Goal: Information Seeking & Learning: Learn about a topic

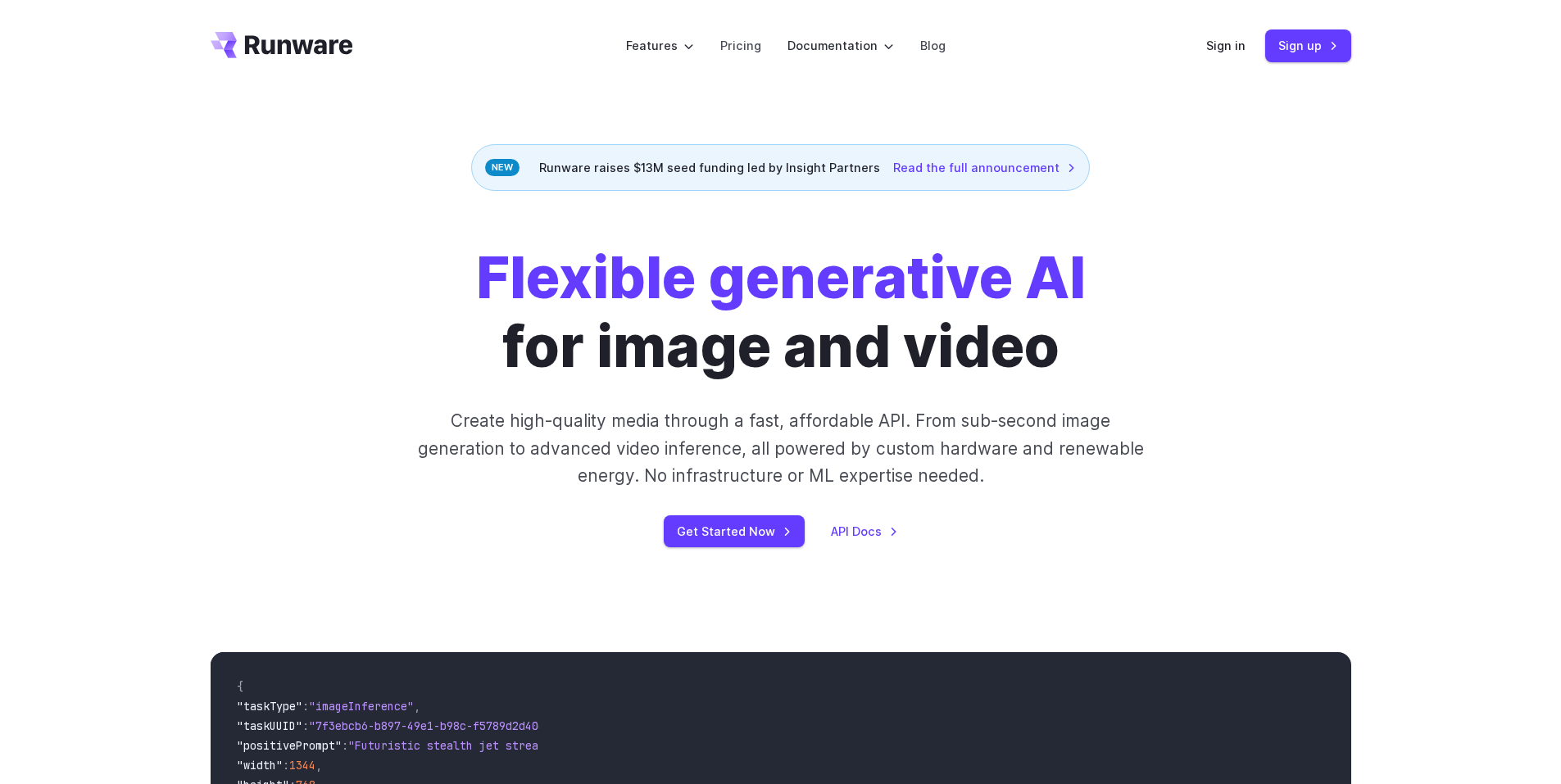
click at [1260, 298] on div "Flexible generative AI for image and video Create high-quality media through a …" at bounding box center [780, 395] width 1141 height 304
click at [1228, 56] on div "Sign in Sign up" at bounding box center [1278, 45] width 145 height 32
click at [1226, 45] on link "Sign in" at bounding box center [1226, 45] width 39 height 19
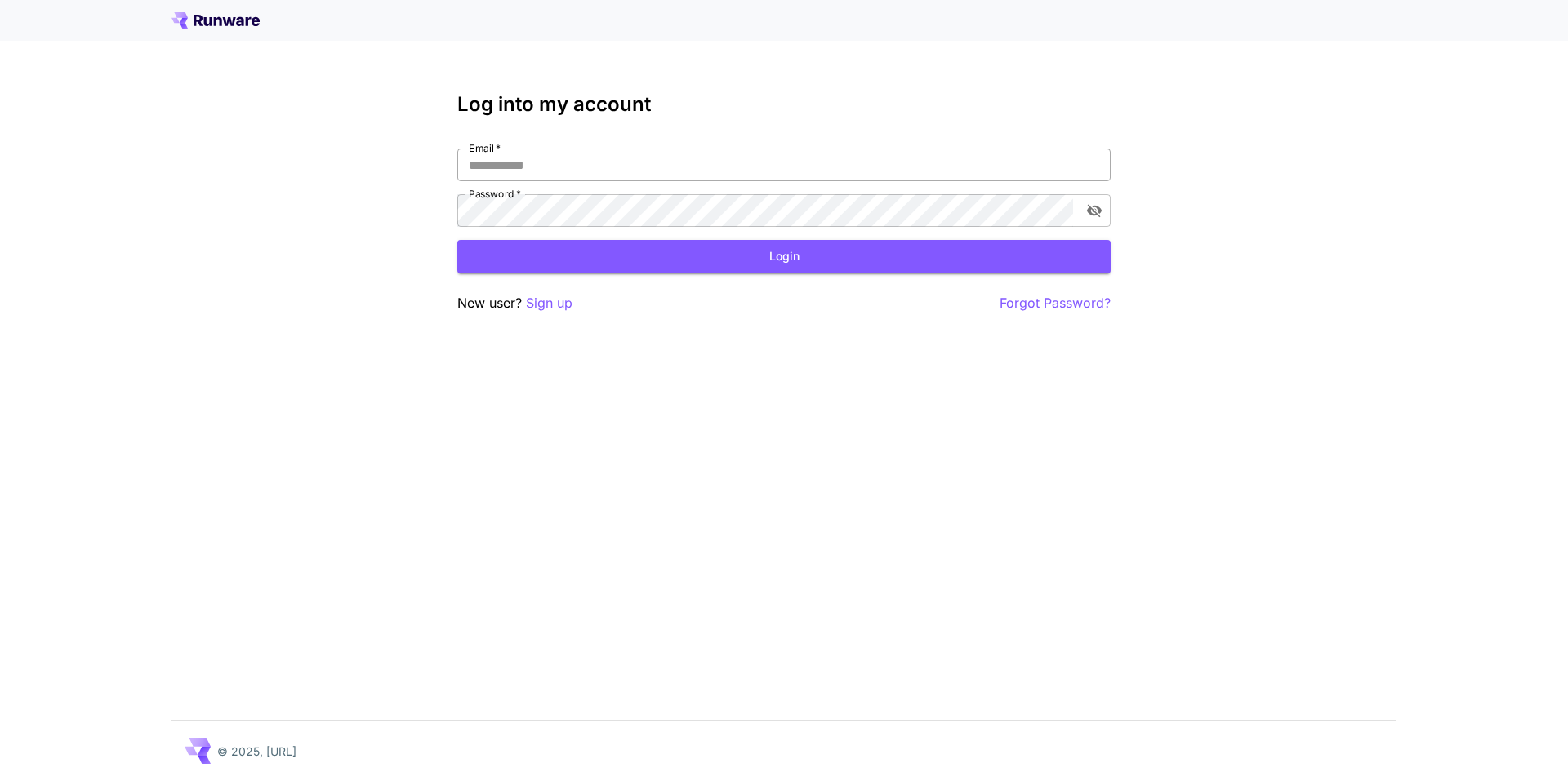
drag, startPoint x: 912, startPoint y: 165, endPoint x: 902, endPoint y: 169, distance: 10.8
click at [912, 164] on input "Email   *" at bounding box center [784, 164] width 653 height 33
type input "**********"
click button "Login" at bounding box center [784, 257] width 653 height 34
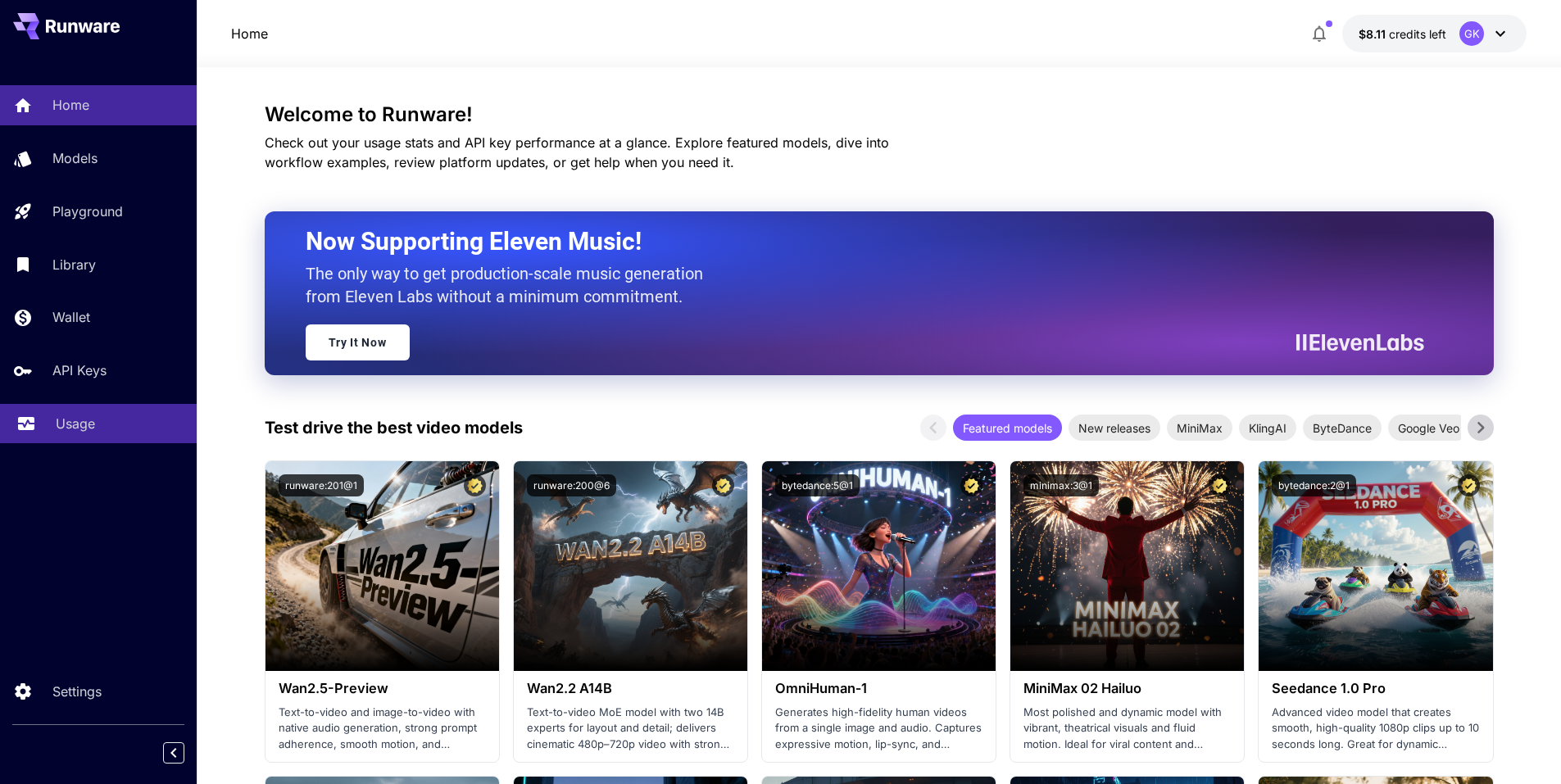
click at [86, 414] on p "Usage" at bounding box center [75, 424] width 39 height 20
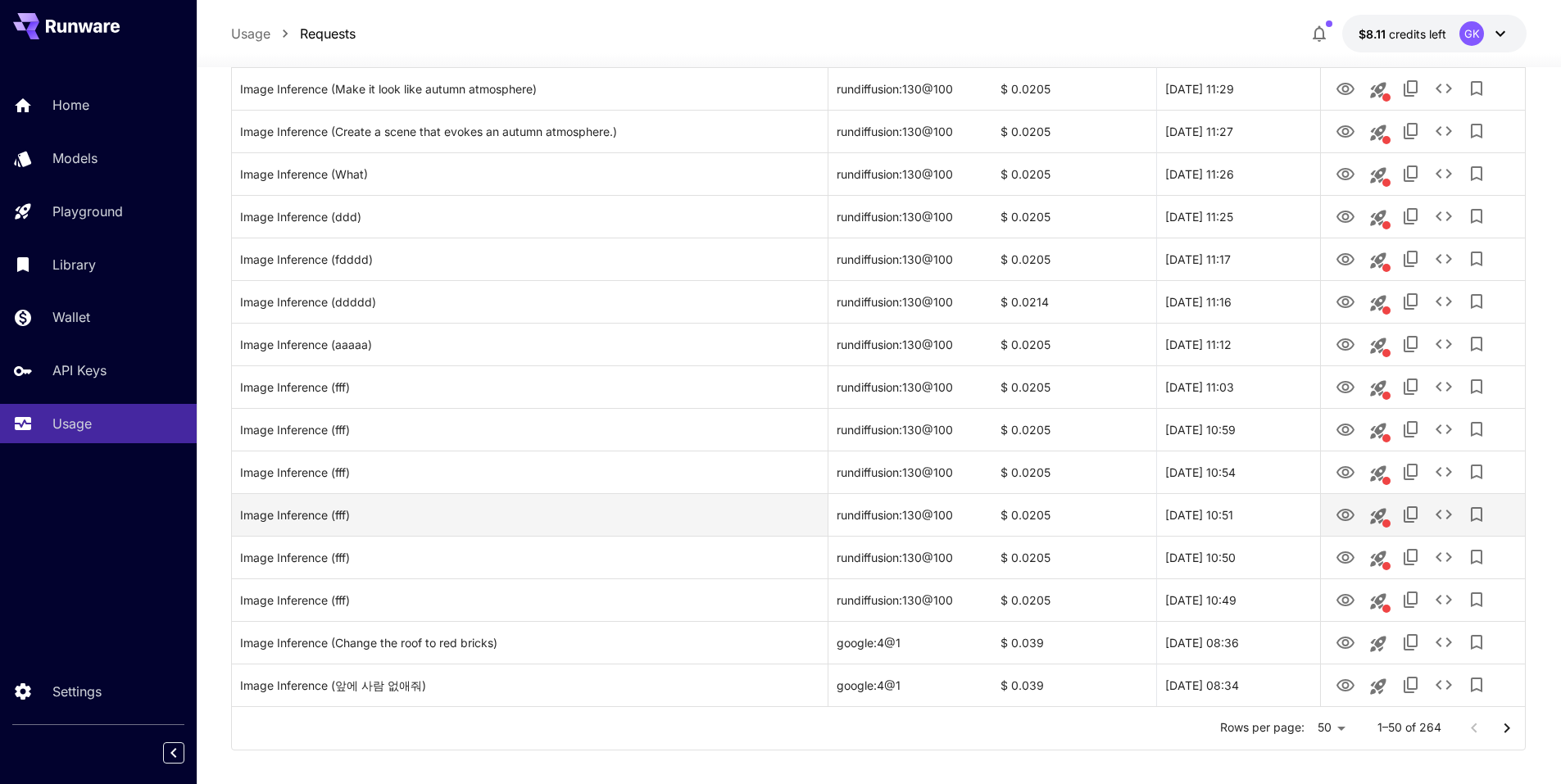
scroll to position [1762, 0]
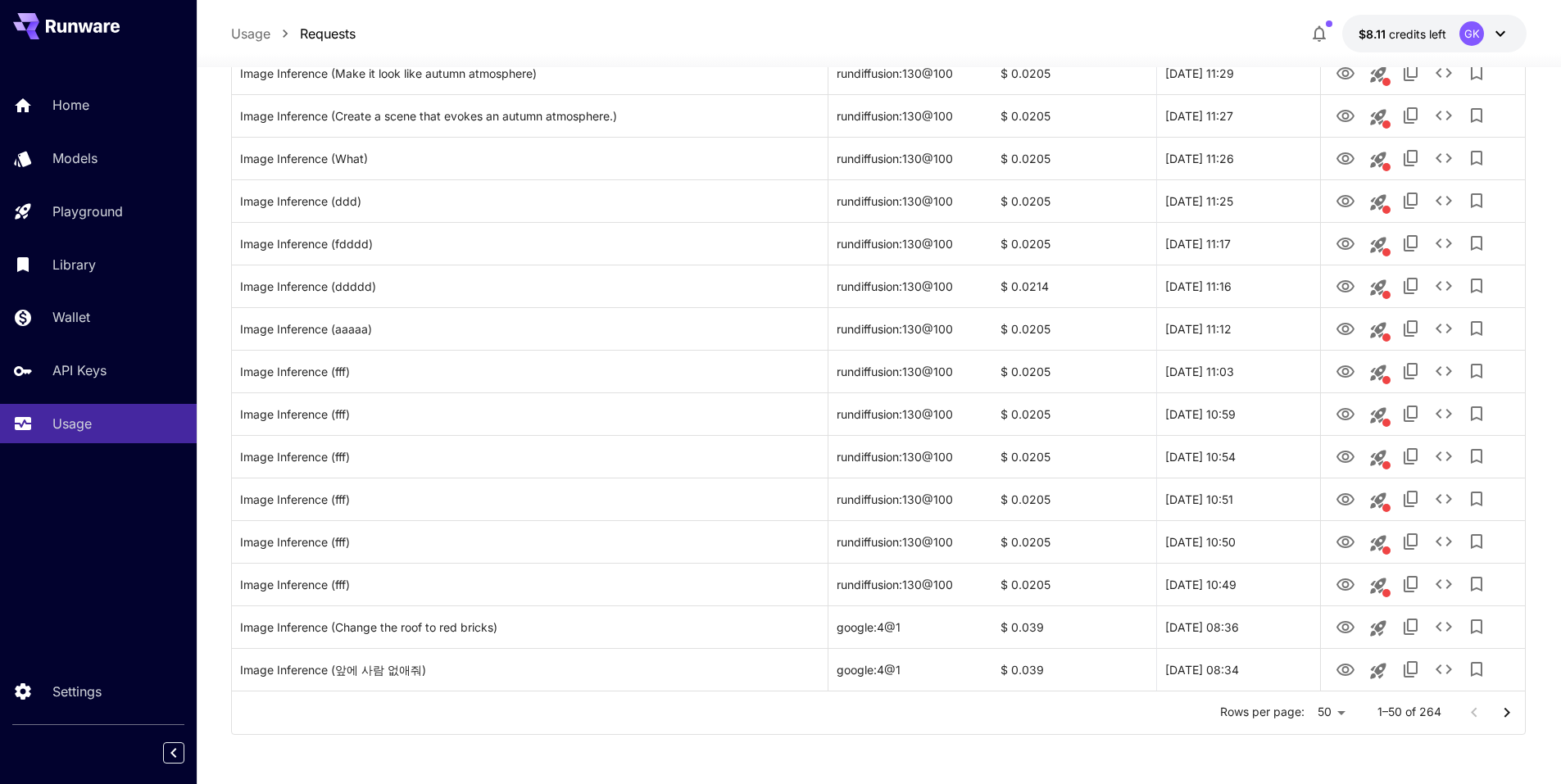
click at [1517, 713] on button "Go to next page" at bounding box center [1507, 713] width 33 height 33
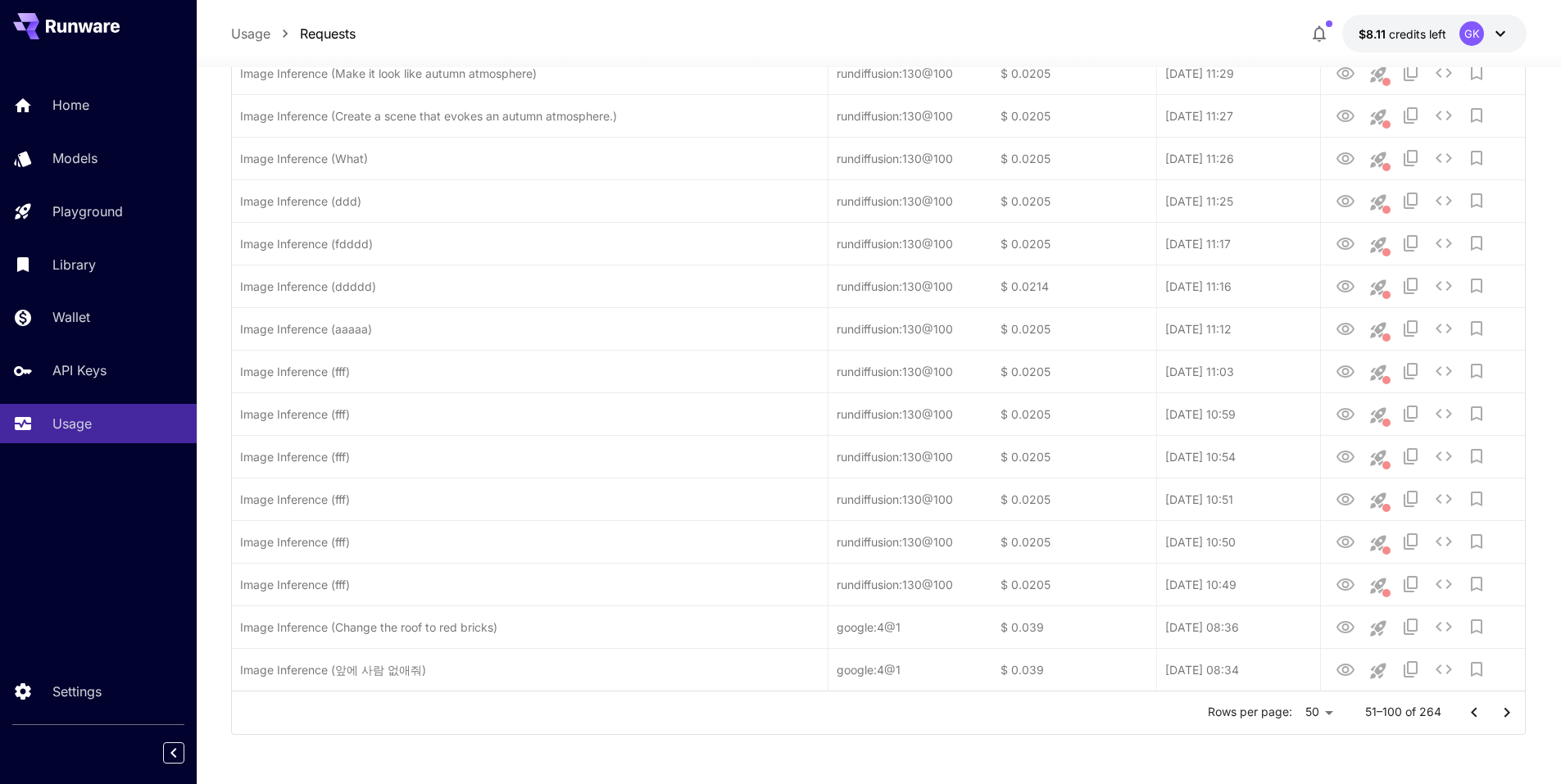
click at [1517, 713] on button "Go to next page" at bounding box center [1507, 713] width 33 height 33
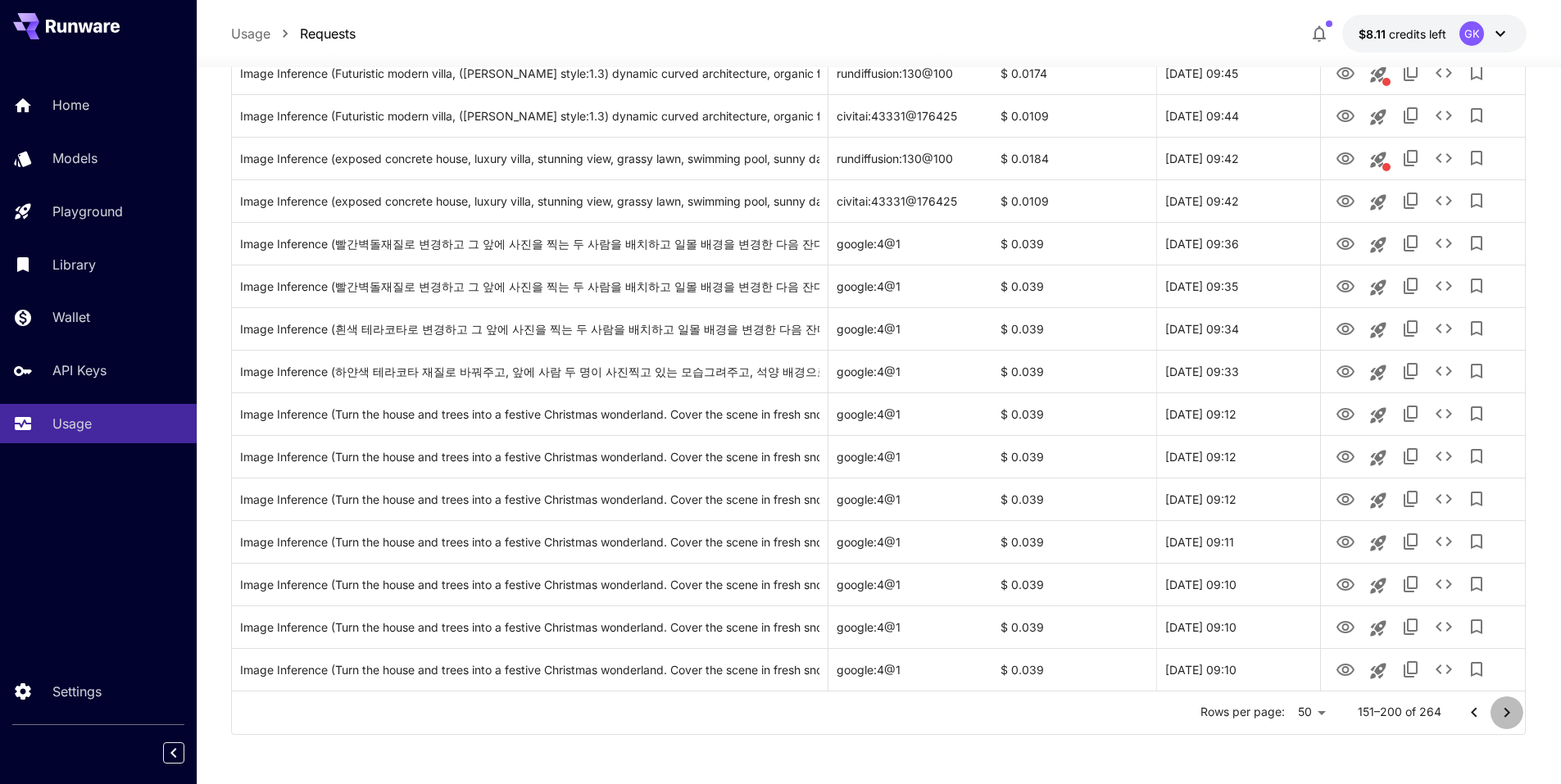
click at [1505, 712] on icon "Go to next page" at bounding box center [1507, 713] width 20 height 20
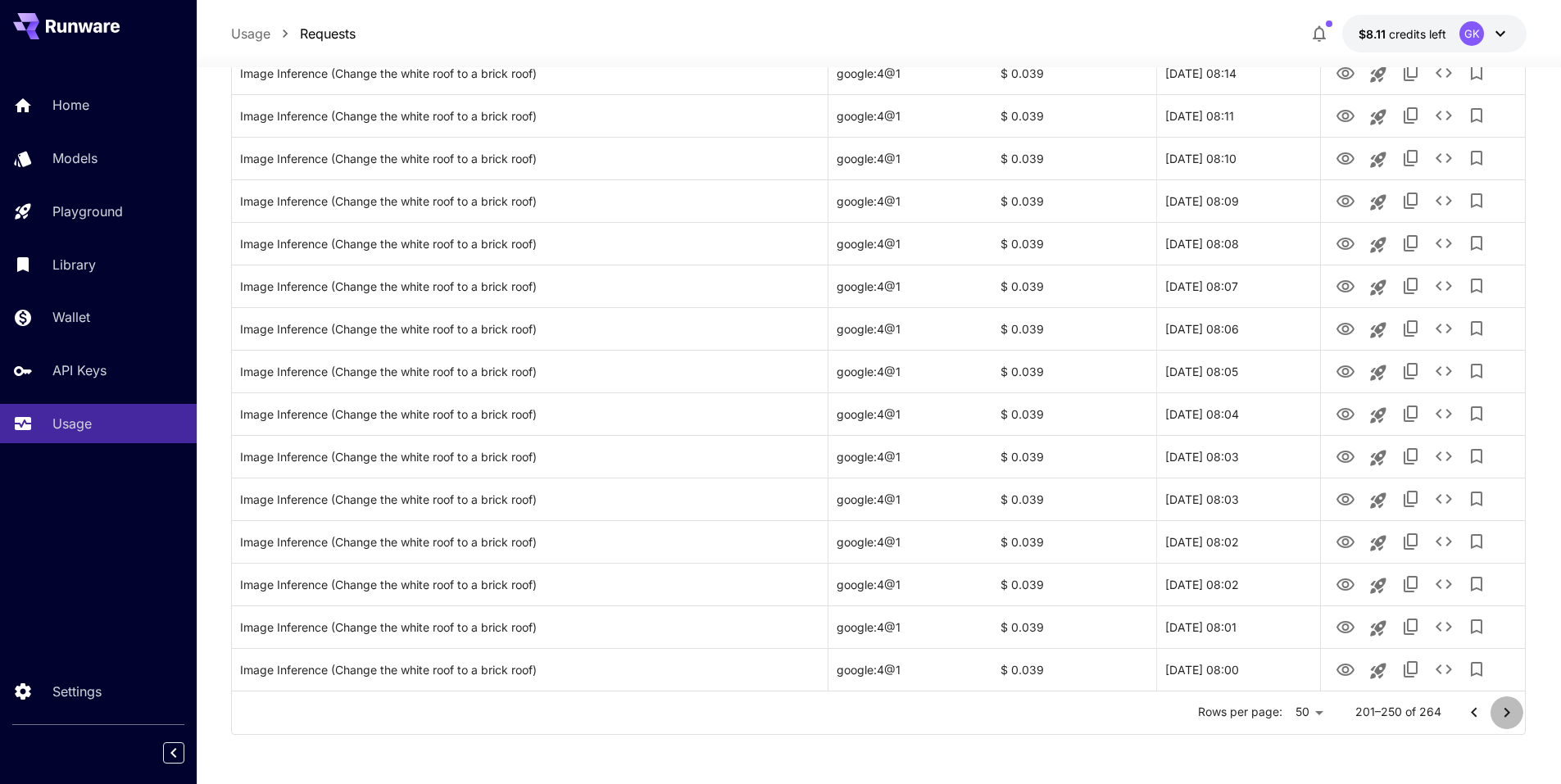
click at [1505, 712] on icon "Go to next page" at bounding box center [1507, 713] width 20 height 20
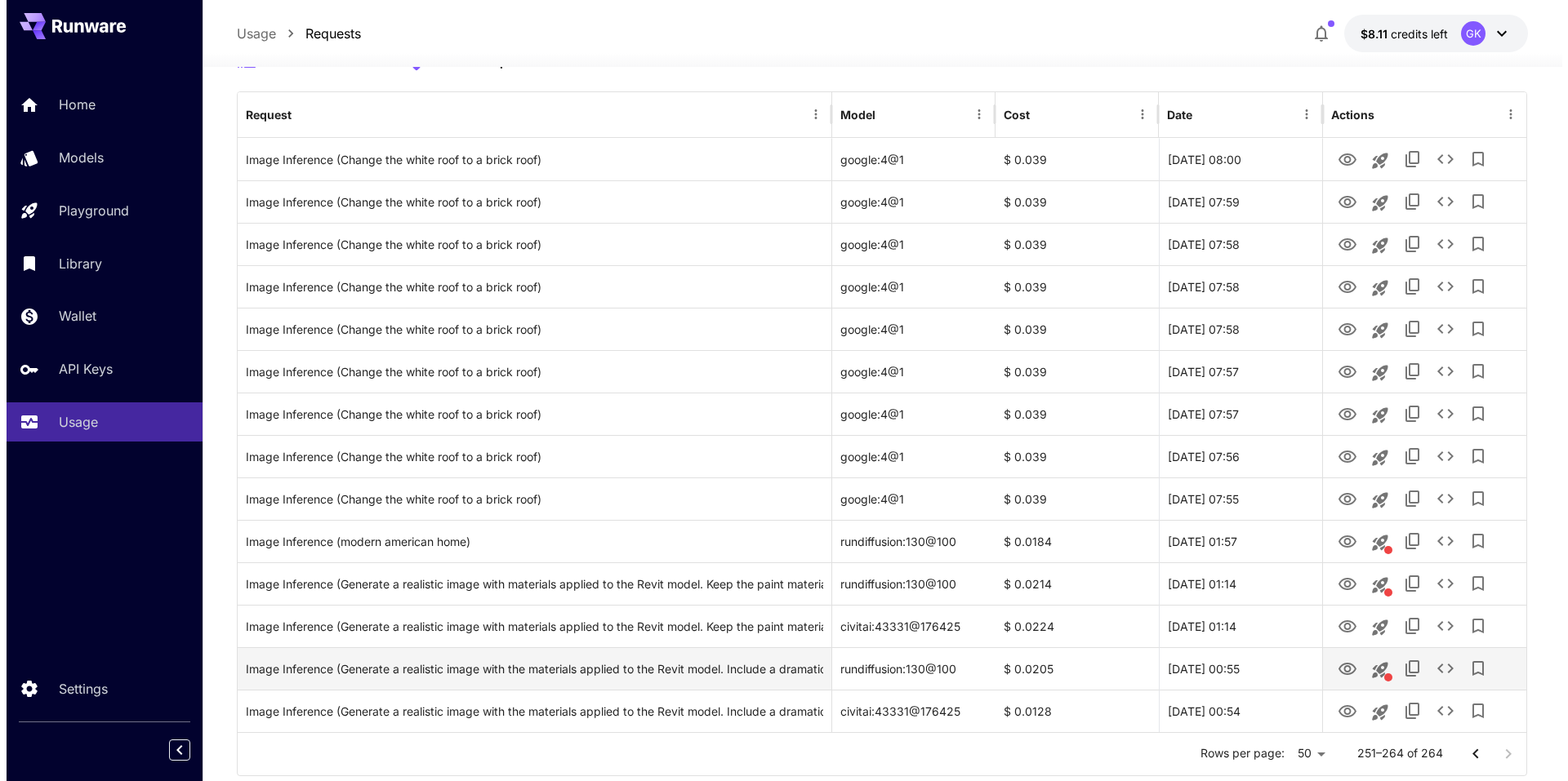
scroll to position [227, 0]
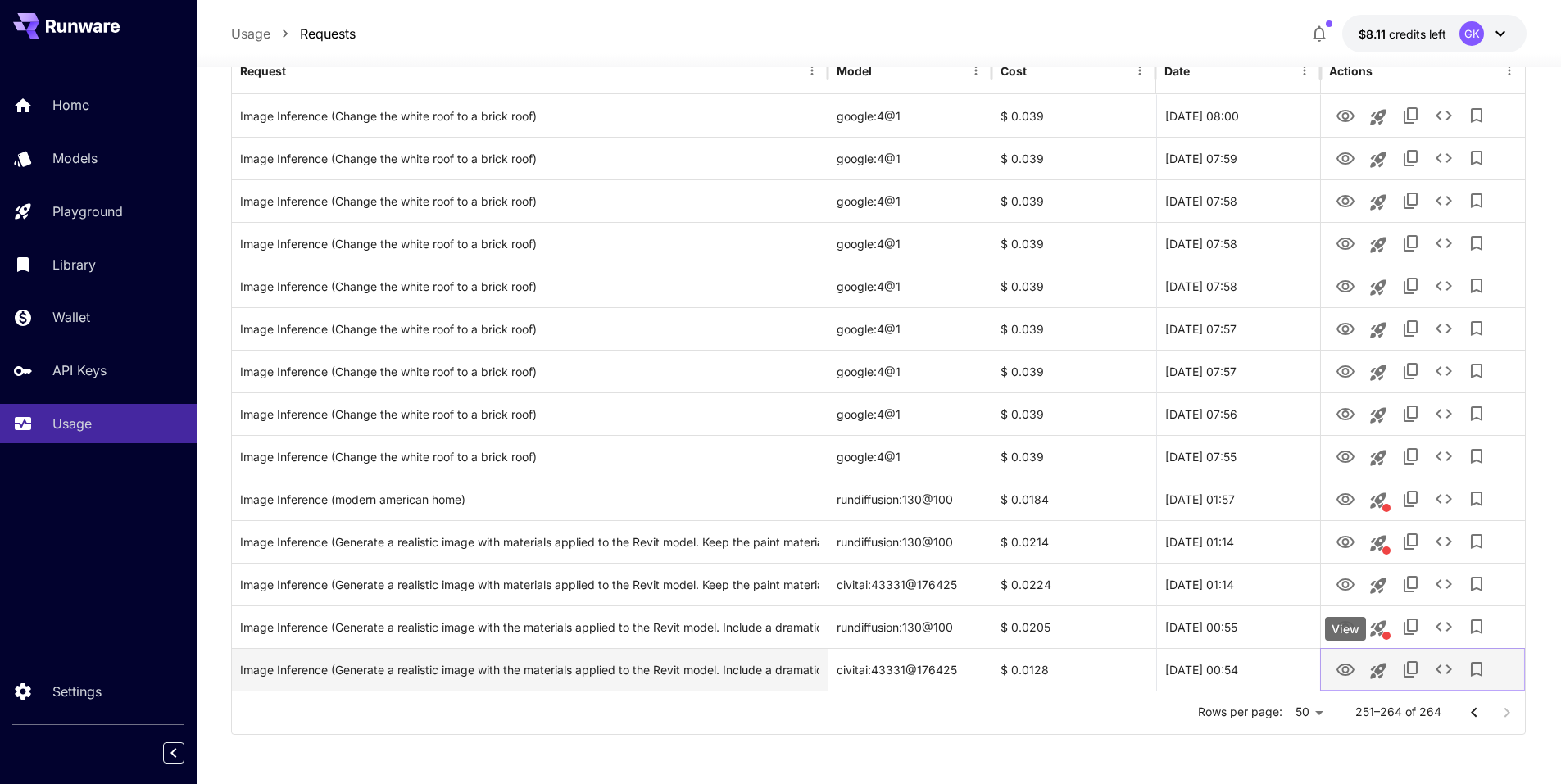
click at [1337, 666] on icon "View" at bounding box center [1346, 671] width 20 height 20
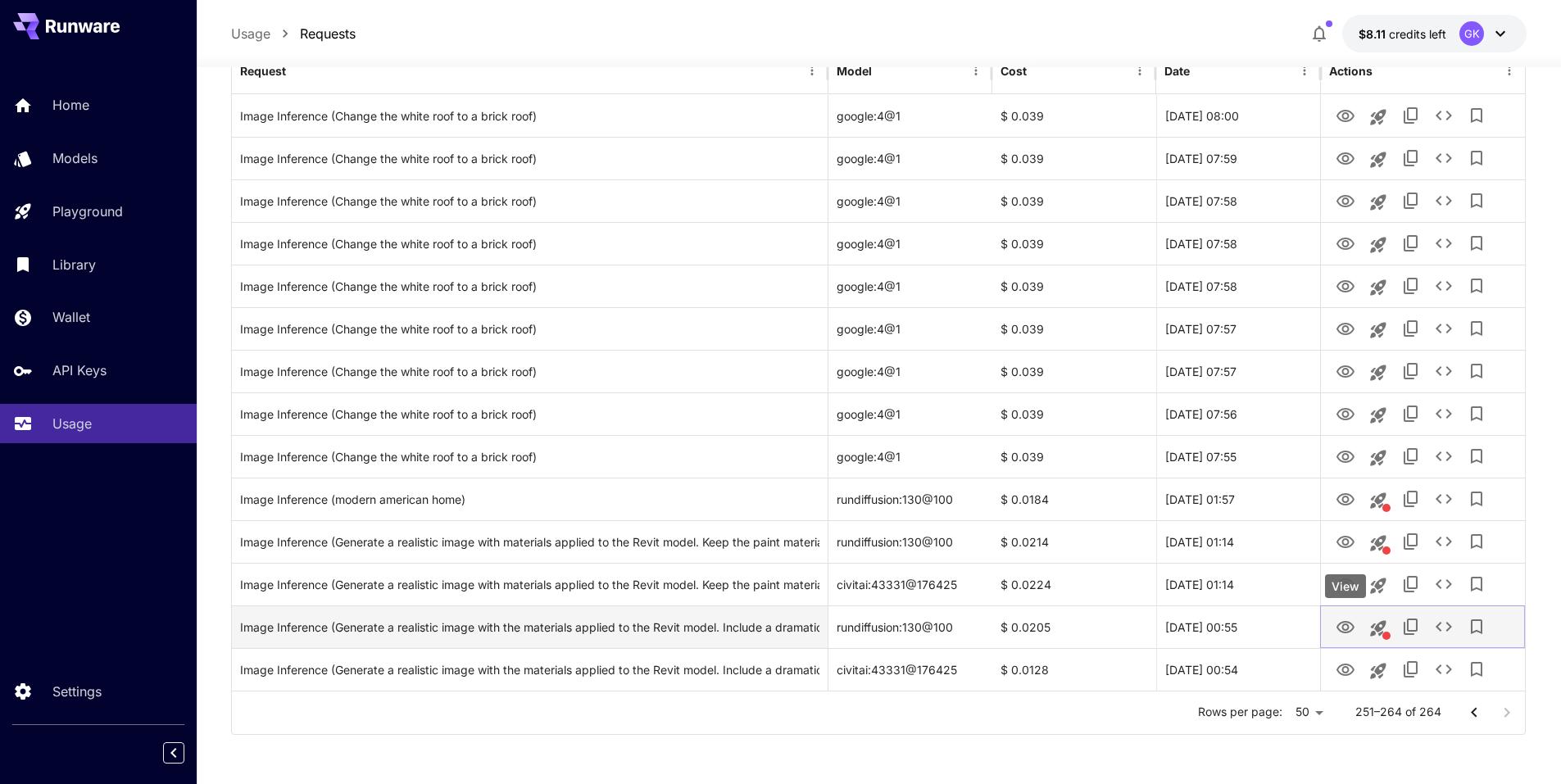
click at [1347, 632] on icon "View" at bounding box center [1346, 627] width 18 height 12
click at [1445, 629] on icon "See details" at bounding box center [1444, 627] width 20 height 20
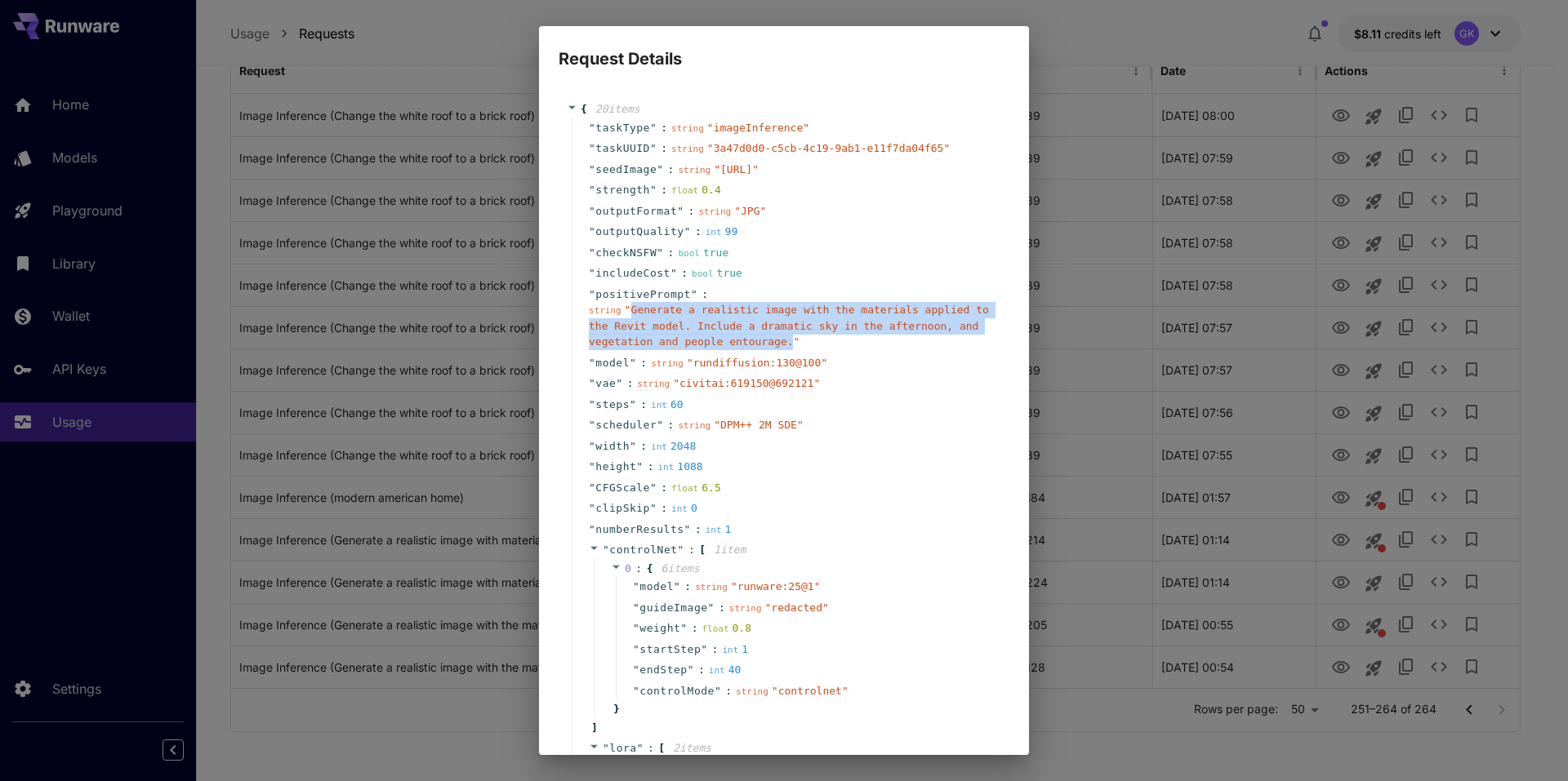
drag, startPoint x: 628, startPoint y: 342, endPoint x: 709, endPoint y: 379, distance: 89.1
click at [709, 350] on div "string " Generate a realistic image with the materials applied to the Revit mod…" at bounding box center [790, 326] width 404 height 48
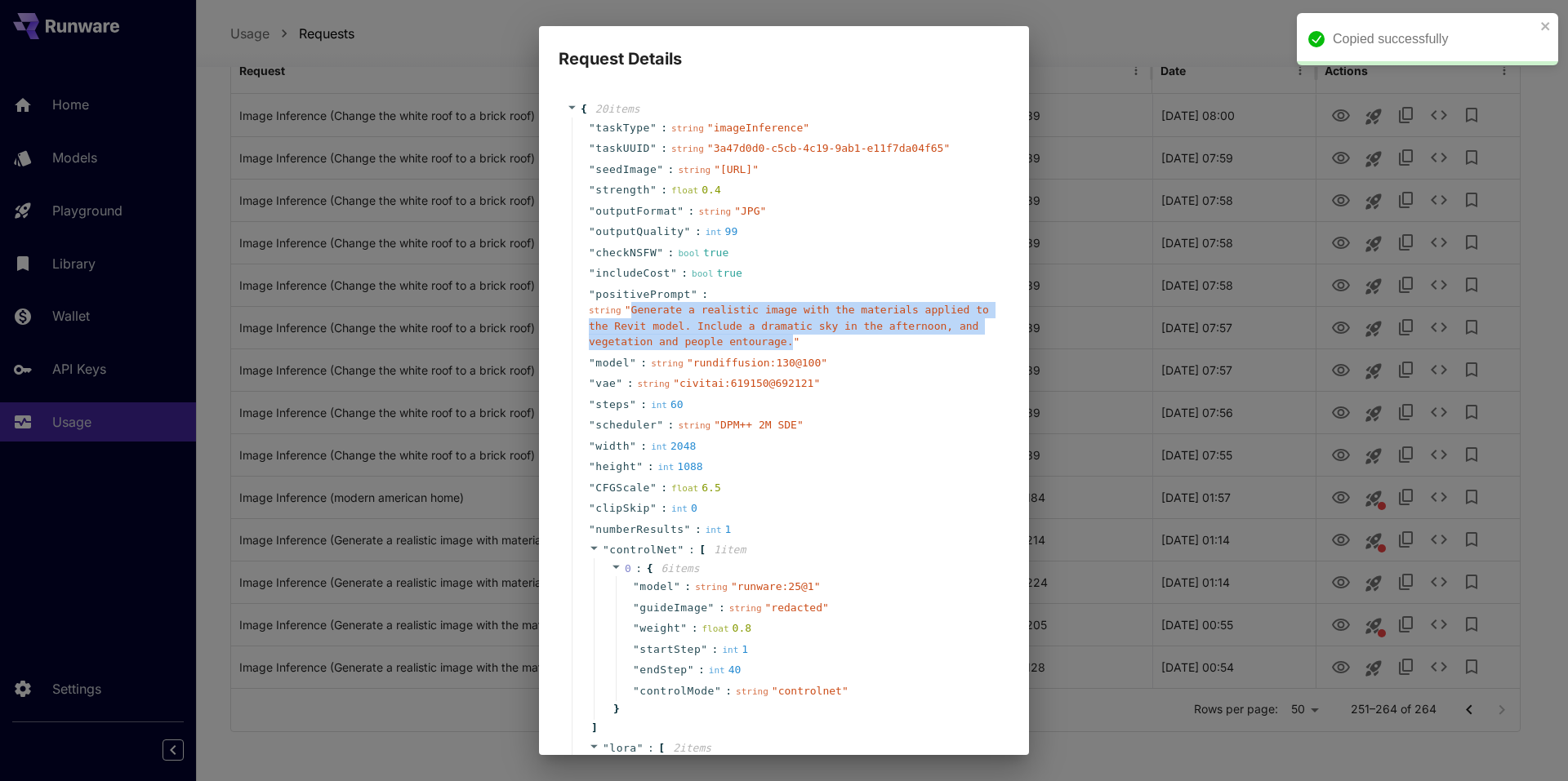
copy span "Generate a realistic image with the materials applied to the Revit model. Inclu…"
click at [1223, 342] on div "Request Details { 20 item s " taskType " : string " imageInference " " taskUUID…" at bounding box center [784, 390] width 1568 height 781
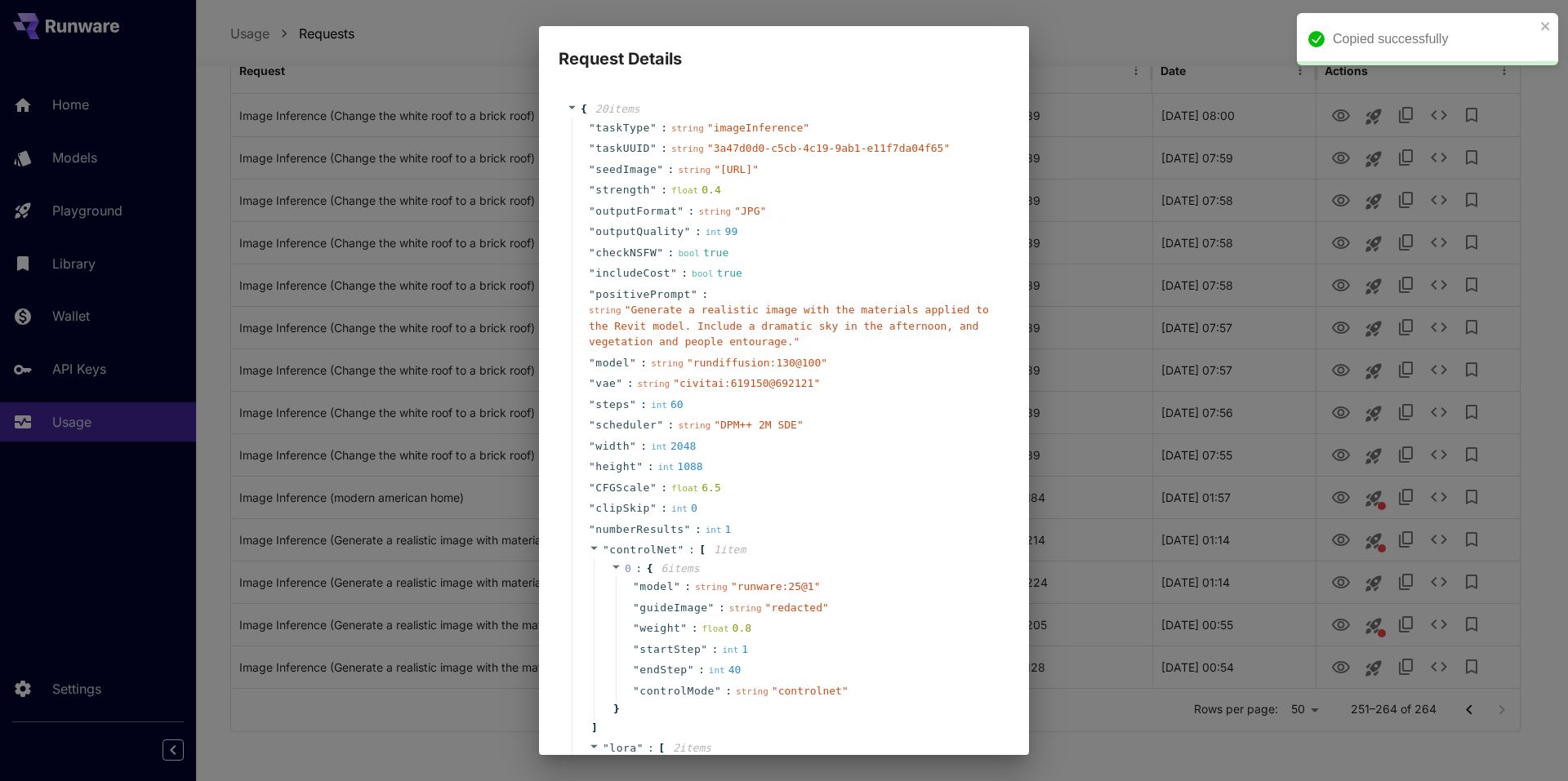
click at [1158, 400] on div "Request Details { 20 item s " taskType " : string " imageInference " " taskUUID…" at bounding box center [784, 390] width 1568 height 781
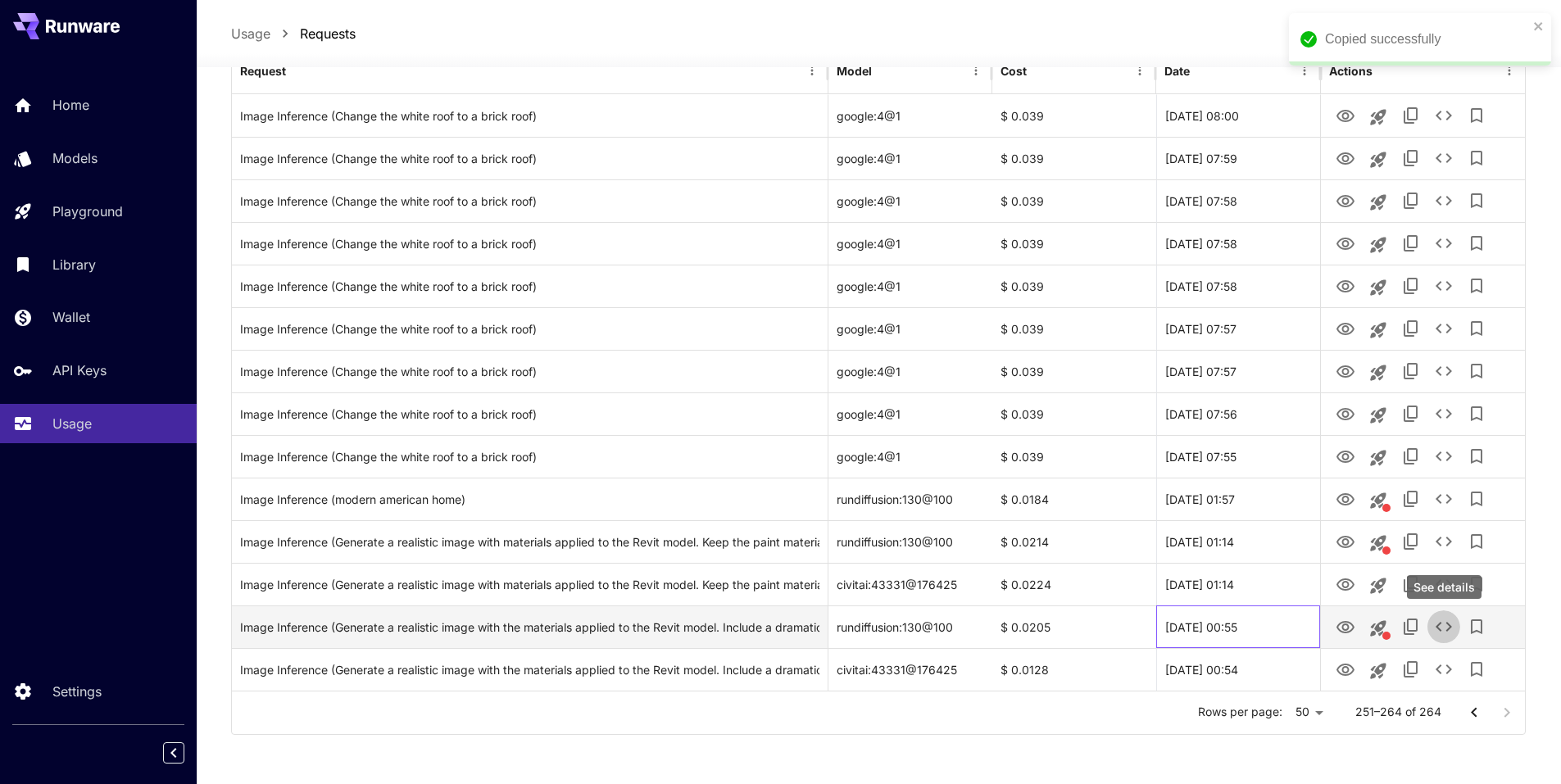
click at [1179, 634] on div "25 Sep, 2025 00:55" at bounding box center [1238, 627] width 164 height 43
drag, startPoint x: 1233, startPoint y: 626, endPoint x: 1152, endPoint y: 626, distance: 81.0
click at [1152, 626] on div "Image Inference (Generate a realistic image with the materials applied to the R…" at bounding box center [879, 627] width 1293 height 43
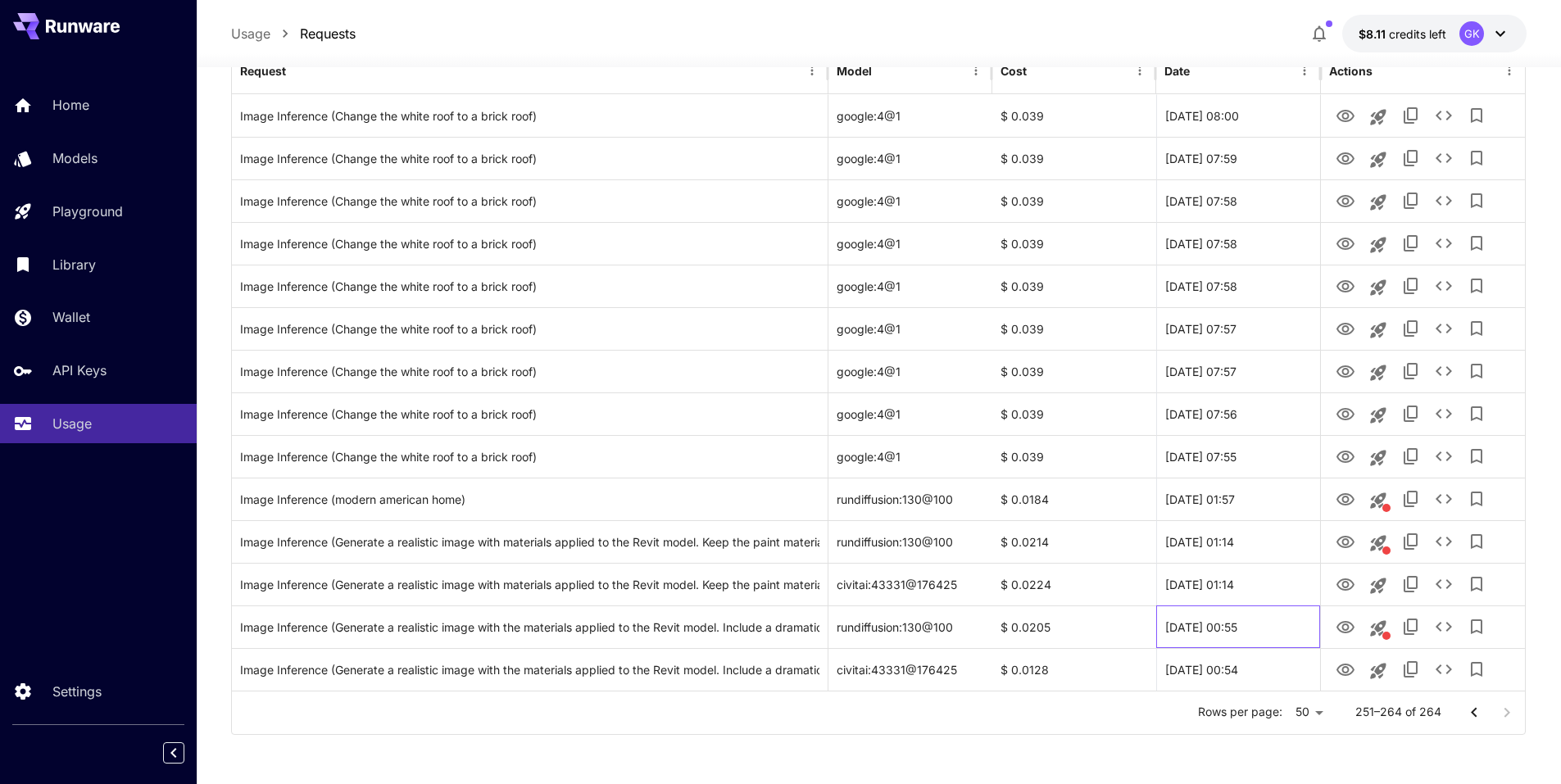
copy div "25 Sep, 2025 00:55"
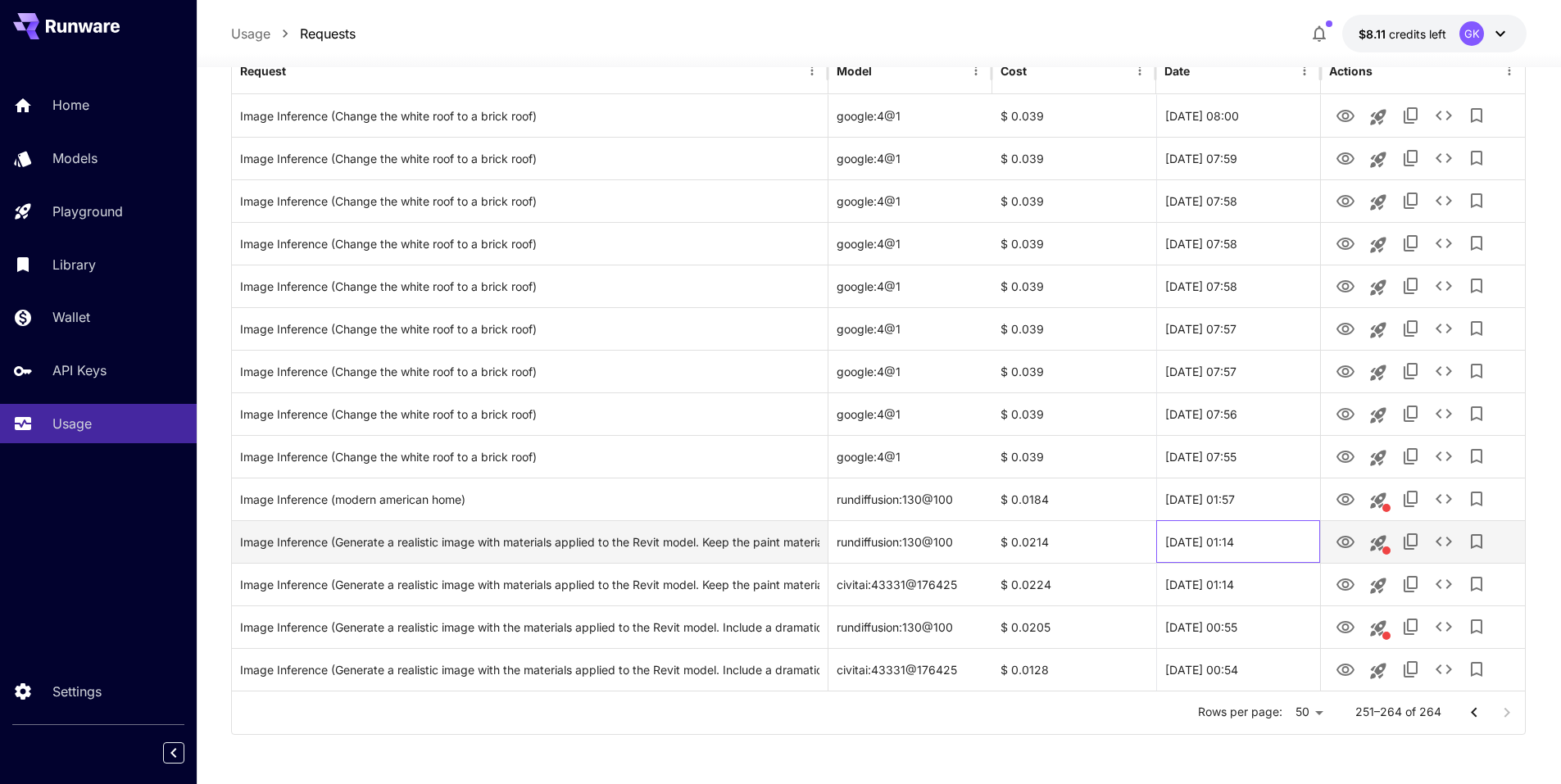
drag, startPoint x: 1282, startPoint y: 543, endPoint x: 1167, endPoint y: 544, distance: 115.0
click at [1167, 544] on div "25 Sep, 2025 01:14" at bounding box center [1238, 541] width 164 height 43
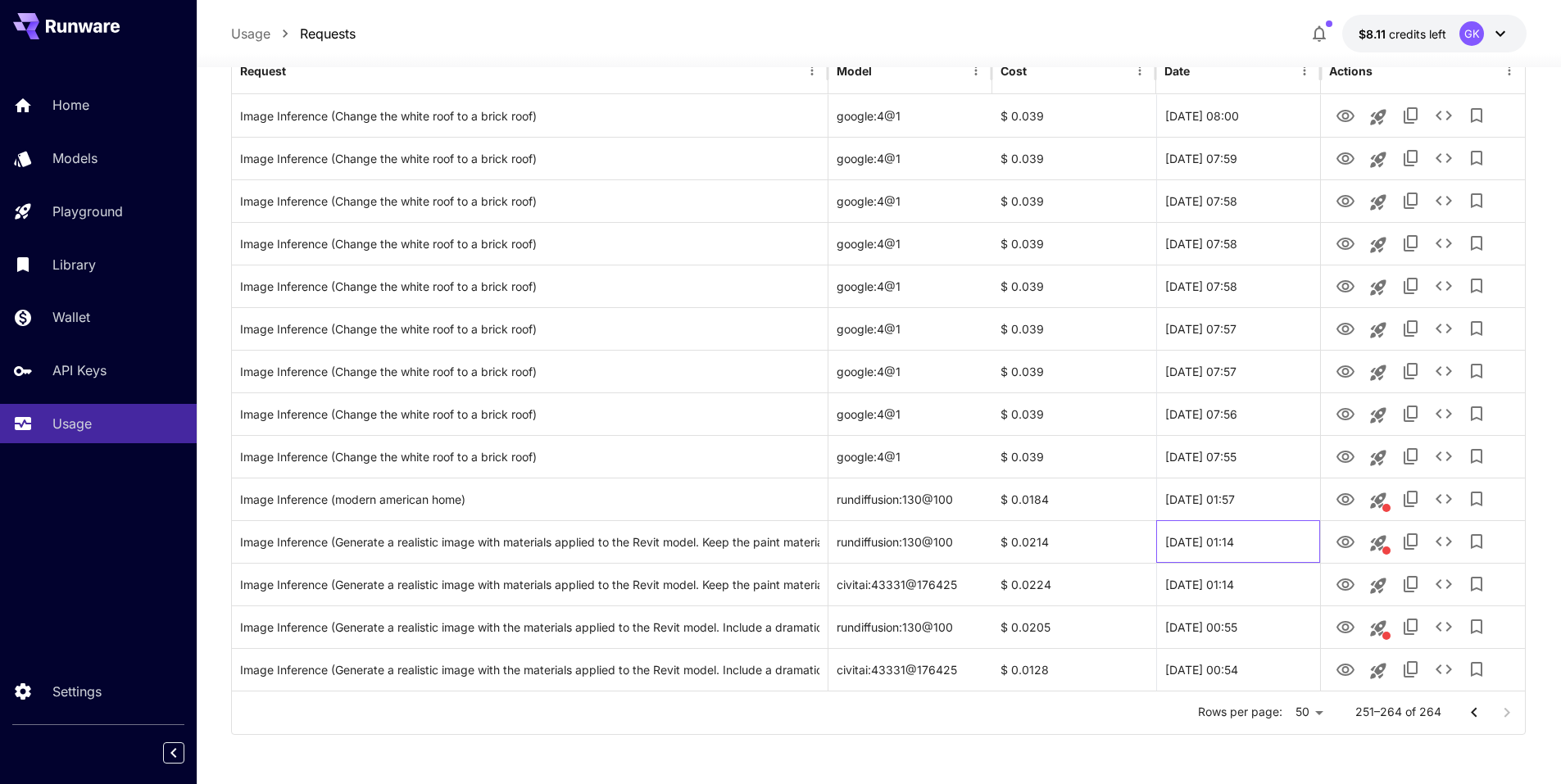
copy div "25 Sep, 2025 01:14"
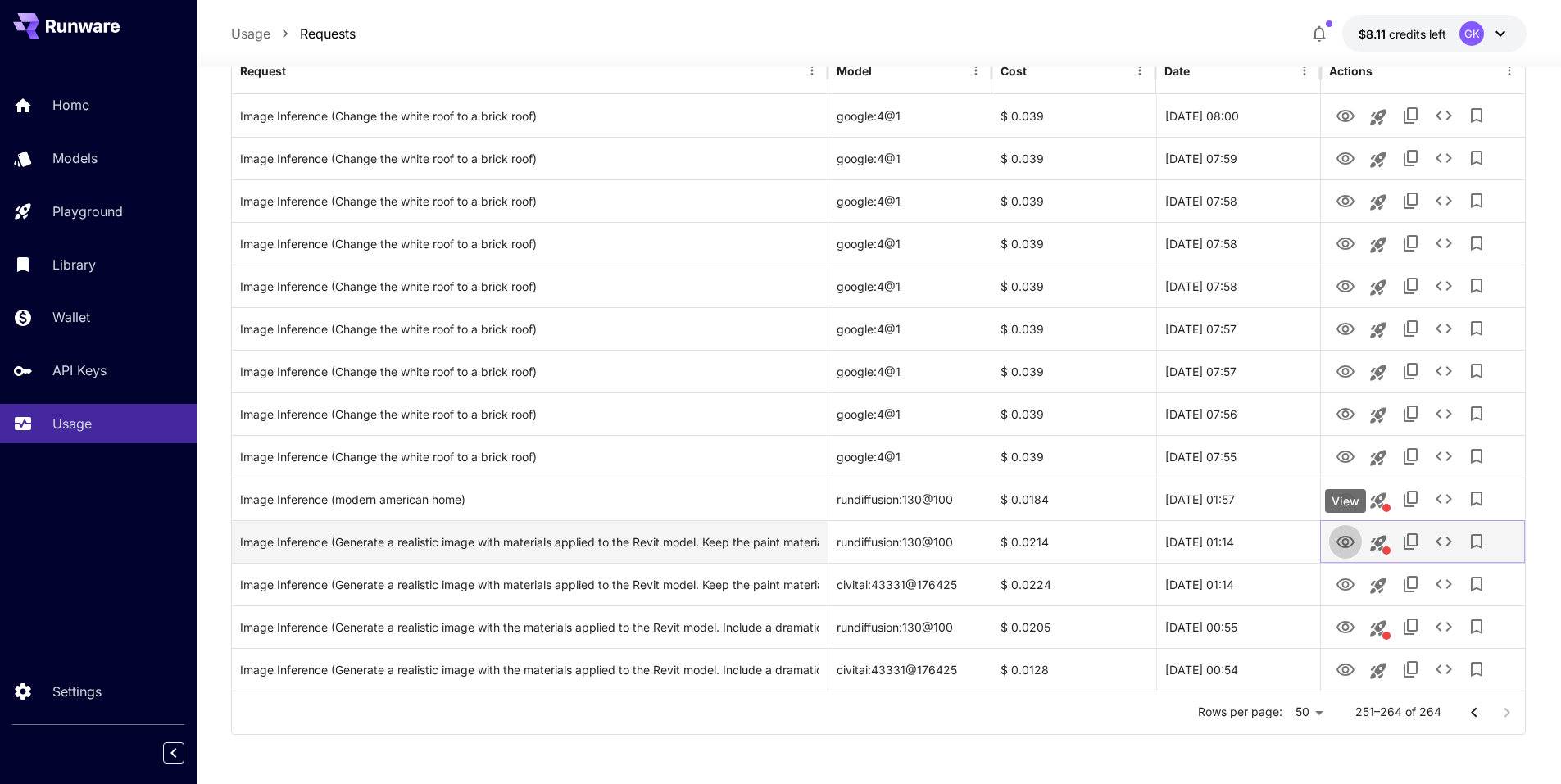
click at [1340, 541] on icon "View" at bounding box center [1346, 542] width 20 height 20
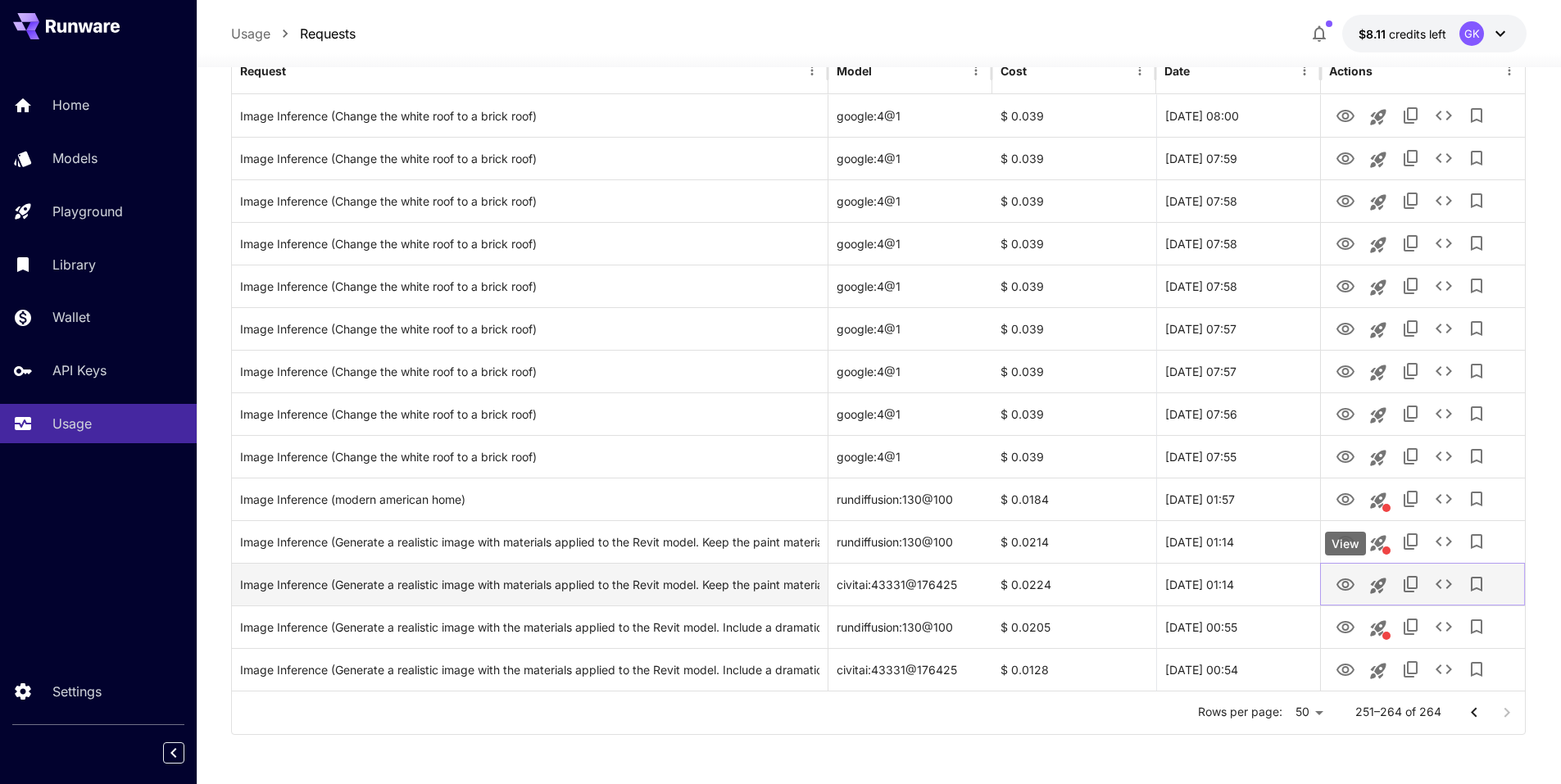
click at [1344, 583] on icon "View" at bounding box center [1346, 585] width 20 height 20
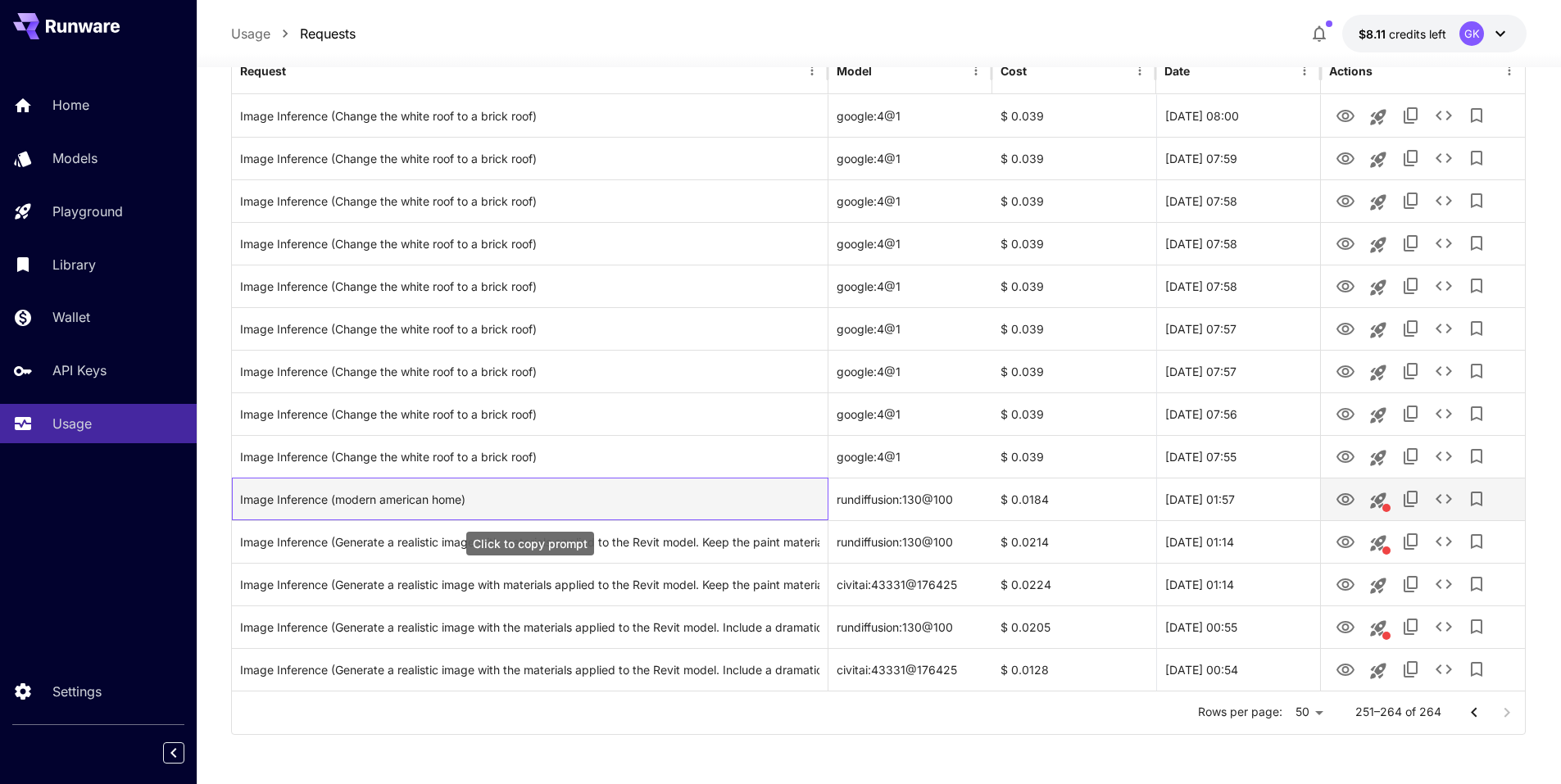
click at [657, 494] on div "Image Inference (modern american home)" at bounding box center [530, 499] width 580 height 42
drag, startPoint x: 1278, startPoint y: 502, endPoint x: 1160, endPoint y: 500, distance: 118.0
click at [1160, 500] on div "25 Sep, 2025 01:57" at bounding box center [1238, 499] width 164 height 43
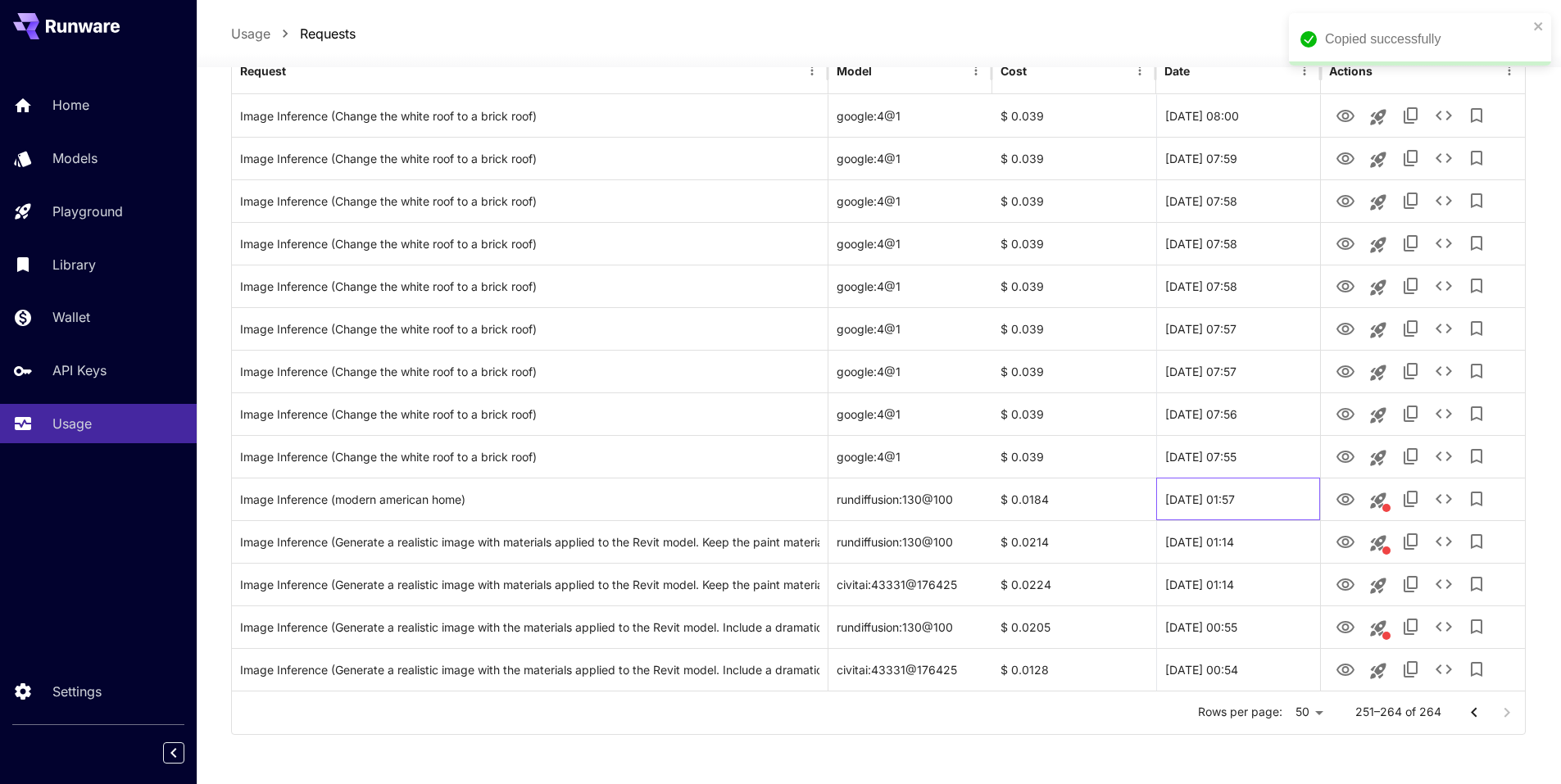
copy div "25 Sep, 2025 01:57"
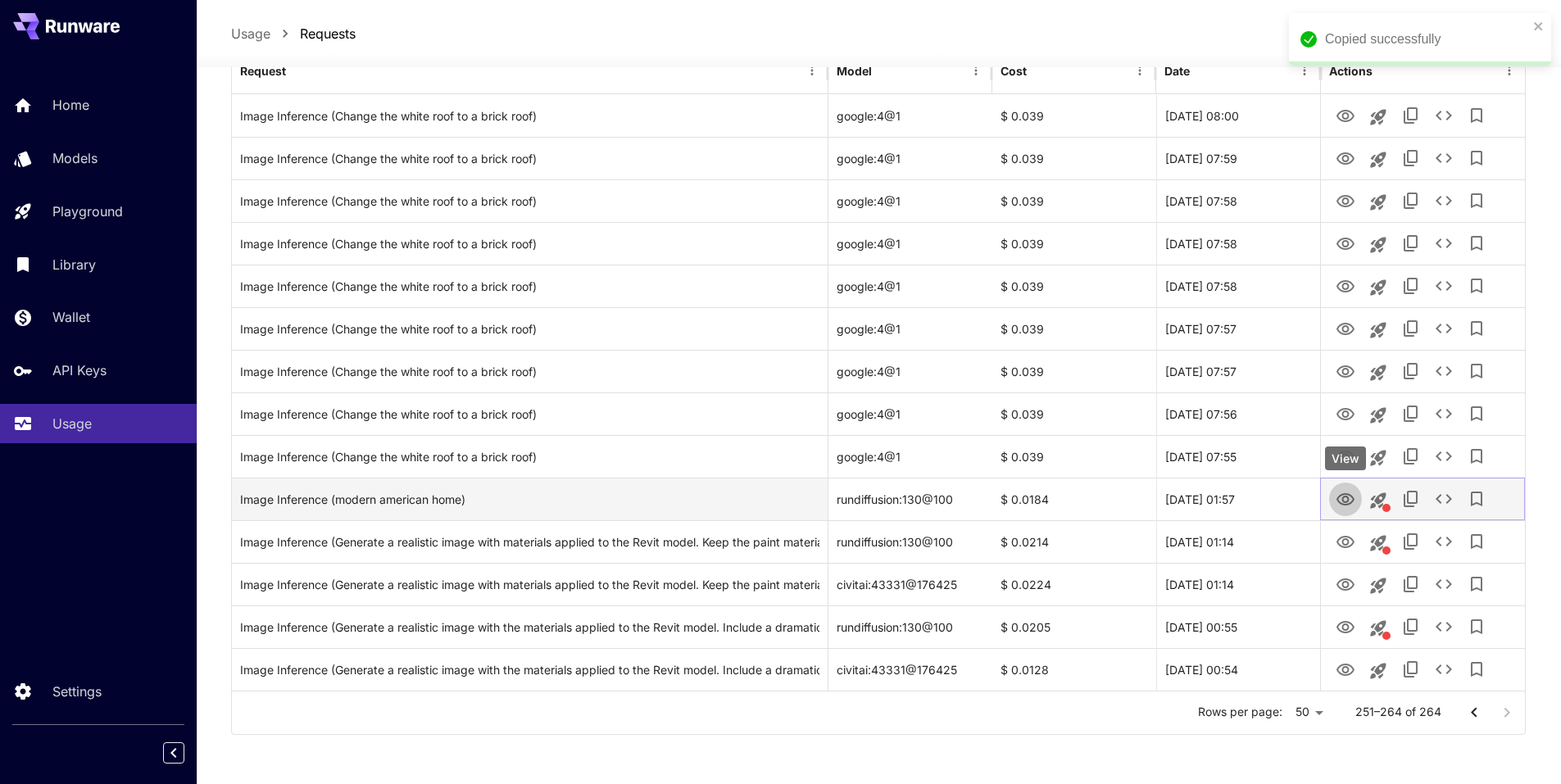
click at [1343, 492] on icon "View" at bounding box center [1346, 499] width 20 height 20
click at [1450, 500] on icon "See details" at bounding box center [1444, 499] width 16 height 10
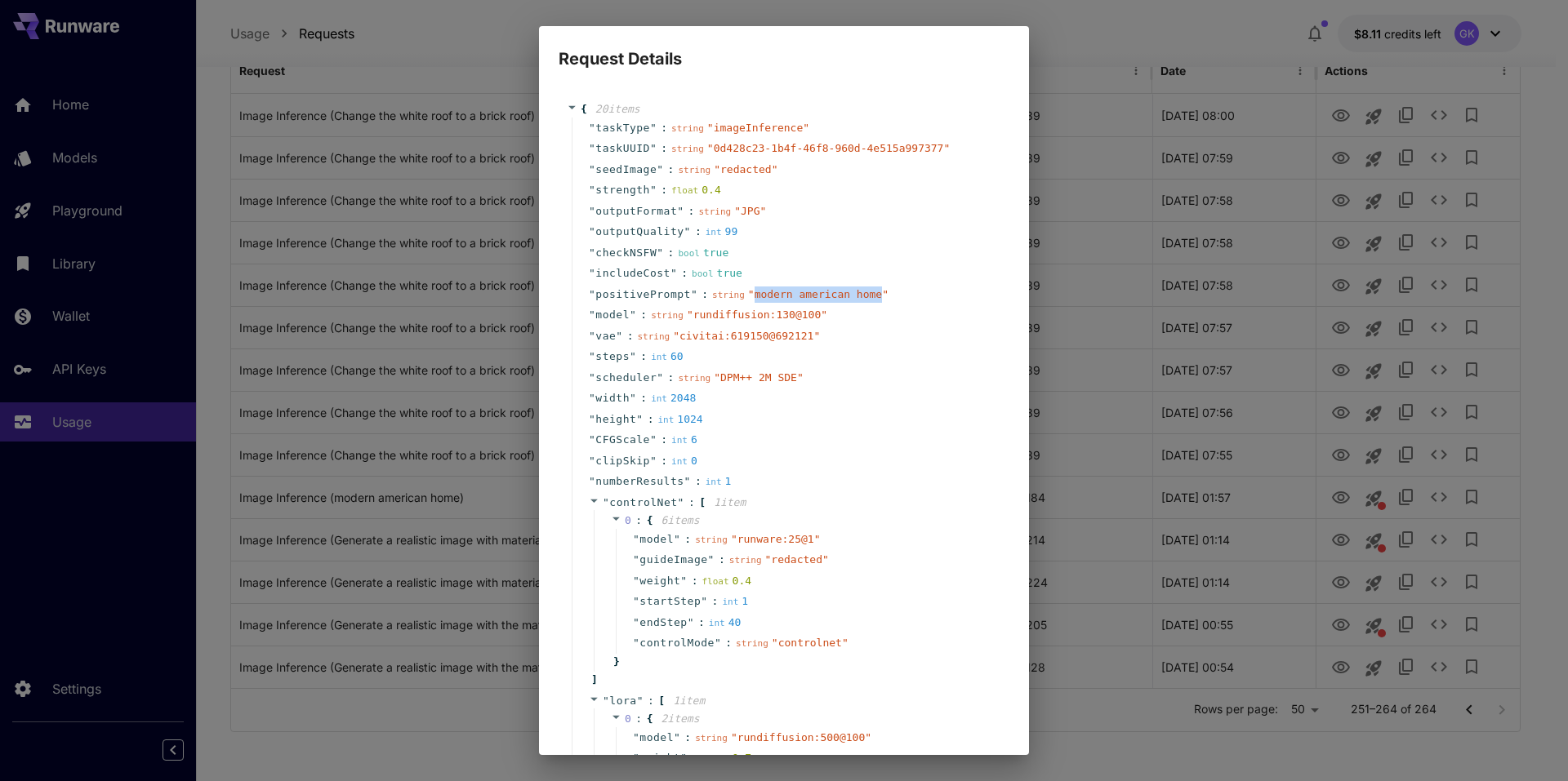
drag, startPoint x: 740, startPoint y: 298, endPoint x: 852, endPoint y: 298, distance: 112.0
click at [852, 298] on span "" modern american home "" at bounding box center [819, 294] width 140 height 12
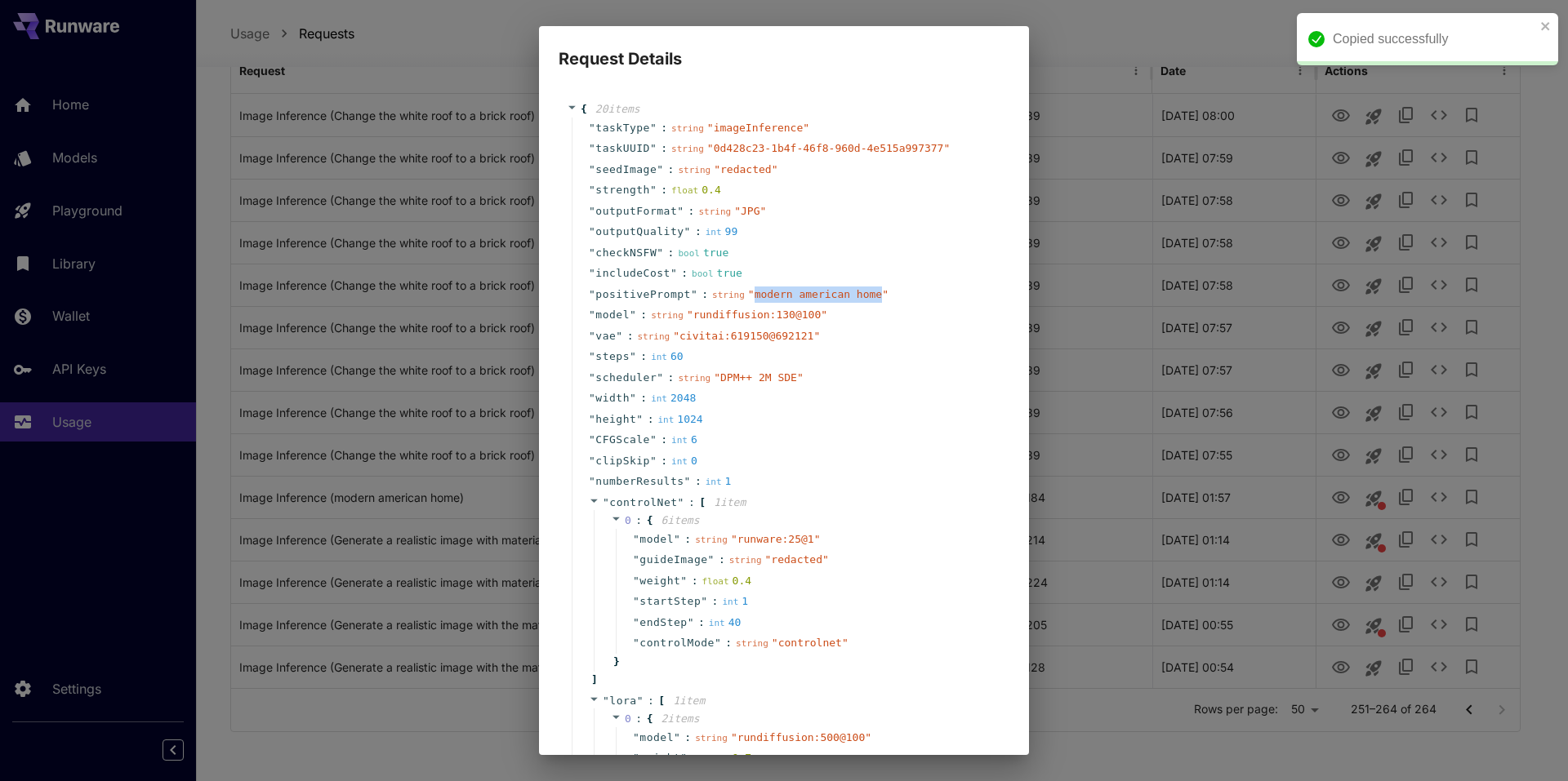
copy span "modern american home"
click at [1175, 412] on div "Request Details { 20 item s " taskType " : string " imageInference " " taskUUID…" at bounding box center [784, 390] width 1568 height 781
click at [1181, 401] on div "Request Details { 20 item s " taskType " : string " imageInference " " taskUUID…" at bounding box center [784, 390] width 1568 height 781
click at [1152, 336] on div "Request Details { 20 item s " taskType " : string " imageInference " " taskUUID…" at bounding box center [784, 390] width 1568 height 781
click at [1145, 290] on div "Request Details { 20 item s " taskType " : string " imageInference " " taskUUID…" at bounding box center [784, 390] width 1568 height 781
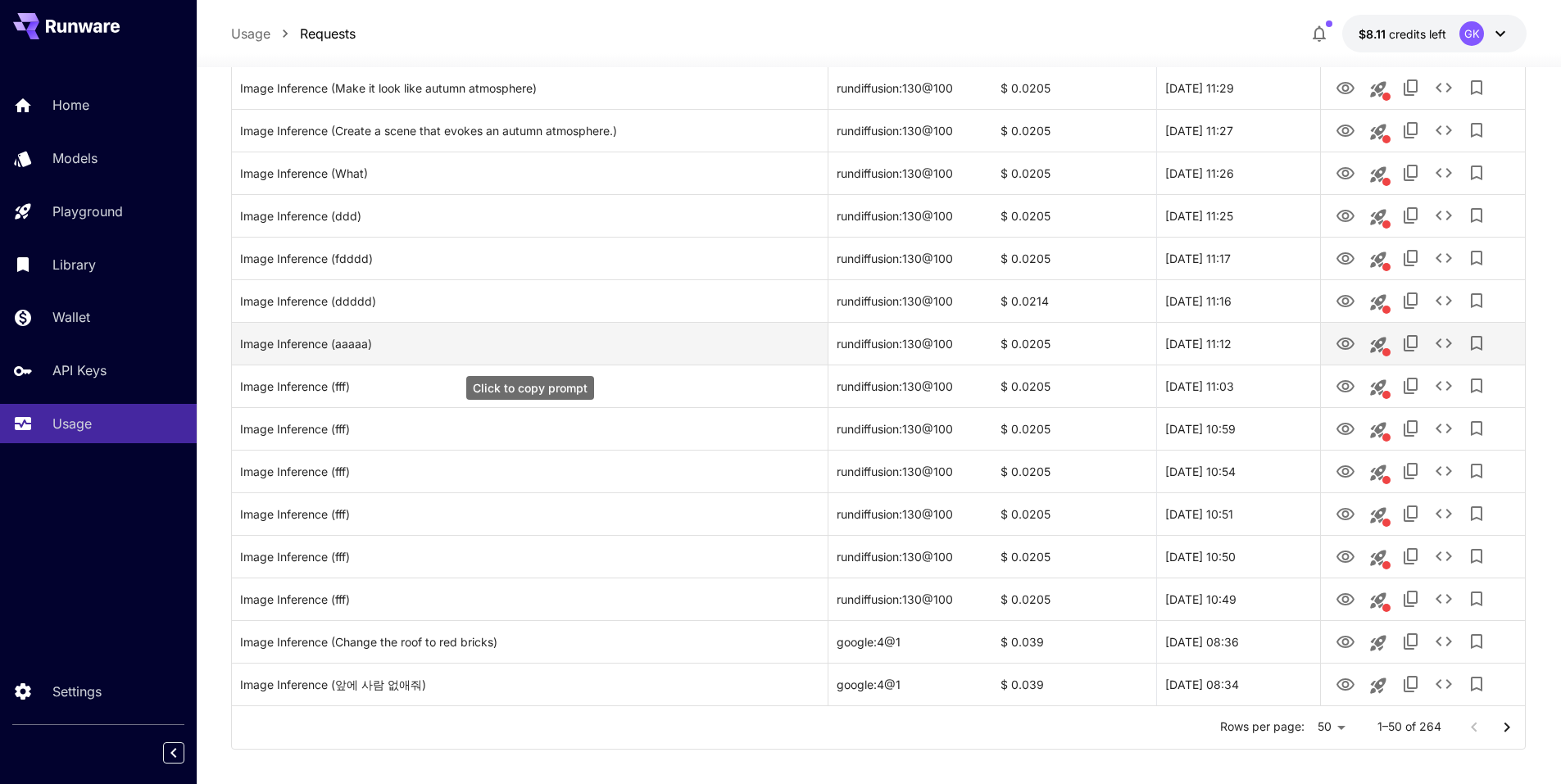
scroll to position [1762, 0]
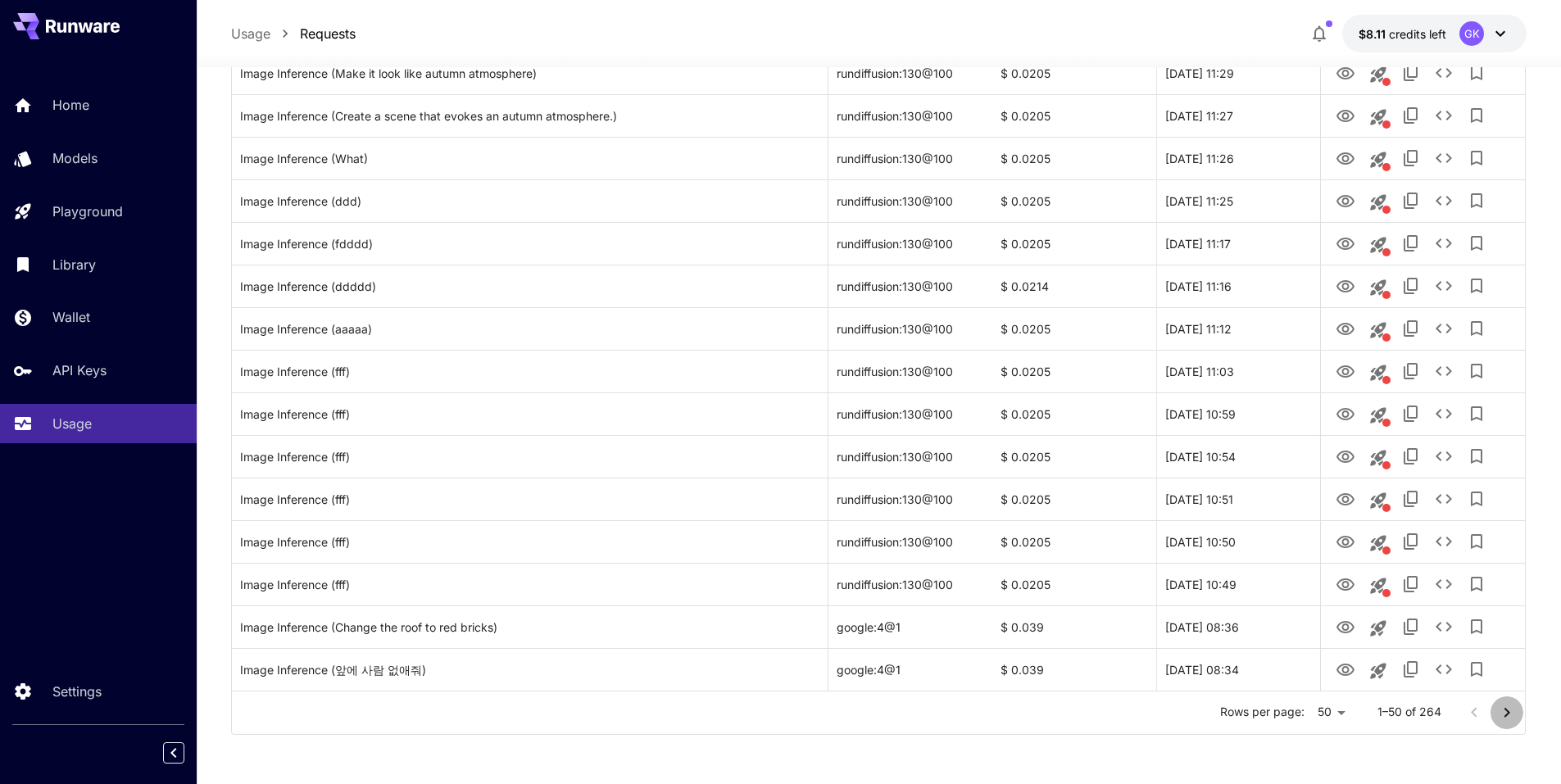
click at [1511, 712] on icon "Go to next page" at bounding box center [1507, 713] width 20 height 20
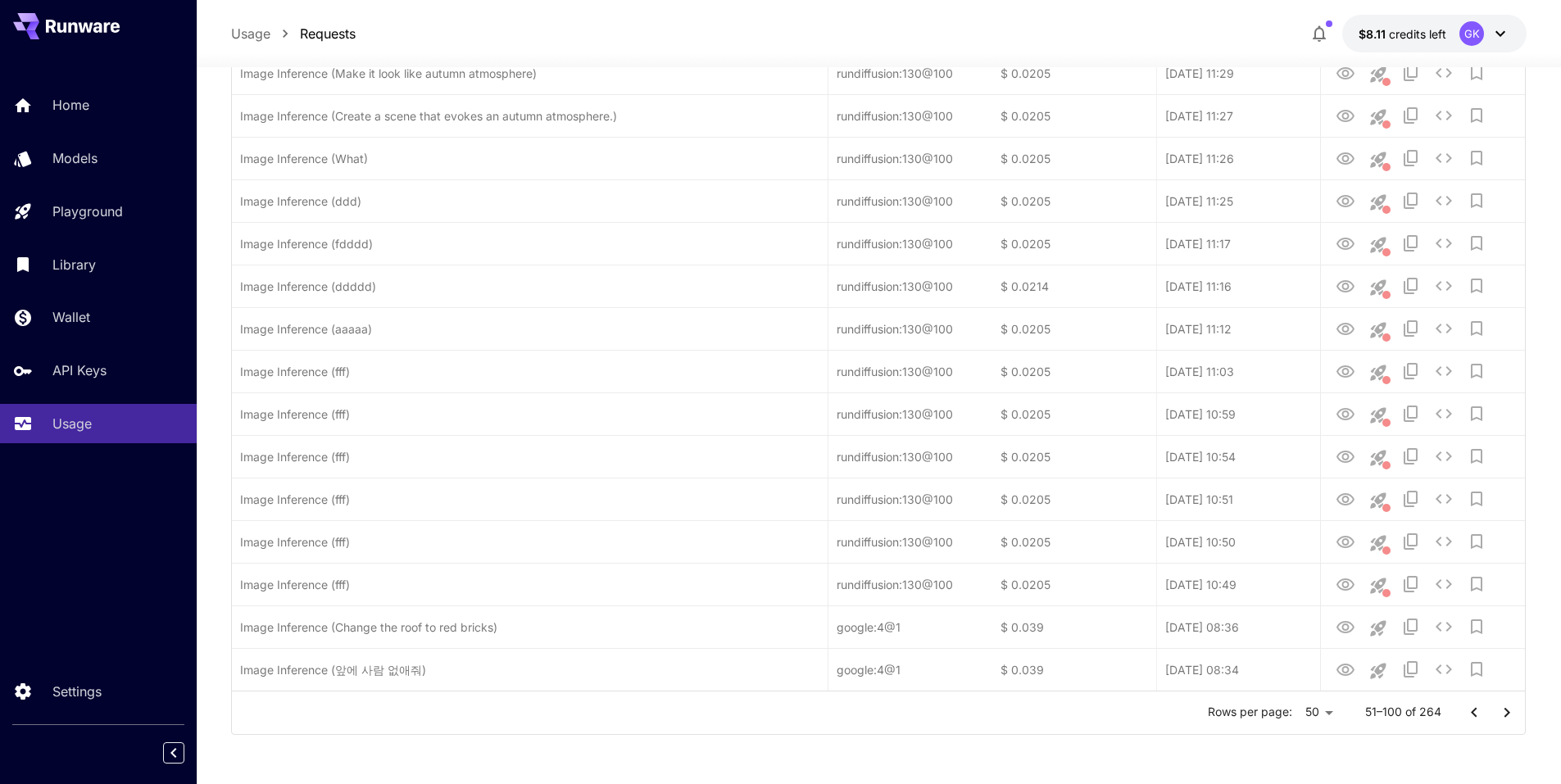
click at [1511, 712] on icon "Go to next page" at bounding box center [1507, 713] width 20 height 20
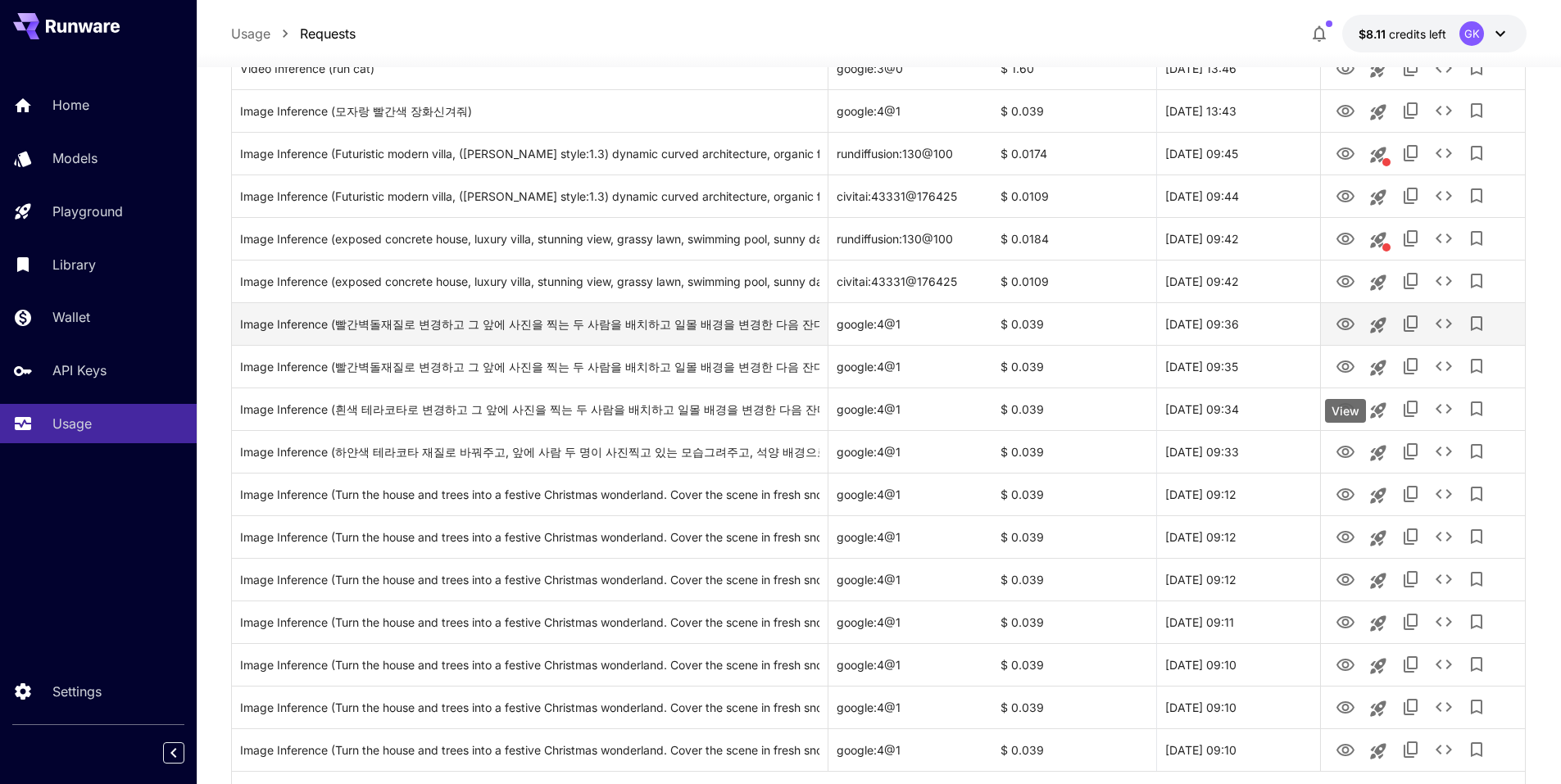
scroll to position [1679, 0]
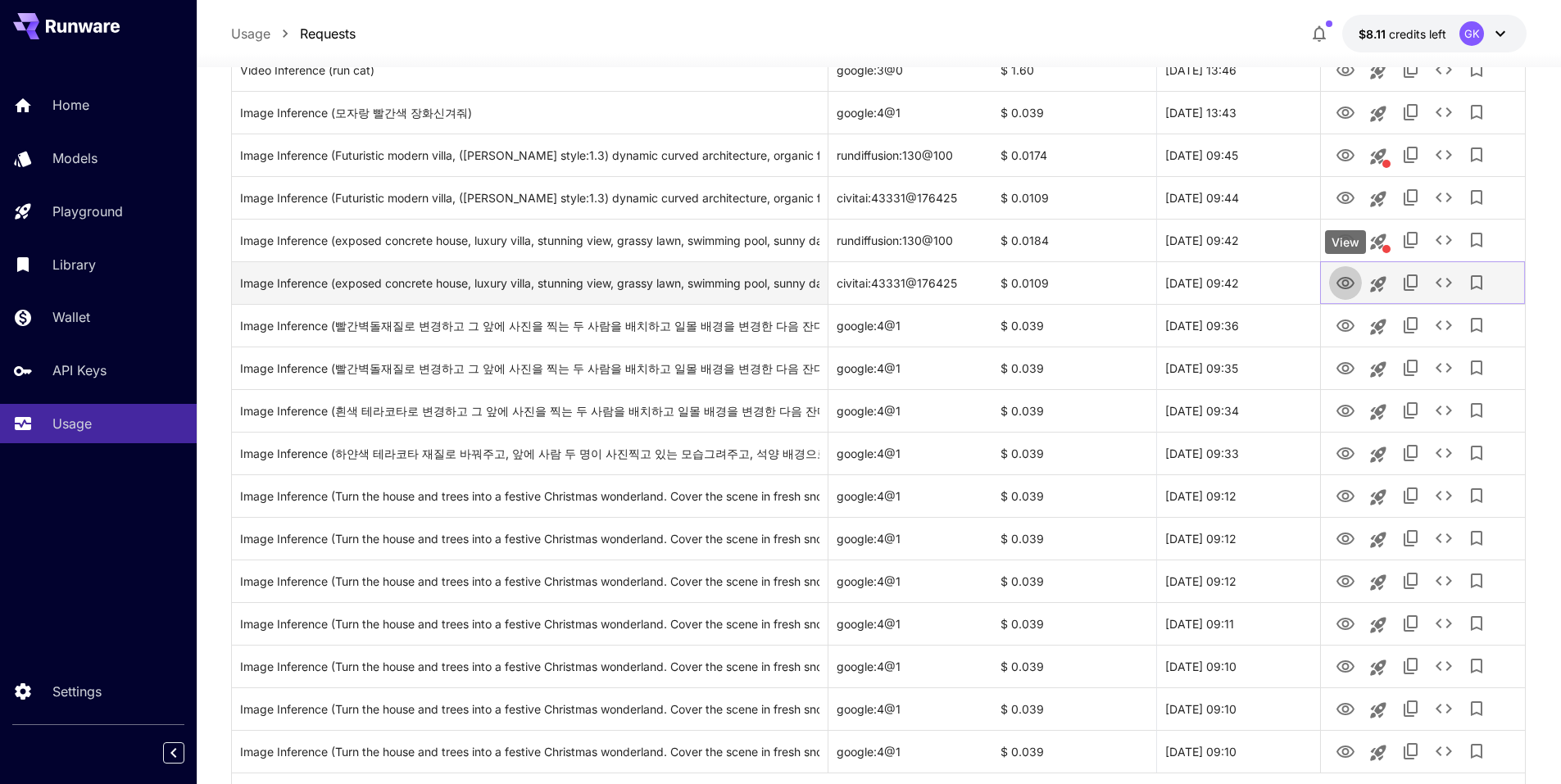
click at [1347, 281] on icon "View" at bounding box center [1346, 284] width 18 height 12
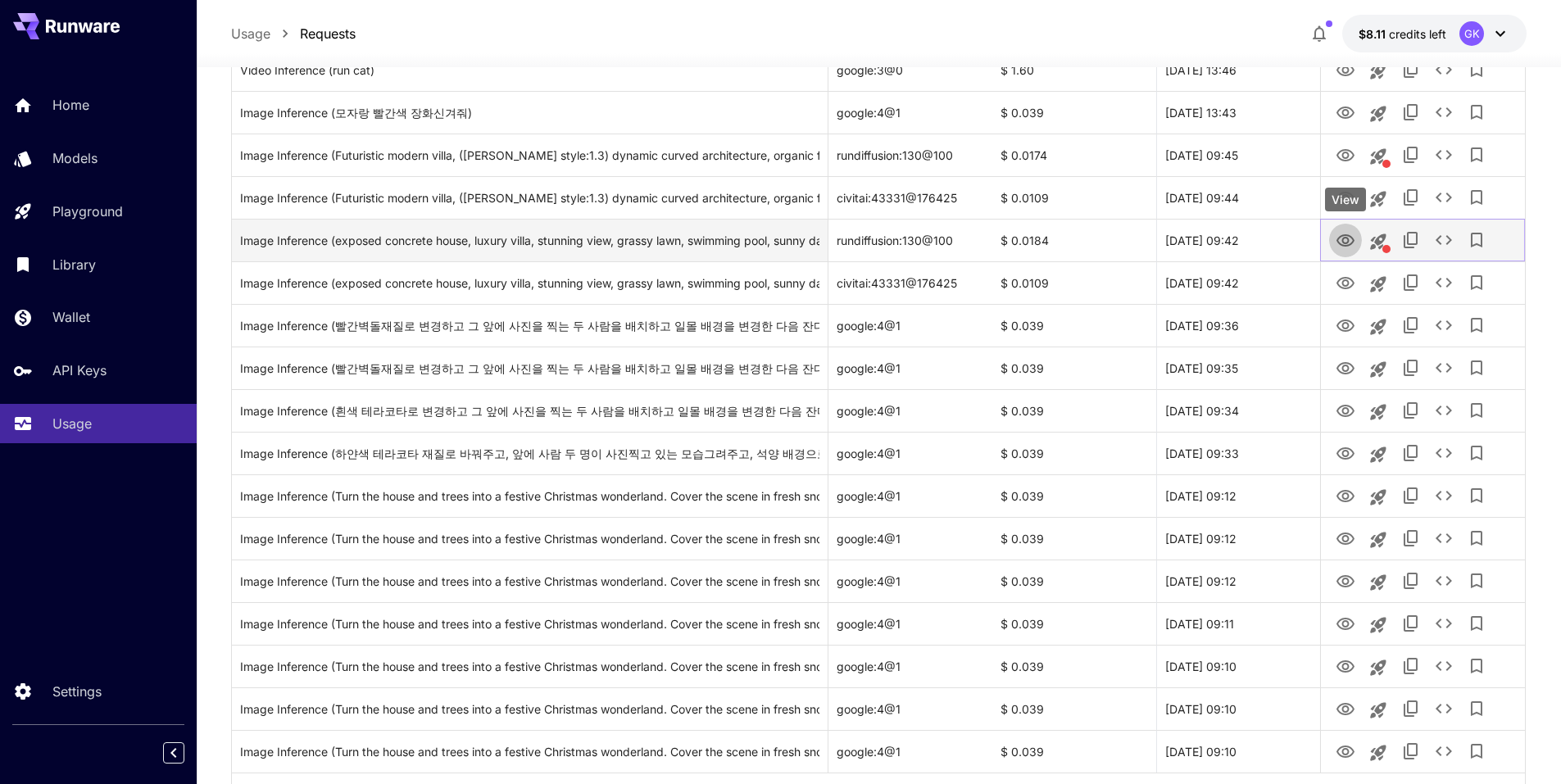
click at [1345, 241] on icon "View" at bounding box center [1346, 241] width 20 height 20
click at [1443, 235] on icon "See details" at bounding box center [1444, 240] width 20 height 20
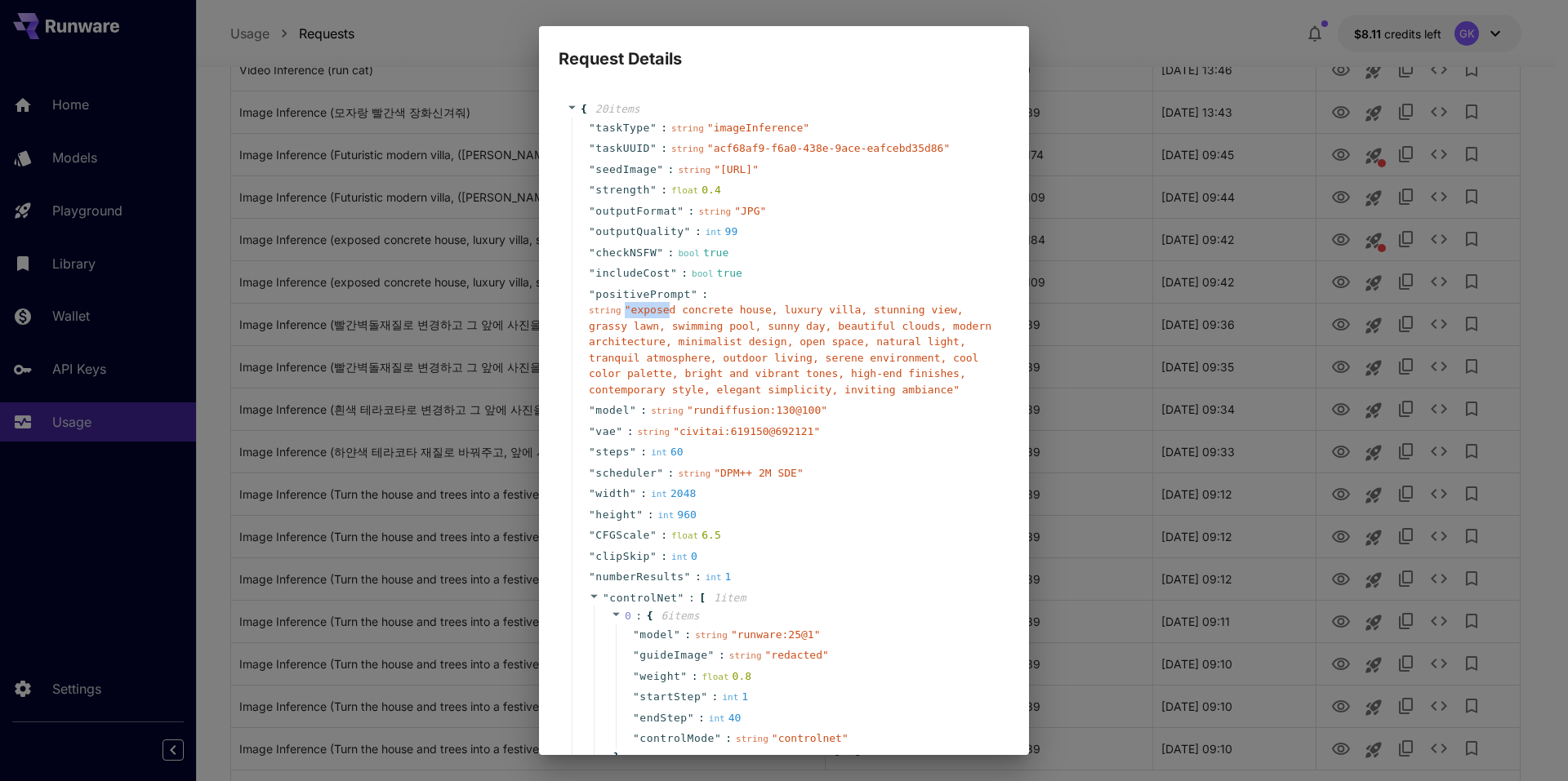
drag, startPoint x: 623, startPoint y: 341, endPoint x: 661, endPoint y: 349, distance: 38.8
click at [661, 349] on div "string " exposed concrete house, luxury villa, stunning view, grassy lawn, swim…" at bounding box center [790, 349] width 404 height 95
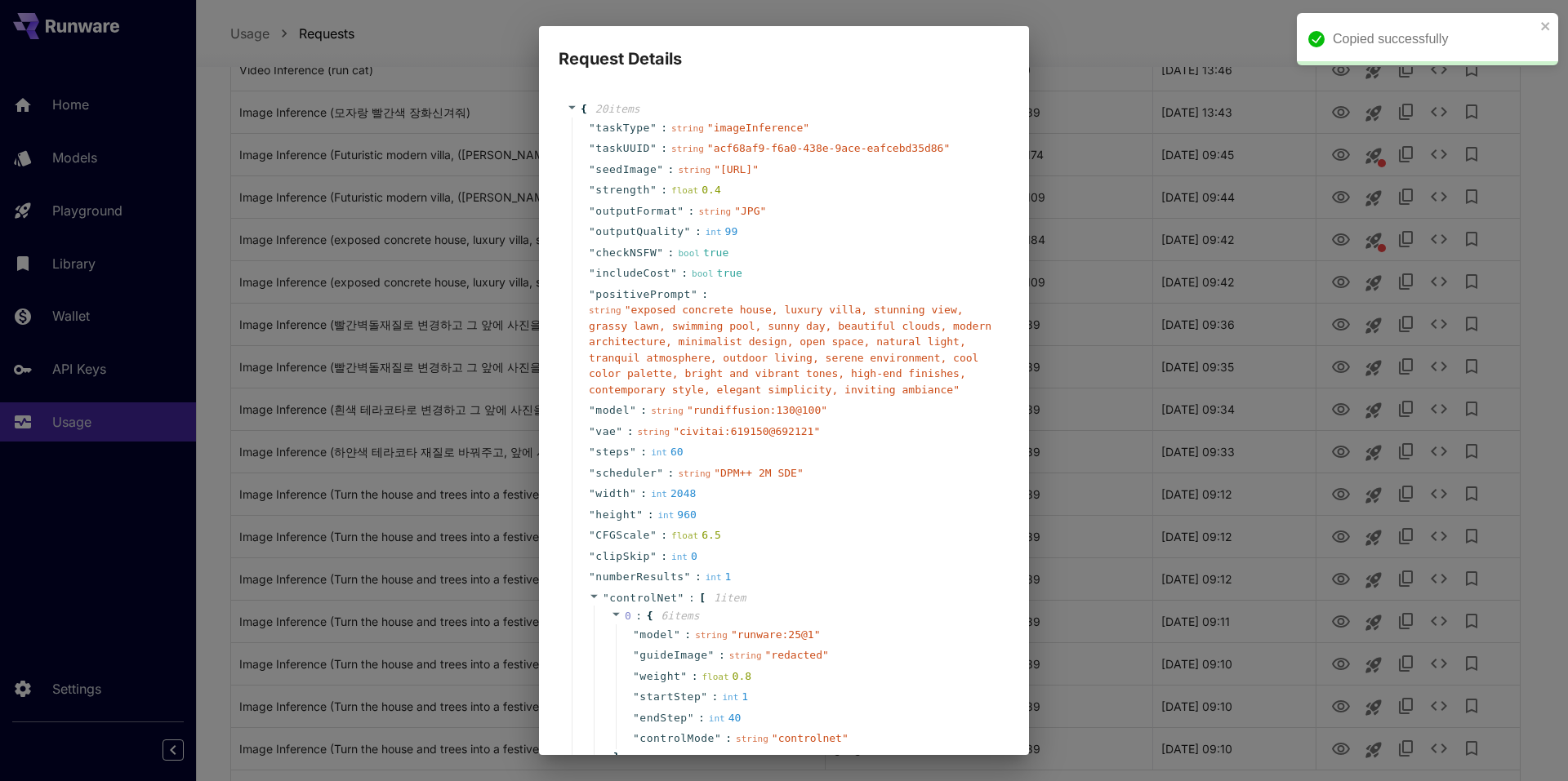
click at [628, 353] on span "" exposed concrete house, luxury villa, stunning view, grassy lawn, swimming po…" at bounding box center [789, 350] width 403 height 92
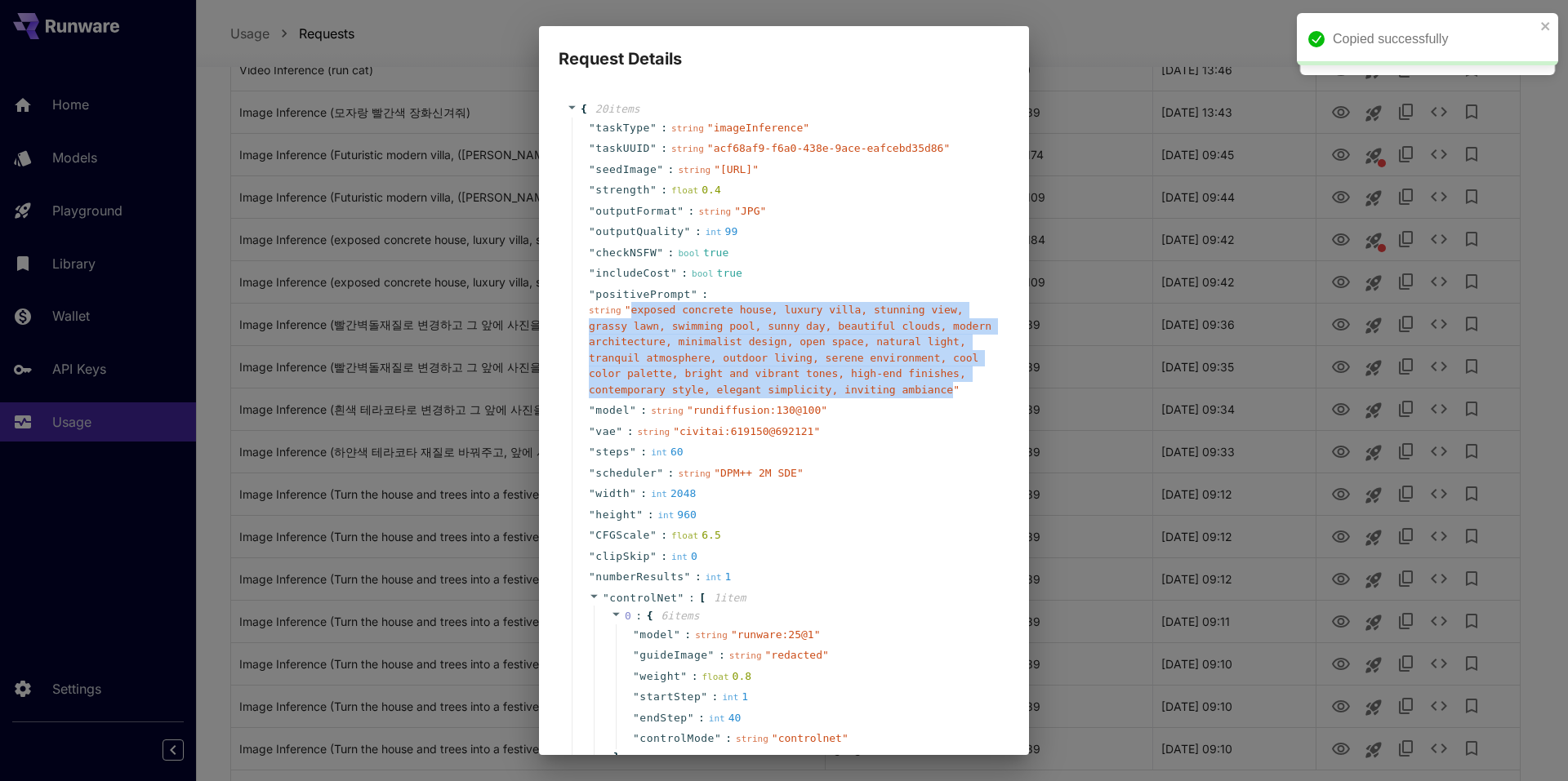
drag, startPoint x: 628, startPoint y: 346, endPoint x: 801, endPoint y: 424, distance: 189.8
click at [801, 396] on span "" exposed concrete house, luxury villa, stunning view, grassy lawn, swimming po…" at bounding box center [789, 350] width 403 height 92
copy span "exposed concrete house, luxury villa, stunning view, grassy lawn, swimming pool…"
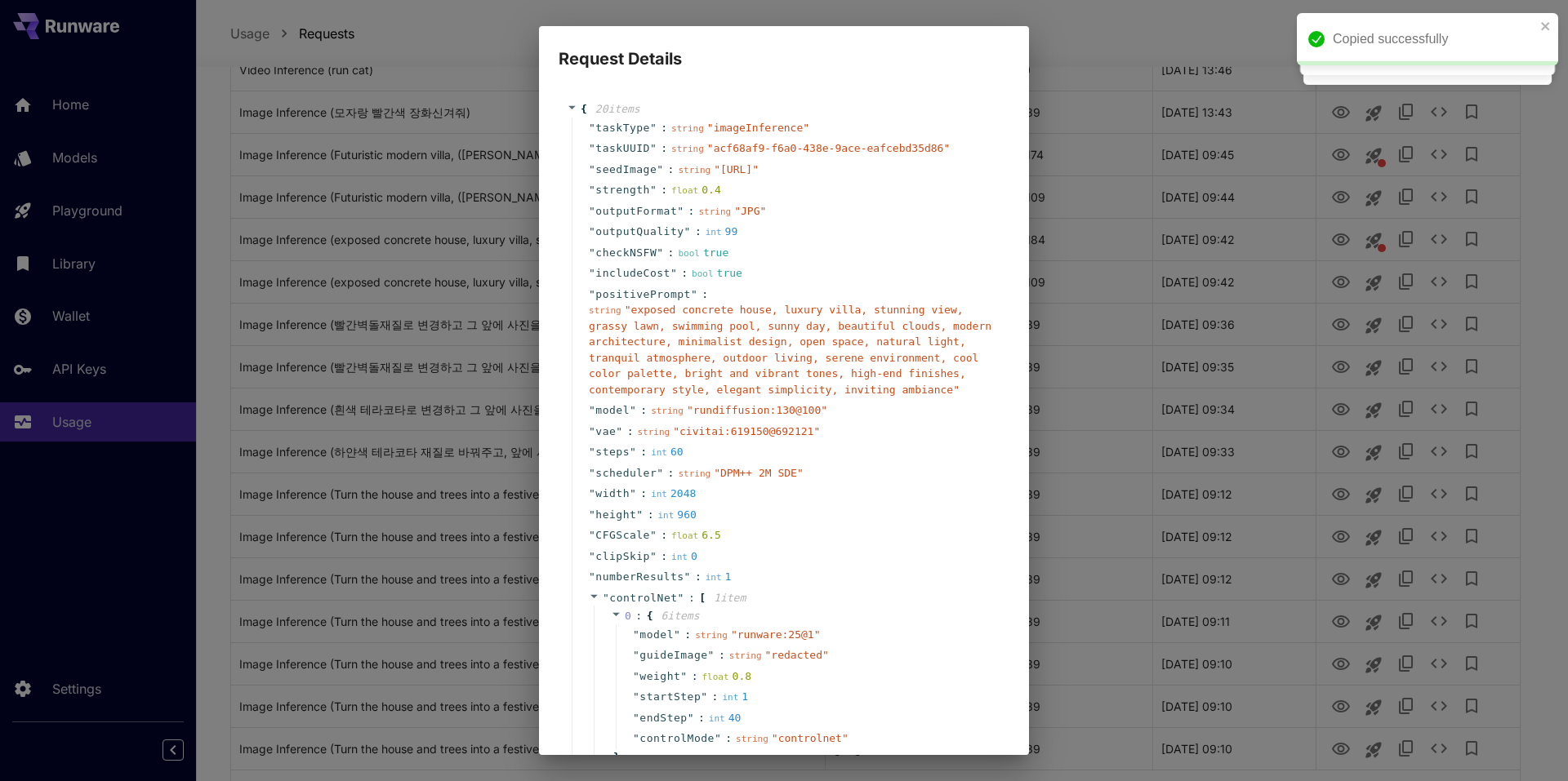
click at [1053, 248] on div "Request Details { 20 item s " taskType " : string " imageInference " " taskUUID…" at bounding box center [784, 390] width 1568 height 781
click at [1285, 415] on div "Request Details { 20 item s " taskType " : string " imageInference " " taskUUID…" at bounding box center [784, 390] width 1568 height 781
click at [1156, 60] on div "Request Details { 20 item s " taskType " : string " imageInference " " taskUUID…" at bounding box center [784, 390] width 1568 height 781
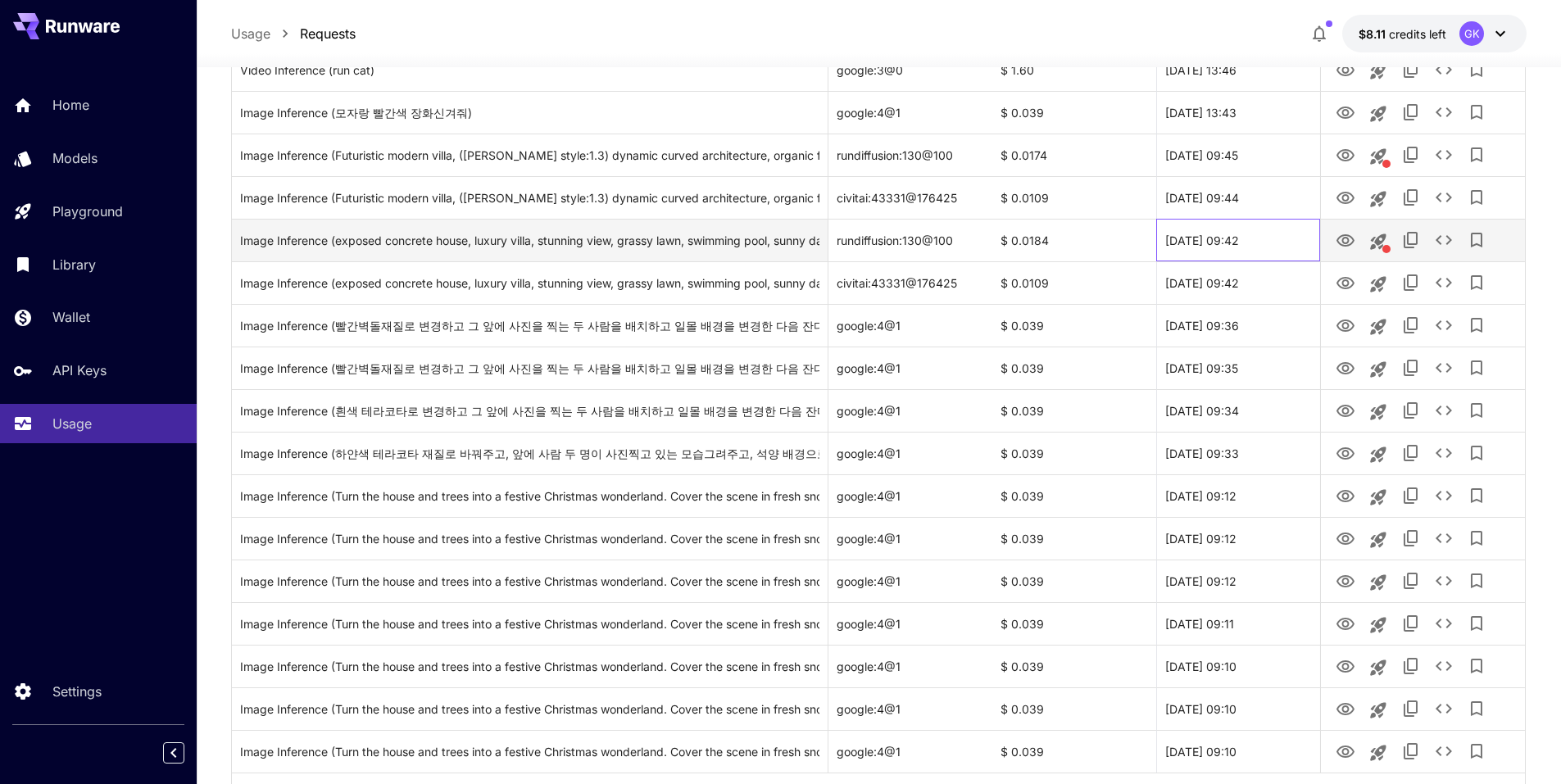
drag, startPoint x: 1281, startPoint y: 243, endPoint x: 1159, endPoint y: 243, distance: 122.0
click at [1159, 243] on div "25 Sep, 2025 09:42" at bounding box center [1238, 240] width 164 height 43
copy div "25 Sep, 2025 09:42"
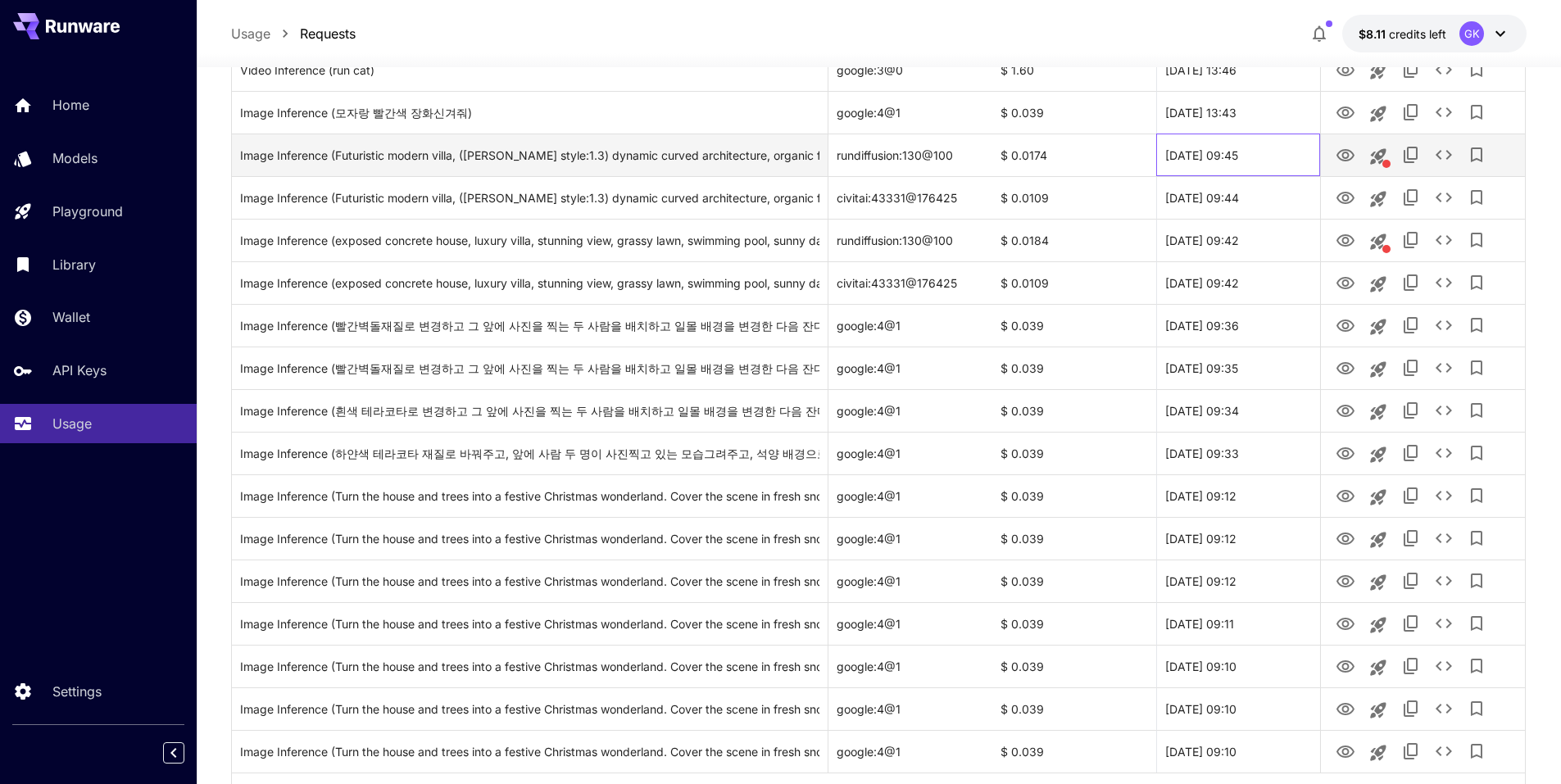
drag, startPoint x: 1292, startPoint y: 156, endPoint x: 1165, endPoint y: 156, distance: 127.0
click at [1165, 156] on div "25 Sep, 2025 09:45" at bounding box center [1238, 155] width 164 height 43
copy div "25 Sep, 2025 09:45"
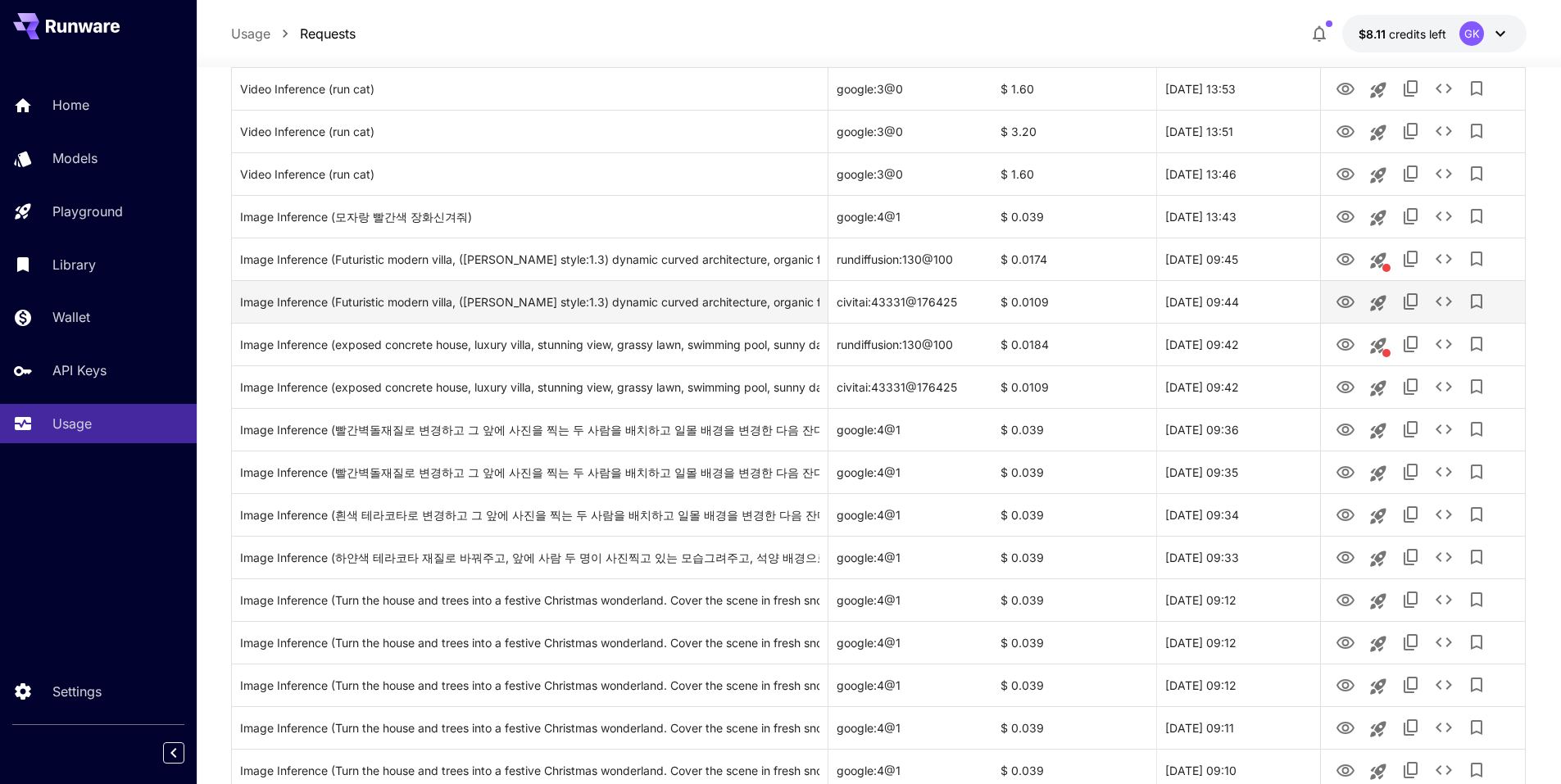
scroll to position [1516, 0]
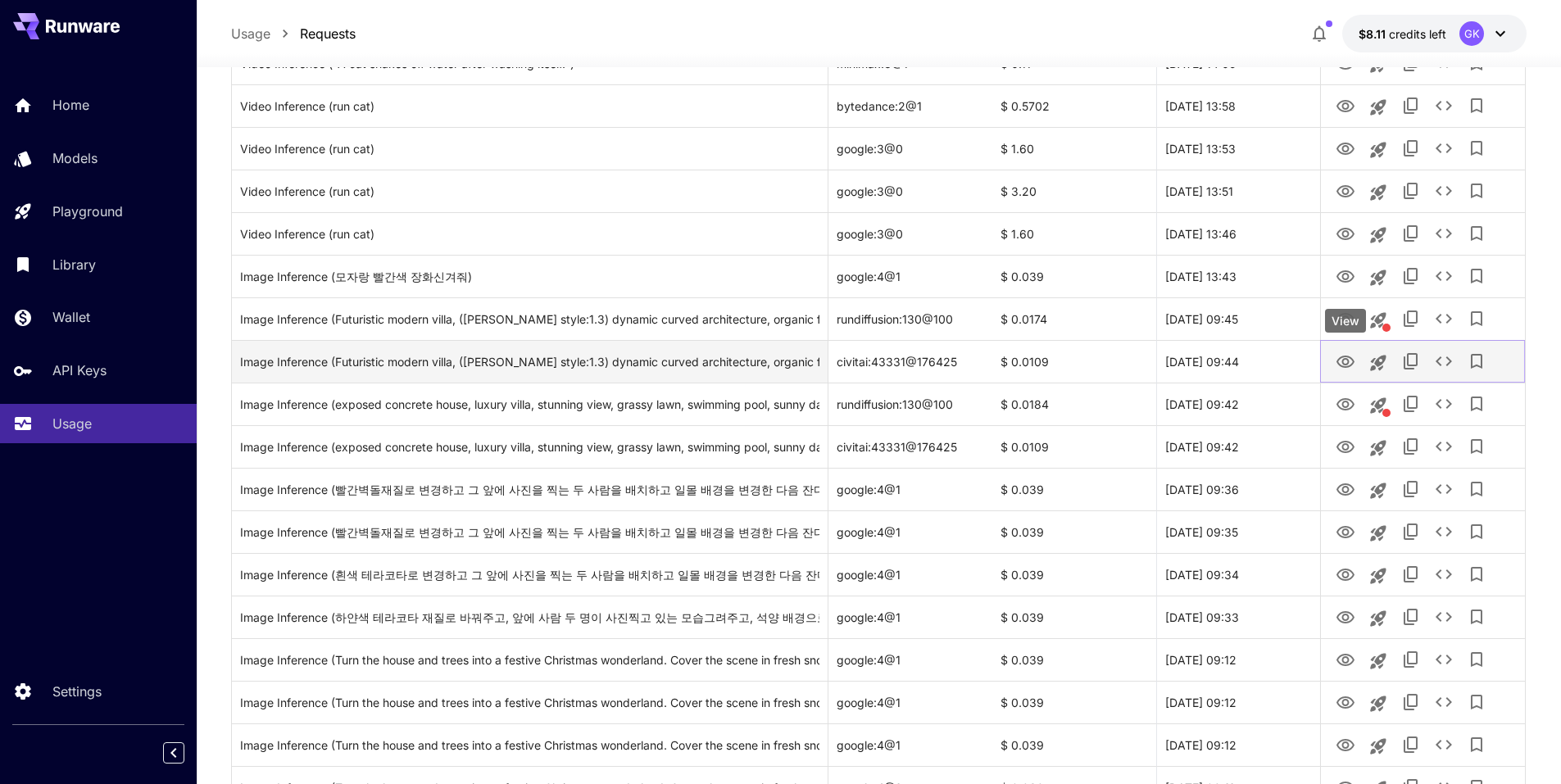
click at [1349, 356] on icon "View" at bounding box center [1346, 362] width 20 height 20
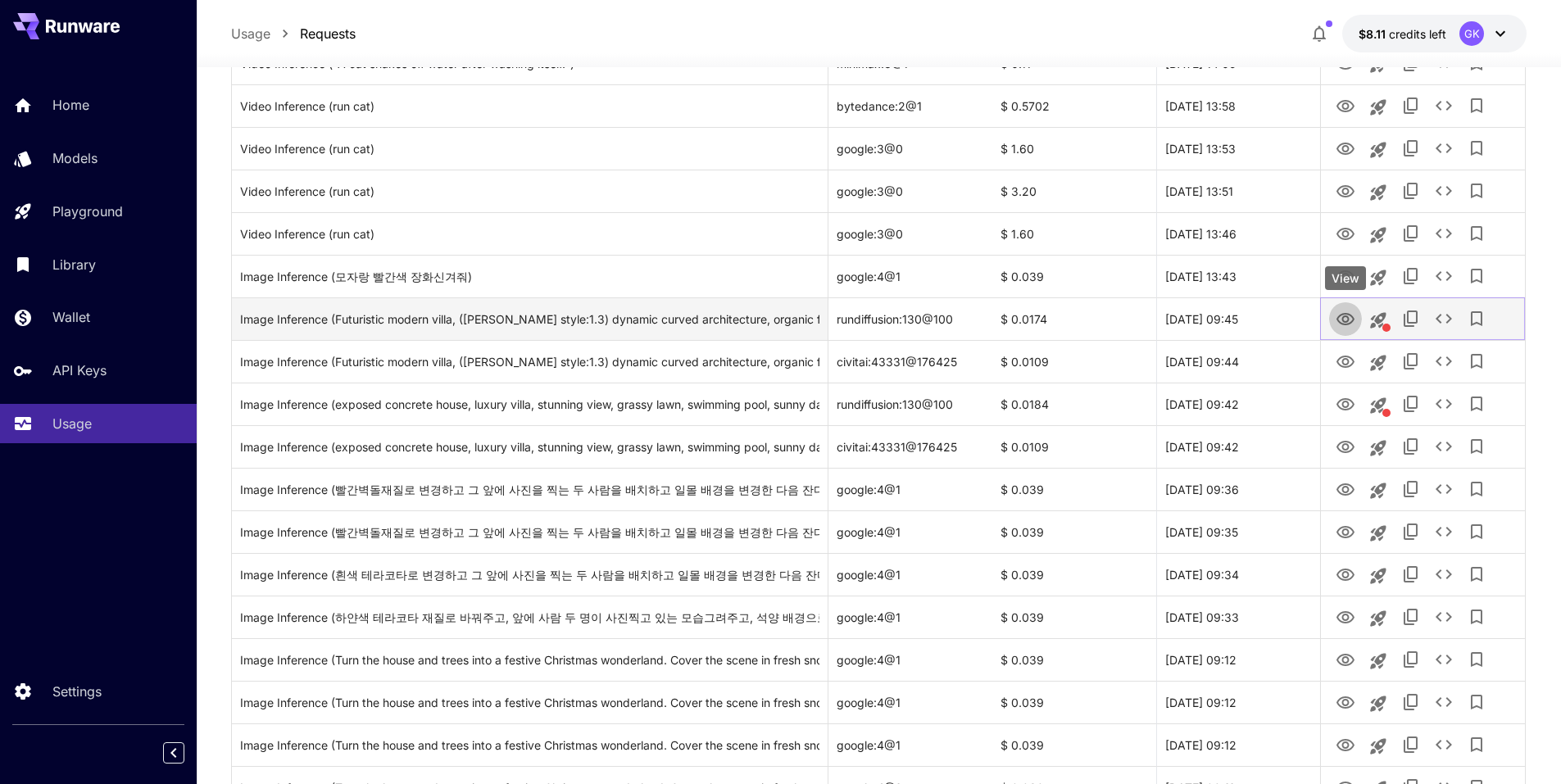
click at [1352, 315] on icon "View" at bounding box center [1346, 319] width 20 height 20
click at [1447, 326] on icon "See details" at bounding box center [1444, 318] width 20 height 20
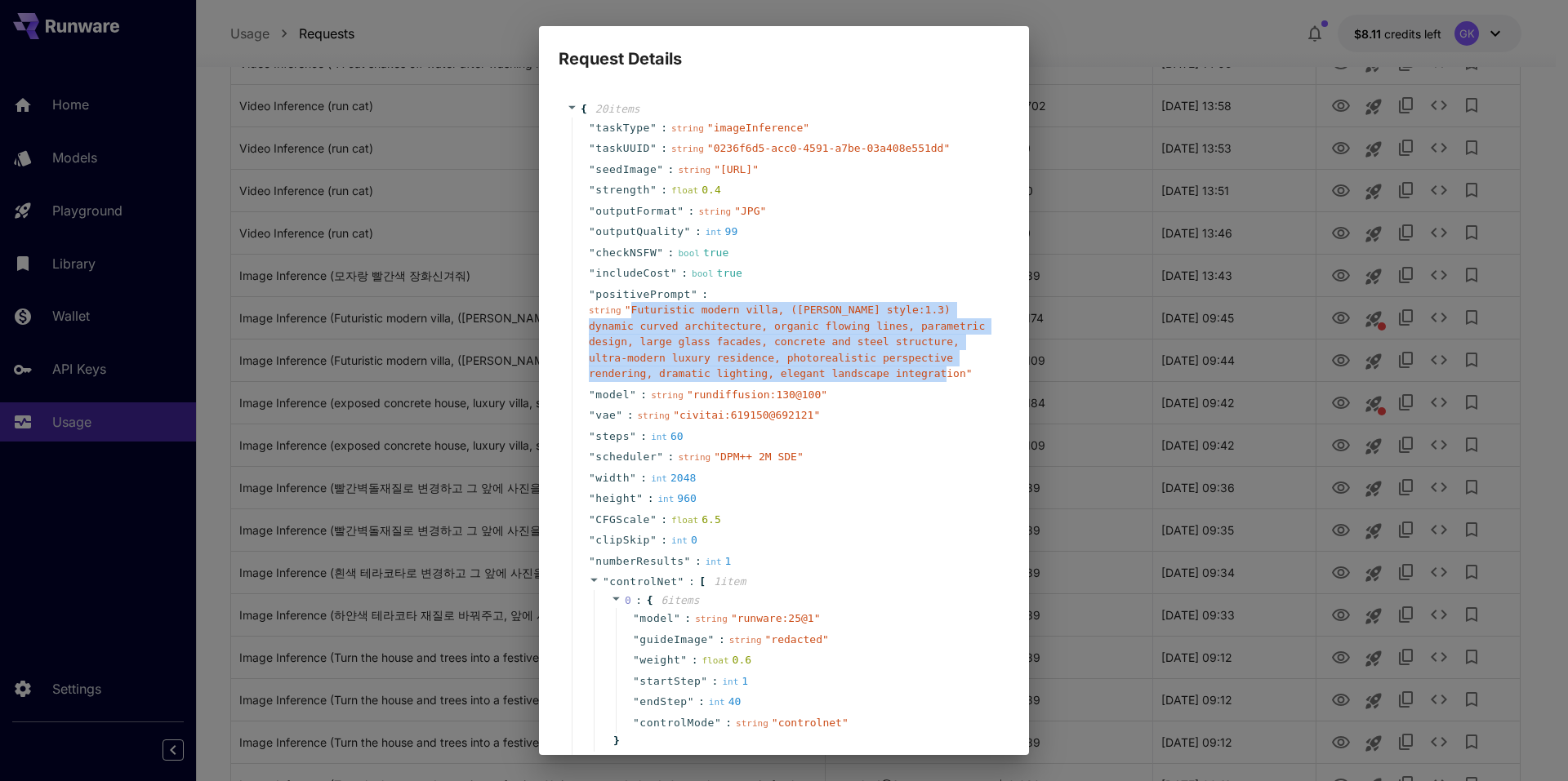
drag, startPoint x: 627, startPoint y: 343, endPoint x: 756, endPoint y: 407, distance: 144.0
click at [756, 379] on span "" Futuristic modern villa, (Zaha Hadid style:1.3) dynamic curved architecture, …" at bounding box center [787, 341] width 396 height 76
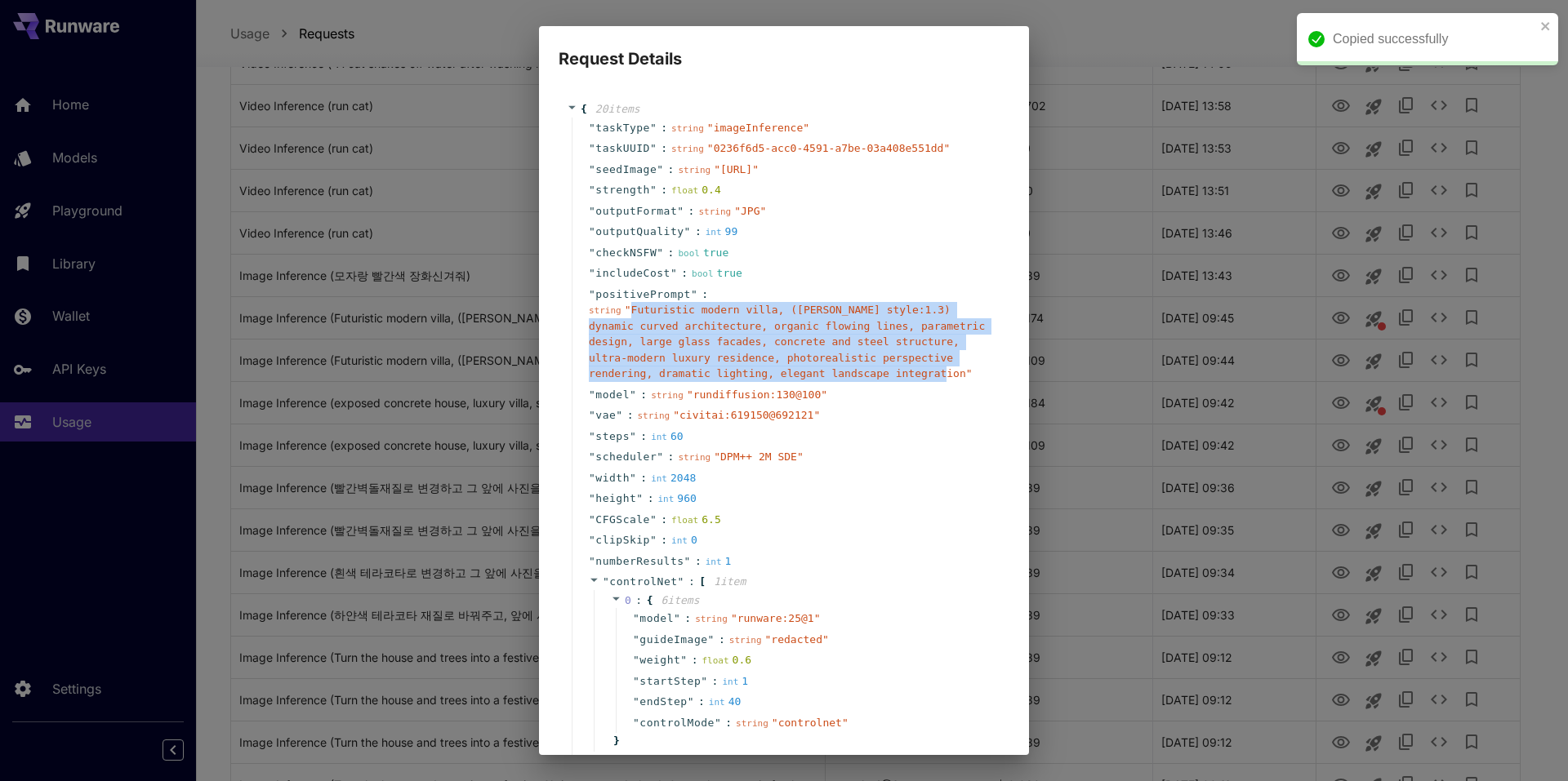
copy span "Futuristic modern villa, (Zaha Hadid style:1.3) dynamic curved architecture, or…"
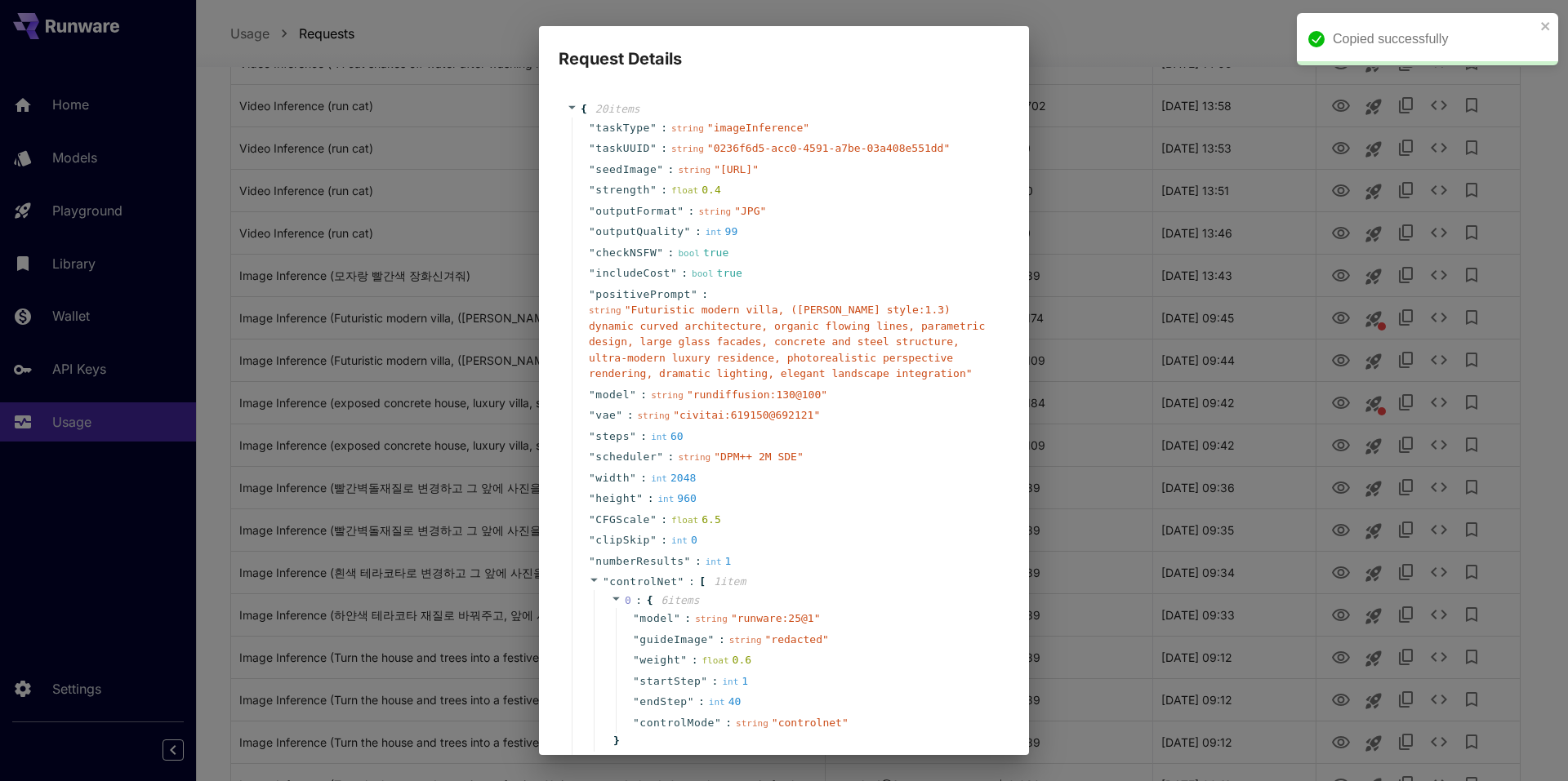
click at [1131, 355] on div "Request Details { 20 item s " taskType " : string " imageInference " " taskUUID…" at bounding box center [784, 390] width 1568 height 781
click at [1202, 254] on div "Request Details { 20 item s " taskType " : string " imageInference " " taskUUID…" at bounding box center [784, 390] width 1568 height 781
click at [1161, 488] on div "Request Details { 20 item s " taskType " : string " imageInference " " taskUUID…" at bounding box center [784, 390] width 1568 height 781
click at [1089, 506] on div "Request Details { 20 item s " taskType " : string " imageInference " " taskUUID…" at bounding box center [784, 390] width 1568 height 781
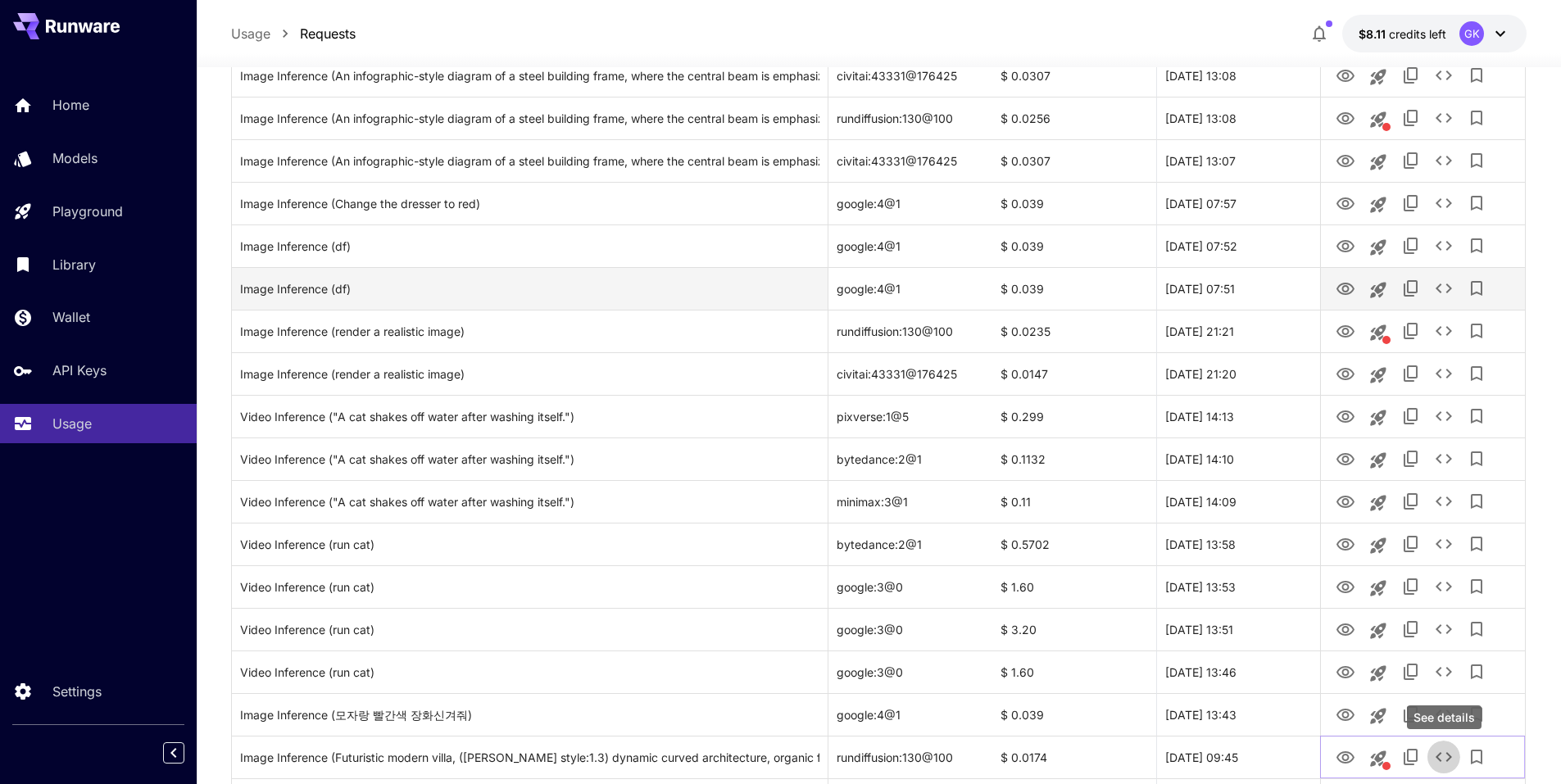
scroll to position [1106, 0]
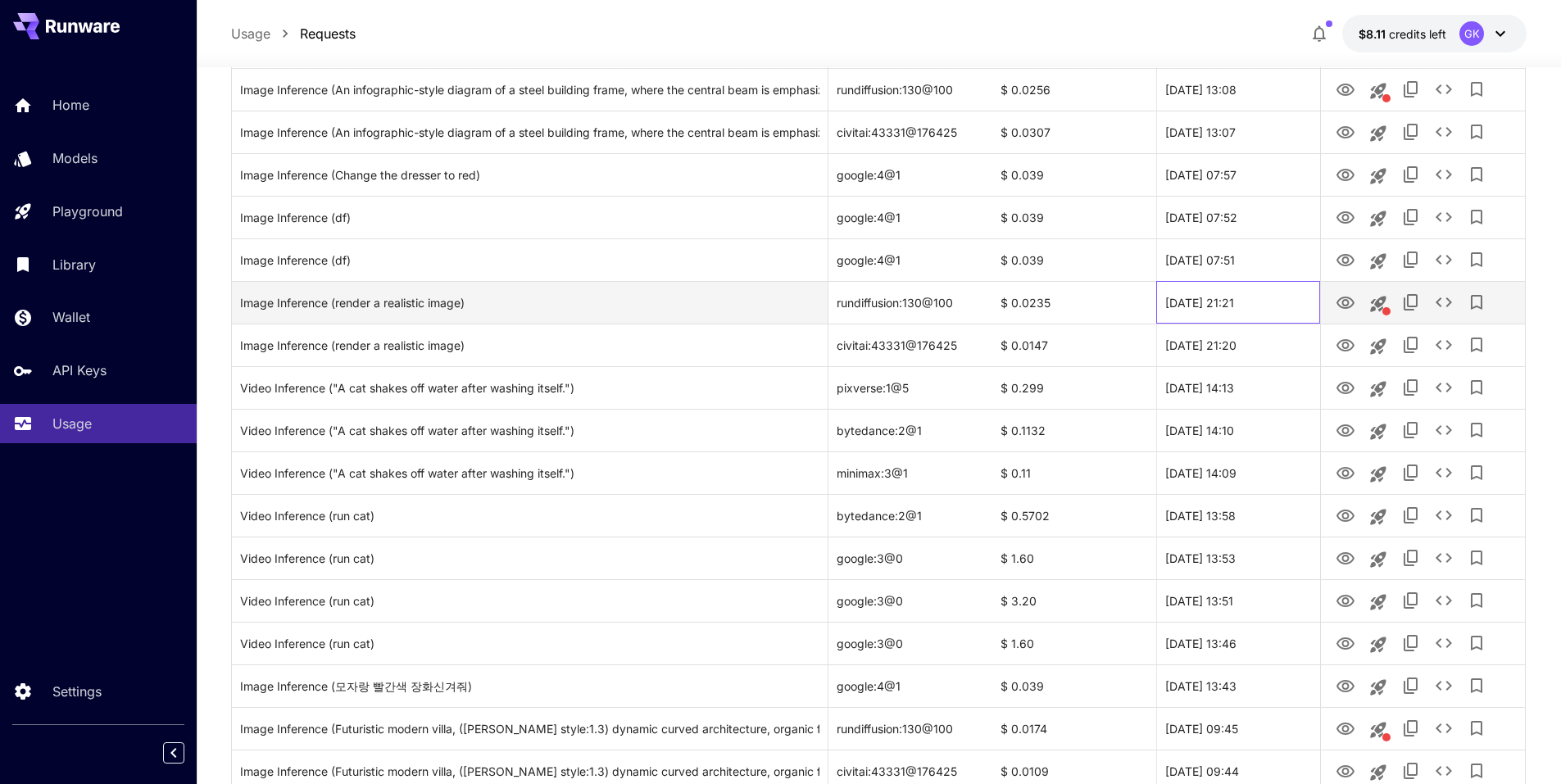
drag, startPoint x: 1278, startPoint y: 309, endPoint x: 1160, endPoint y: 295, distance: 118.8
click at [1160, 295] on div "25 Sep, 2025 21:21" at bounding box center [1238, 302] width 164 height 43
copy div "25 Sep, 2025 21:21"
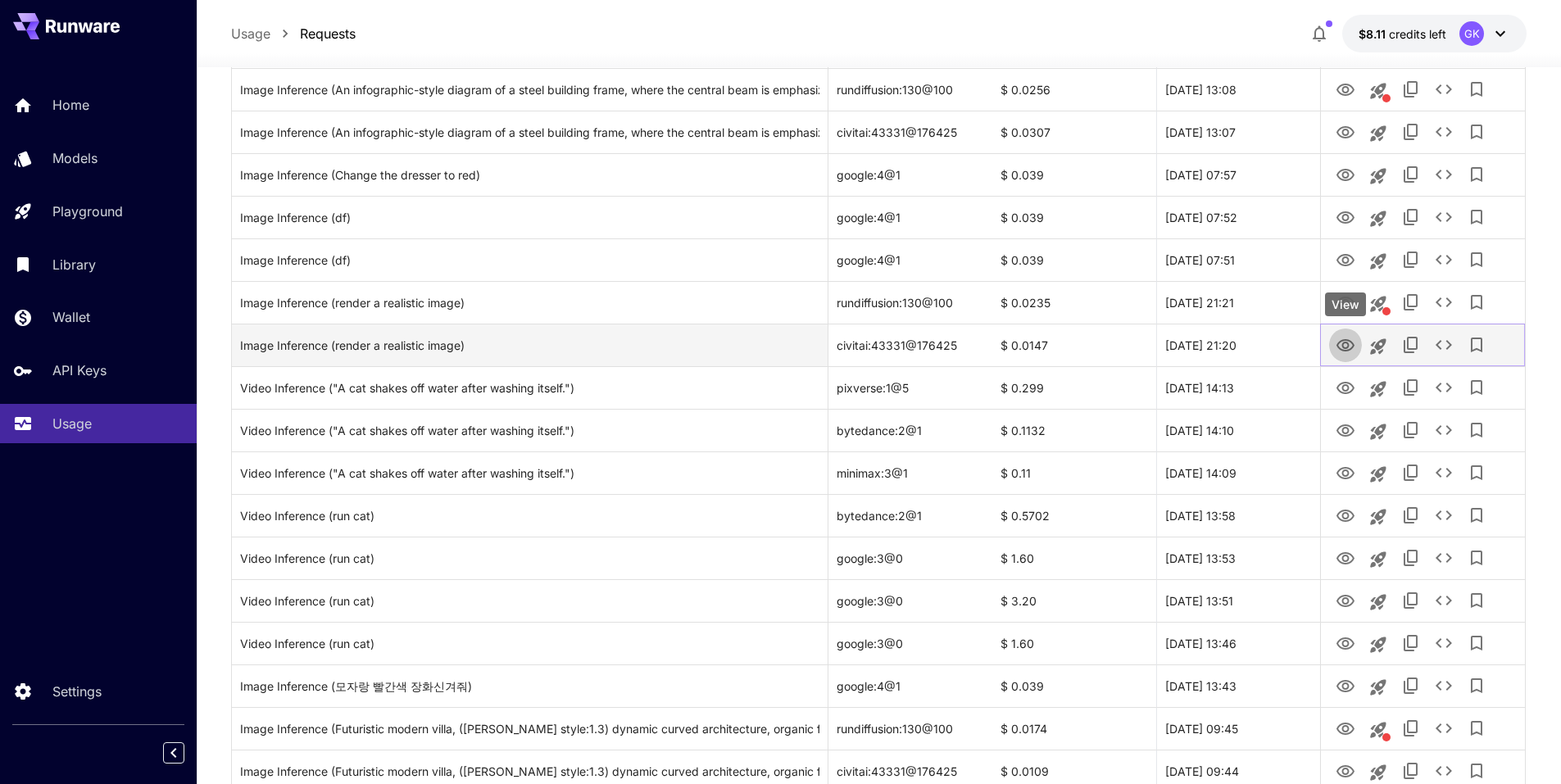
click at [1342, 346] on icon "View" at bounding box center [1346, 346] width 20 height 20
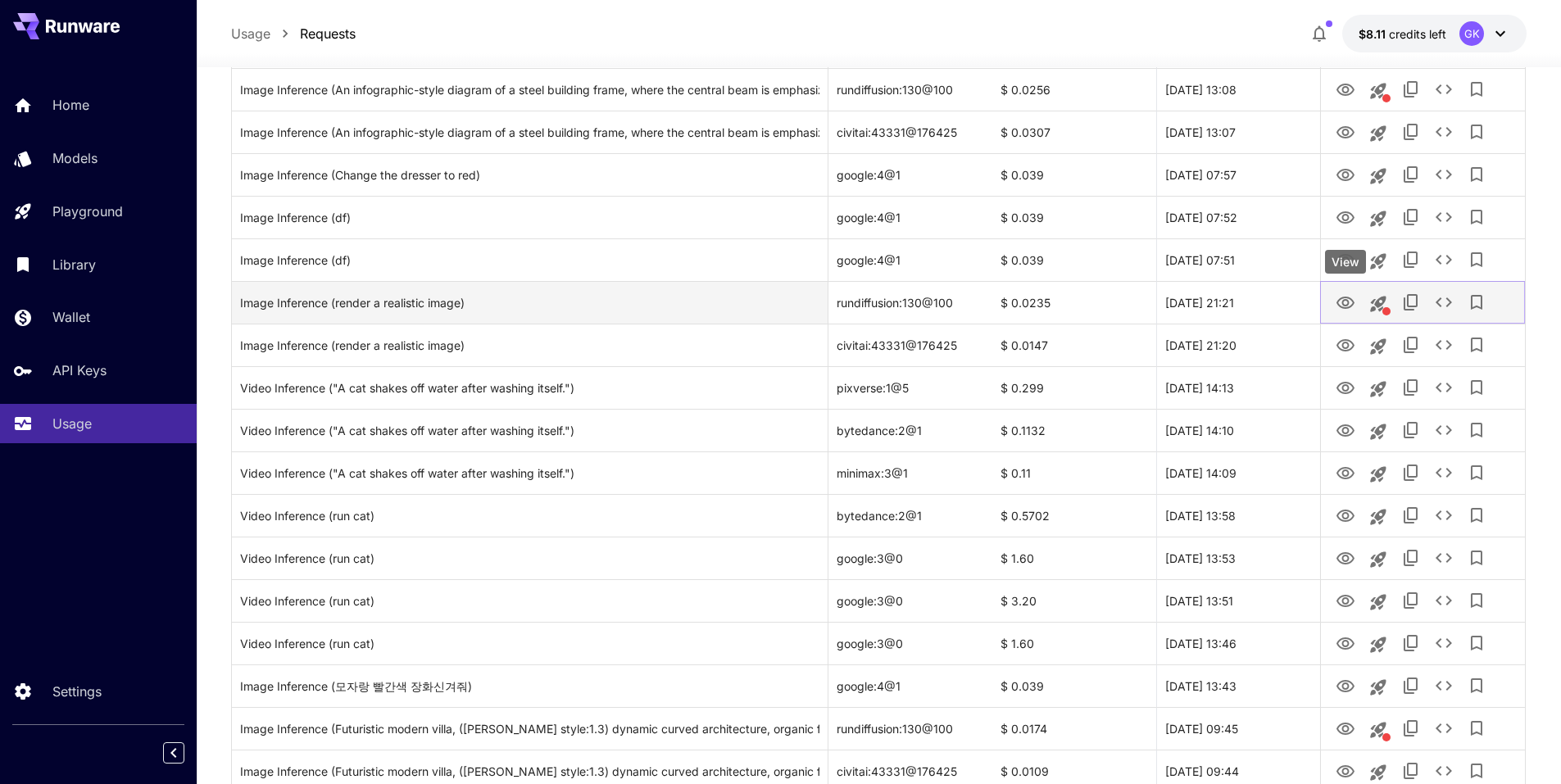
click at [1353, 300] on icon "View" at bounding box center [1346, 303] width 20 height 20
click at [1441, 310] on icon "See details" at bounding box center [1444, 302] width 20 height 20
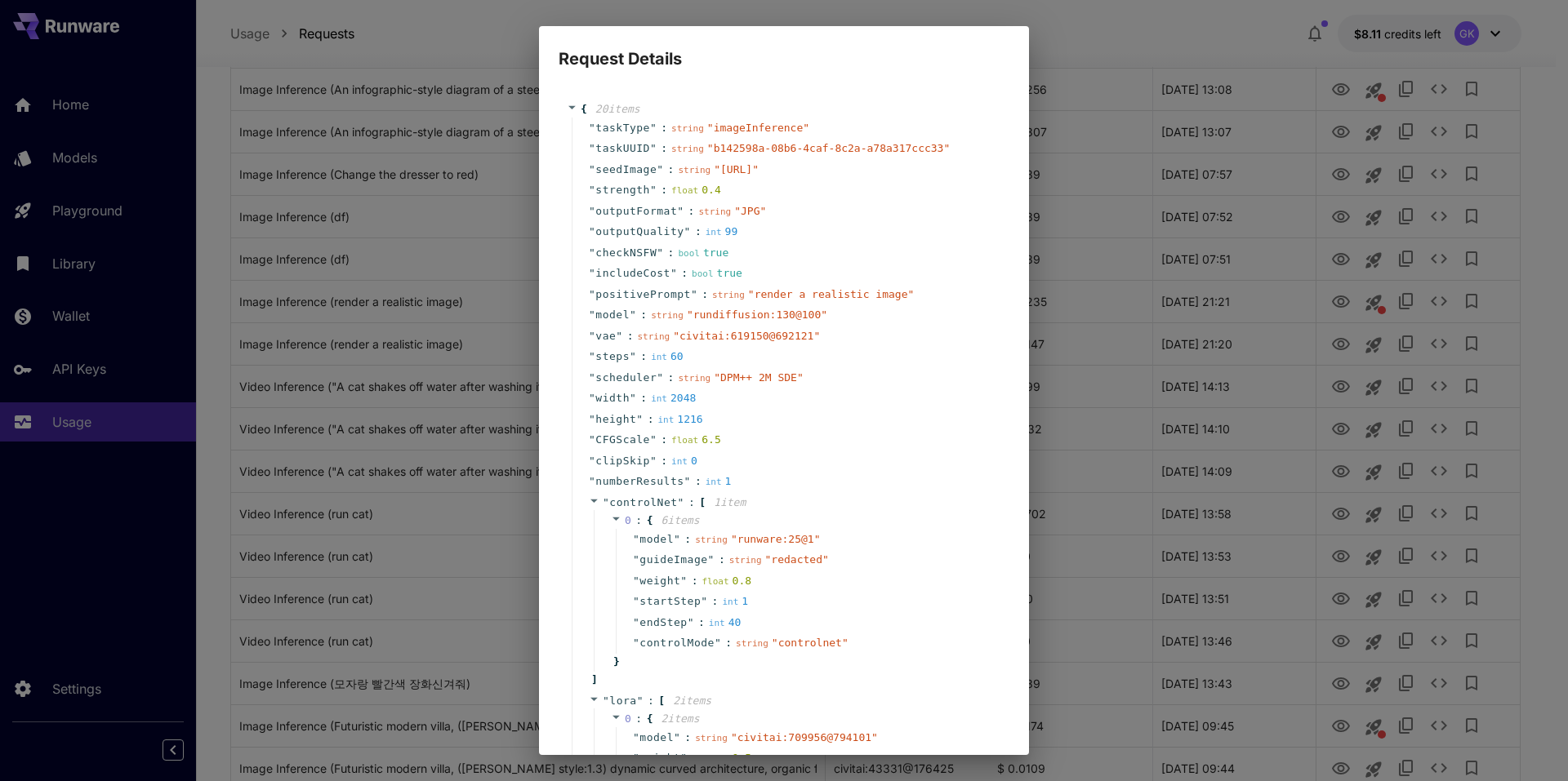
click at [748, 300] on span "" render a realistic image "" at bounding box center [831, 294] width 166 height 12
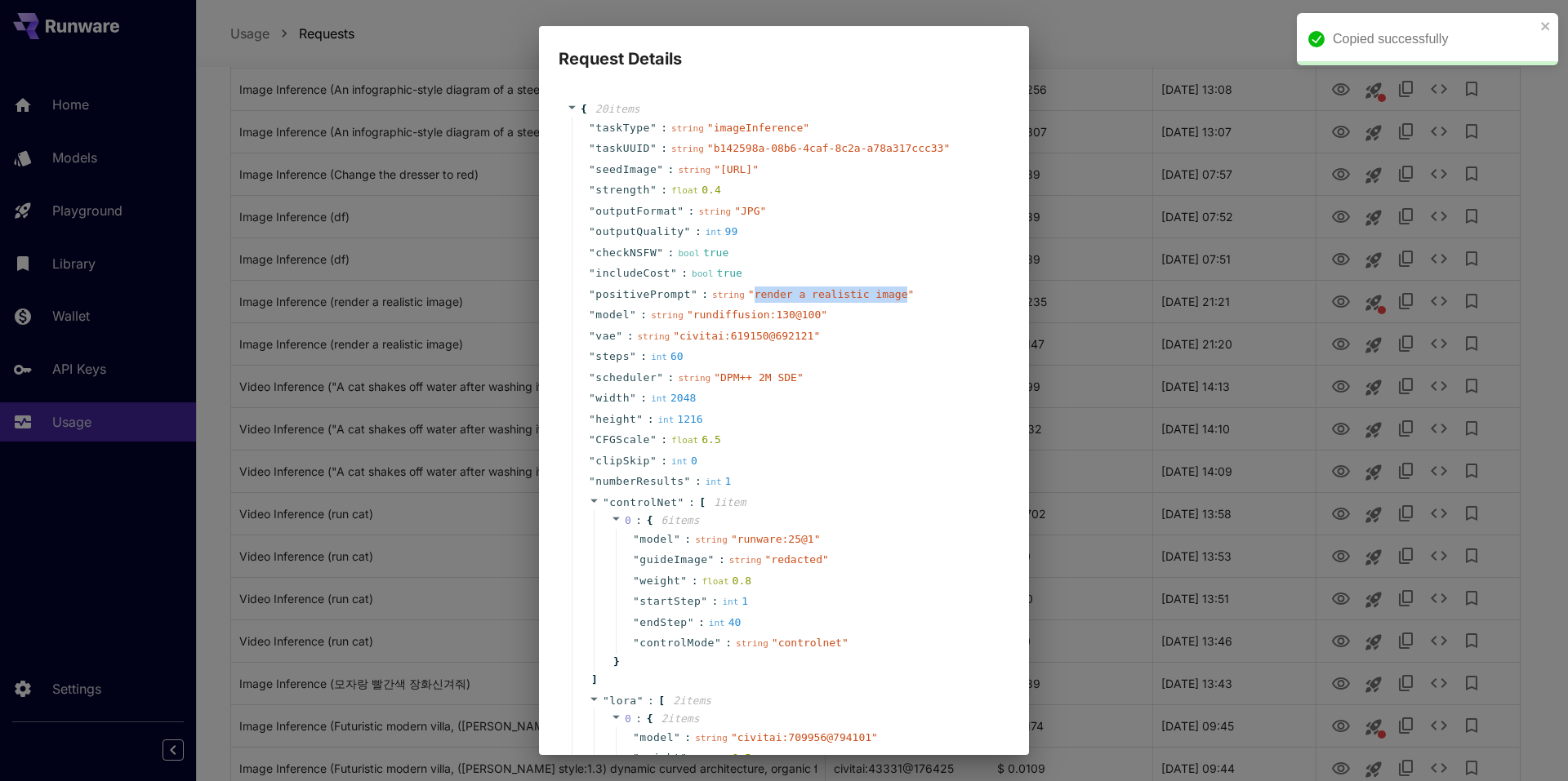
drag, startPoint x: 739, startPoint y: 328, endPoint x: 876, endPoint y: 326, distance: 137.0
click at [876, 300] on span "" render a realistic image "" at bounding box center [831, 294] width 166 height 12
click at [1224, 327] on div "Request Details { 20 item s " taskType " : string " imageInference " " taskUUID…" at bounding box center [784, 390] width 1568 height 781
click at [1198, 92] on div "Request Details { 20 item s " taskType " : string " imageInference " " taskUUID…" at bounding box center [784, 390] width 1568 height 781
click at [1179, 394] on div "Request Details { 20 item s " taskType " : string " imageInference " " taskUUID…" at bounding box center [784, 390] width 1568 height 781
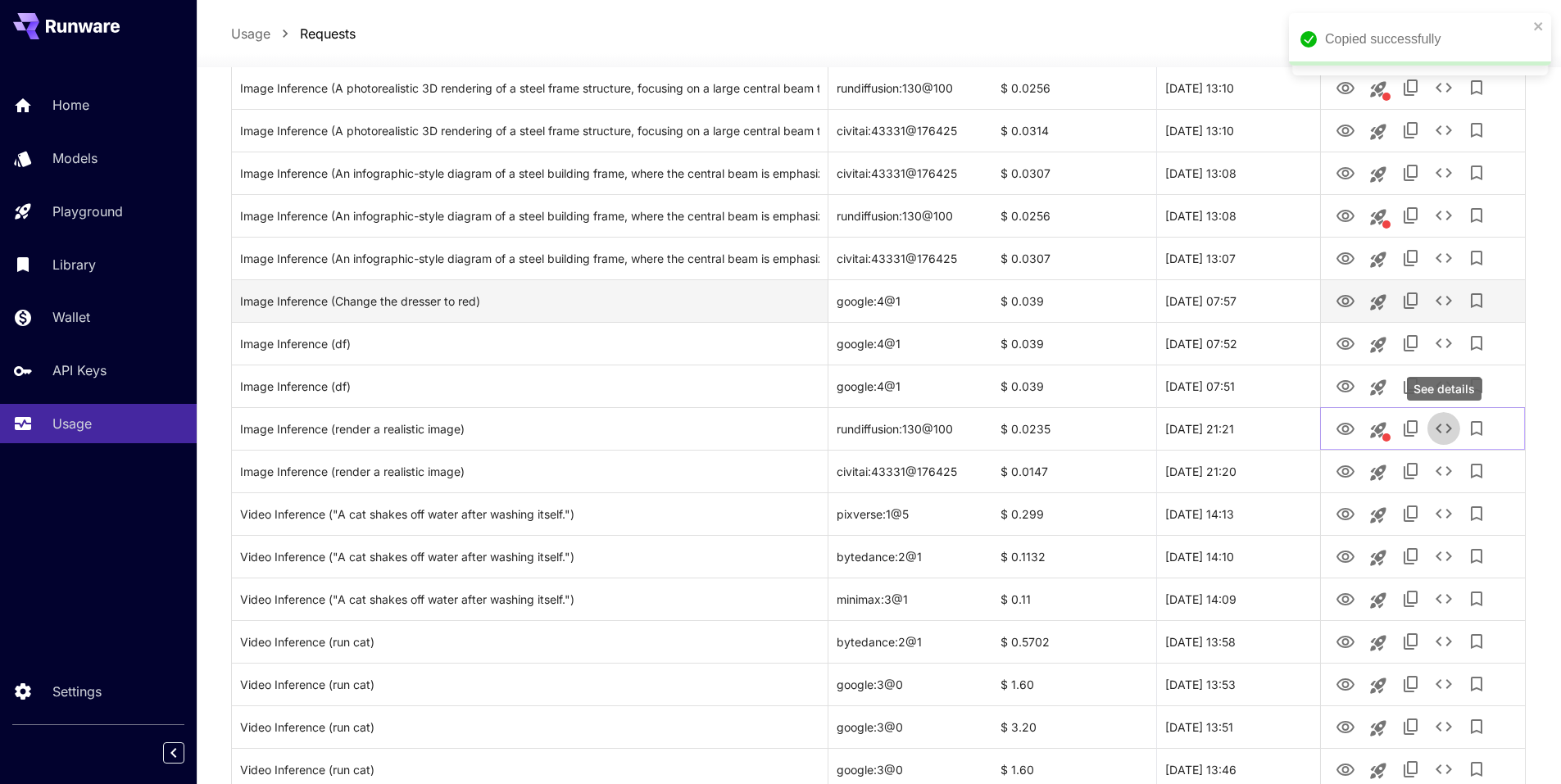
scroll to position [943, 0]
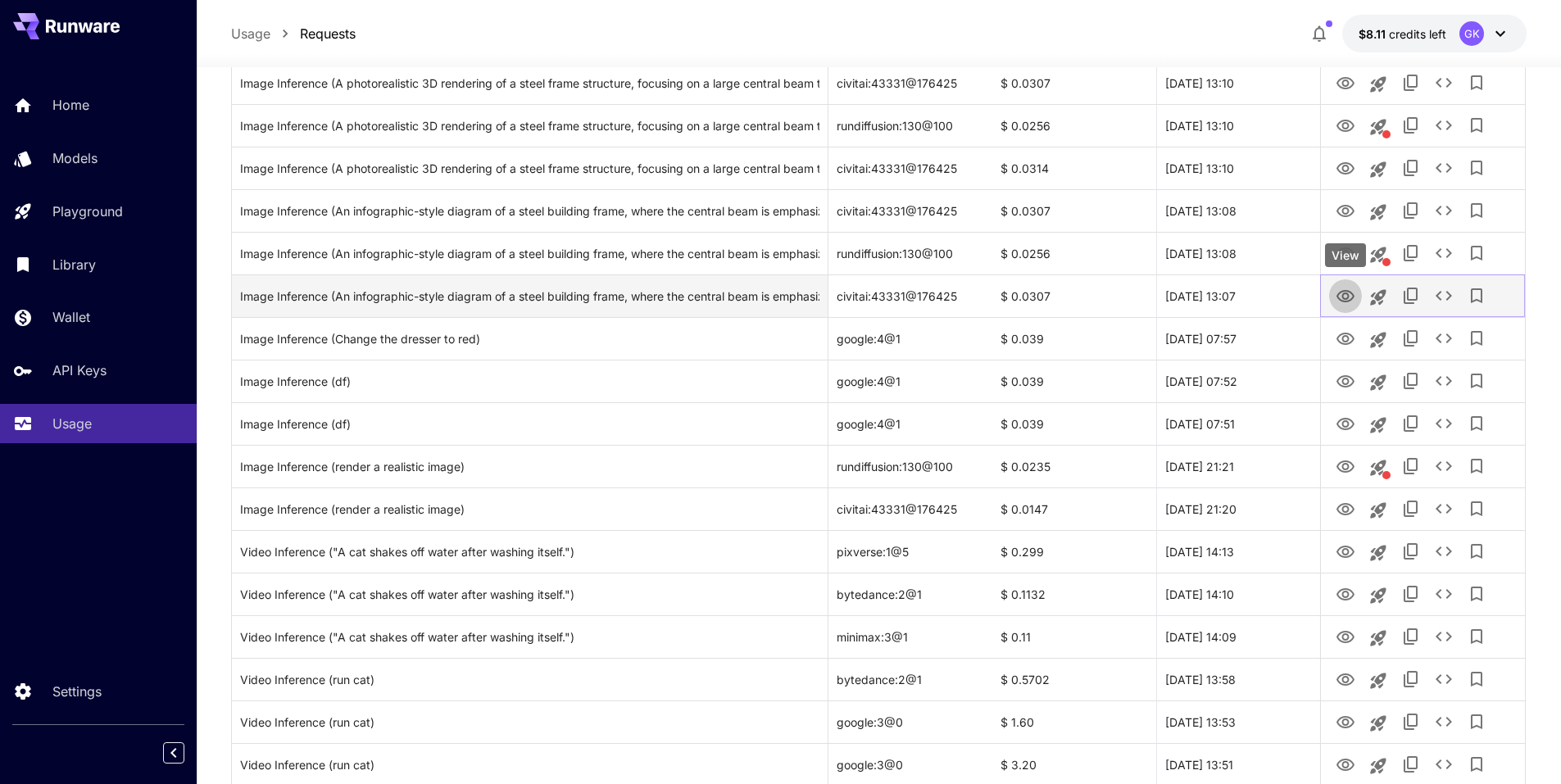
click at [1354, 298] on icon "View" at bounding box center [1346, 297] width 20 height 20
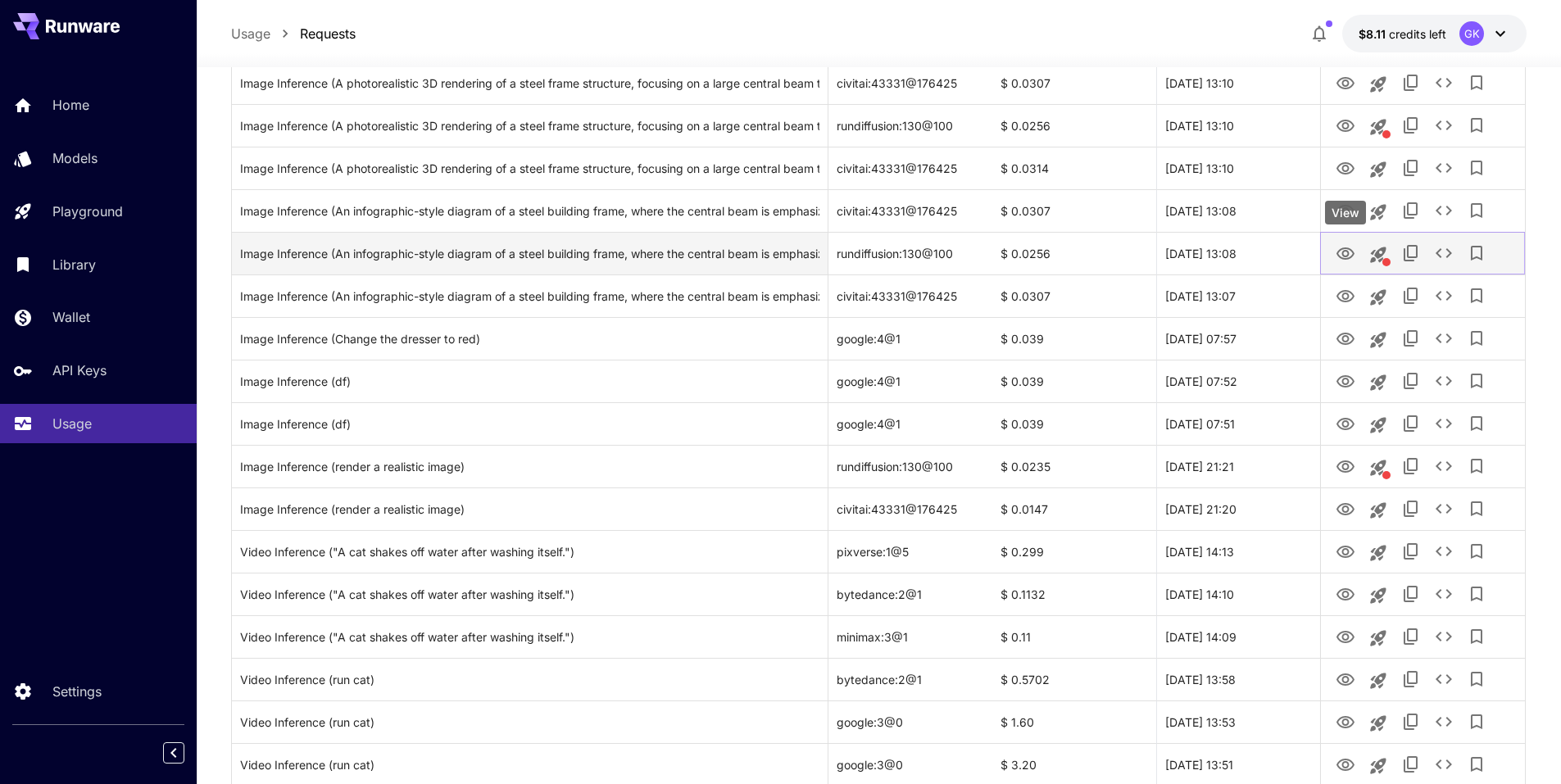
click at [1351, 259] on icon "View" at bounding box center [1346, 254] width 20 height 20
click at [1335, 268] on div at bounding box center [1423, 253] width 187 height 42
click at [1345, 255] on icon "View" at bounding box center [1346, 254] width 20 height 20
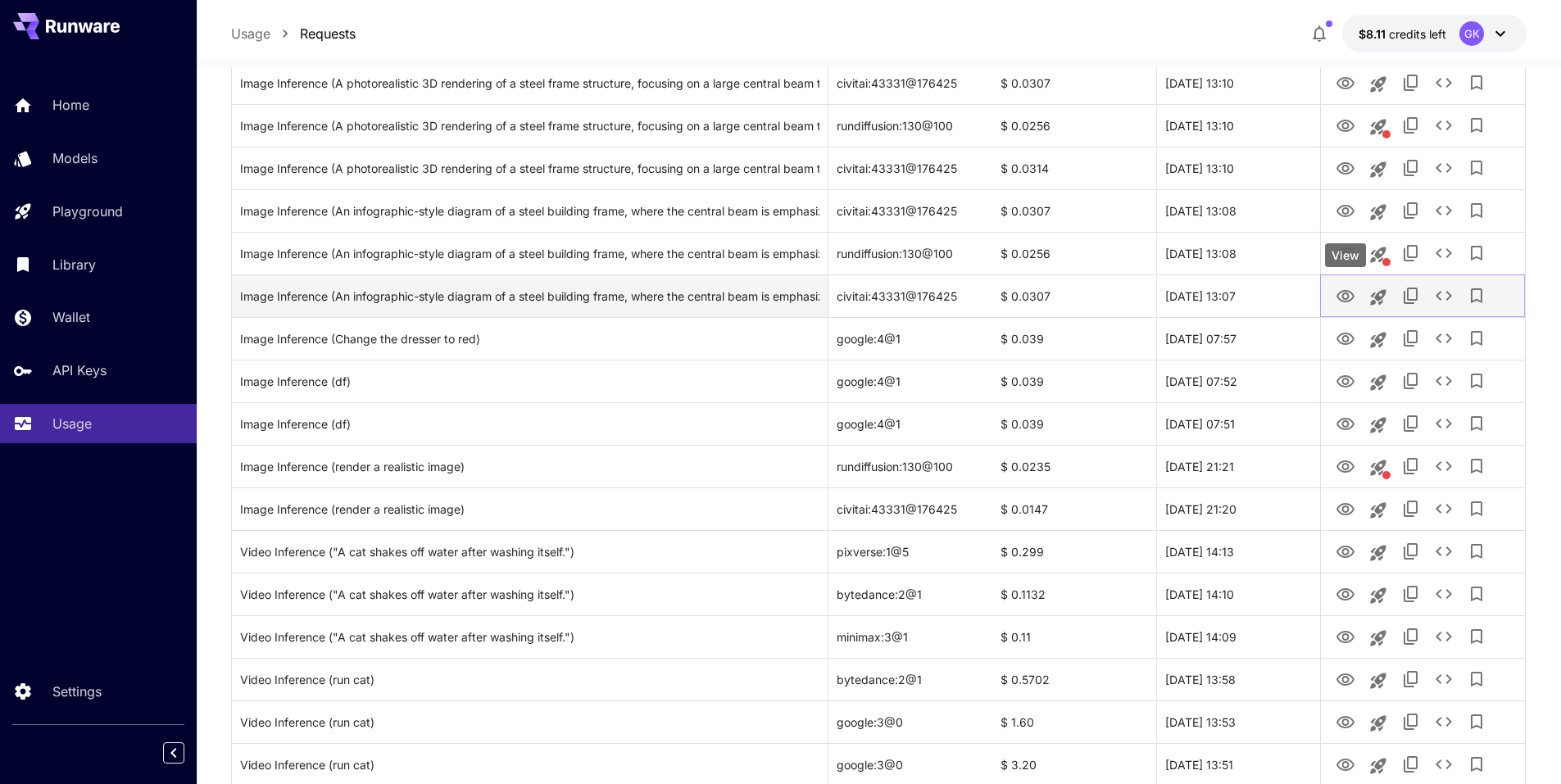
click at [1347, 288] on icon "View" at bounding box center [1346, 297] width 20 height 20
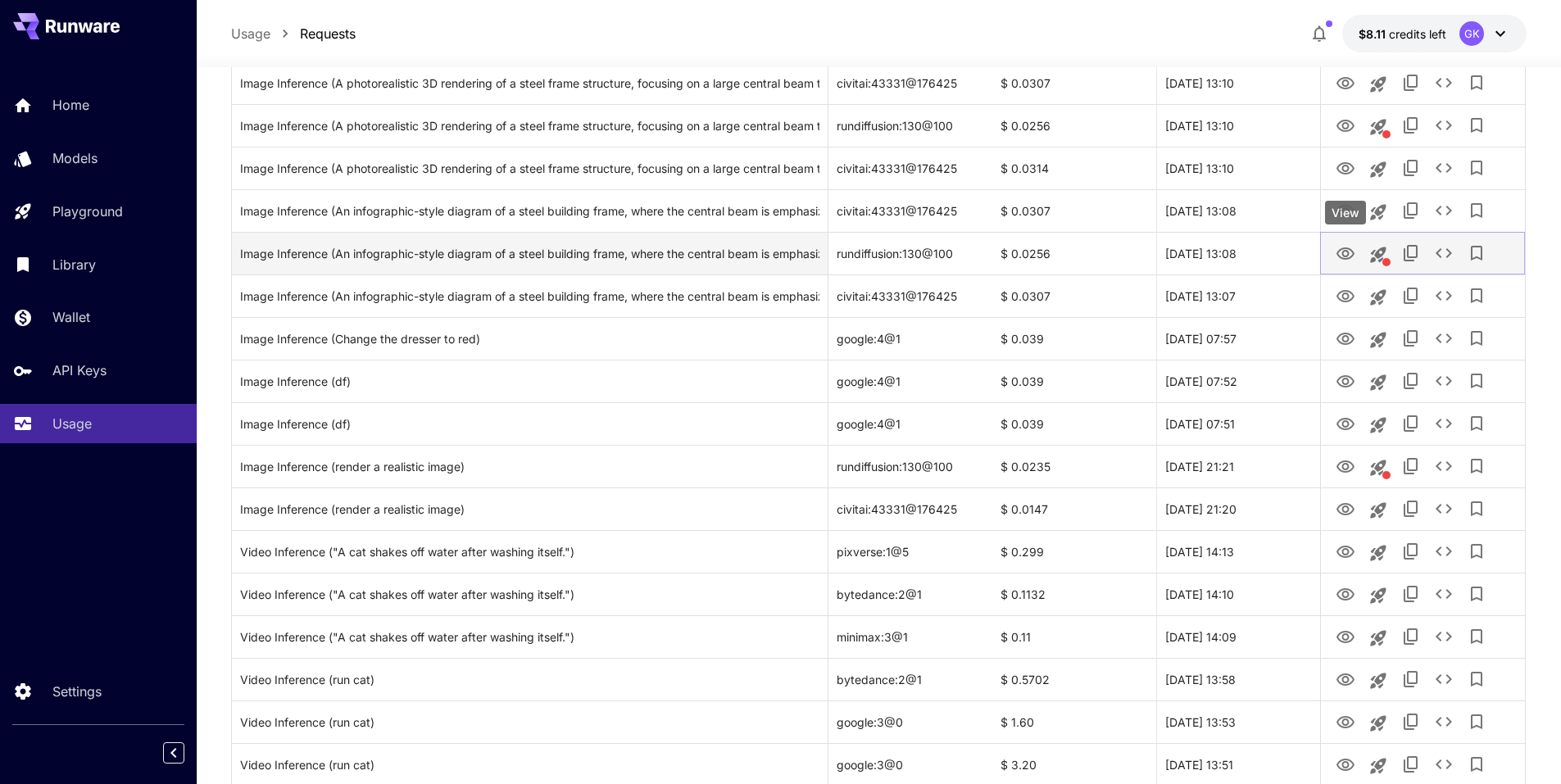
click at [1355, 253] on icon "View" at bounding box center [1346, 254] width 20 height 20
click at [1437, 249] on icon "See details" at bounding box center [1444, 253] width 20 height 20
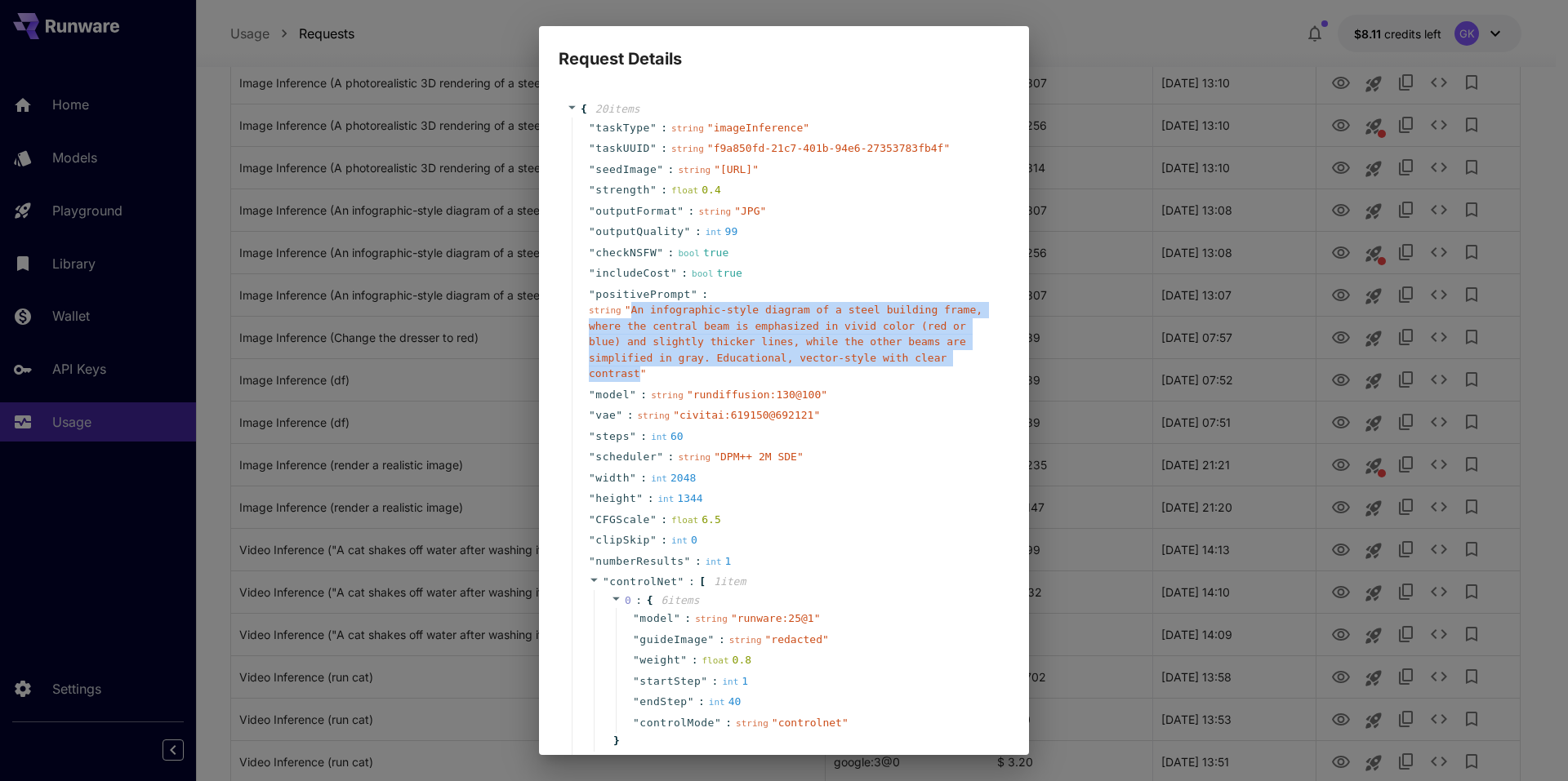
drag, startPoint x: 880, startPoint y: 393, endPoint x: 629, endPoint y: 346, distance: 255.4
click at [629, 346] on span "" An infographic-style diagram of a steel building frame, where the central bea…" at bounding box center [785, 341] width 394 height 76
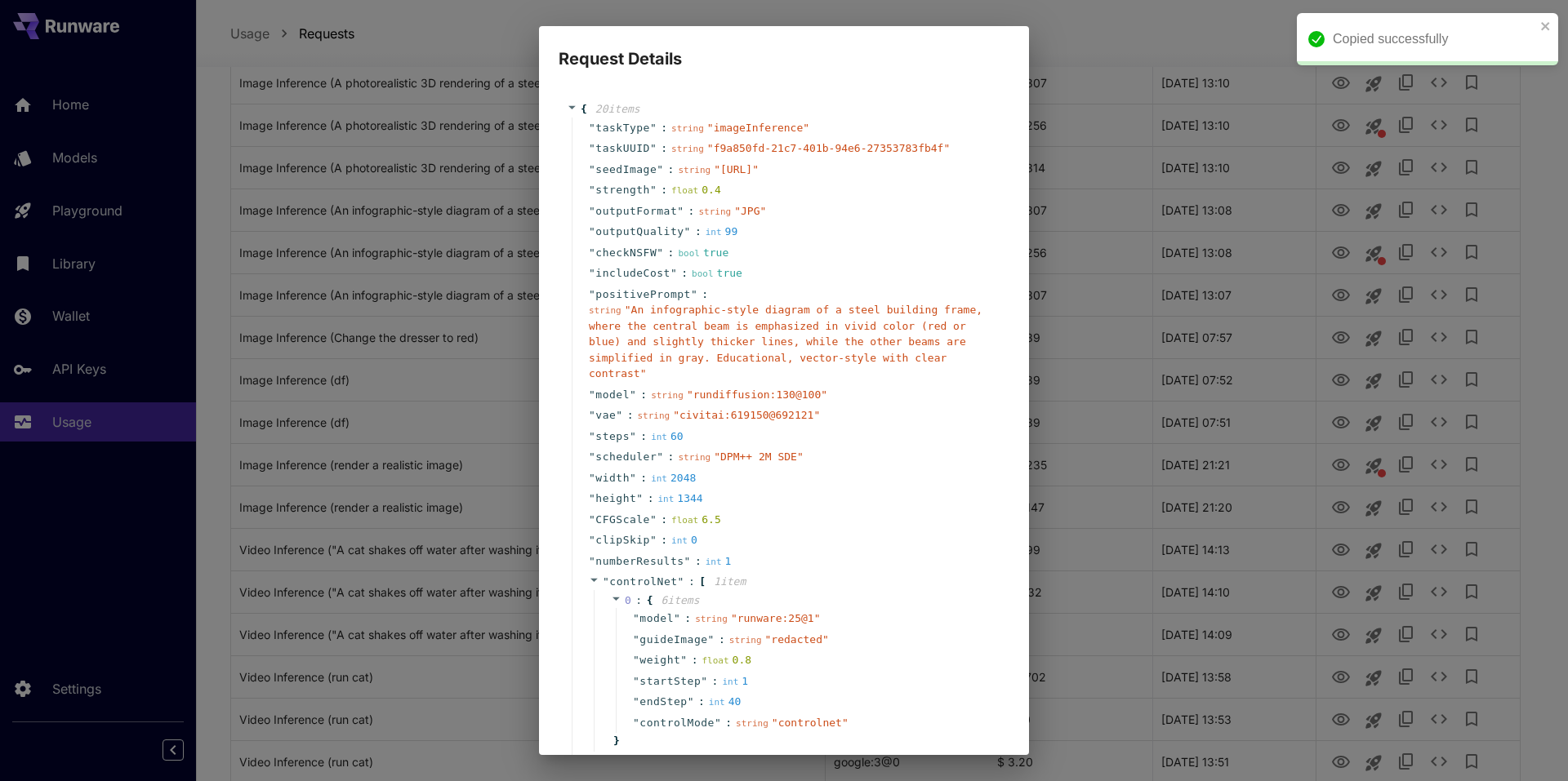
click at [1095, 558] on div "Request Details { 20 item s " taskType " : string " imageInference " " taskUUID…" at bounding box center [784, 390] width 1568 height 781
click at [1114, 147] on div "Request Details { 20 item s " taskType " : string " imageInference " " taskUUID…" at bounding box center [784, 390] width 1568 height 781
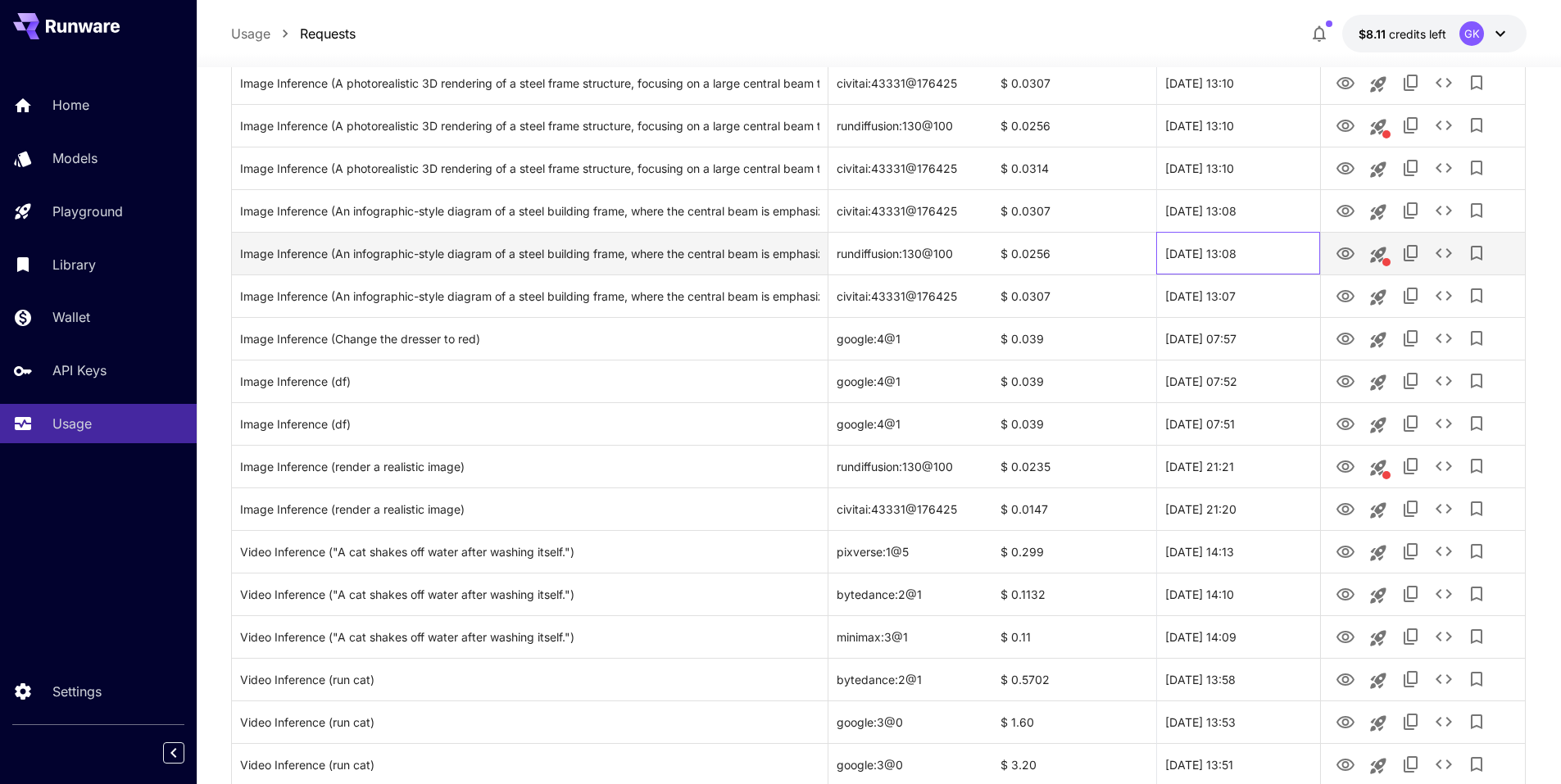
drag, startPoint x: 1260, startPoint y: 252, endPoint x: 1144, endPoint y: 252, distance: 116.0
click at [1144, 252] on div "Image Inference (An infographic-style diagram of a steel building frame, where …" at bounding box center [879, 253] width 1293 height 43
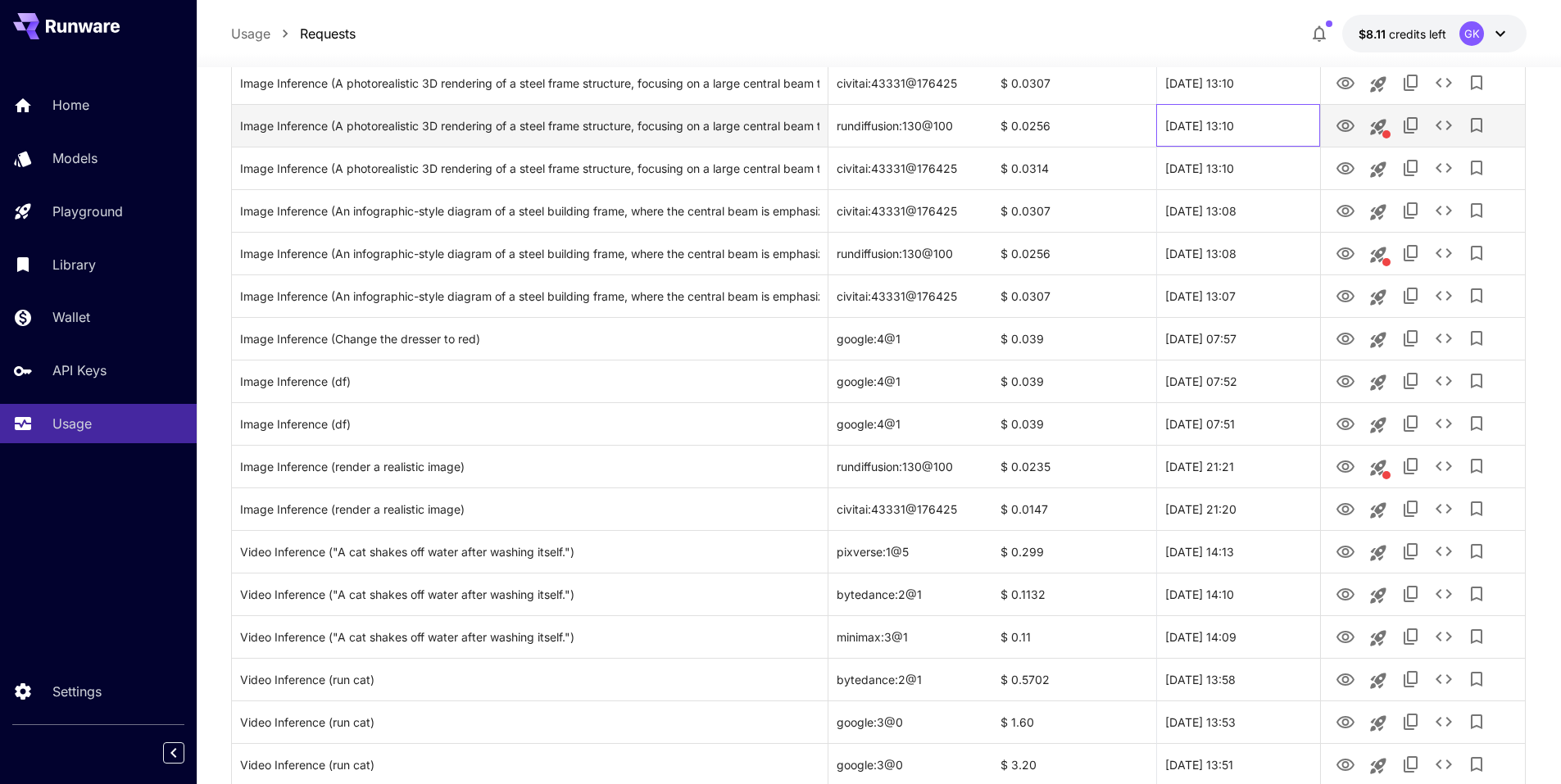
click at [1289, 136] on div "26 Sep, 2025 13:10" at bounding box center [1238, 126] width 164 height 43
click at [1344, 130] on icon "View" at bounding box center [1346, 126] width 18 height 12
click at [1440, 123] on icon "See details" at bounding box center [1444, 125] width 16 height 10
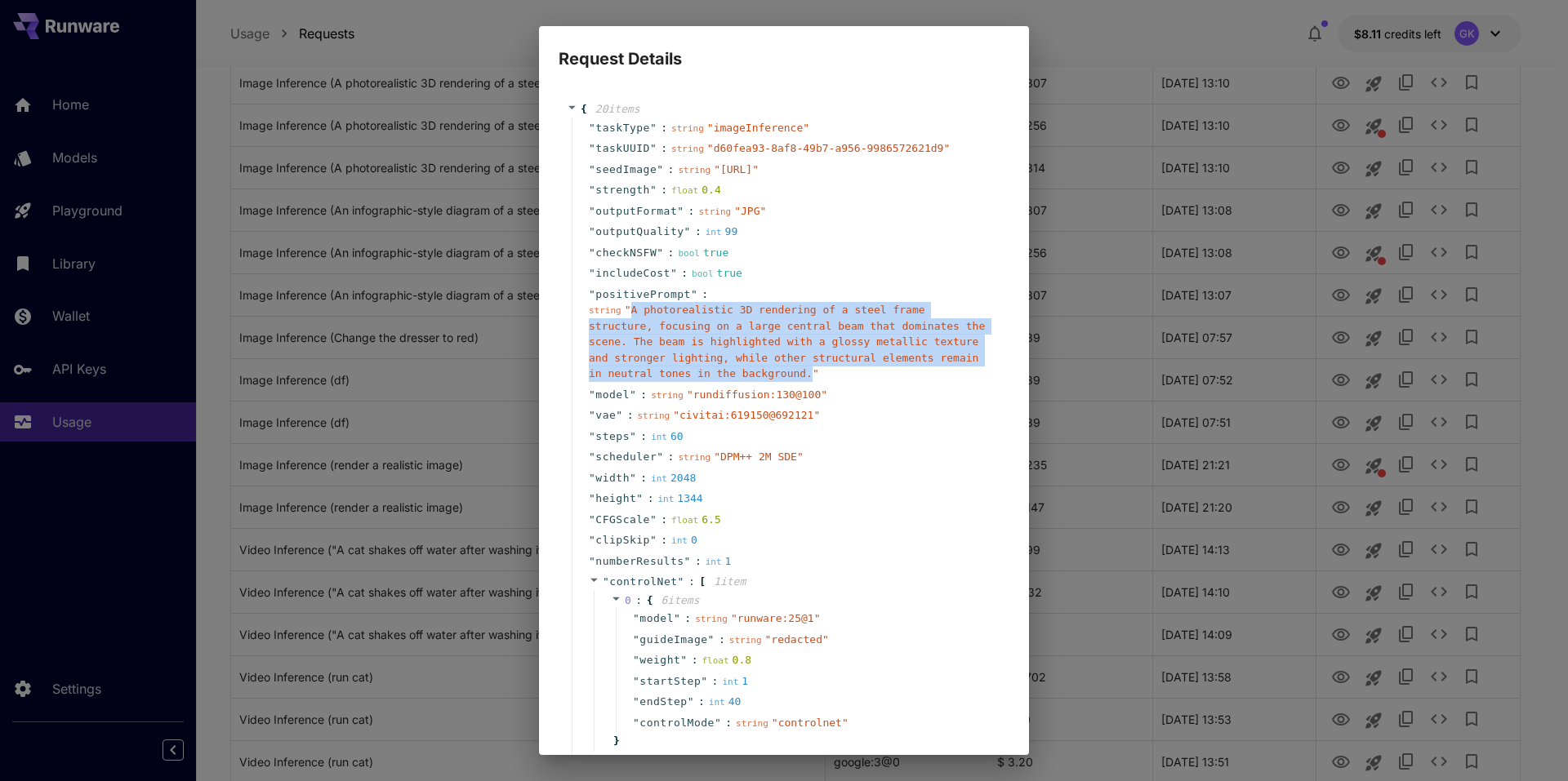
drag, startPoint x: 628, startPoint y: 342, endPoint x: 650, endPoint y: 409, distance: 70.5
click at [650, 379] on span "" A photorealistic 3D rendering of a steel frame structure, focusing on a large…" at bounding box center [787, 341] width 396 height 76
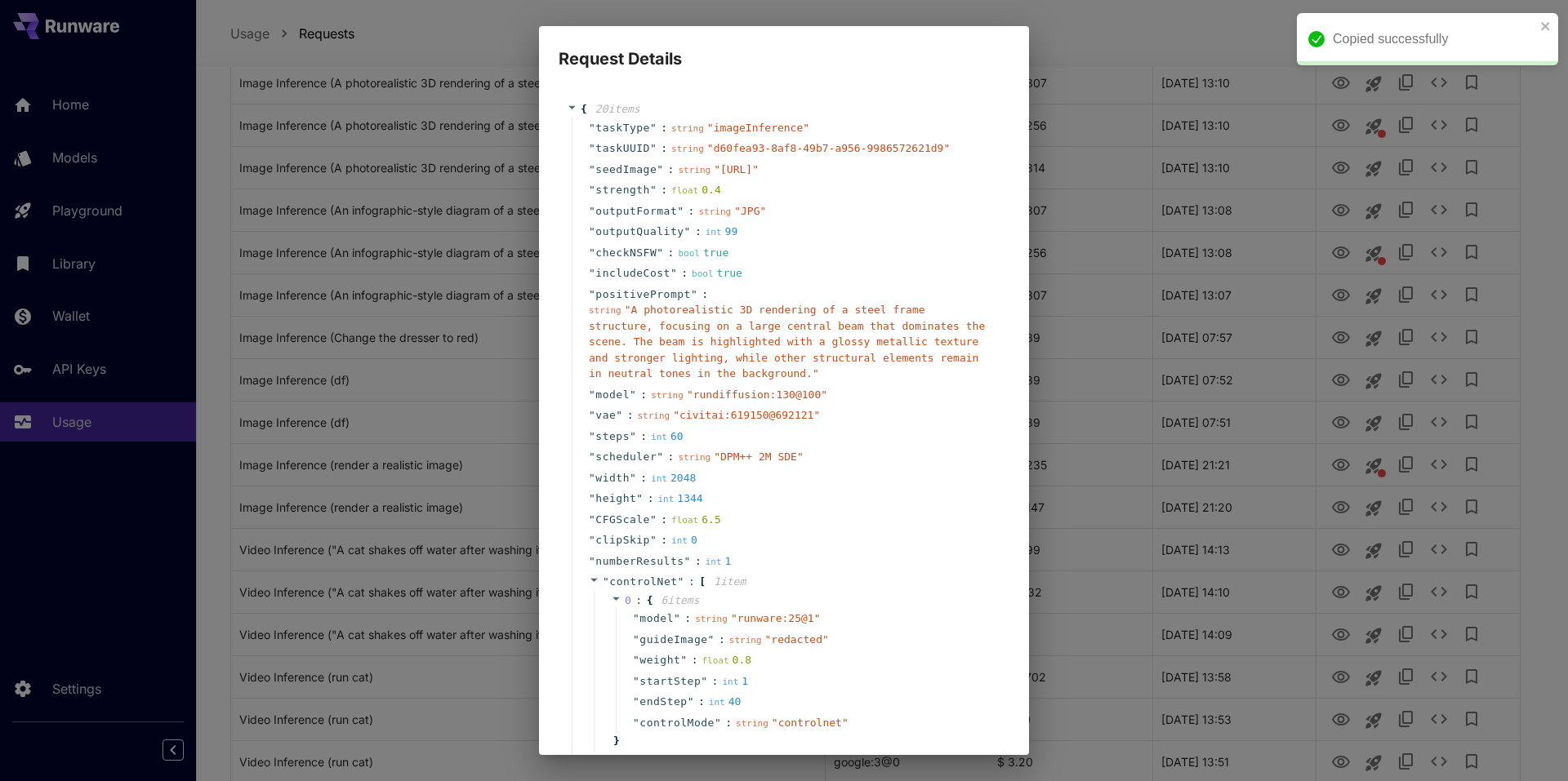
click at [1119, 580] on div "Request Details { 20 item s " taskType " : string " imageInference " " taskUUID…" at bounding box center [784, 390] width 1568 height 781
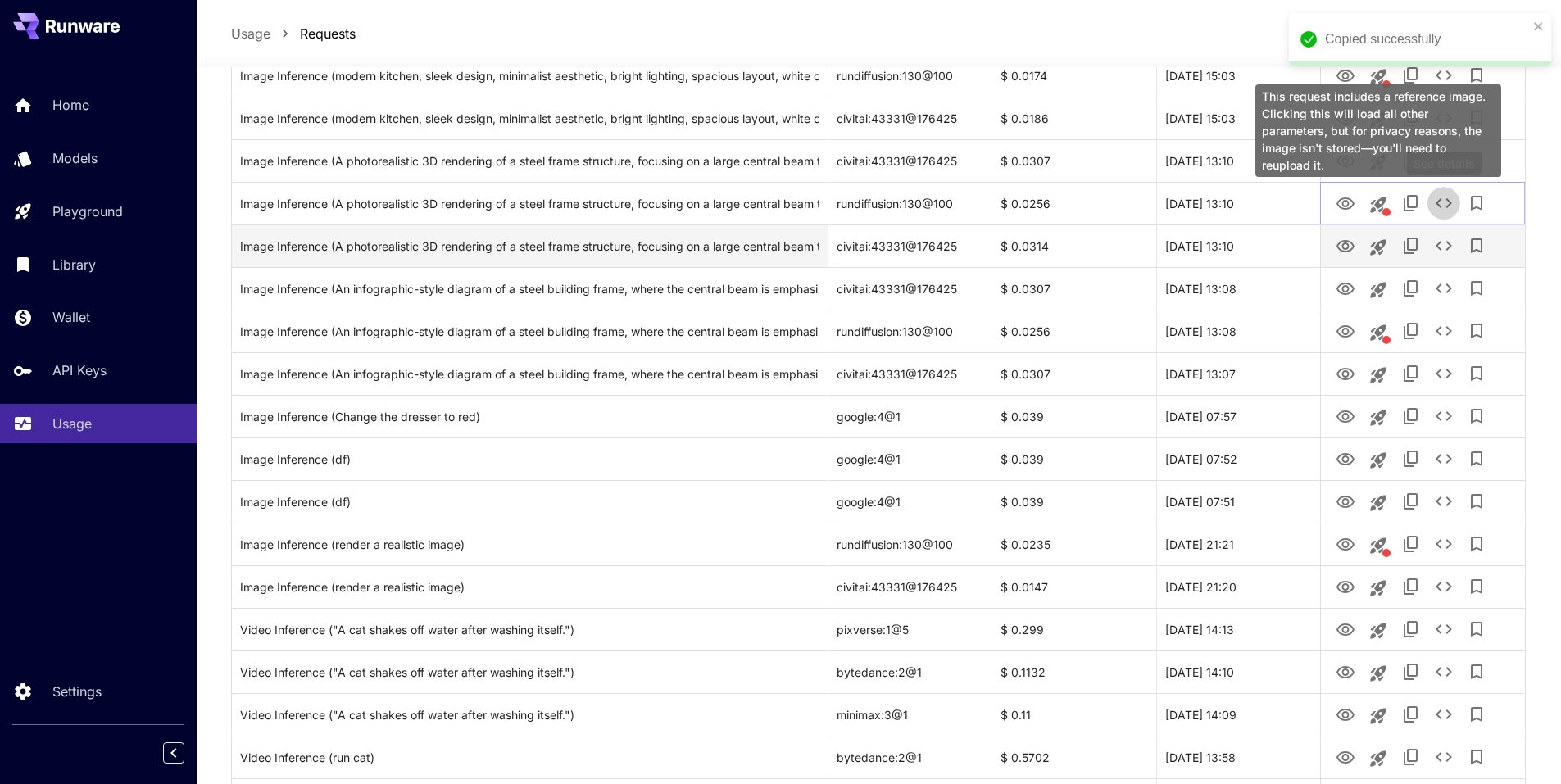
scroll to position [861, 0]
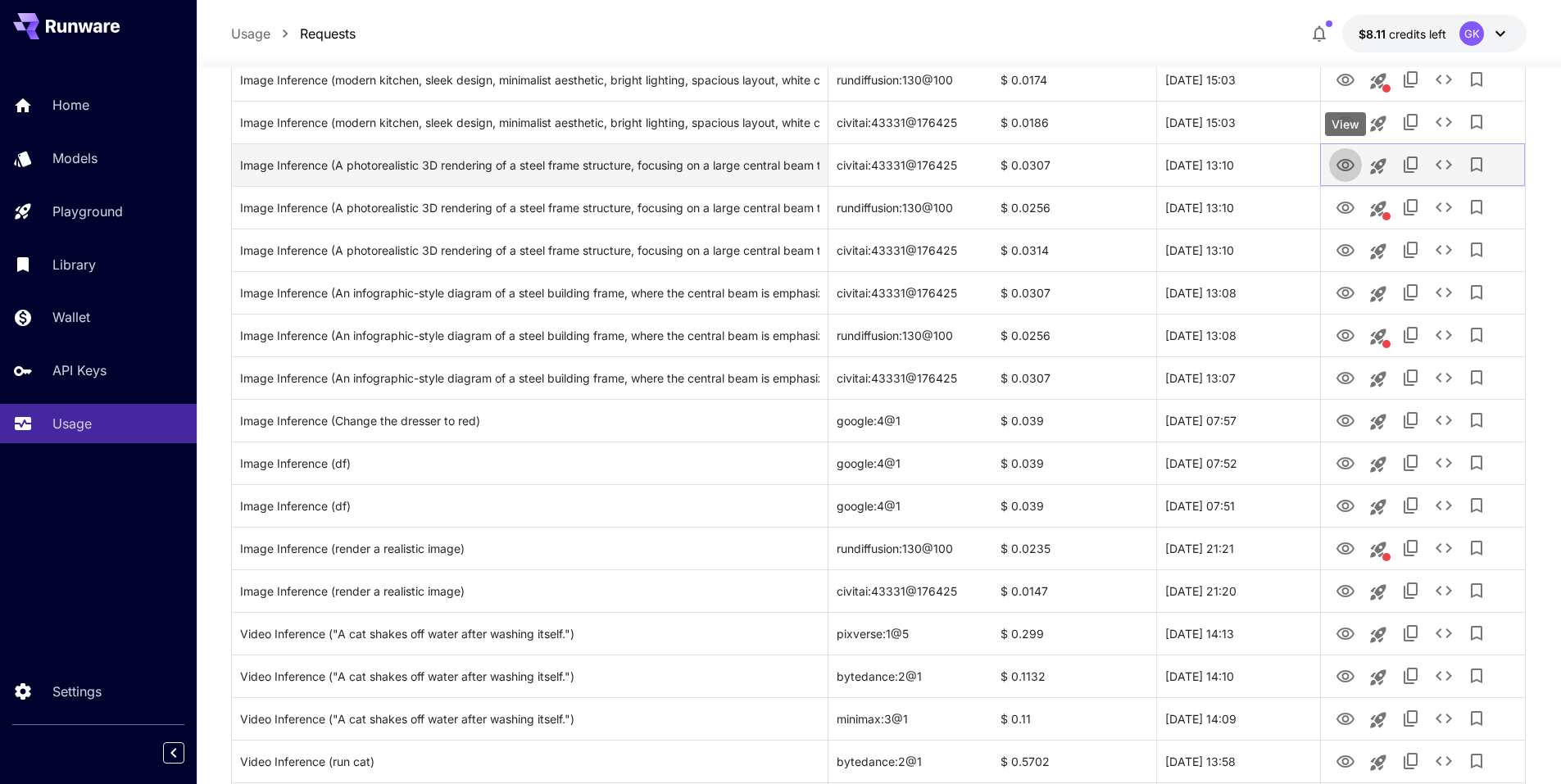
click at [1342, 168] on icon "View" at bounding box center [1346, 166] width 20 height 20
click at [1347, 166] on icon "View" at bounding box center [1346, 166] width 20 height 20
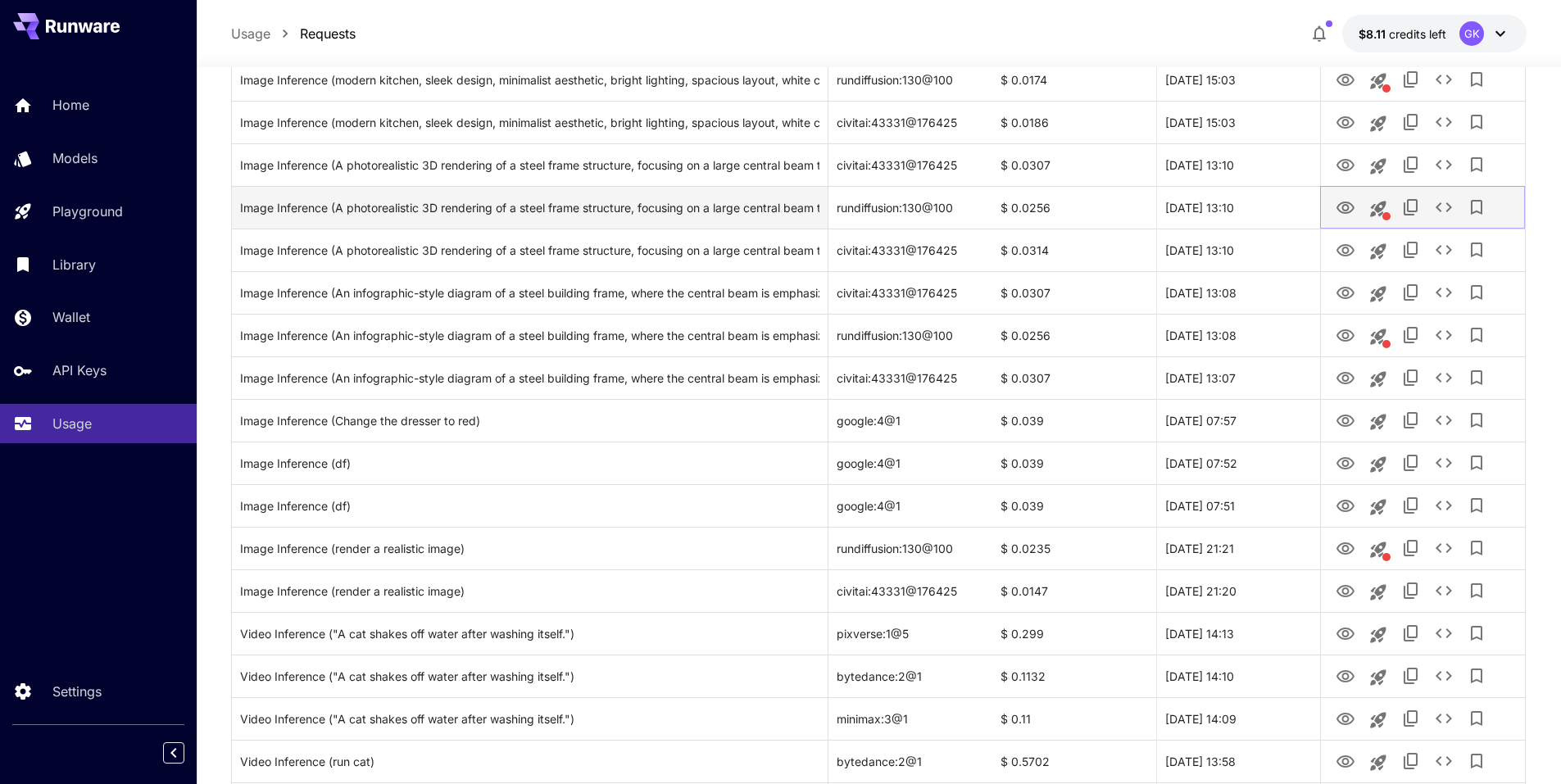
click at [1358, 202] on button "View" at bounding box center [1345, 207] width 33 height 34
click at [1347, 204] on icon "View" at bounding box center [1346, 208] width 20 height 20
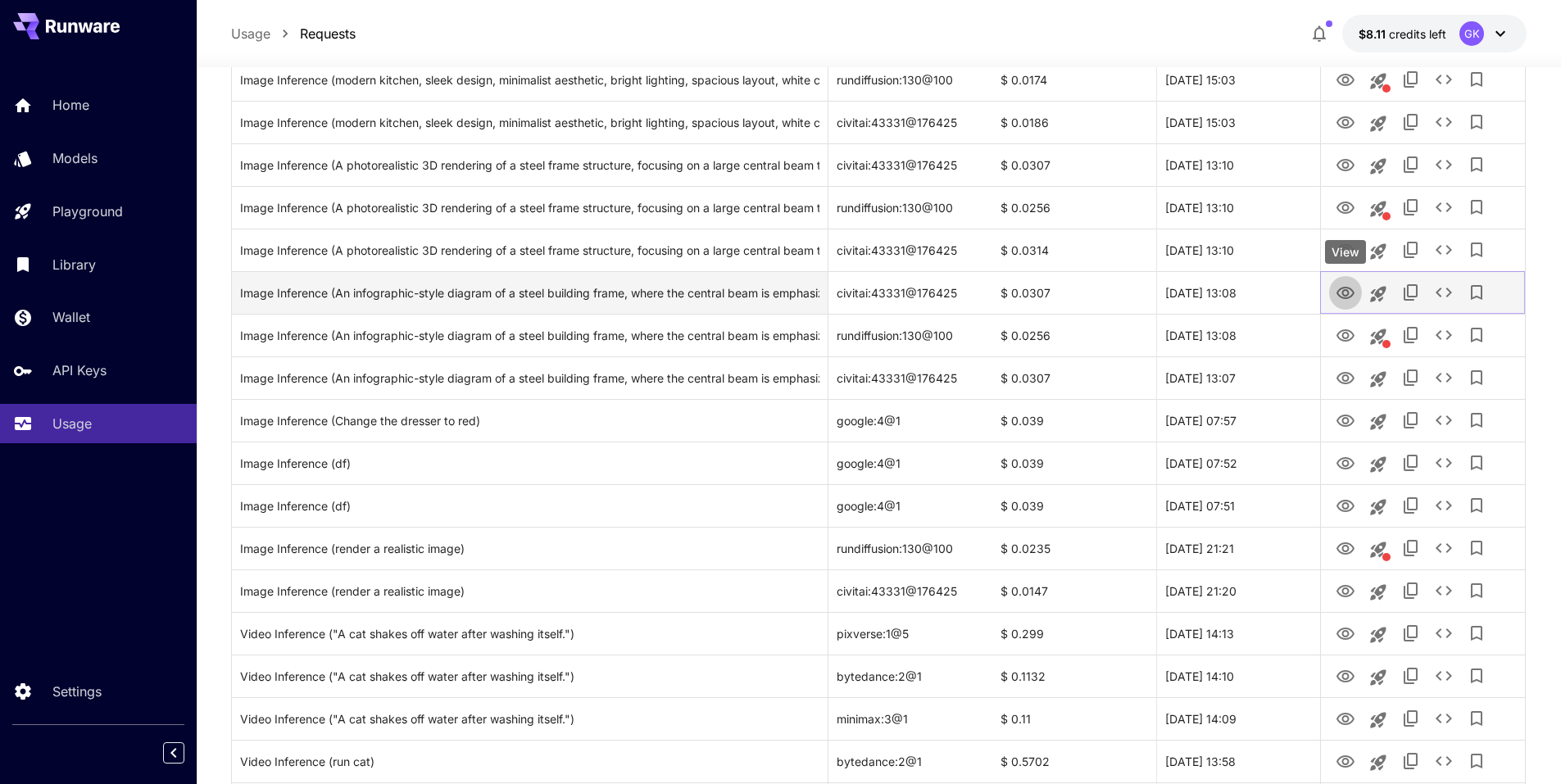
click at [1346, 296] on icon "View" at bounding box center [1346, 293] width 18 height 12
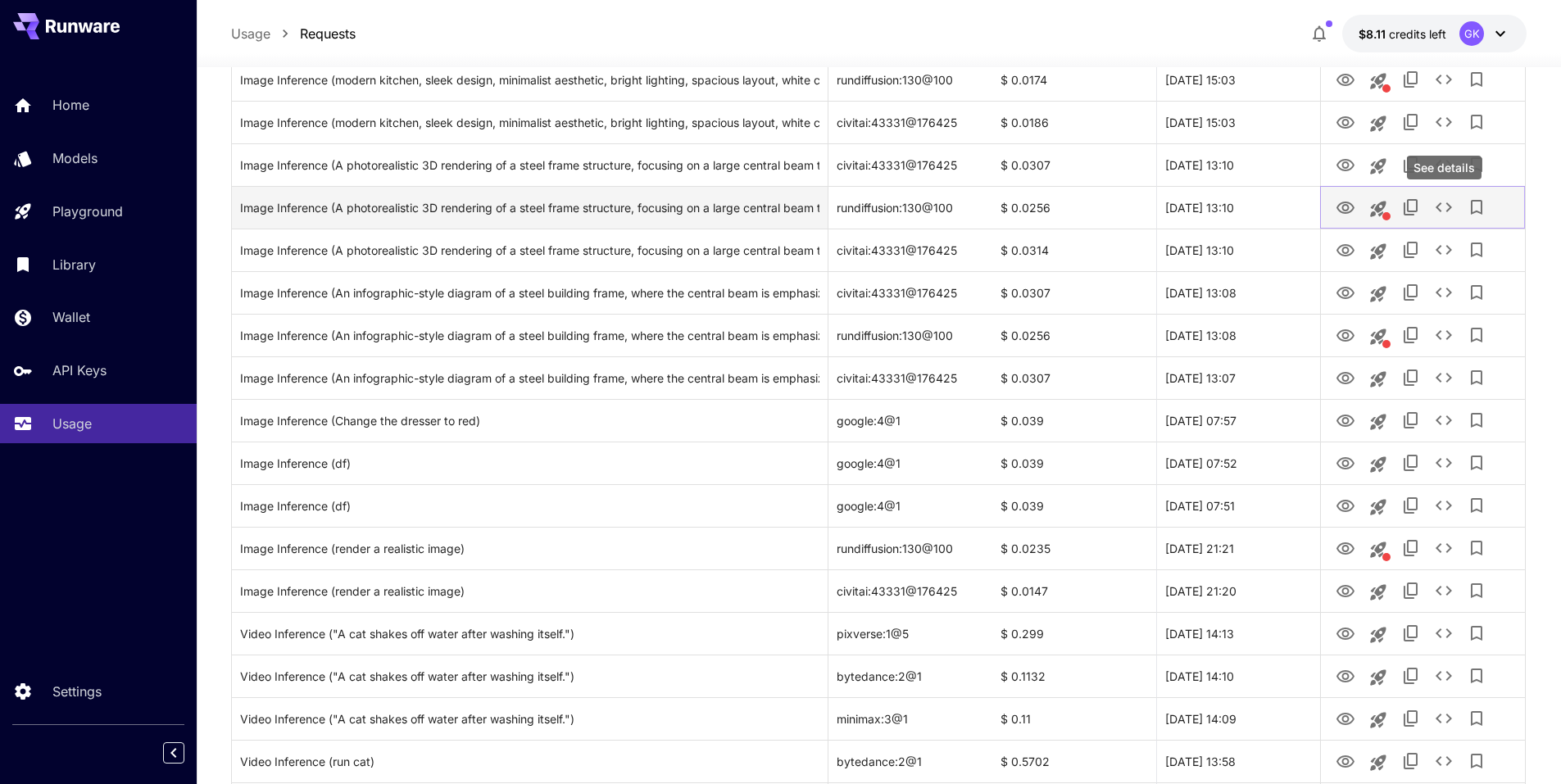
click at [1449, 205] on icon "See details" at bounding box center [1444, 207] width 16 height 10
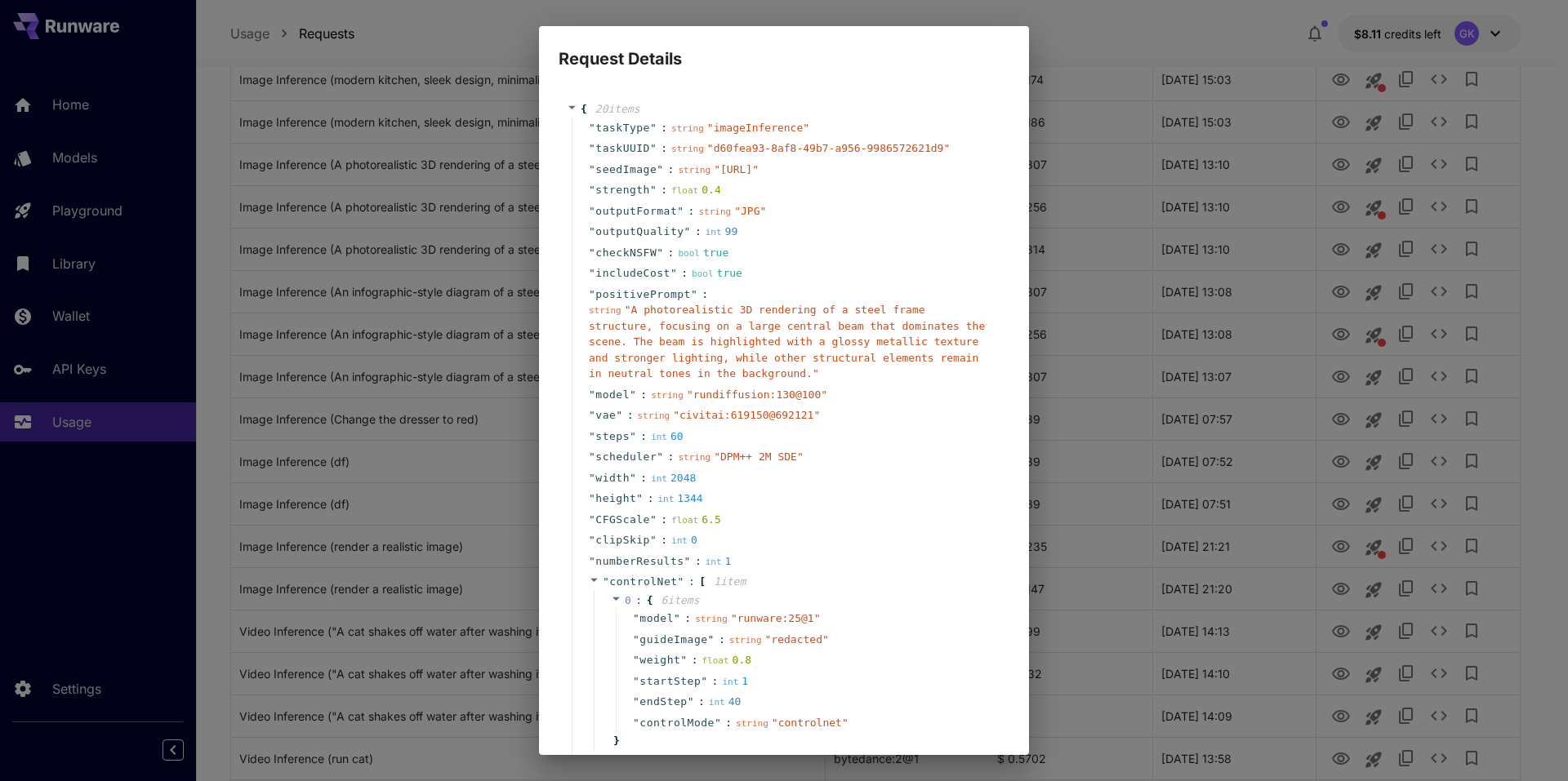
click at [1126, 124] on div "Request Details { 20 item s " taskType " : string " imageInference " " taskUUID…" at bounding box center [784, 390] width 1568 height 781
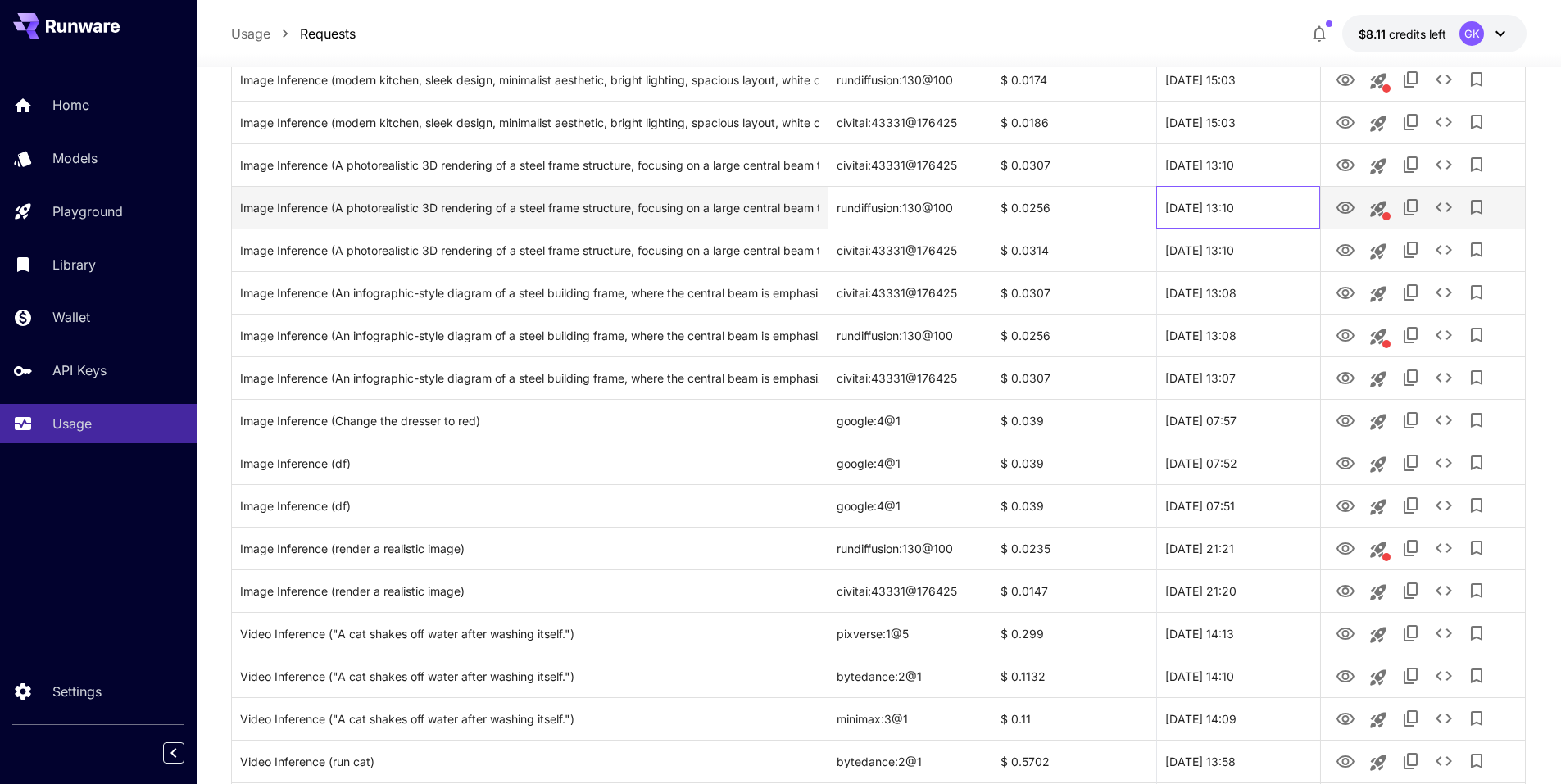
drag, startPoint x: 1269, startPoint y: 210, endPoint x: 1156, endPoint y: 210, distance: 113.0
click at [1156, 210] on div "26 Sep, 2025 13:10" at bounding box center [1238, 208] width 164 height 43
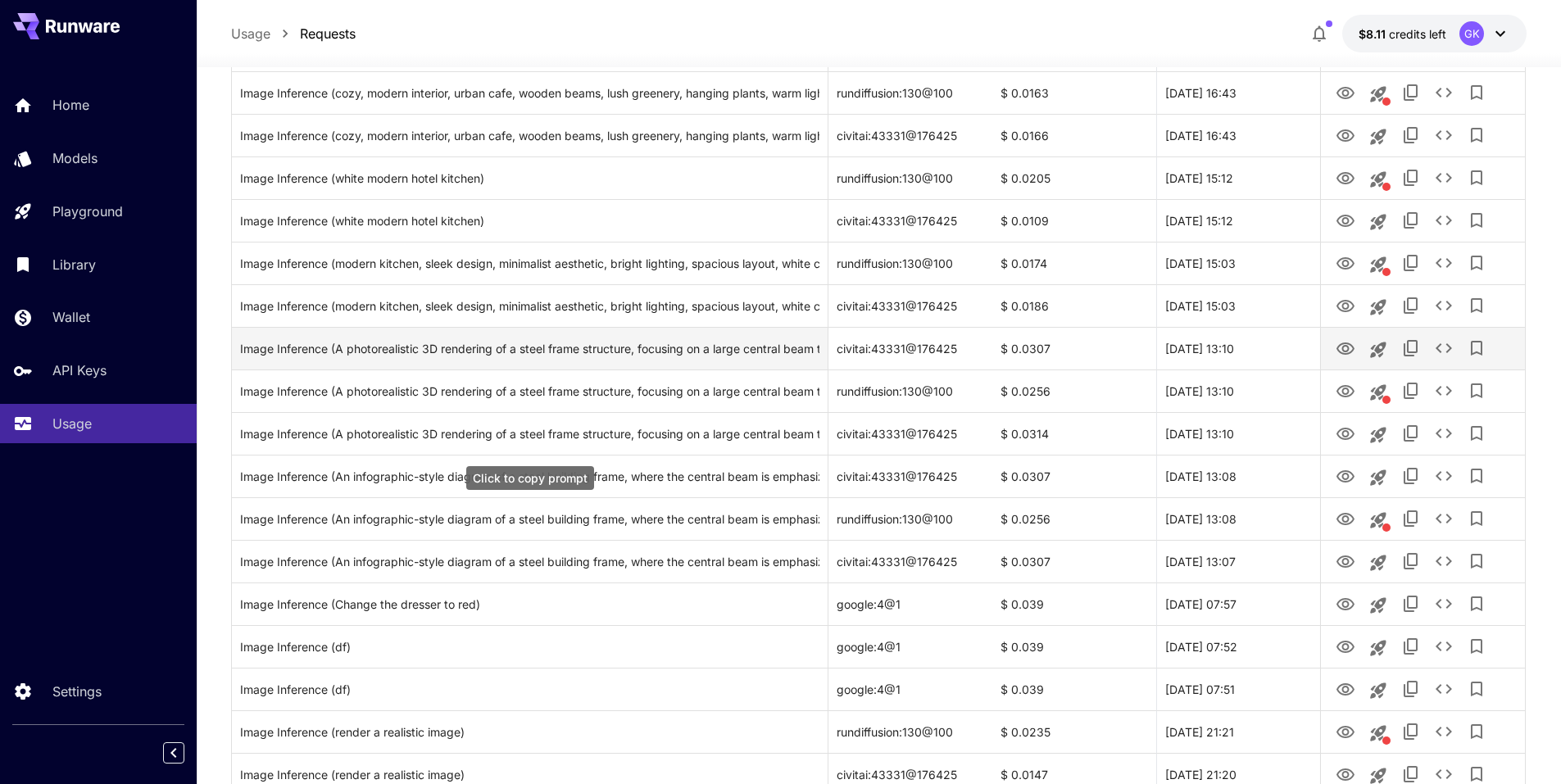
scroll to position [615, 0]
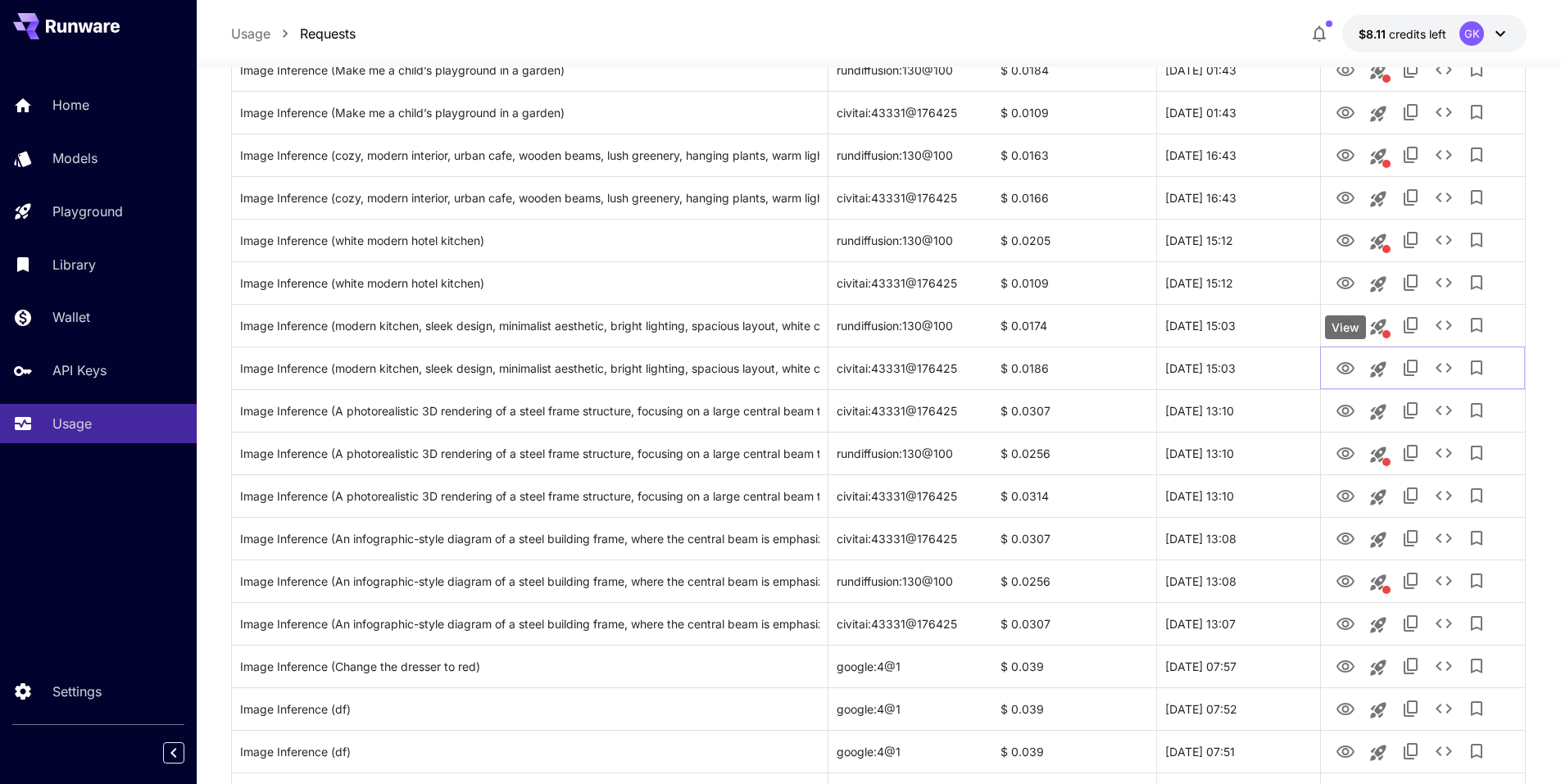
click at [1347, 326] on div "View" at bounding box center [1346, 327] width 41 height 24
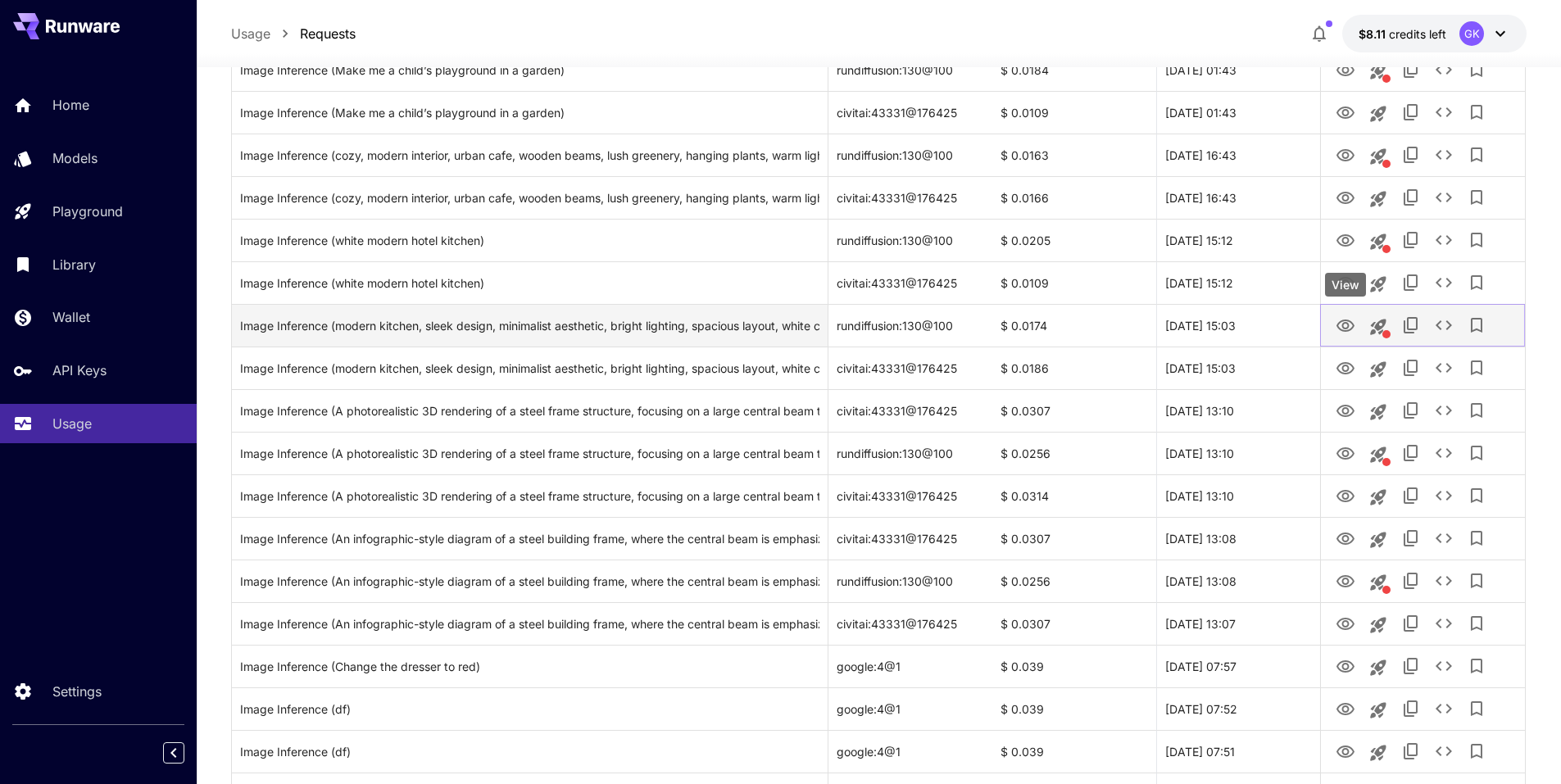
click at [1351, 322] on icon "View" at bounding box center [1346, 326] width 18 height 12
click at [1446, 328] on icon "See details" at bounding box center [1444, 326] width 20 height 20
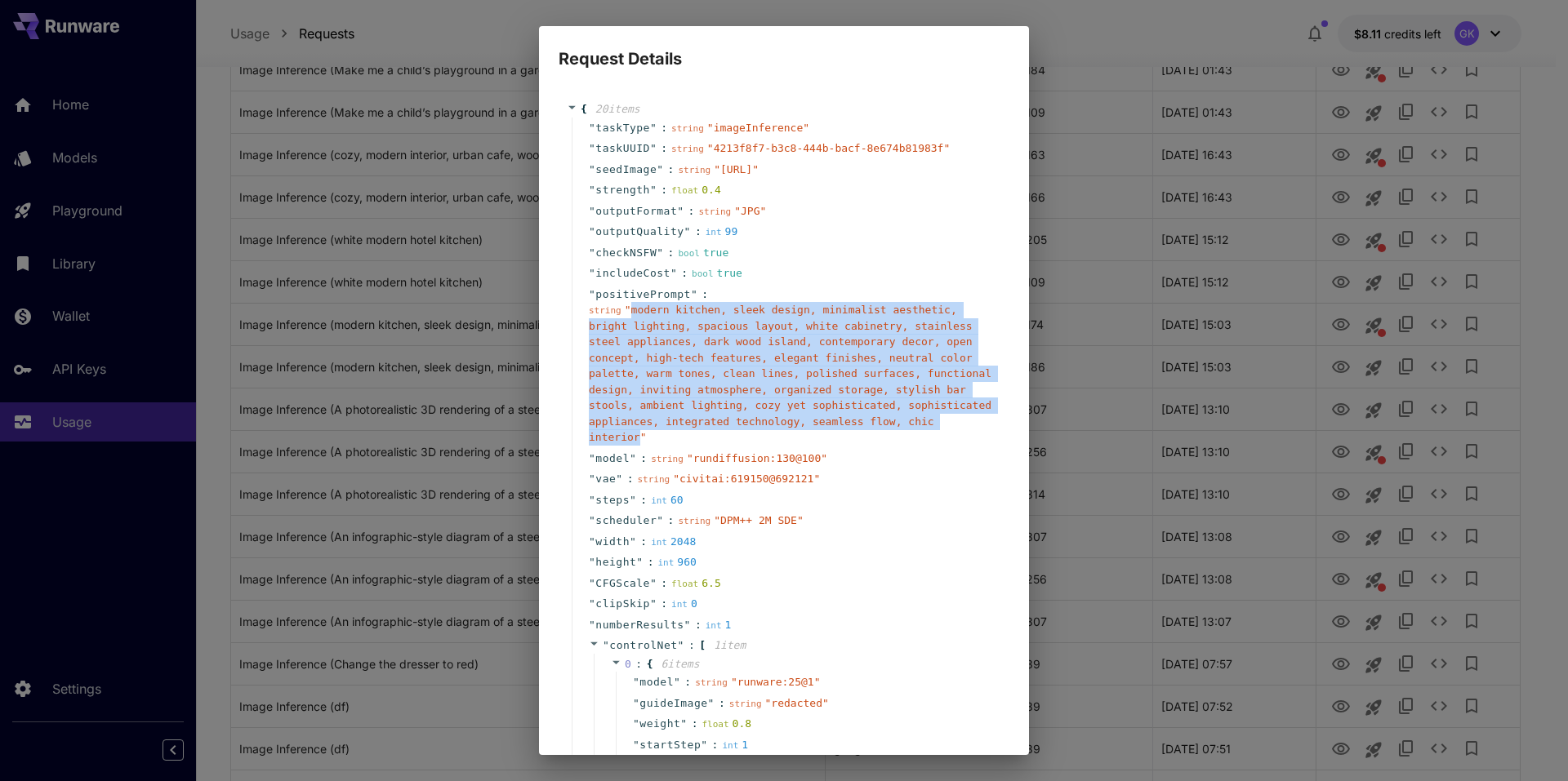
drag, startPoint x: 626, startPoint y: 343, endPoint x: 819, endPoint y: 458, distance: 224.7
click at [819, 446] on div "string " modern kitchen, sleek design, minimalist aesthetic, bright lighting, s…" at bounding box center [790, 374] width 404 height 144
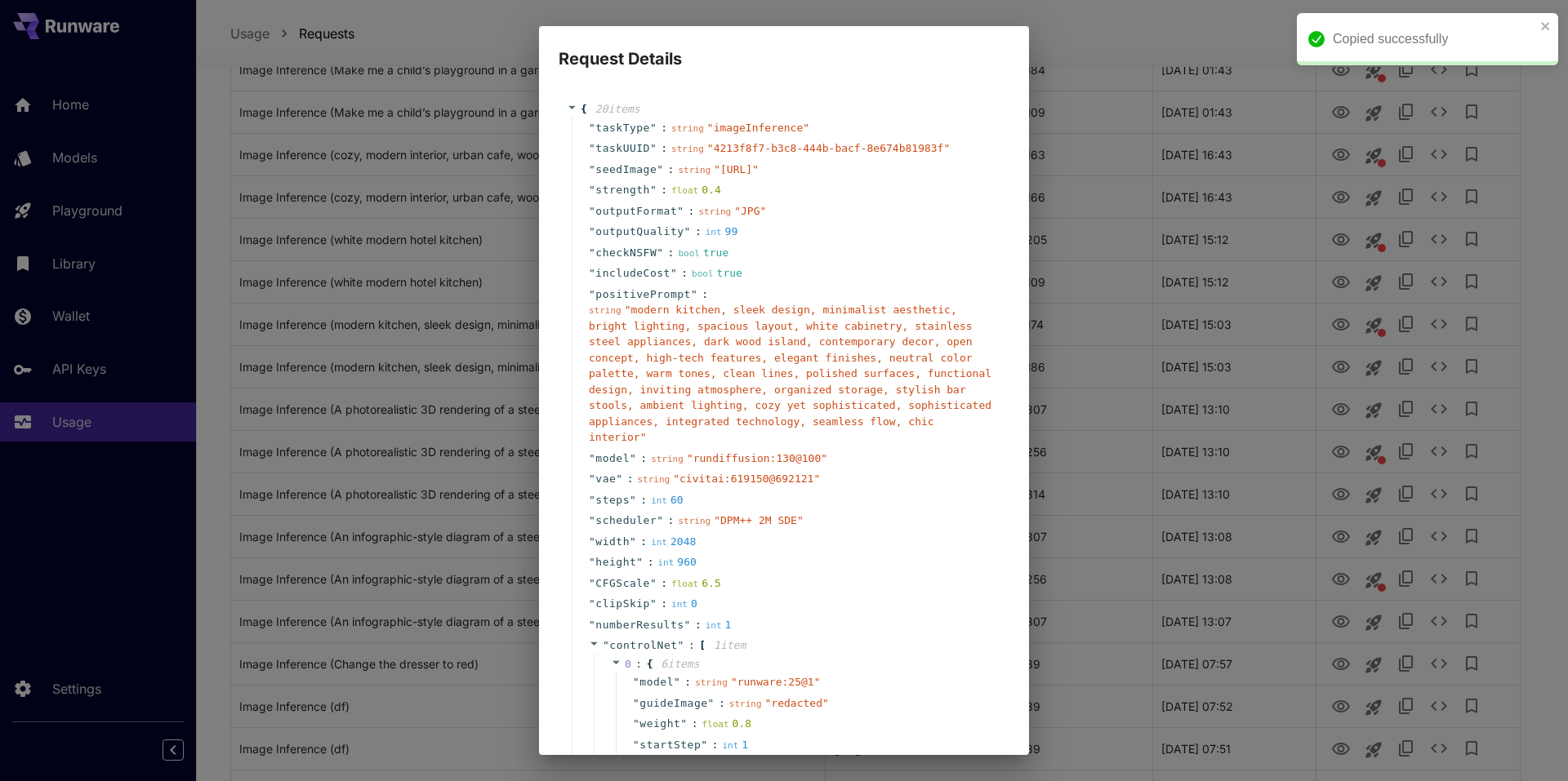
click at [1120, 562] on div "Request Details { 20 item s " taskType " : string " imageInference " " taskUUID…" at bounding box center [784, 390] width 1568 height 781
click at [1135, 477] on div "Request Details { 20 item s " taskType " : string " imageInference " " taskUUID…" at bounding box center [784, 390] width 1568 height 781
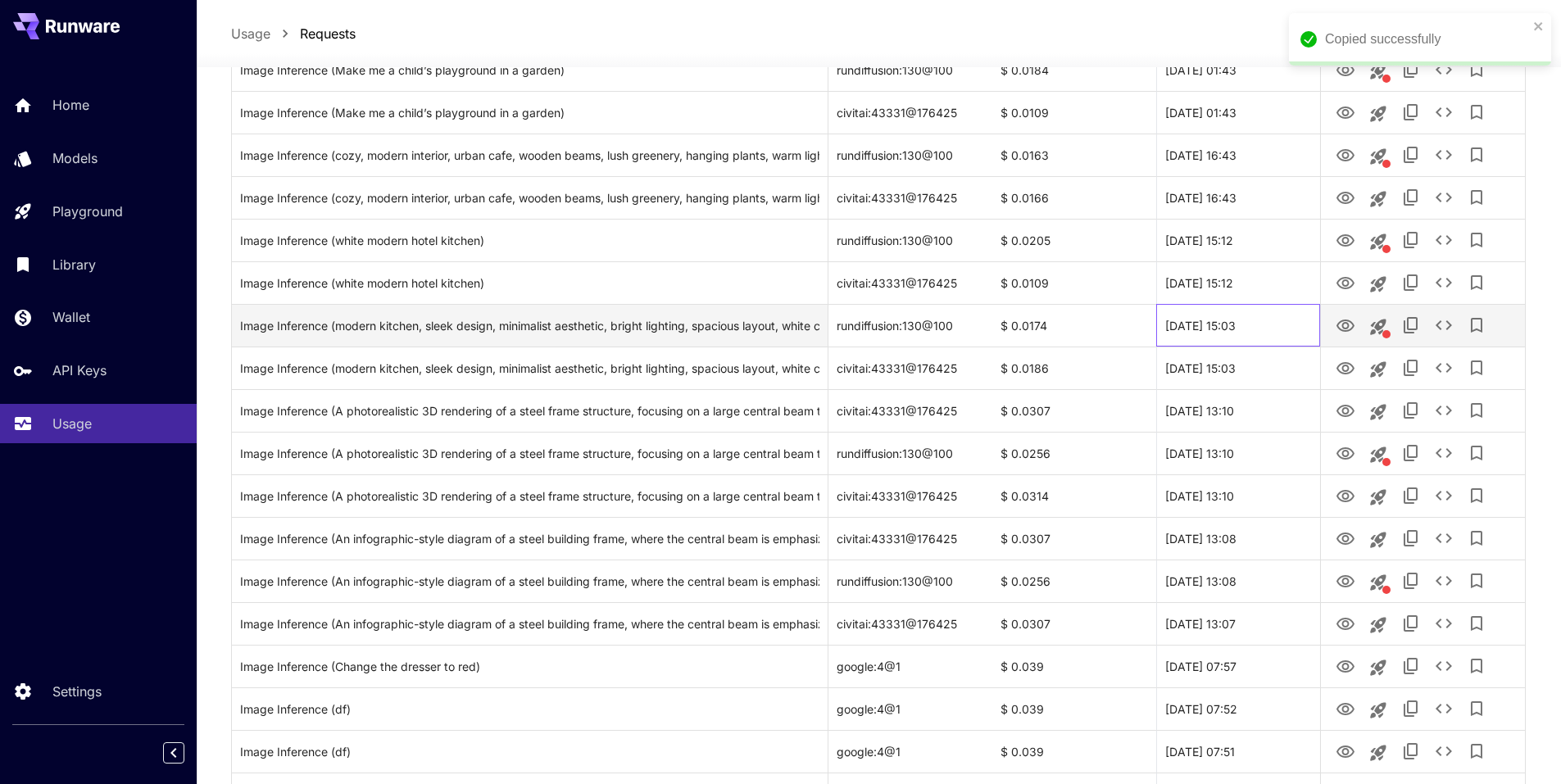
drag, startPoint x: 1290, startPoint y: 321, endPoint x: 1165, endPoint y: 330, distance: 125.3
click at [1165, 330] on div "27 Sep, 2025 15:03" at bounding box center [1238, 326] width 164 height 43
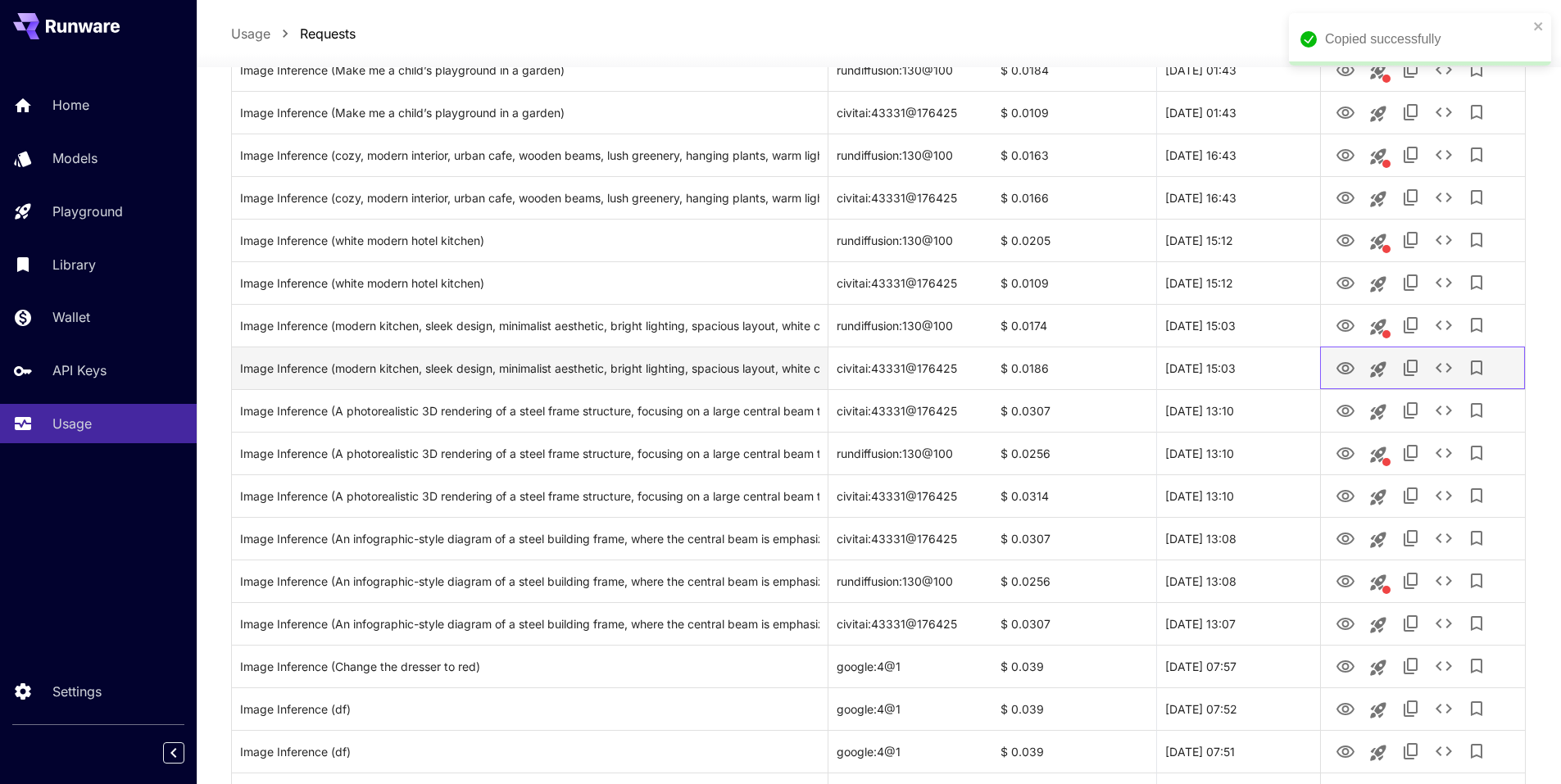
drag, startPoint x: 1355, startPoint y: 351, endPoint x: 1350, endPoint y: 364, distance: 13.9
click at [1353, 356] on div at bounding box center [1423, 368] width 187 height 42
click at [1350, 365] on icon "View" at bounding box center [1346, 368] width 18 height 12
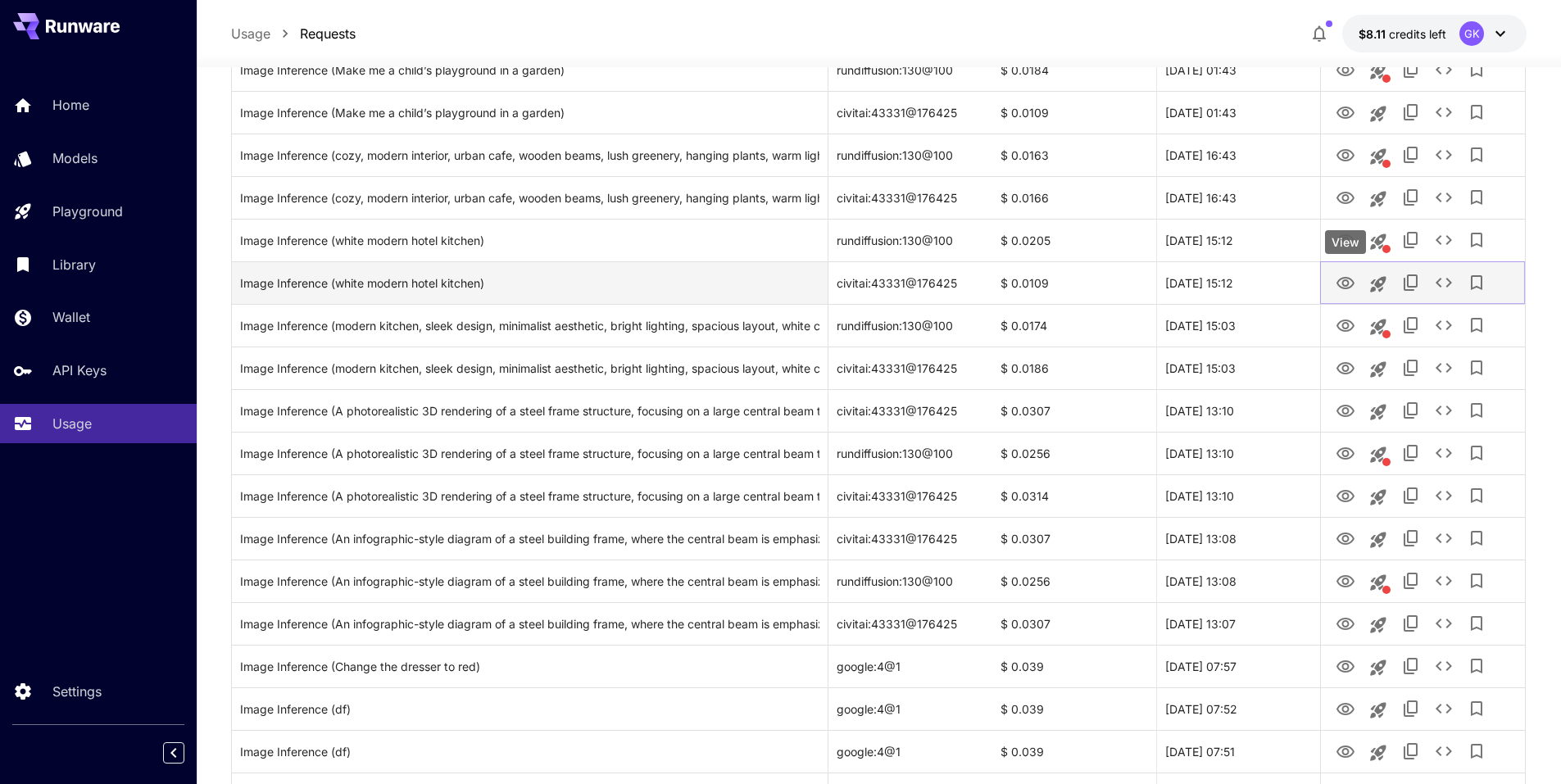
click at [1347, 287] on icon "View" at bounding box center [1346, 284] width 20 height 20
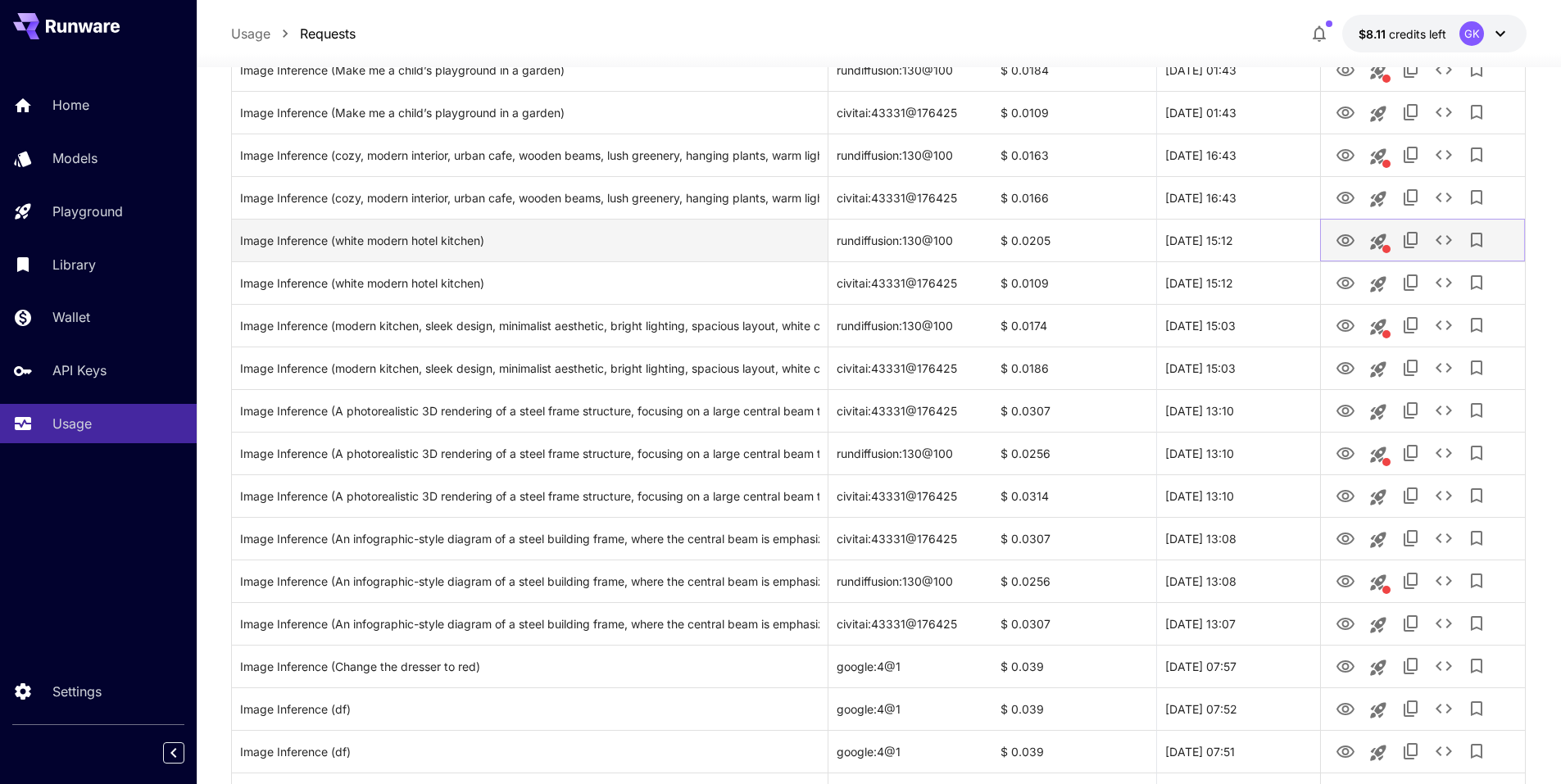
click at [1339, 240] on icon "View" at bounding box center [1346, 241] width 20 height 20
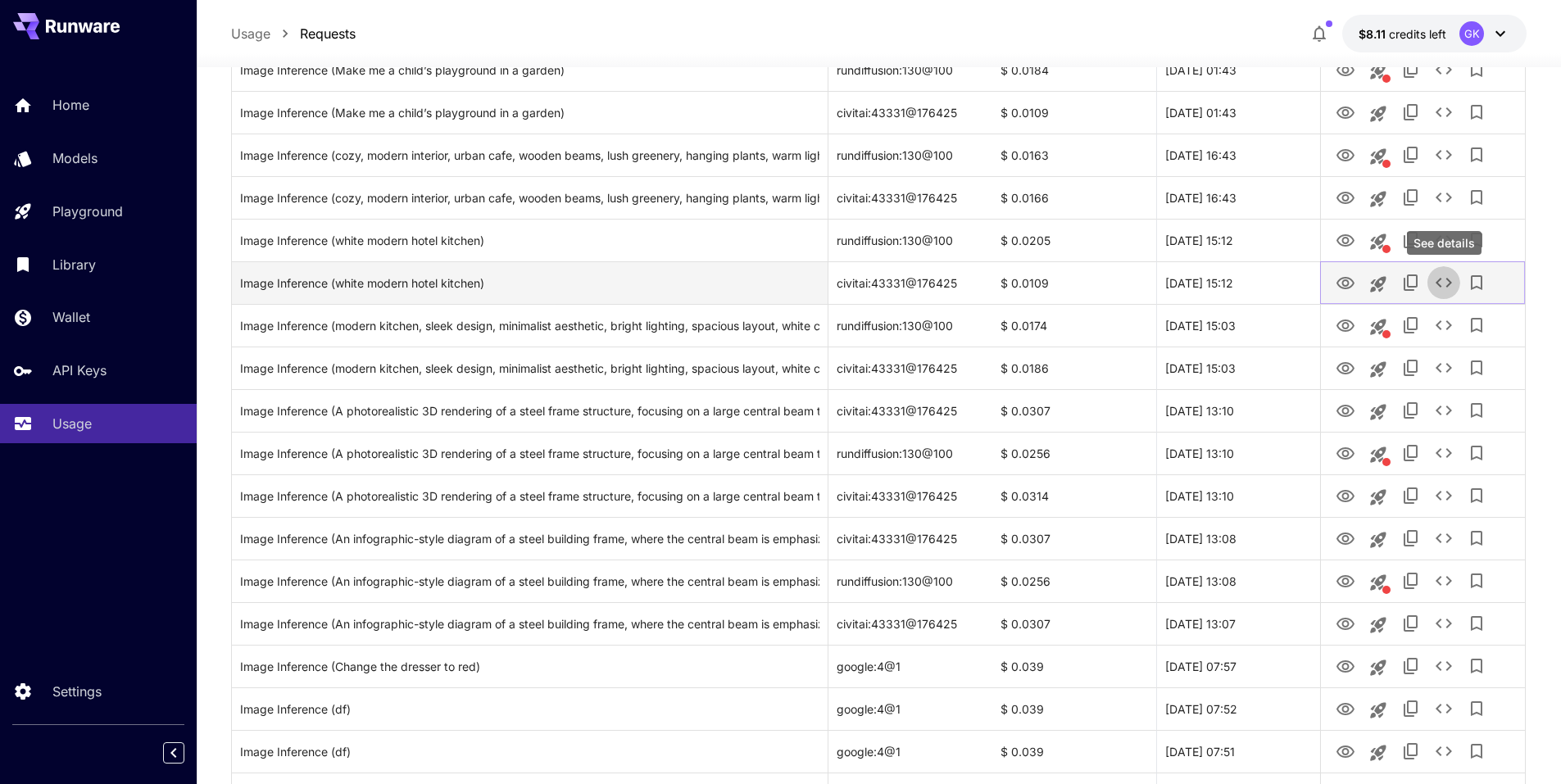
click at [1453, 284] on icon "See details" at bounding box center [1444, 283] width 20 height 20
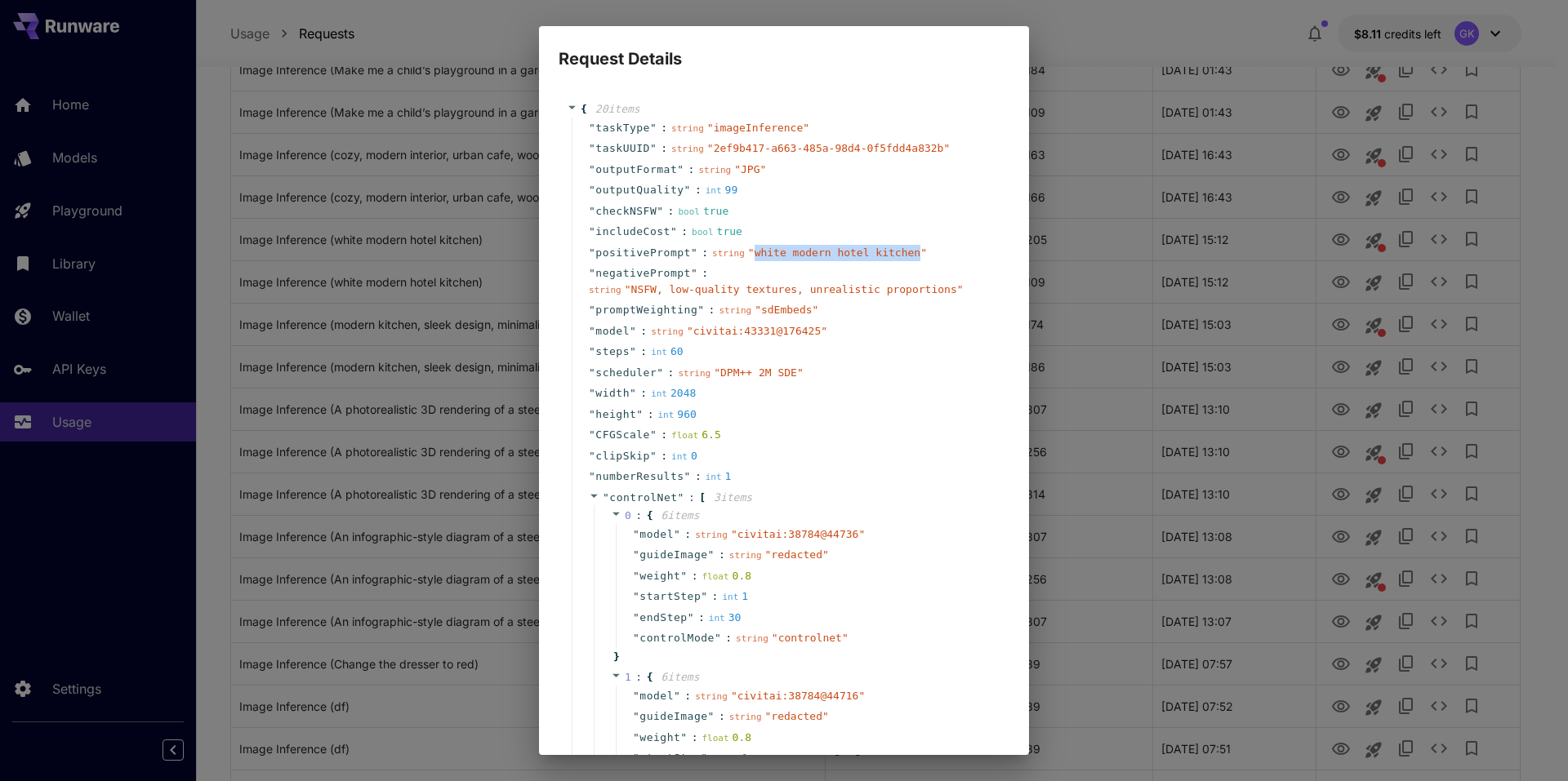
drag, startPoint x: 740, startPoint y: 256, endPoint x: 887, endPoint y: 256, distance: 147.0
click at [887, 256] on span "" white modern hotel kitchen "" at bounding box center [837, 252] width 179 height 12
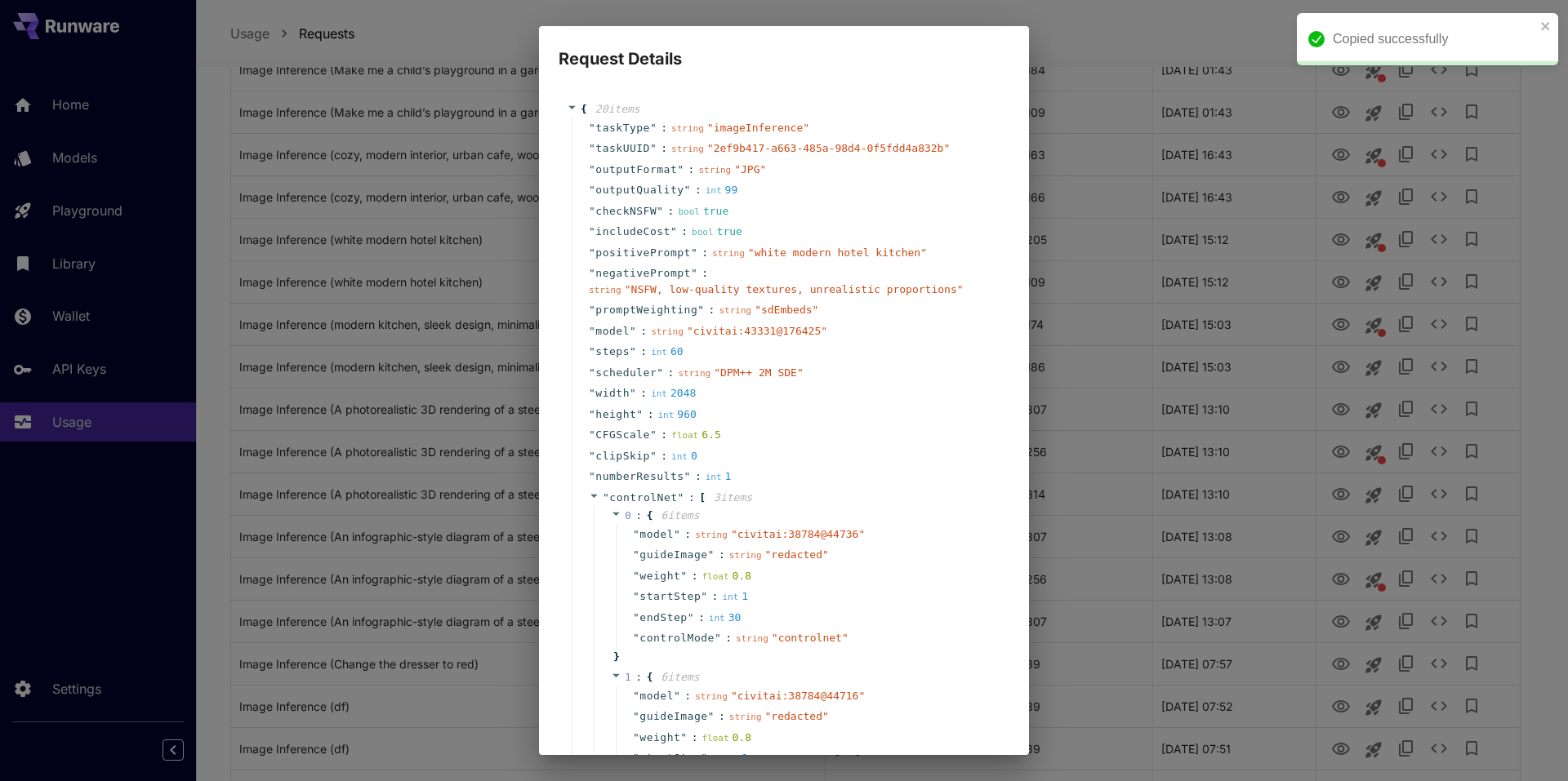
click at [1132, 409] on div "Request Details { 20 item s " taskType " : string " imageInference " " taskUUID…" at bounding box center [784, 390] width 1568 height 781
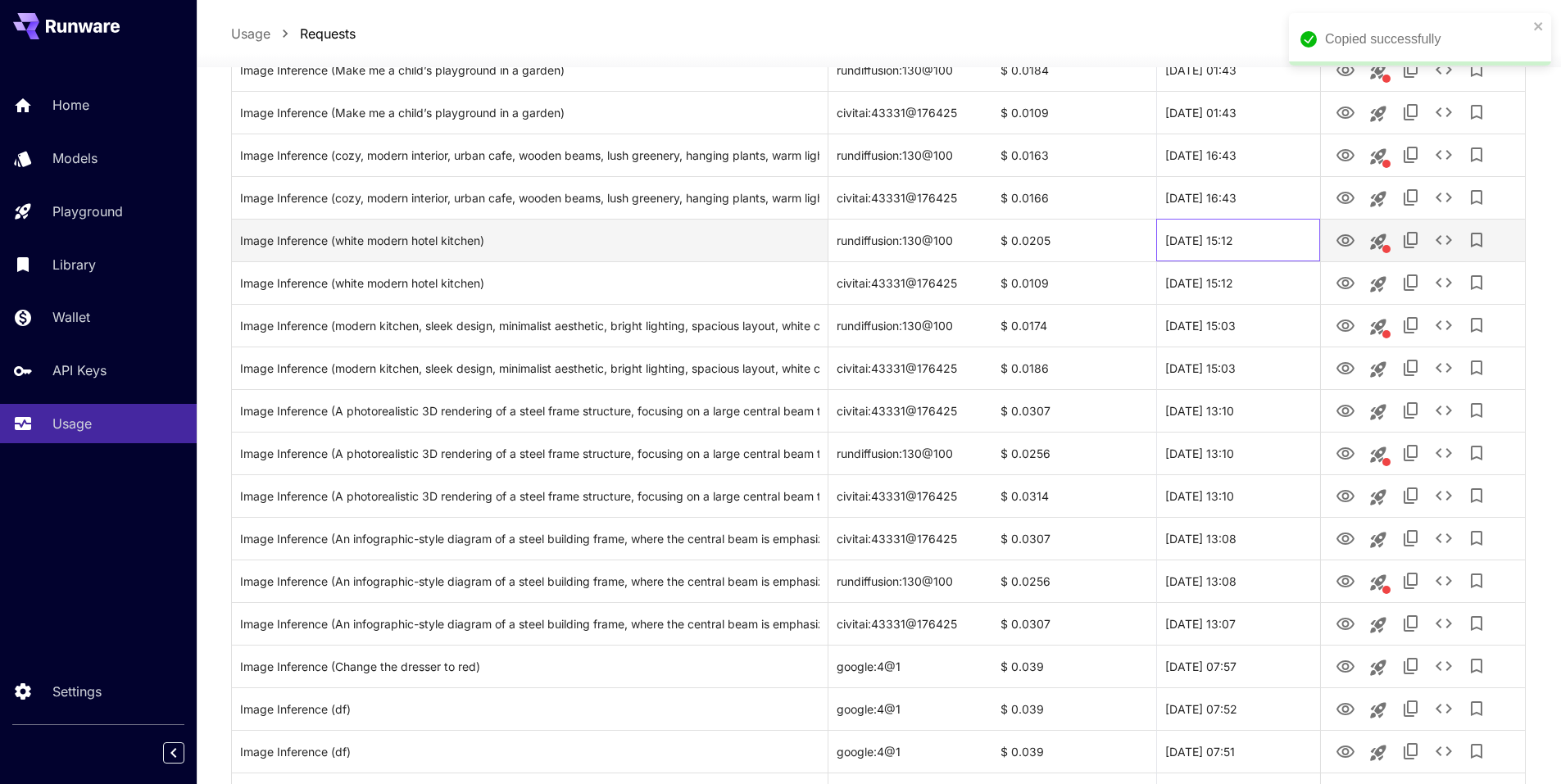
drag, startPoint x: 1284, startPoint y: 249, endPoint x: 1166, endPoint y: 249, distance: 118.0
click at [1166, 249] on div "27 Sep, 2025 15:12" at bounding box center [1238, 240] width 164 height 43
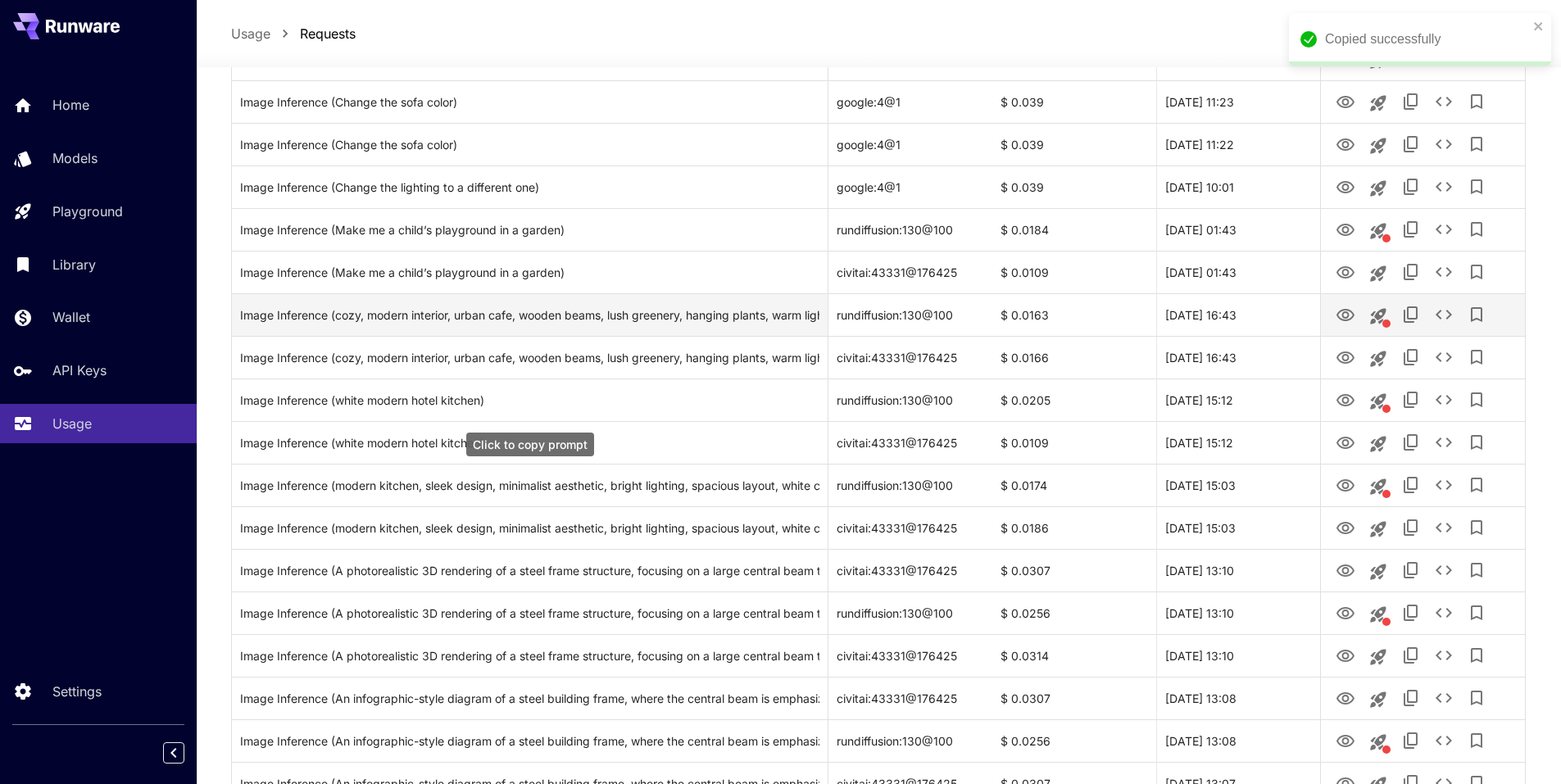
scroll to position [450, 0]
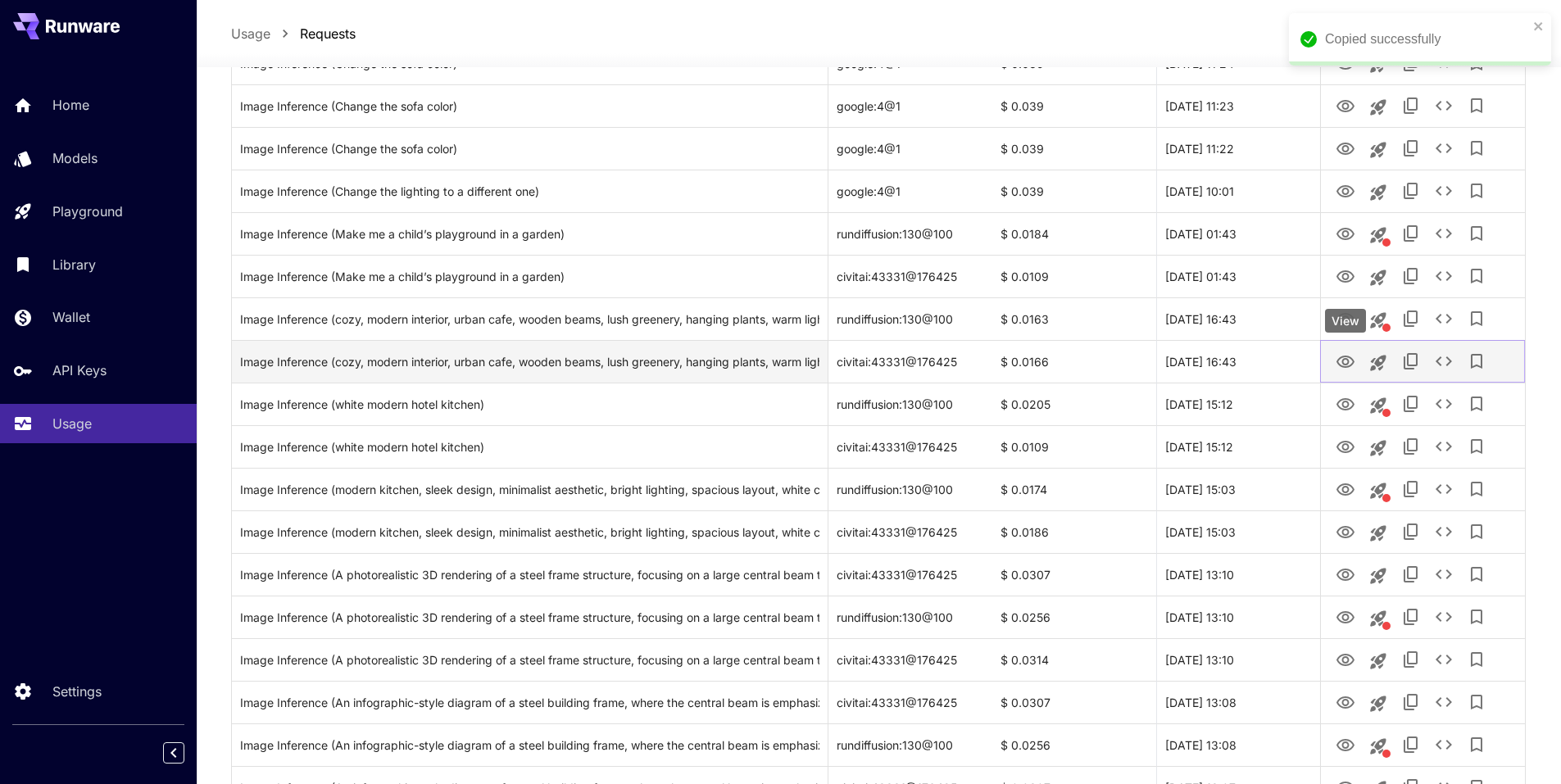
click at [1340, 368] on icon "View" at bounding box center [1346, 362] width 20 height 20
click at [1351, 363] on icon "View" at bounding box center [1346, 362] width 20 height 20
click at [1342, 358] on icon "View" at bounding box center [1346, 362] width 18 height 12
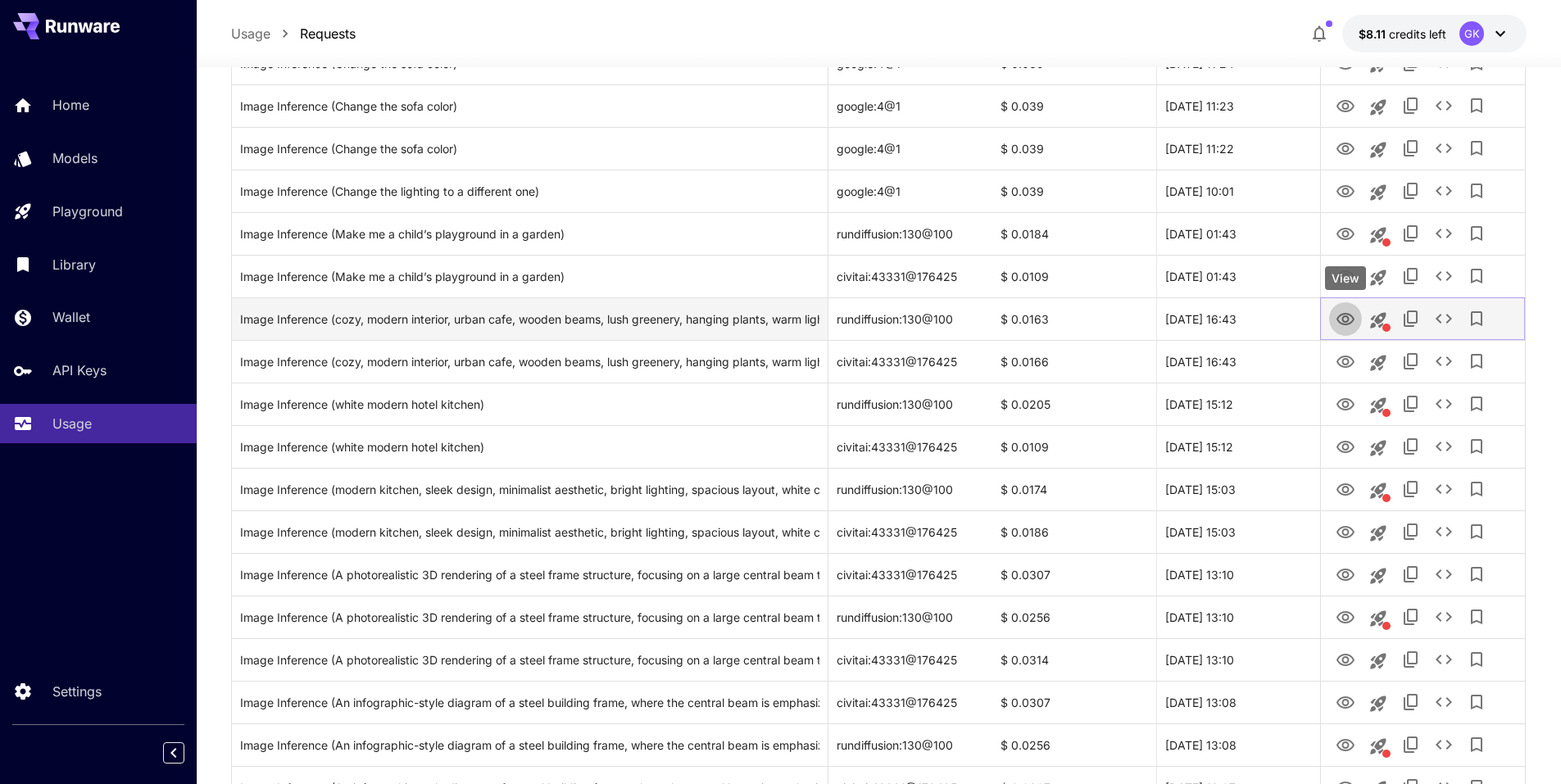
click at [1344, 317] on icon "View" at bounding box center [1346, 319] width 18 height 12
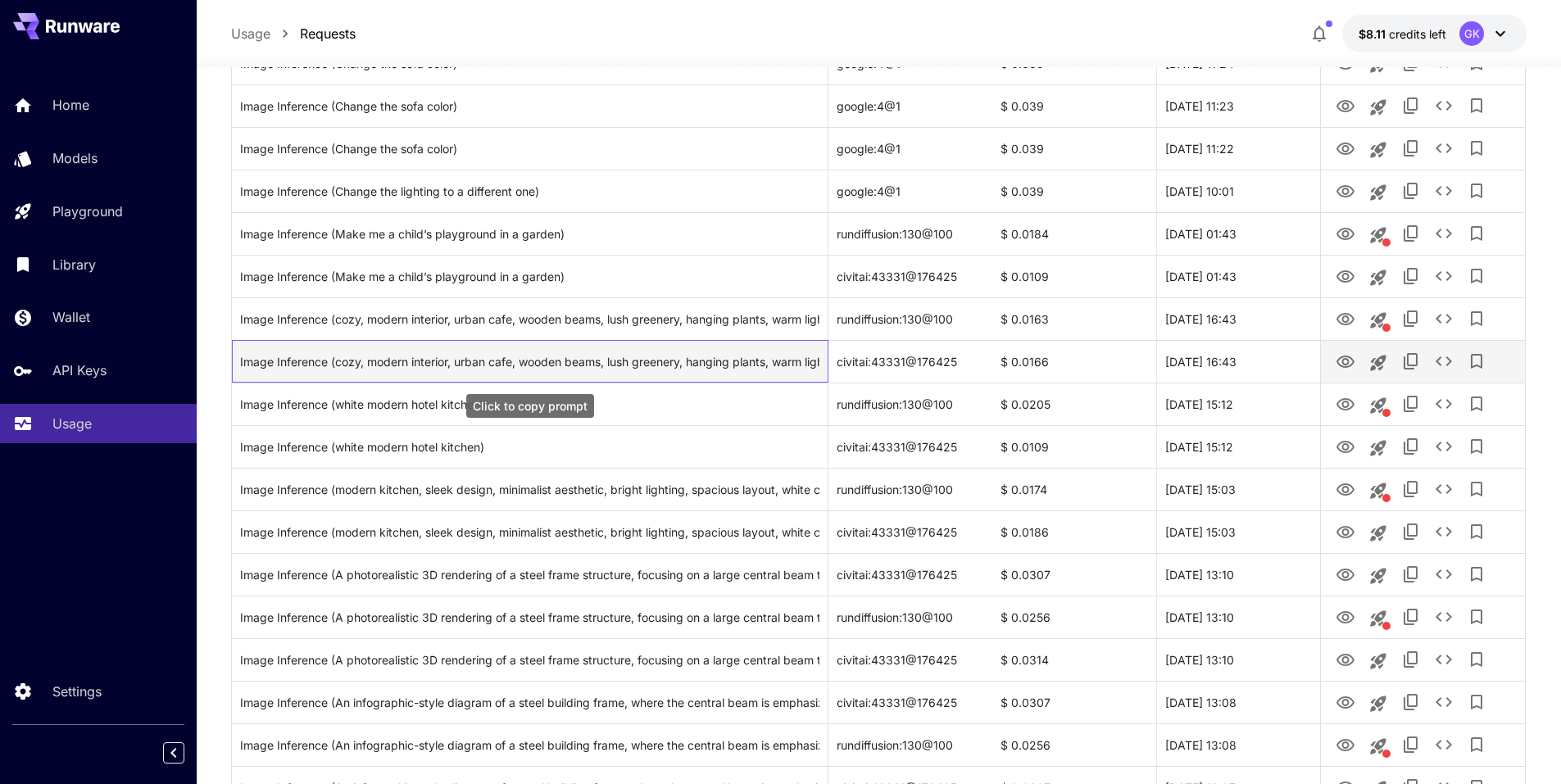
click at [789, 373] on div "Image Inference (cozy, modern interior, urban cafe, wooden beams, lush greenery…" at bounding box center [530, 361] width 580 height 42
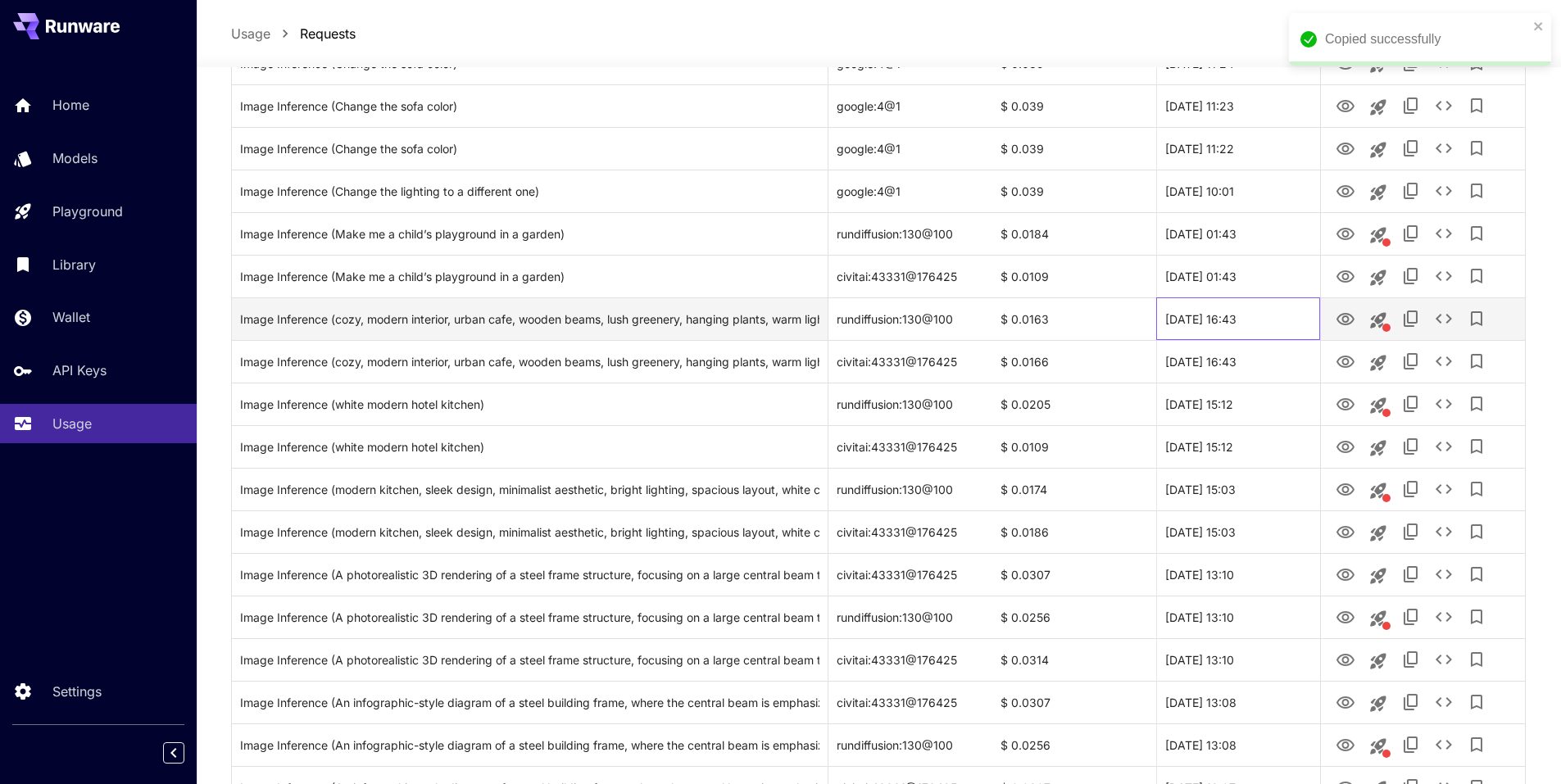
drag, startPoint x: 1278, startPoint y: 319, endPoint x: 1163, endPoint y: 317, distance: 115.0
click at [1163, 317] on div "28 Sep, 2025 16:43" at bounding box center [1238, 319] width 164 height 43
click at [1342, 323] on icon "View" at bounding box center [1346, 319] width 18 height 12
click at [701, 318] on div "Image Inference (cozy, modern interior, urban cafe, wooden beams, lush greenery…" at bounding box center [530, 318] width 580 height 42
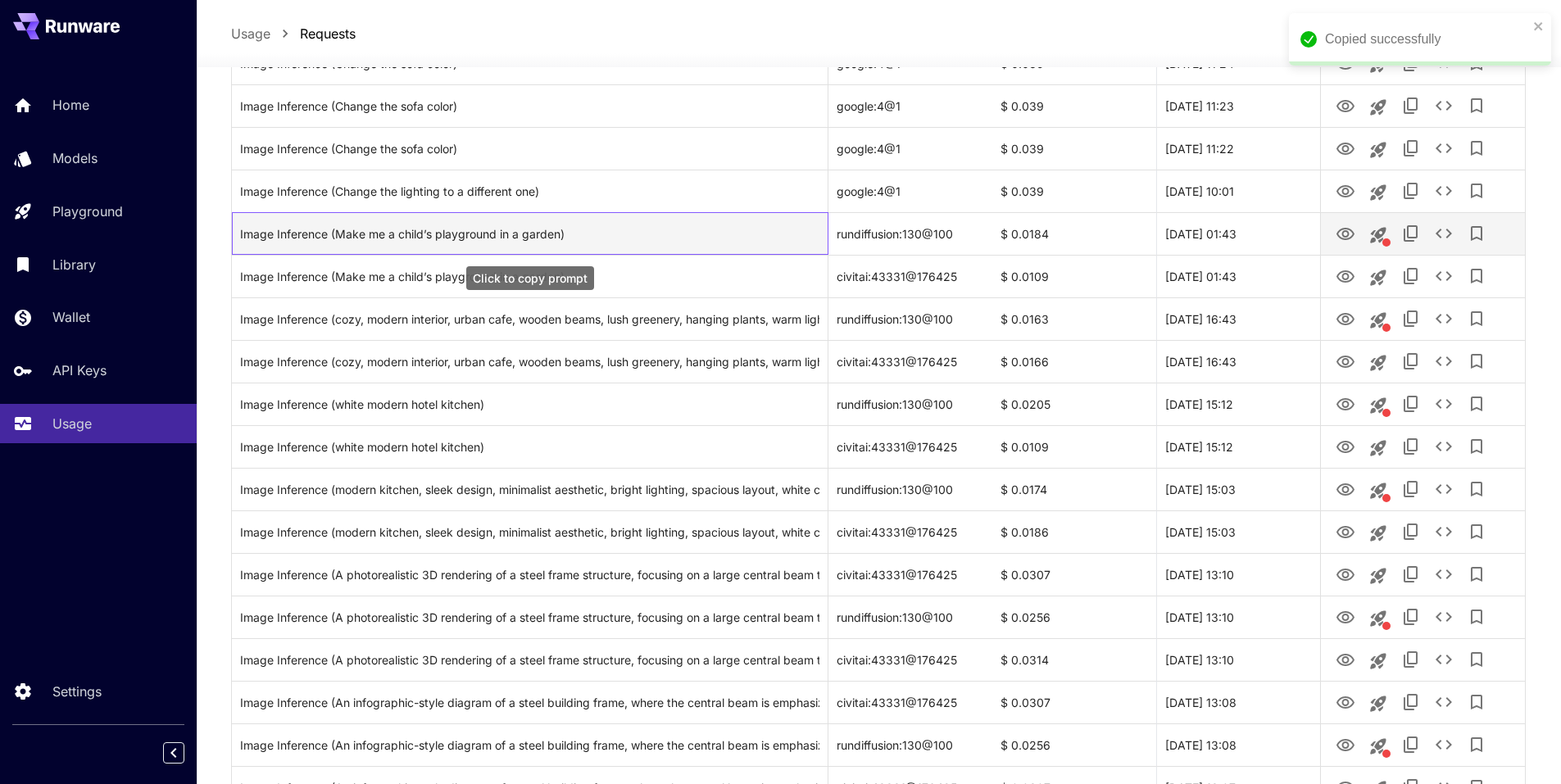
click at [518, 238] on div "Image Inference (Make me a child’s playground in a garden)" at bounding box center [530, 234] width 580 height 42
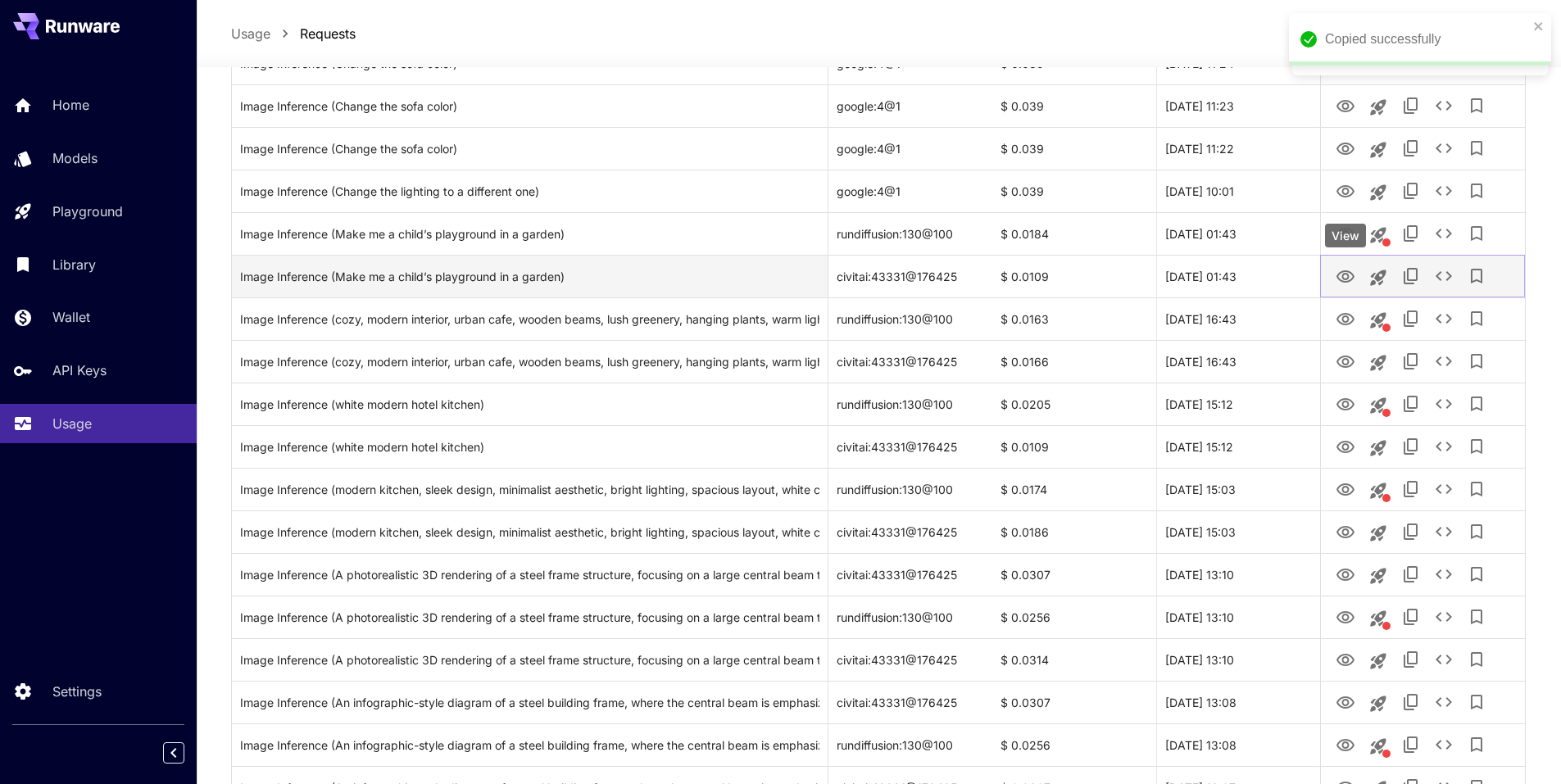
click at [1353, 284] on icon "View" at bounding box center [1346, 277] width 20 height 20
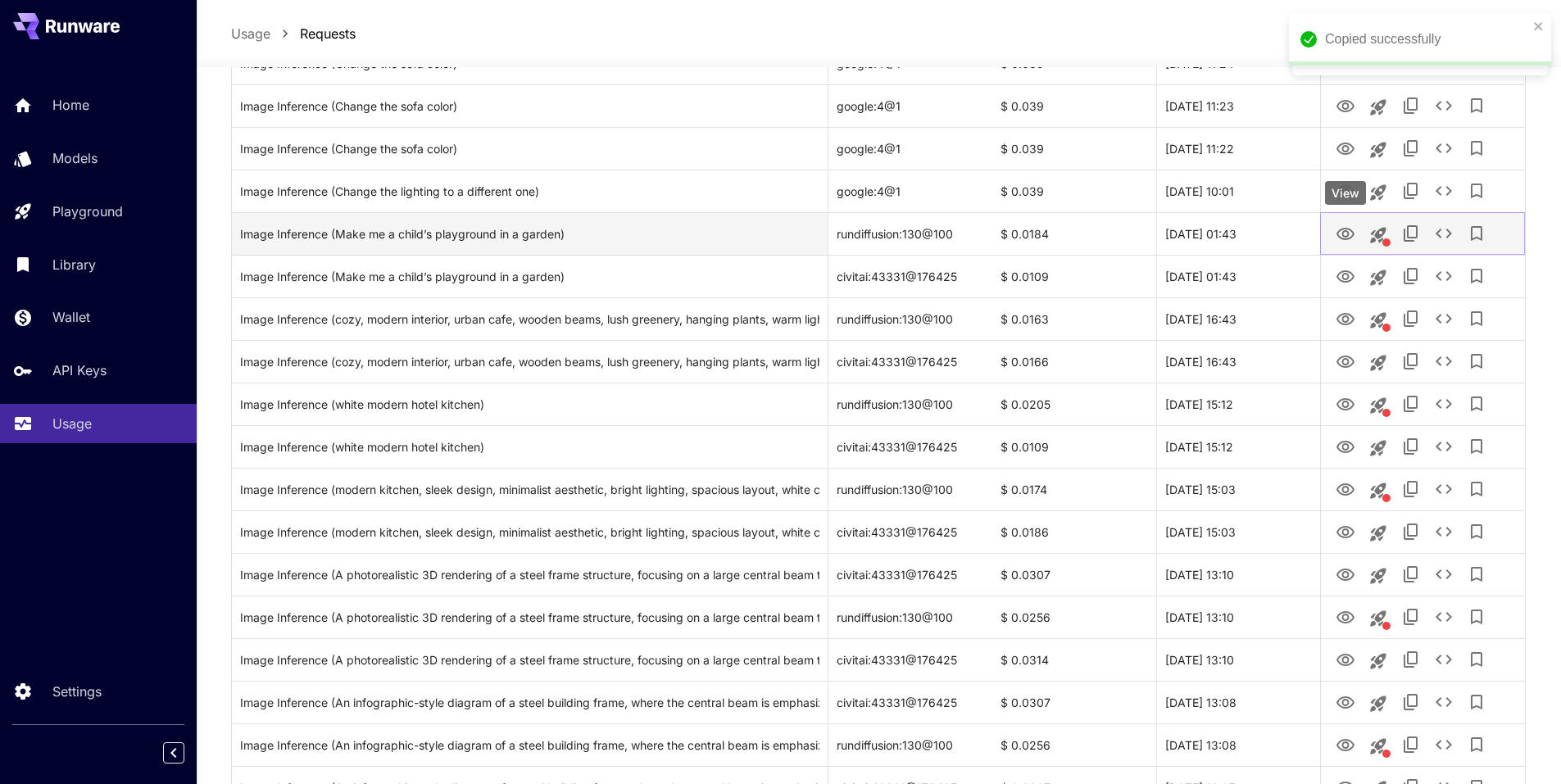
click at [1353, 243] on icon "View" at bounding box center [1346, 235] width 20 height 20
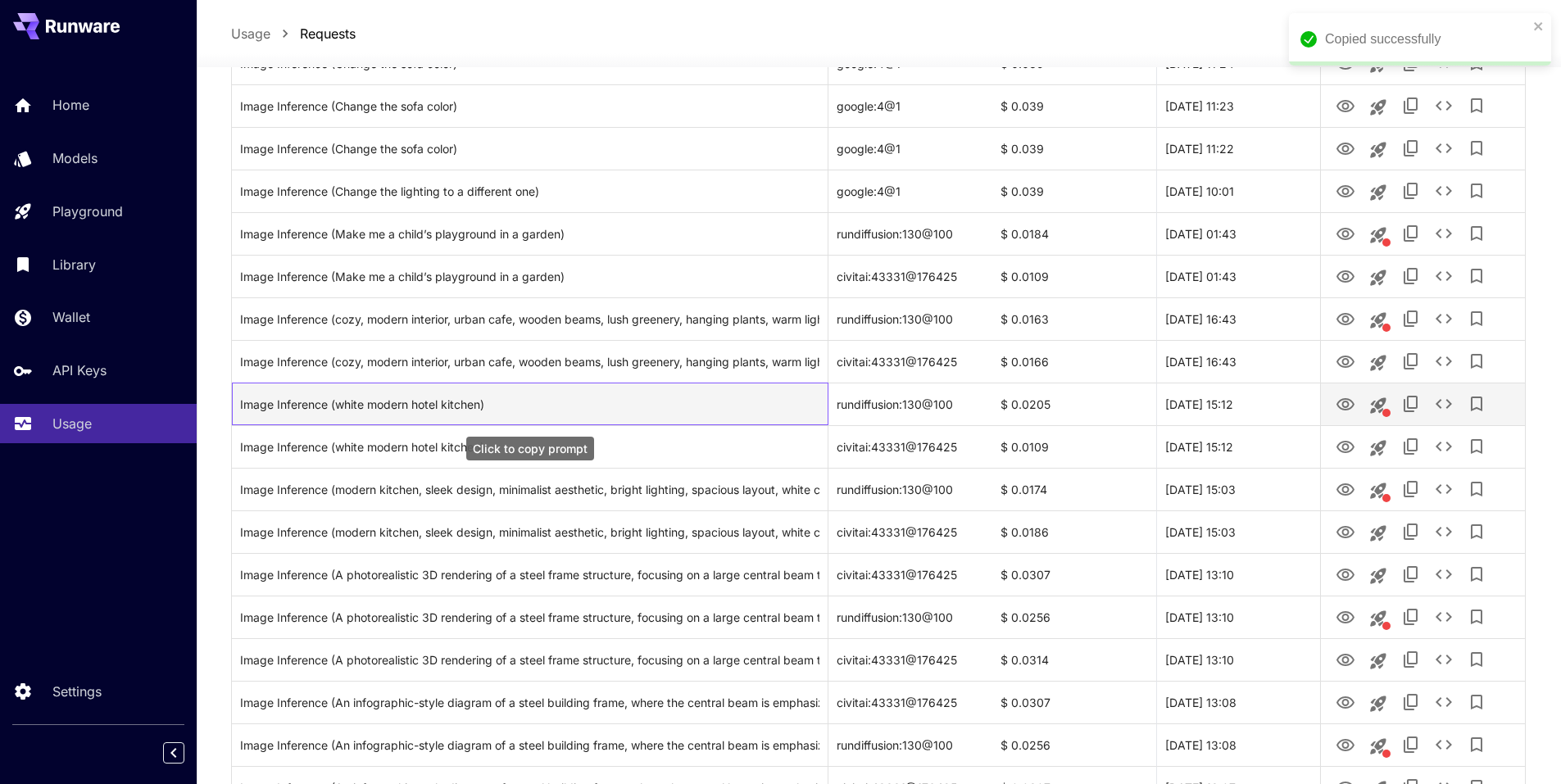
click at [500, 405] on div "Image Inference (white modern hotel kitchen)" at bounding box center [530, 404] width 580 height 42
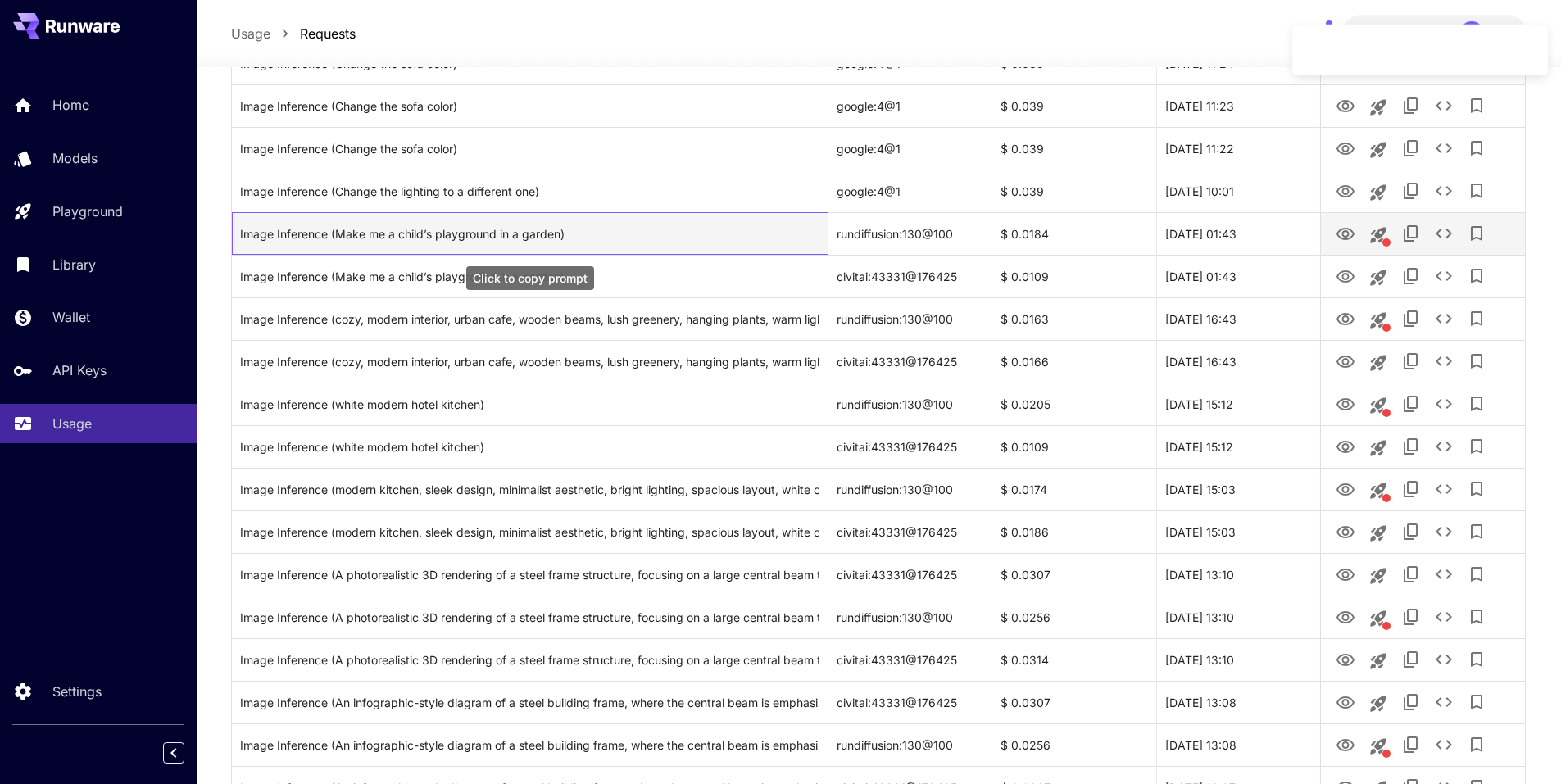
click at [526, 238] on div "Image Inference (Make me a child’s playground in a garden)" at bounding box center [530, 234] width 580 height 42
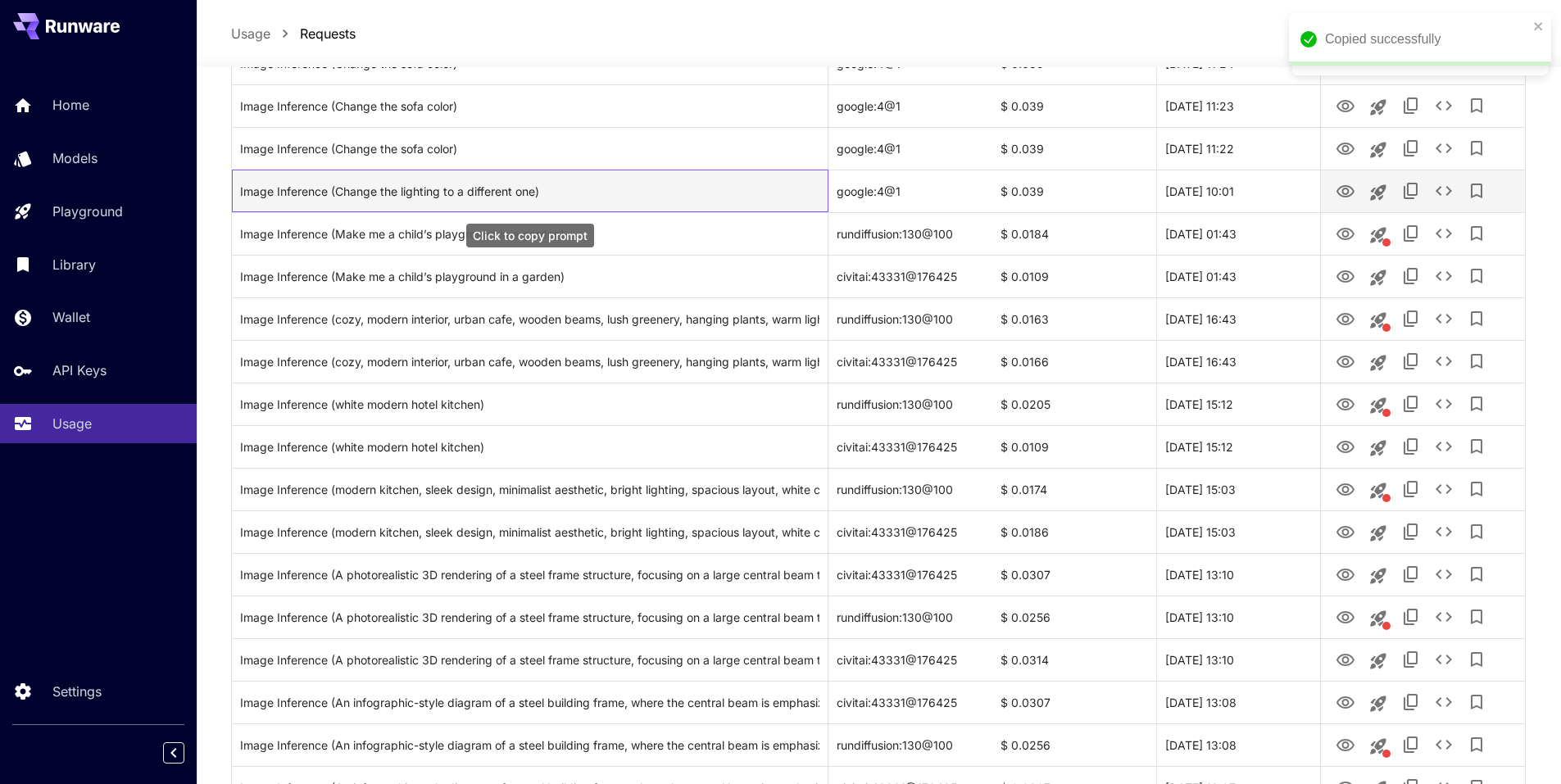
click at [611, 209] on div "Image Inference (Change the lighting to a different one)" at bounding box center [530, 191] width 580 height 42
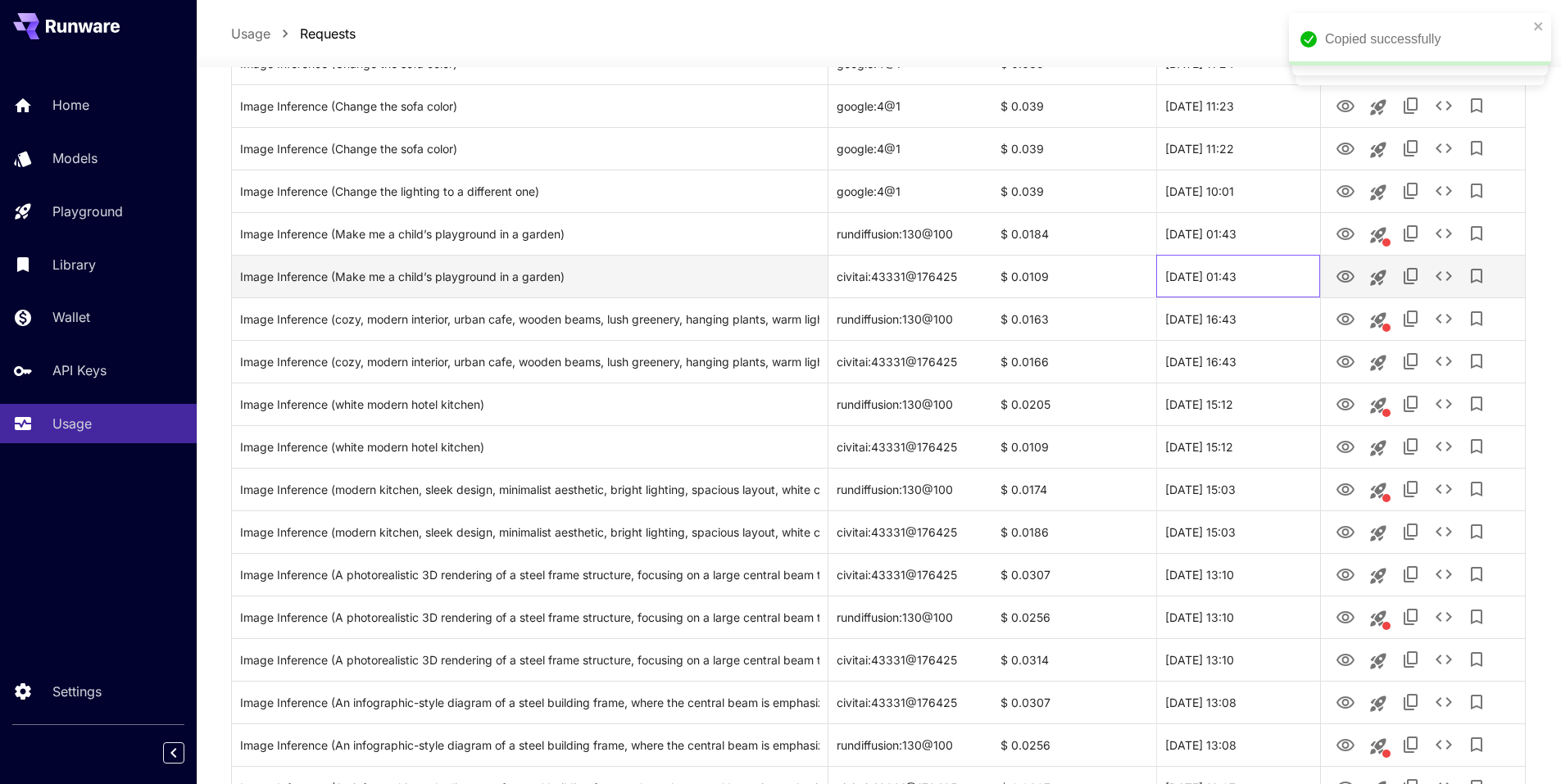
click at [1294, 286] on div "29 Sep, 2025 01:43" at bounding box center [1238, 276] width 164 height 43
drag, startPoint x: 1286, startPoint y: 275, endPoint x: 1163, endPoint y: 275, distance: 123.0
click at [1163, 275] on div "29 Sep, 2025 01:43" at bounding box center [1238, 276] width 164 height 43
click at [1230, 274] on div "29 Sep, 2025 01:43" at bounding box center [1238, 276] width 164 height 43
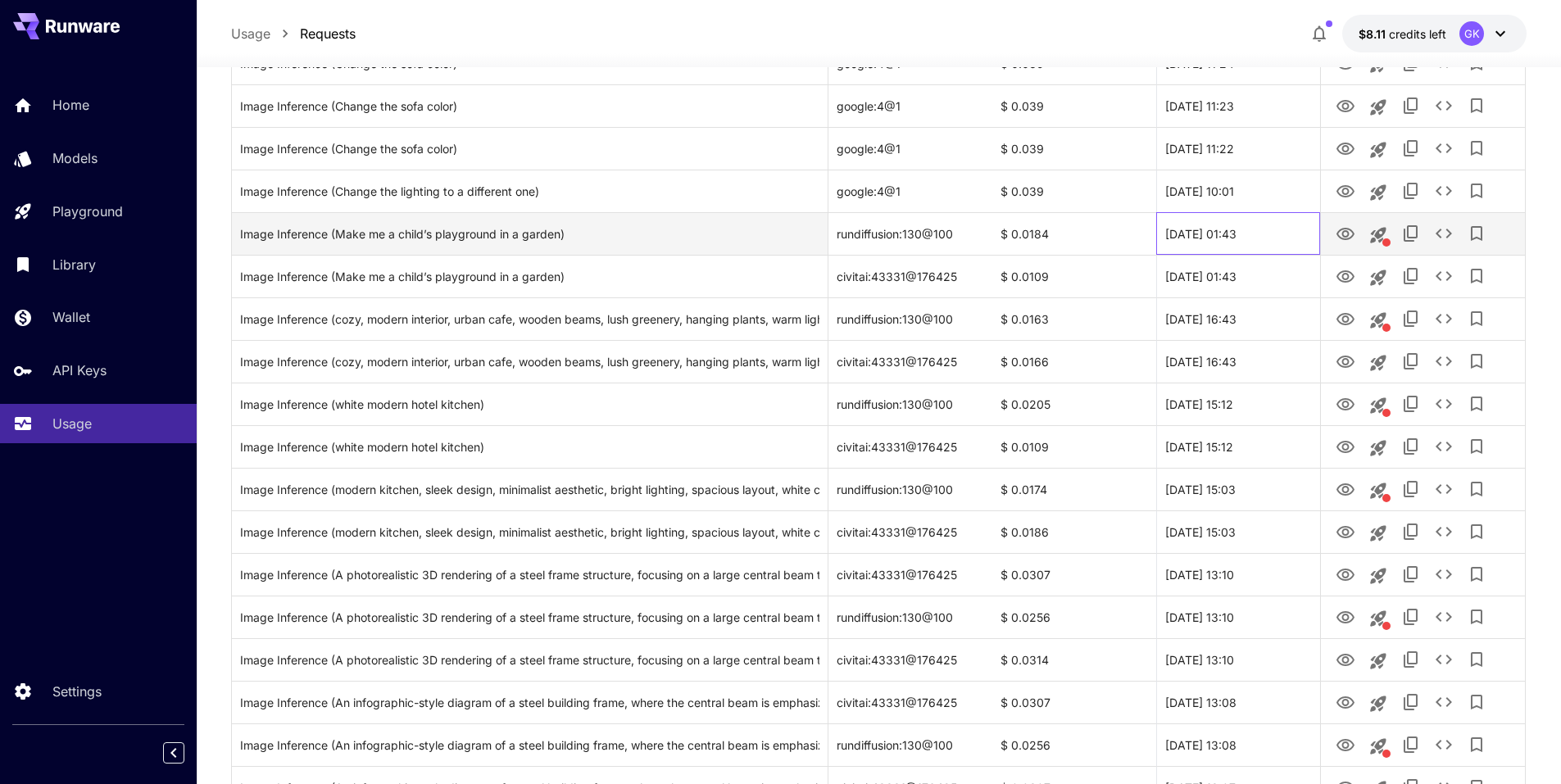
click at [1248, 237] on div "29 Sep, 2025 01:43" at bounding box center [1238, 234] width 164 height 43
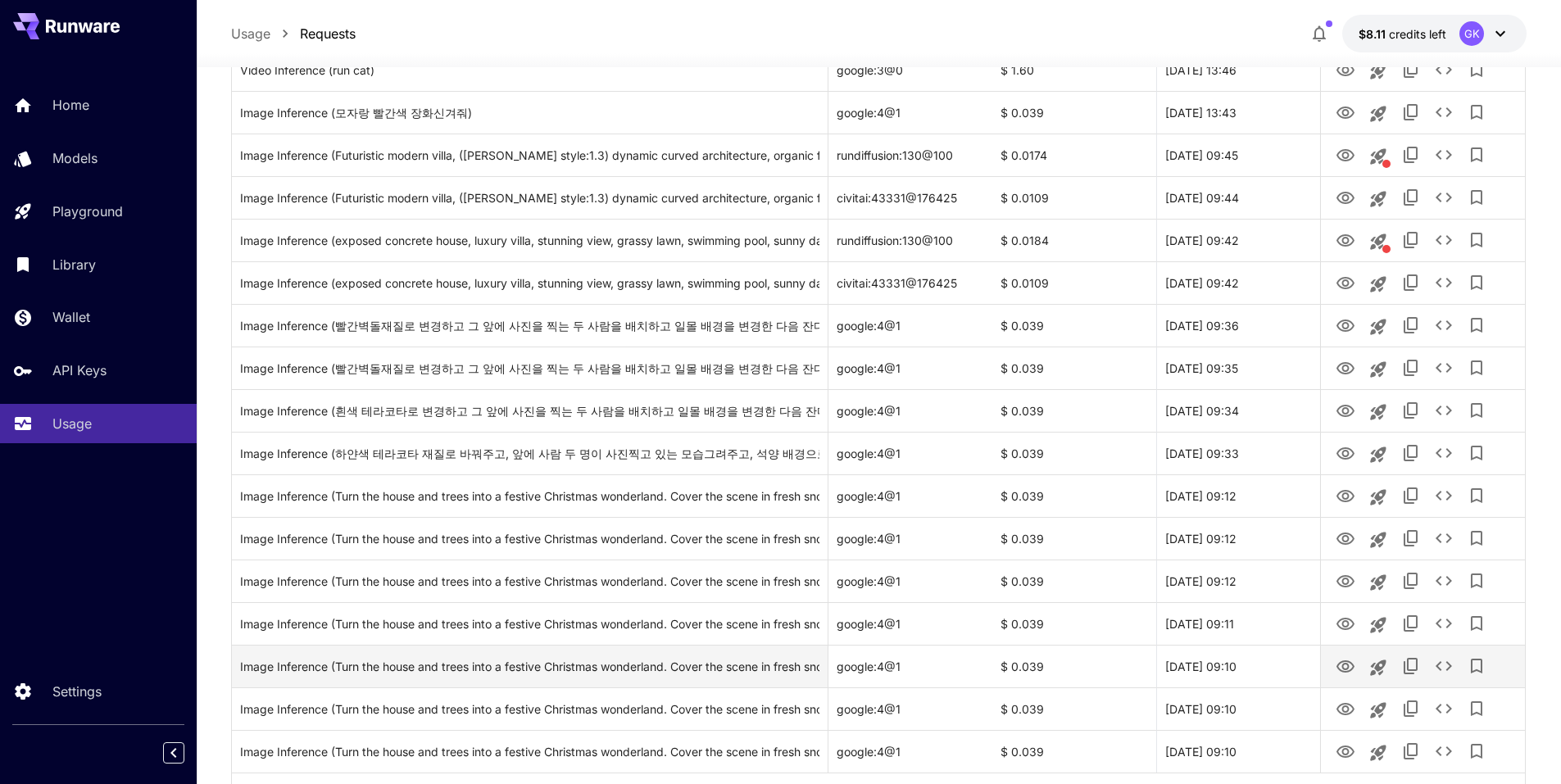
scroll to position [1762, 0]
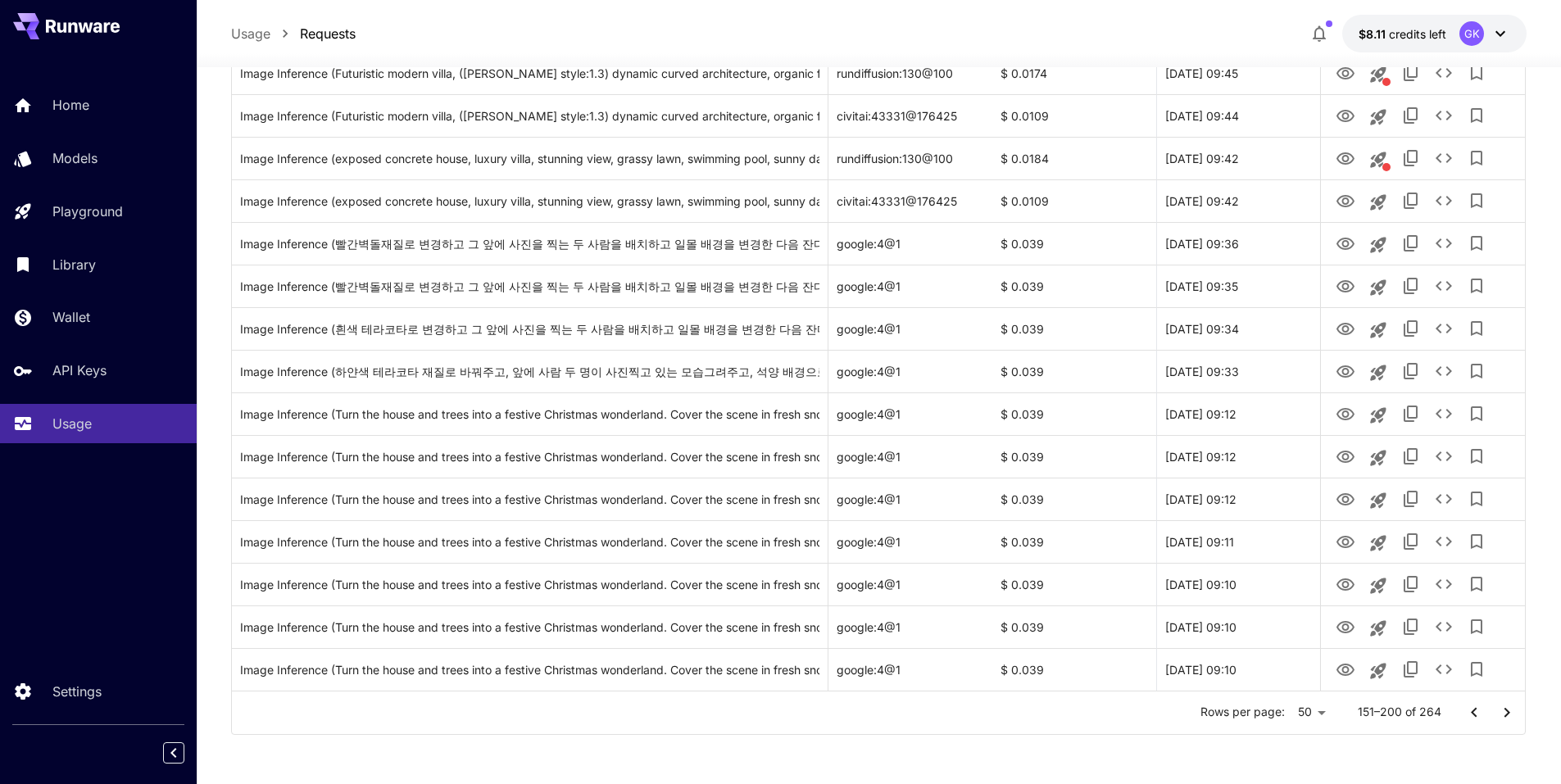
click at [1474, 709] on icon "Go to previous page" at bounding box center [1474, 713] width 20 height 20
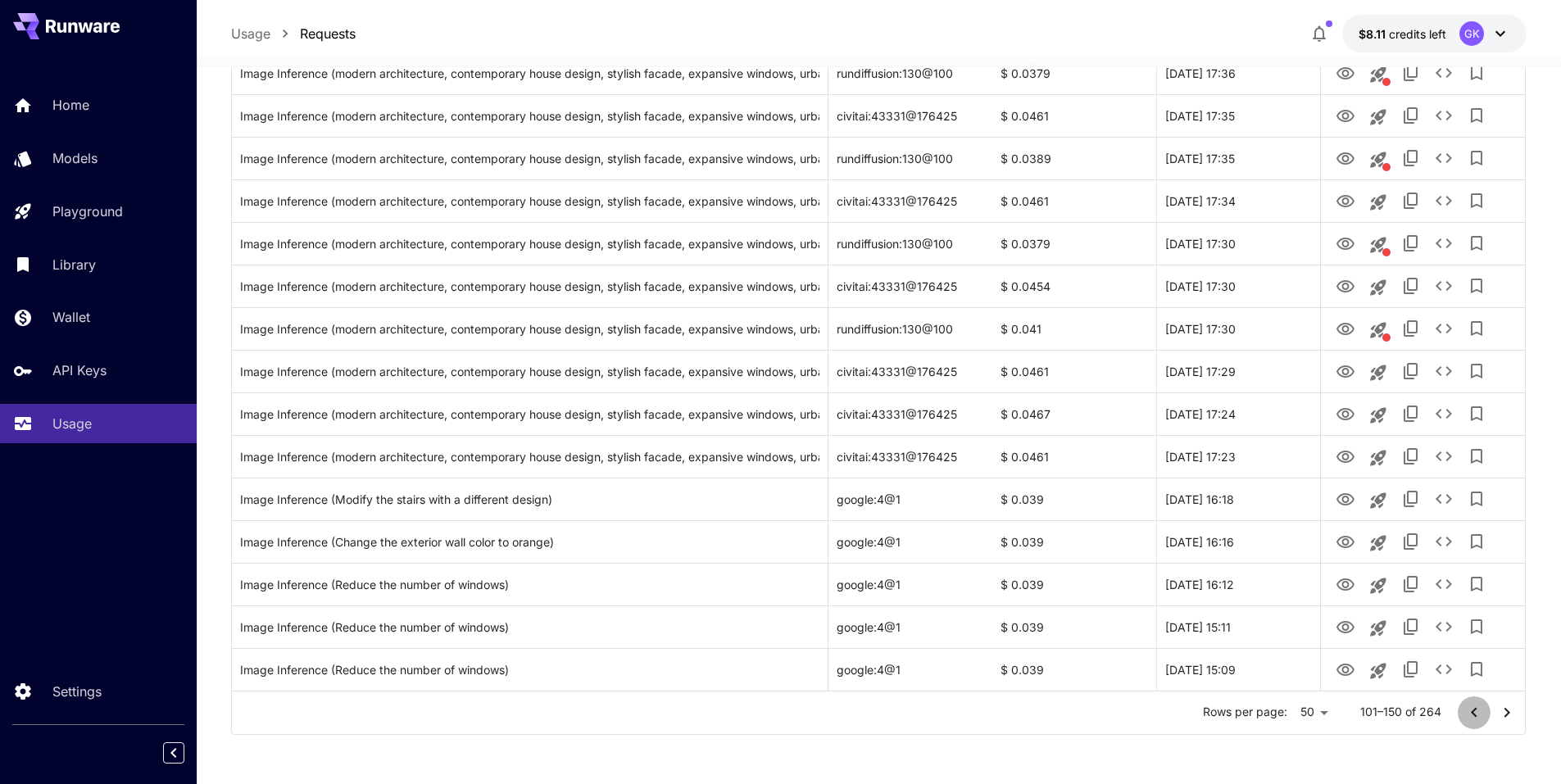
click at [1460, 716] on button "Go to previous page" at bounding box center [1474, 713] width 33 height 33
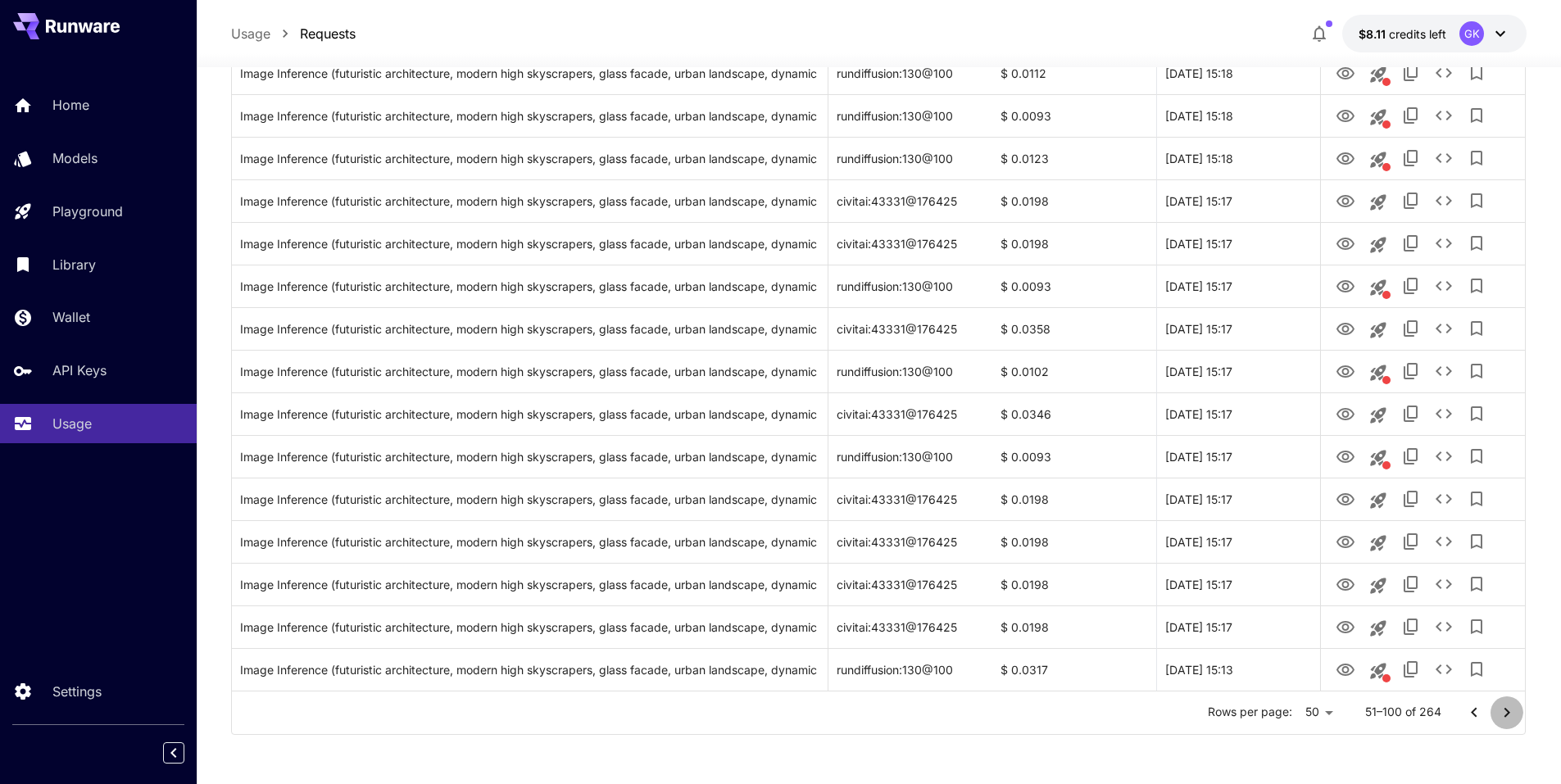
click at [1499, 714] on icon "Go to next page" at bounding box center [1507, 713] width 20 height 20
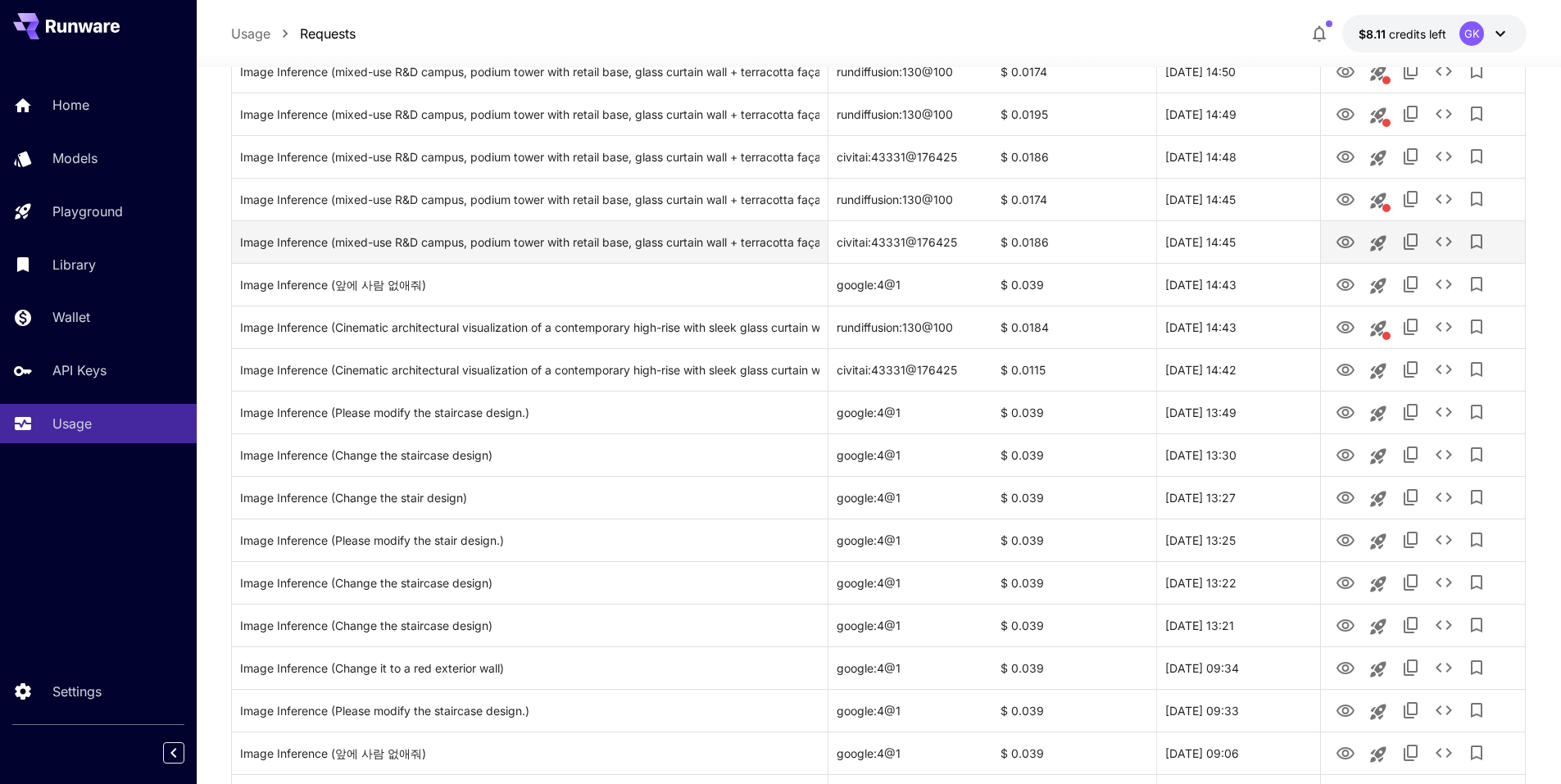
scroll to position [861, 0]
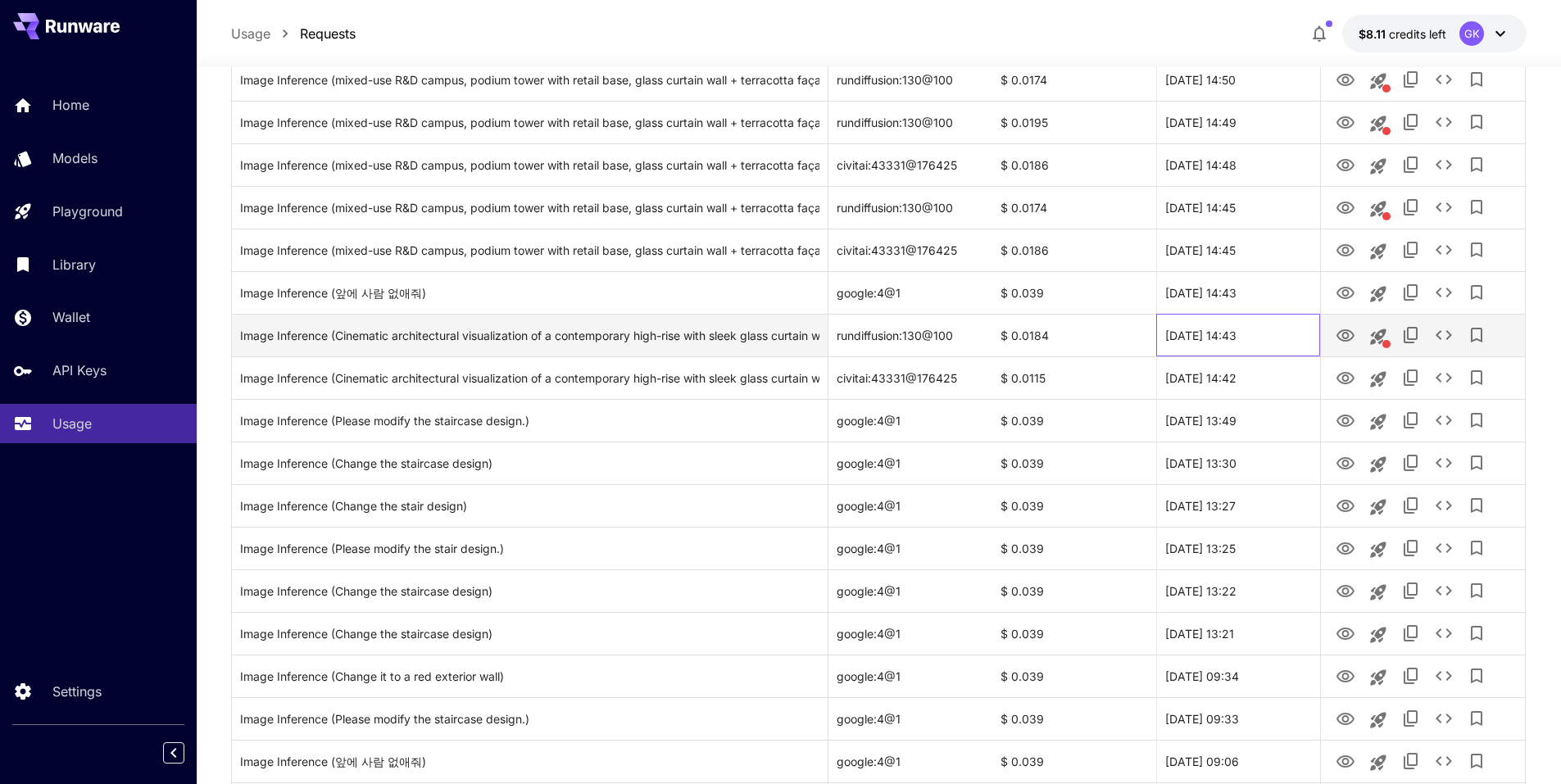
drag, startPoint x: 1257, startPoint y: 340, endPoint x: 1164, endPoint y: 346, distance: 93.2
click at [1164, 346] on div "30 Sep, 2025 14:43" at bounding box center [1238, 335] width 164 height 43
click at [702, 347] on div "Image Inference (Cinematic architectural visualization of a contemporary high-r…" at bounding box center [530, 335] width 580 height 42
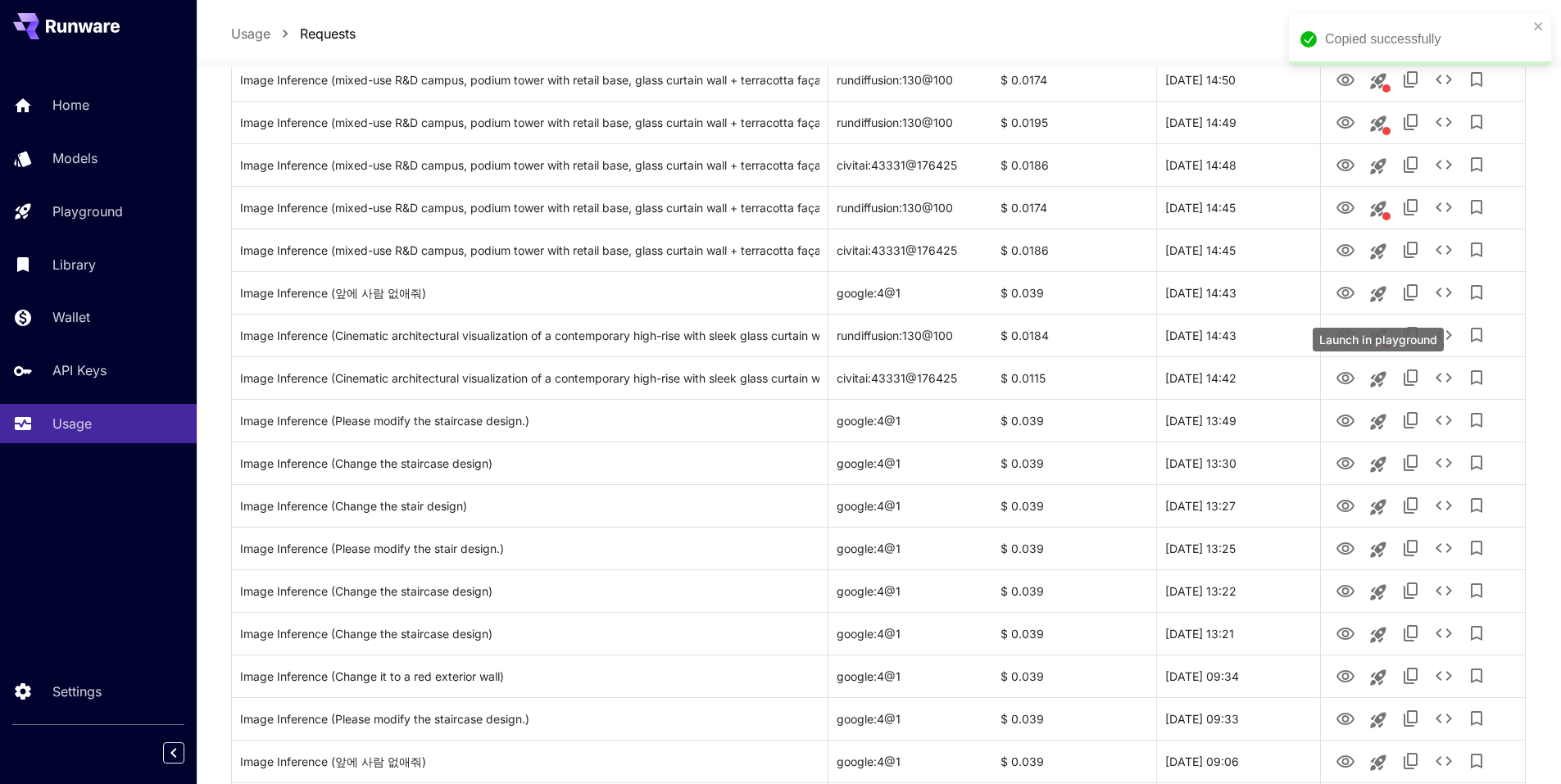
drag, startPoint x: 1367, startPoint y: 367, endPoint x: 1352, endPoint y: 347, distance: 25.0
click at [1352, 347] on div "Launch in playground" at bounding box center [1378, 340] width 131 height 24
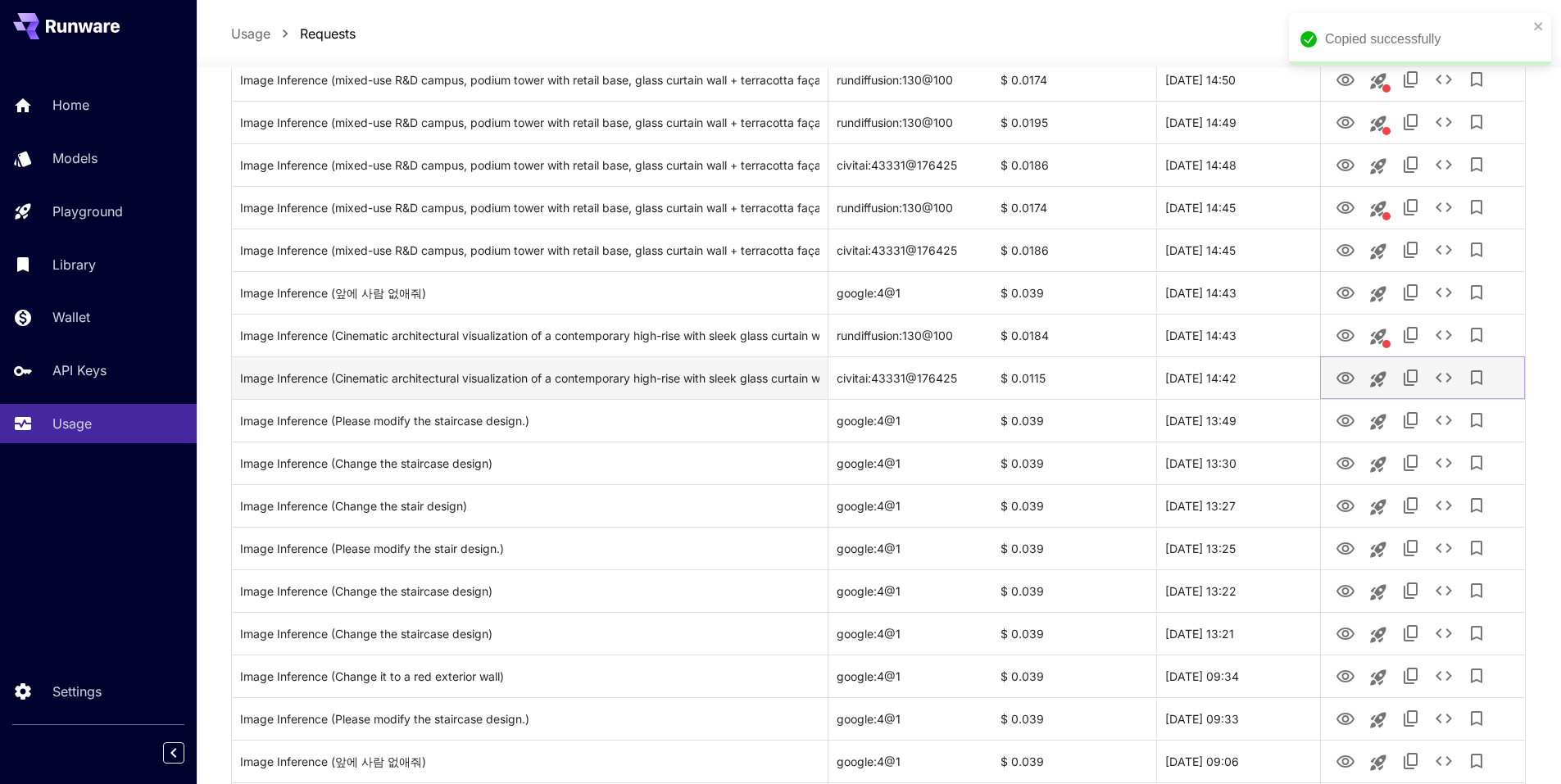
click at [1347, 377] on icon "View" at bounding box center [1346, 378] width 20 height 20
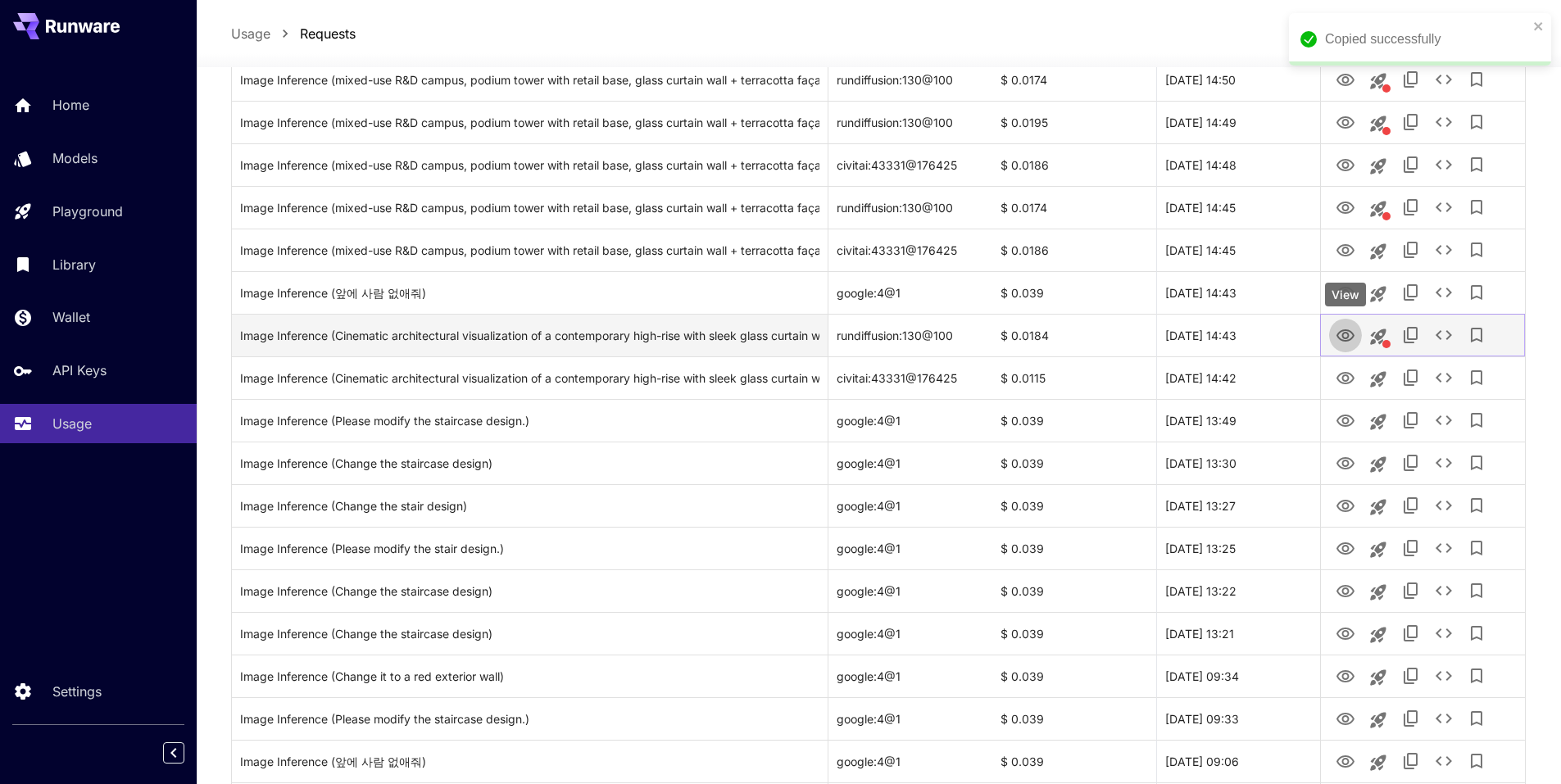
click at [1352, 338] on icon "View" at bounding box center [1346, 335] width 18 height 12
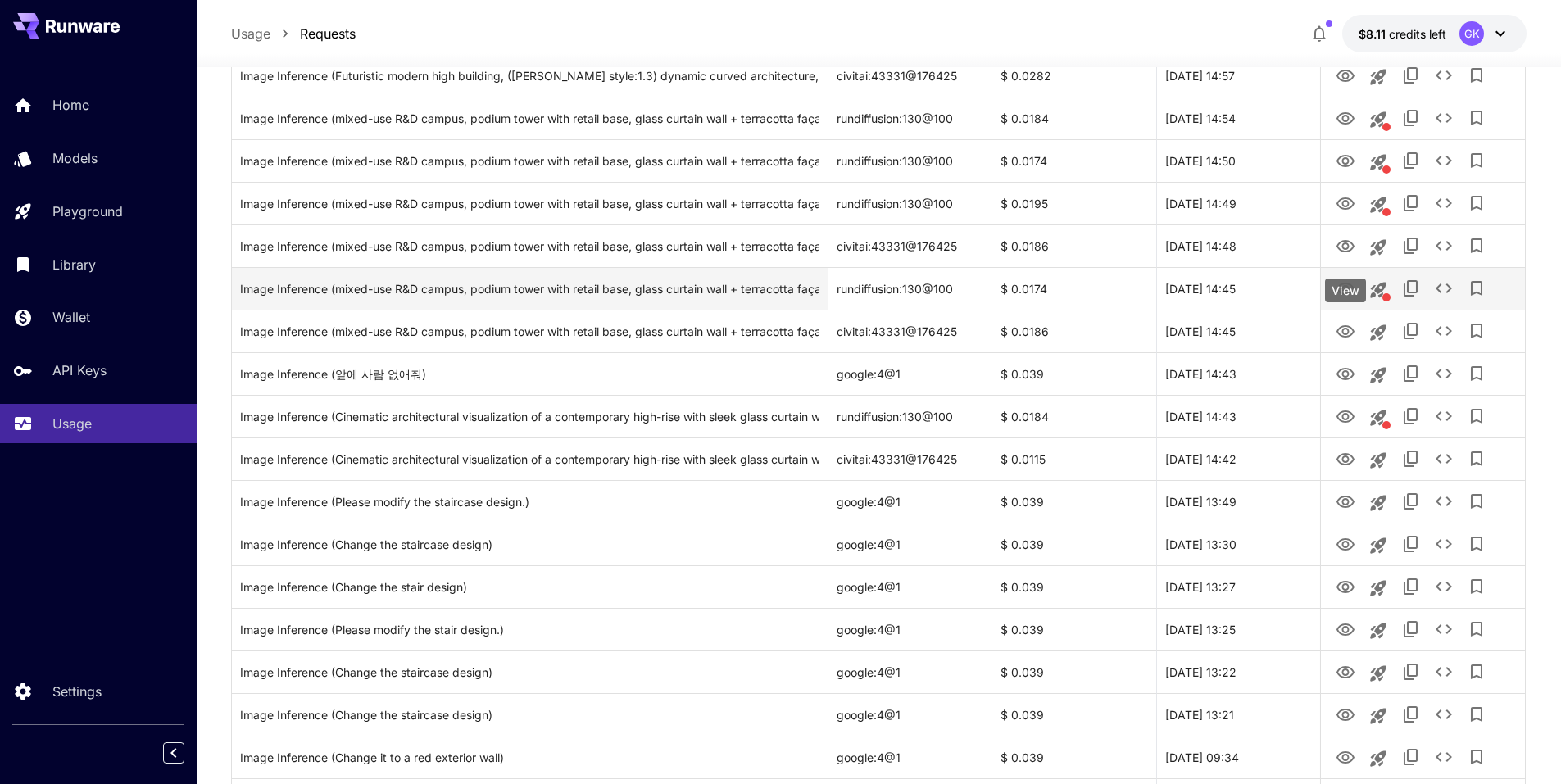
scroll to position [779, 0]
click at [692, 293] on div "Image Inference (mixed-use R&D campus, podium tower with retail base, glass cur…" at bounding box center [530, 289] width 580 height 42
click at [1342, 296] on icon "View" at bounding box center [1346, 290] width 20 height 20
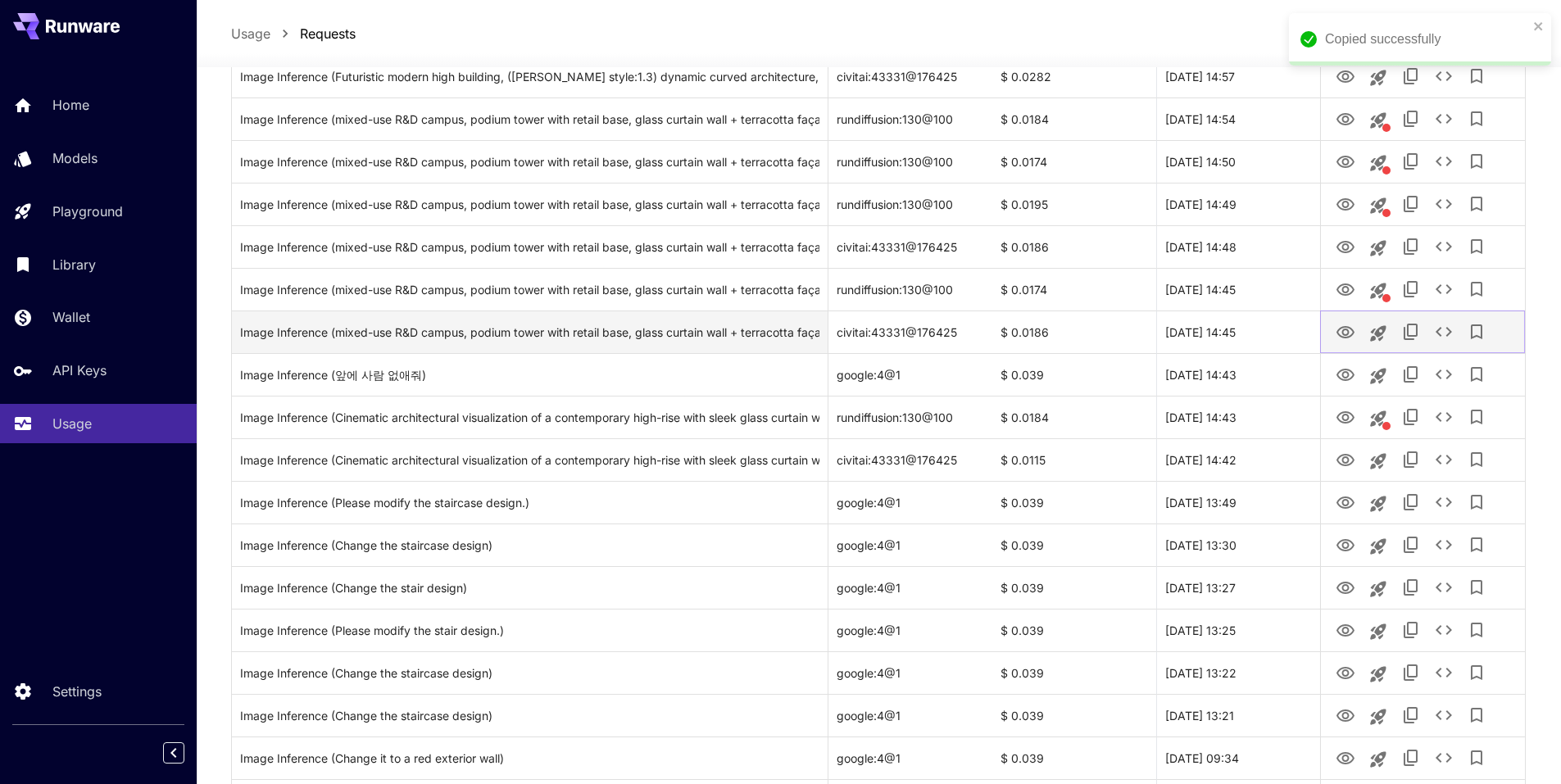
click at [1356, 322] on button "View" at bounding box center [1345, 332] width 33 height 34
click at [1343, 334] on icon "View" at bounding box center [1346, 333] width 18 height 12
click at [469, 334] on div "Image Inference (mixed-use R&D campus, podium tower with retail base, glass cur…" at bounding box center [530, 332] width 580 height 42
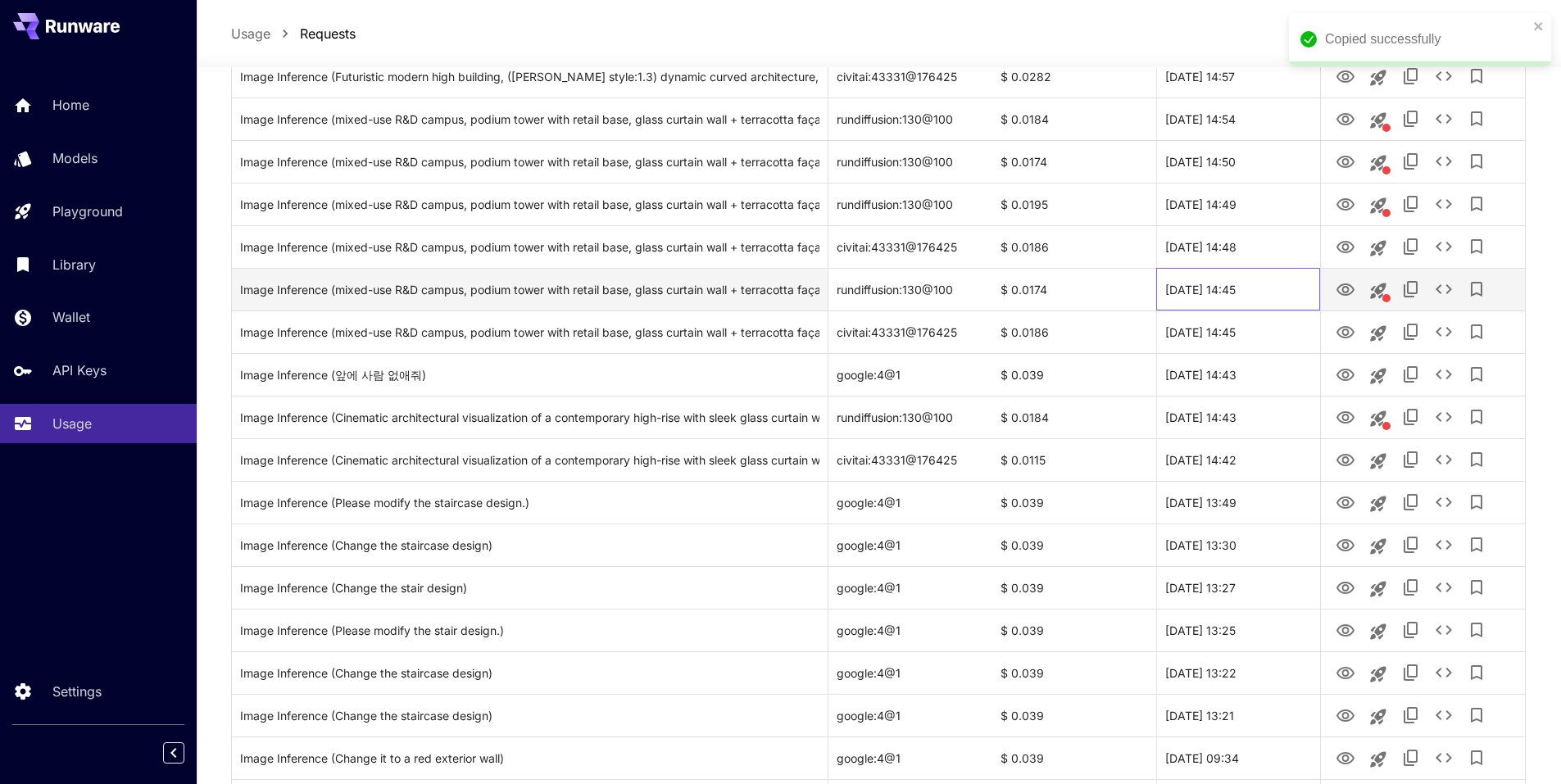
drag, startPoint x: 1235, startPoint y: 289, endPoint x: 1165, endPoint y: 289, distance: 70.0
click at [1165, 289] on div "30 Sep, 2025 14:45" at bounding box center [1238, 289] width 164 height 43
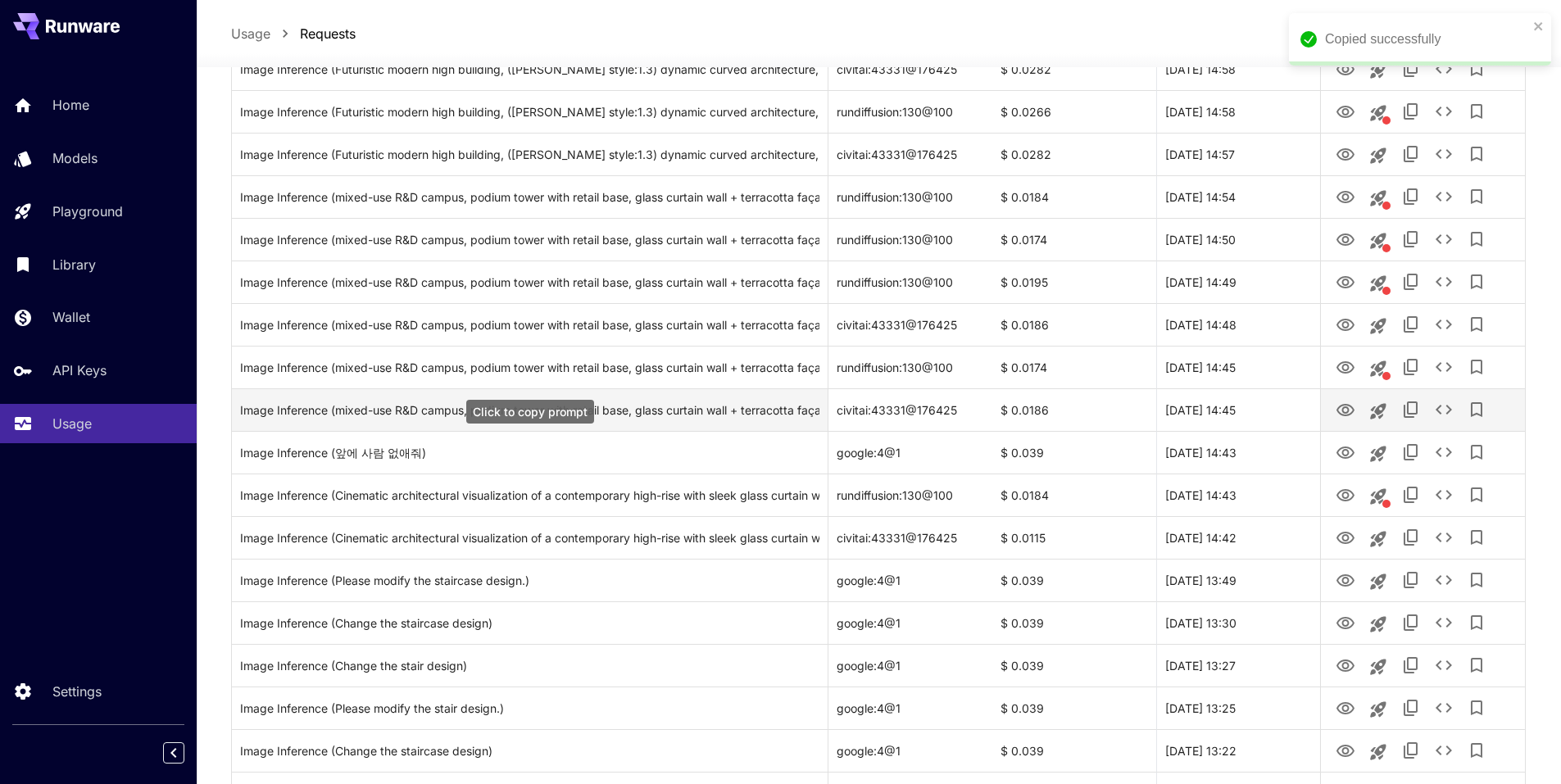
scroll to position [697, 0]
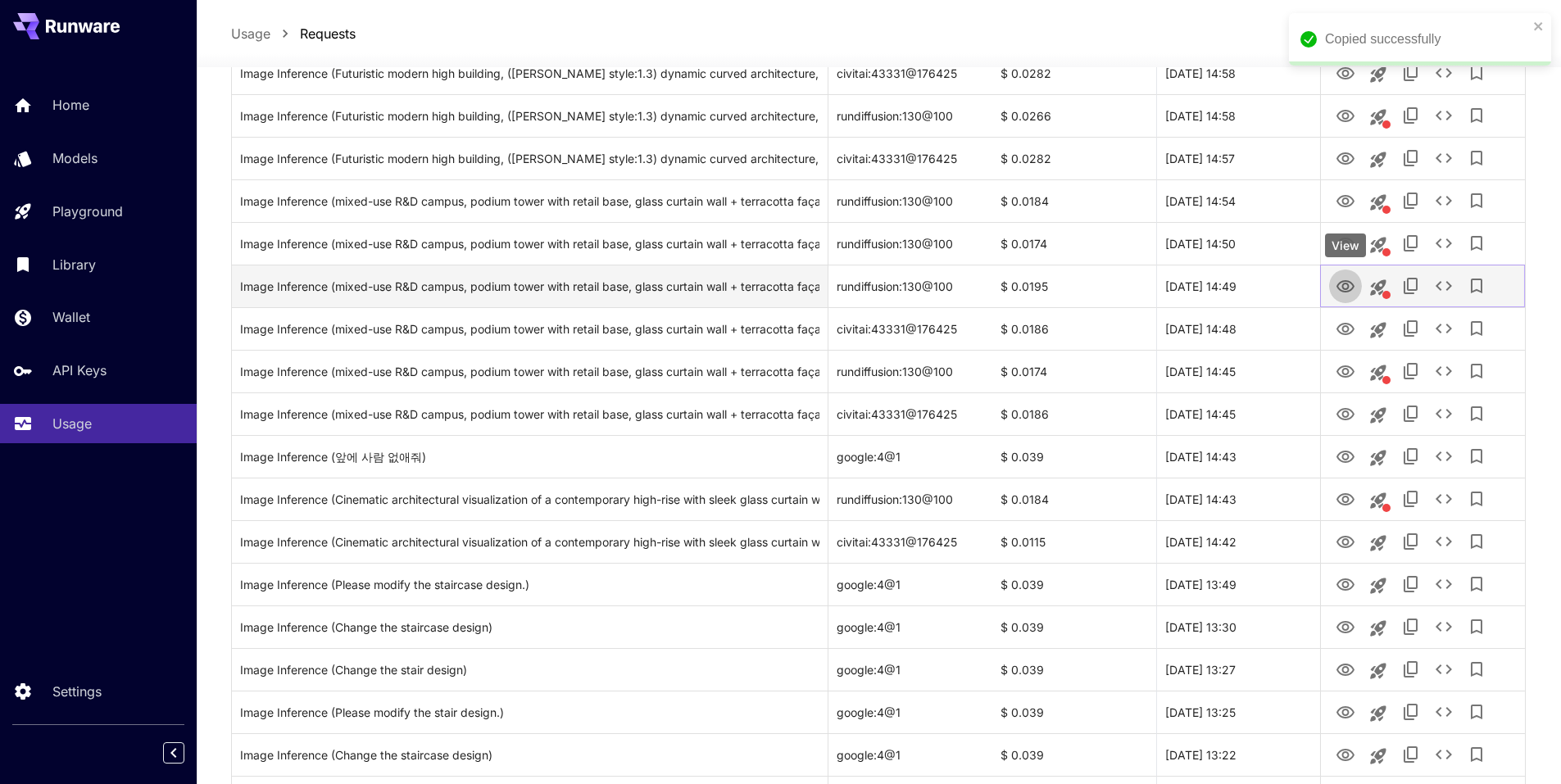
click at [1347, 285] on icon "View" at bounding box center [1346, 286] width 18 height 12
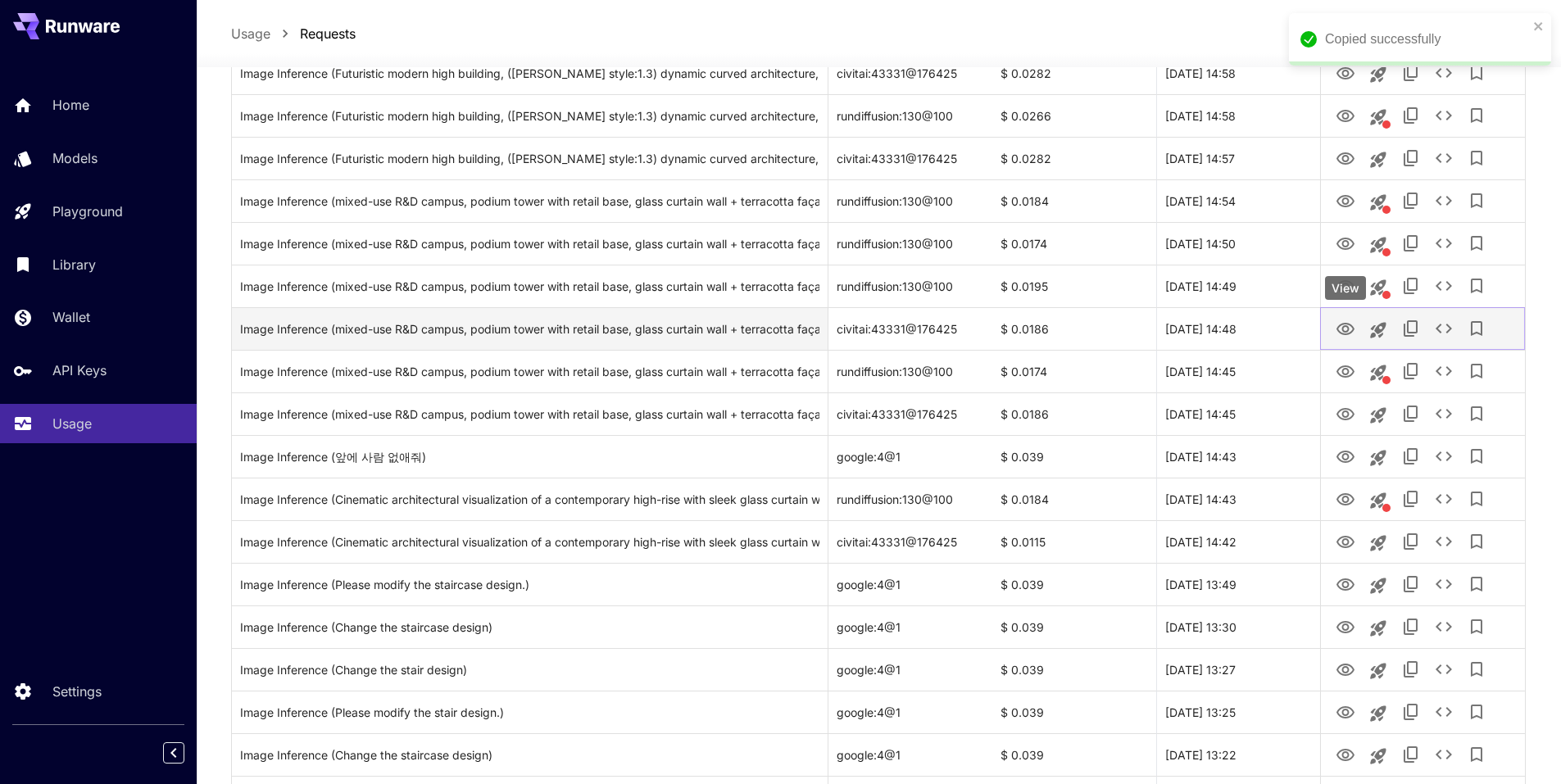
click at [1350, 332] on icon "View" at bounding box center [1346, 329] width 18 height 12
click at [1333, 327] on button "View" at bounding box center [1345, 328] width 33 height 34
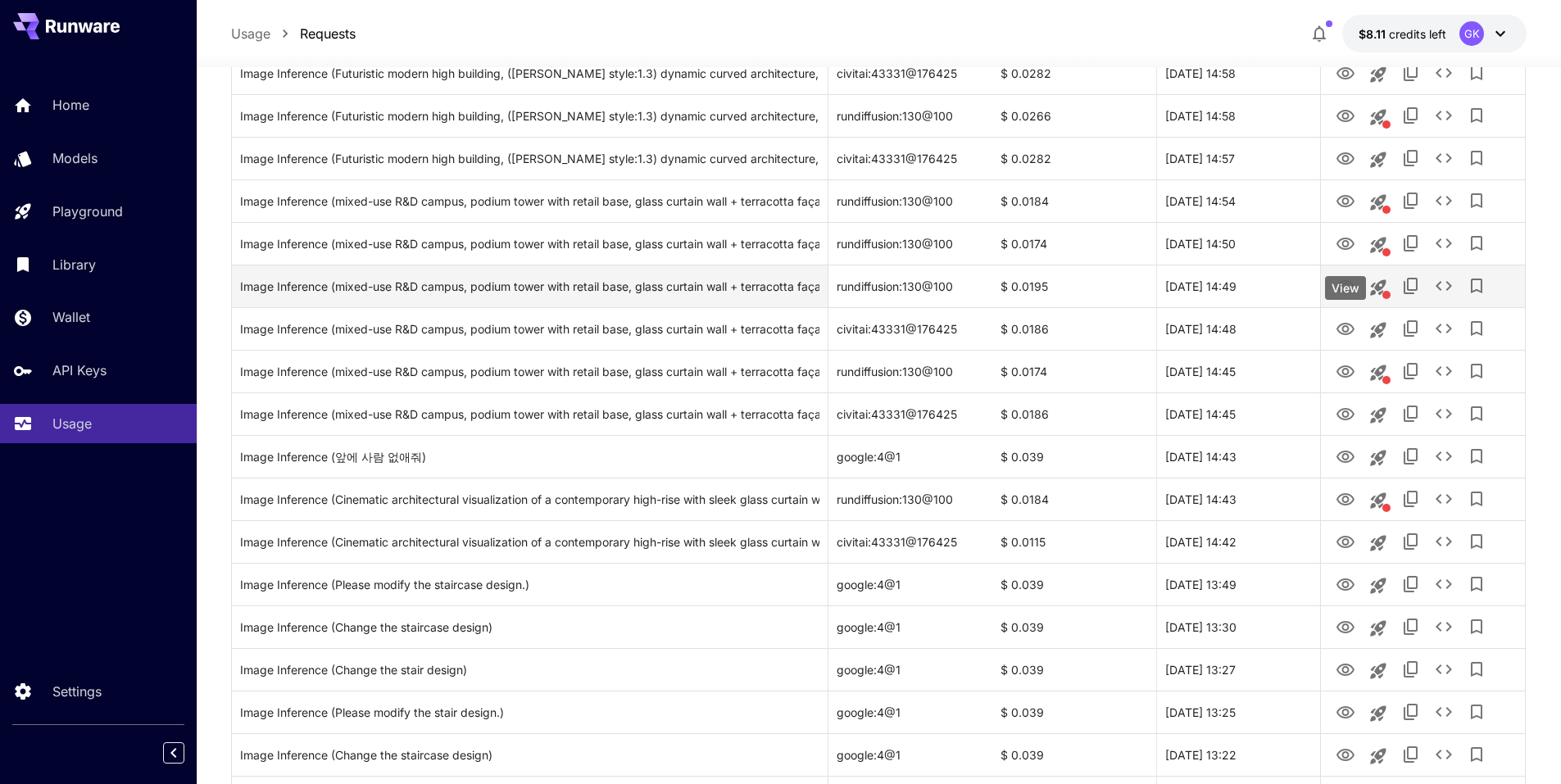
click at [1347, 287] on body "**********" at bounding box center [780, 576] width 1561 height 2546
click at [1347, 287] on icon "View" at bounding box center [1346, 287] width 20 height 20
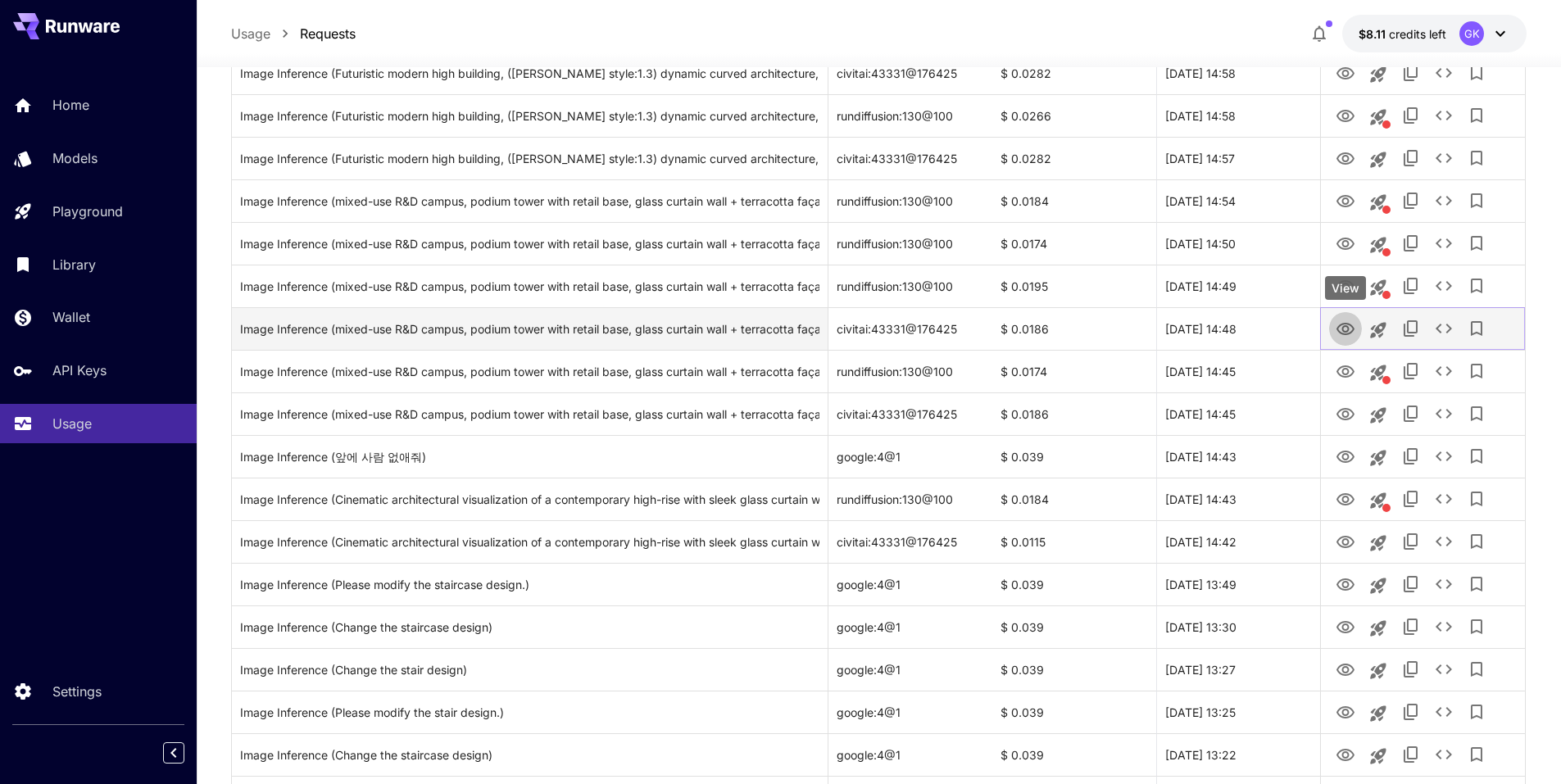
click at [1357, 336] on button "View" at bounding box center [1345, 328] width 33 height 34
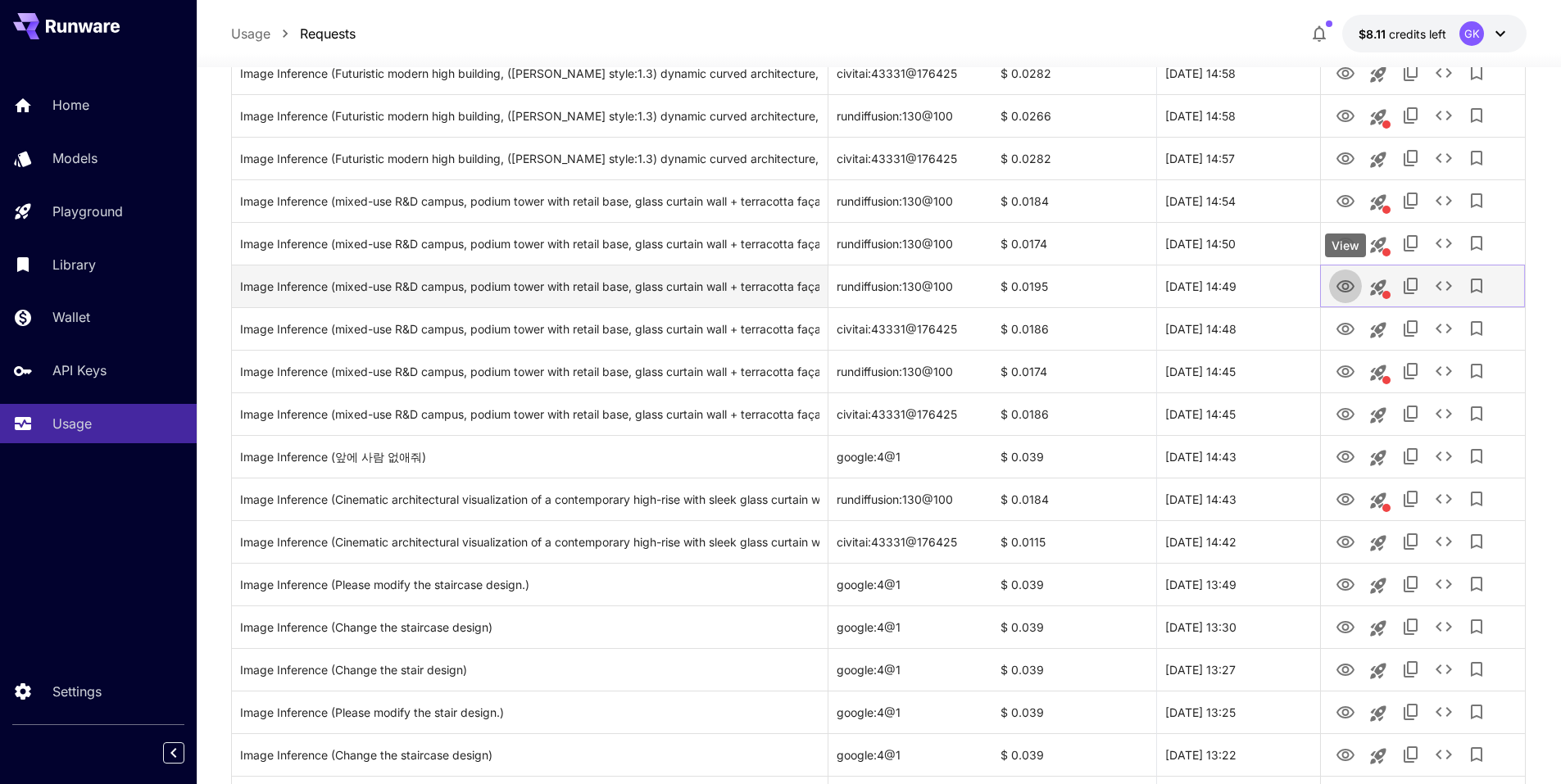
click at [1355, 291] on icon "View" at bounding box center [1346, 287] width 20 height 20
drag, startPoint x: 1251, startPoint y: 290, endPoint x: 1144, endPoint y: 290, distance: 107.0
click at [1144, 290] on div "Image Inference (mixed-use R&D campus, podium tower with retail base, glass cur…" at bounding box center [879, 286] width 1293 height 43
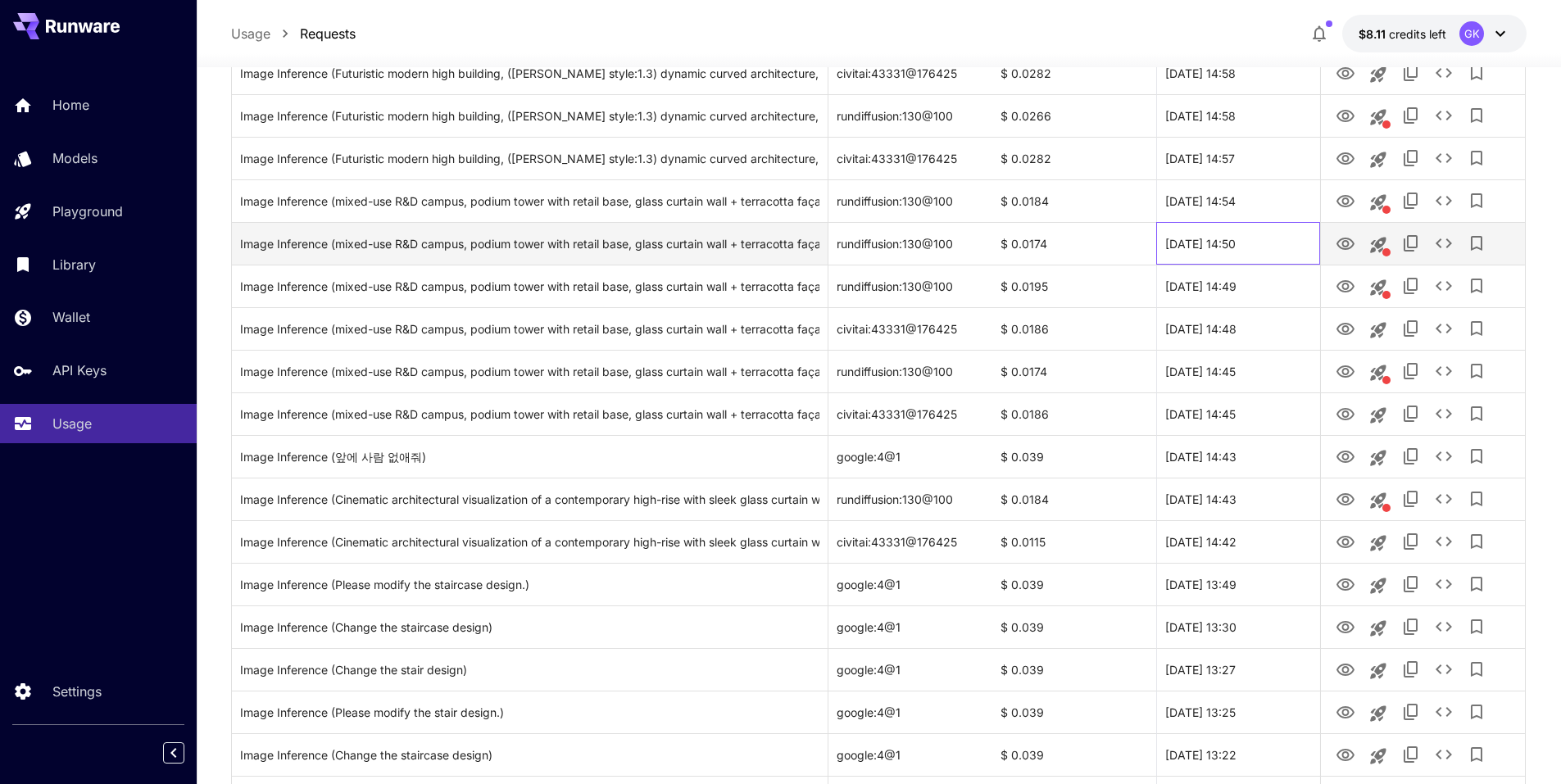
click at [1267, 246] on div "30 Sep, 2025 14:50" at bounding box center [1238, 243] width 164 height 43
click at [1356, 249] on button "View" at bounding box center [1345, 243] width 33 height 34
click at [1350, 248] on icon "View" at bounding box center [1346, 243] width 18 height 12
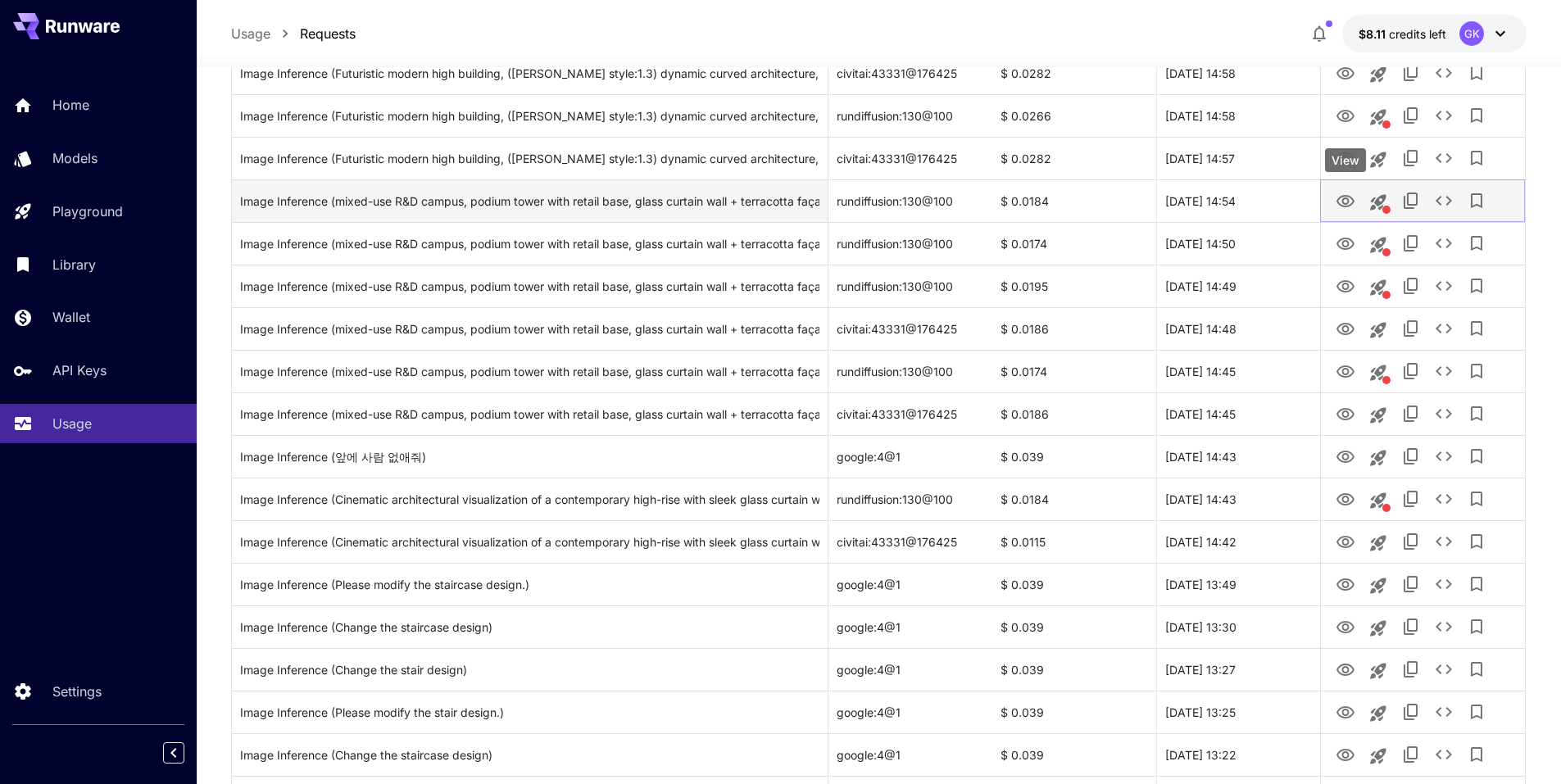
click at [1347, 207] on icon "View" at bounding box center [1346, 202] width 18 height 12
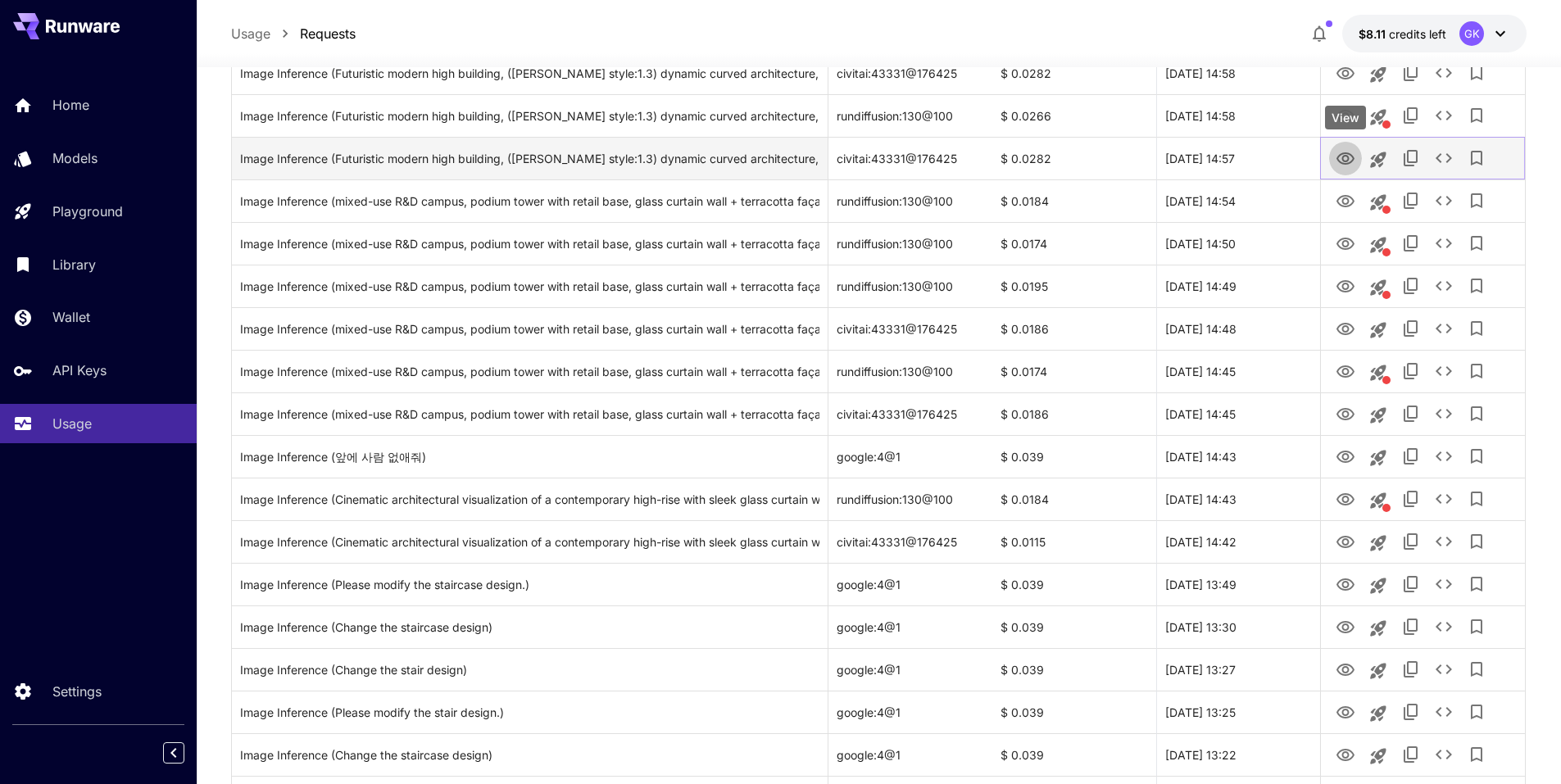
click at [1343, 153] on icon "View" at bounding box center [1346, 159] width 20 height 20
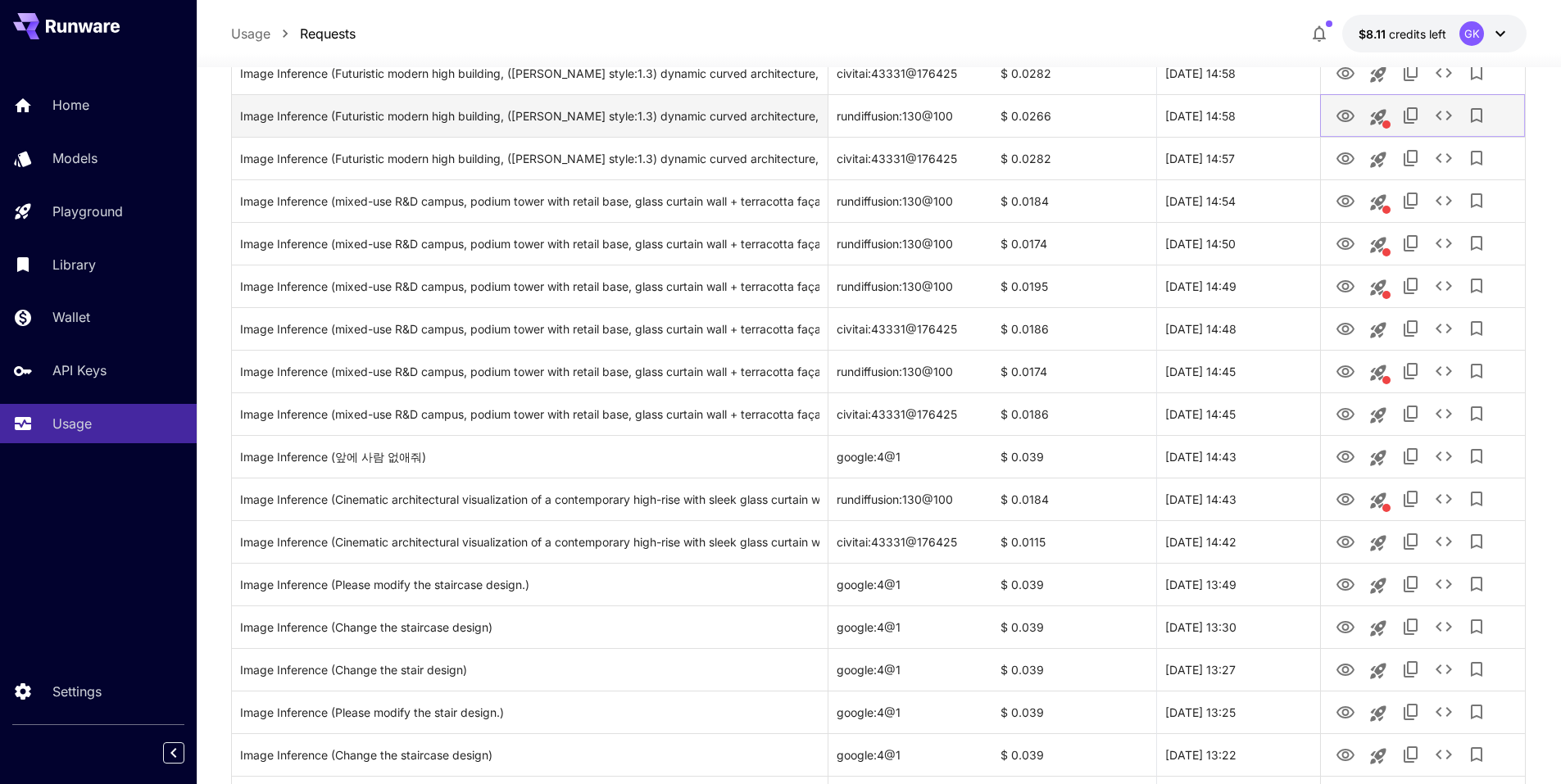
click at [1354, 127] on button "View" at bounding box center [1345, 115] width 33 height 34
click at [1350, 120] on icon "View" at bounding box center [1346, 116] width 18 height 12
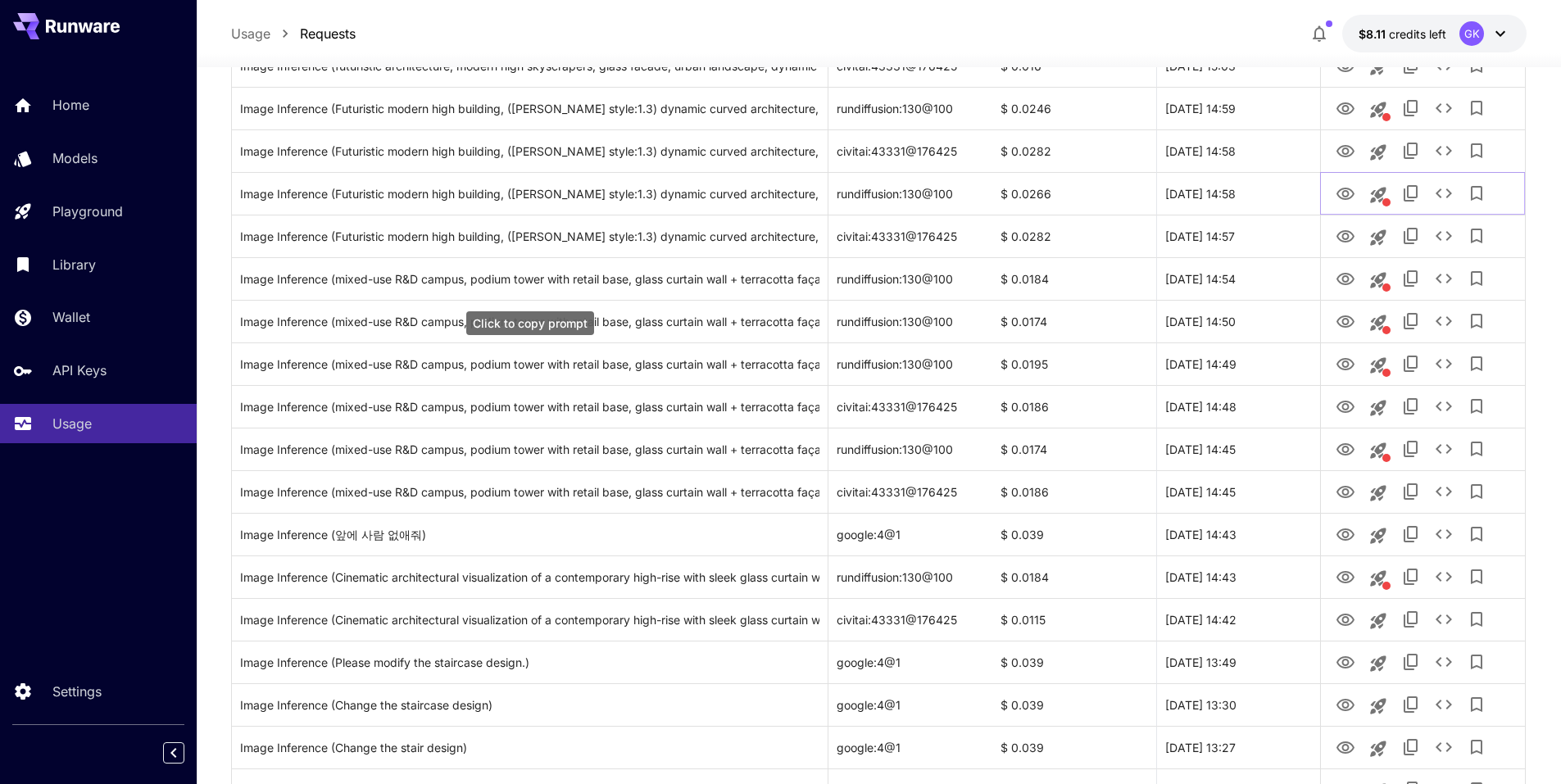
scroll to position [615, 0]
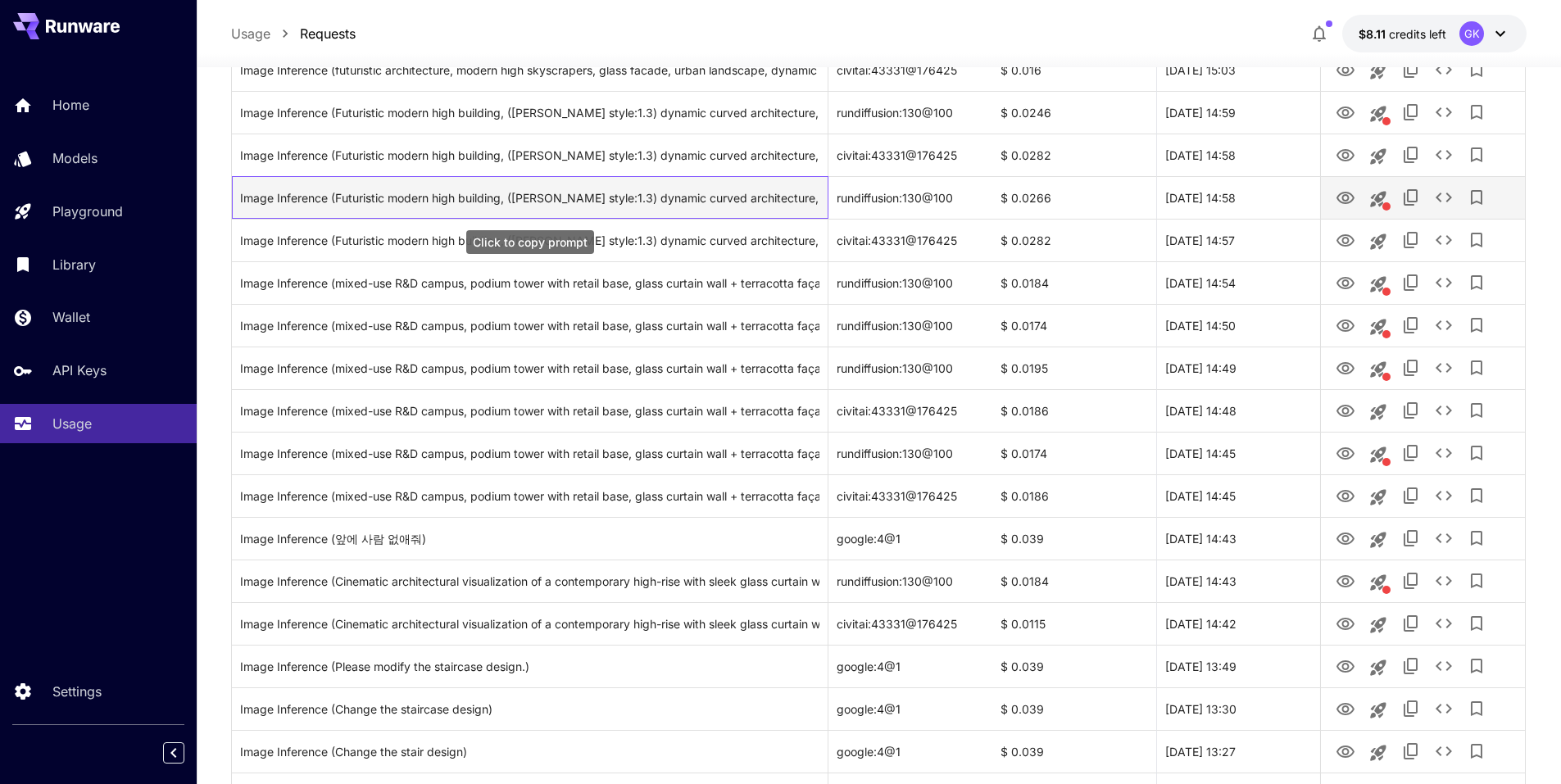
click at [607, 200] on div "Image Inference (Futuristic modern high building, (zaha hadid style:1.3) dynami…" at bounding box center [530, 197] width 580 height 42
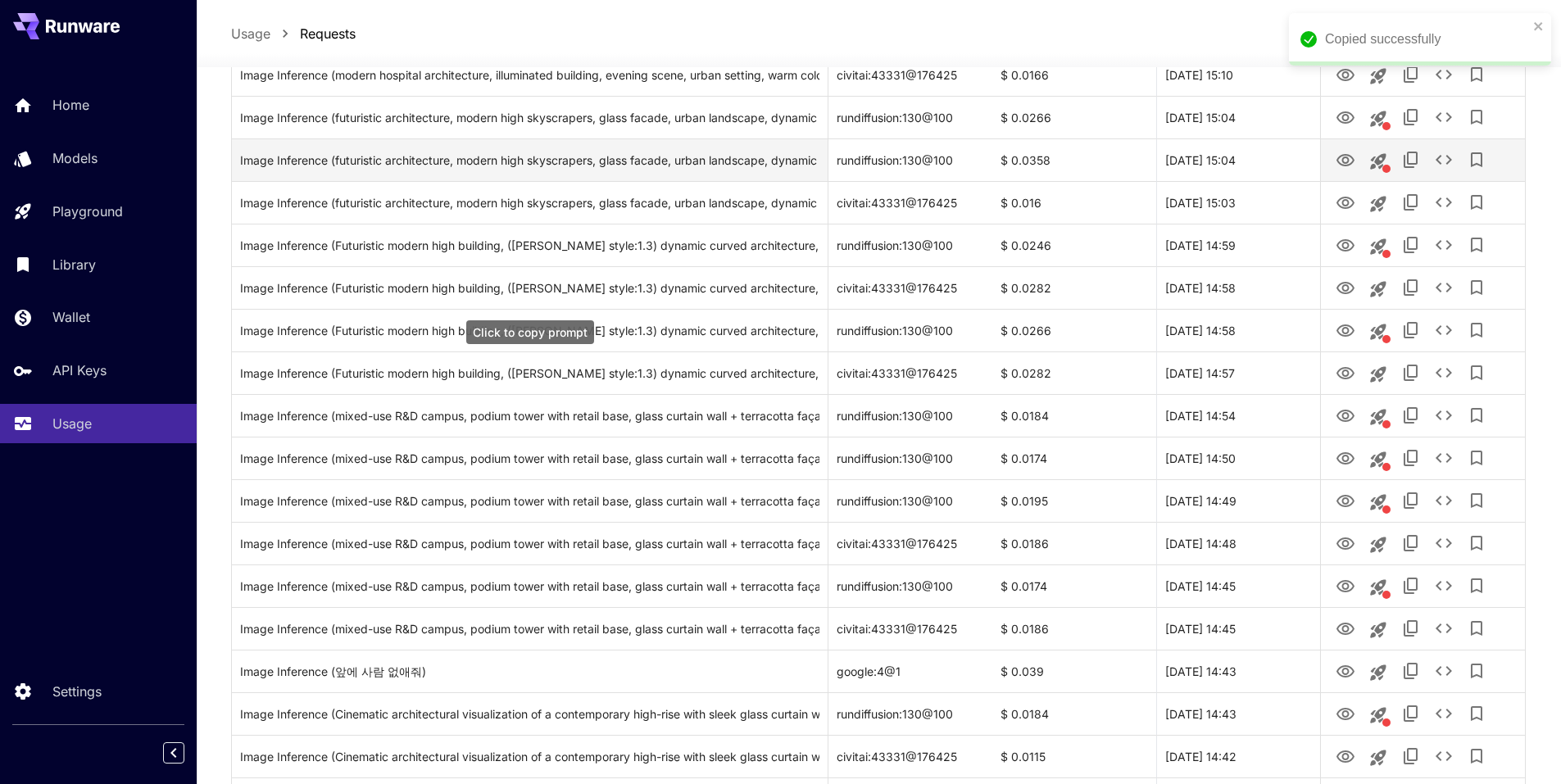
scroll to position [450, 0]
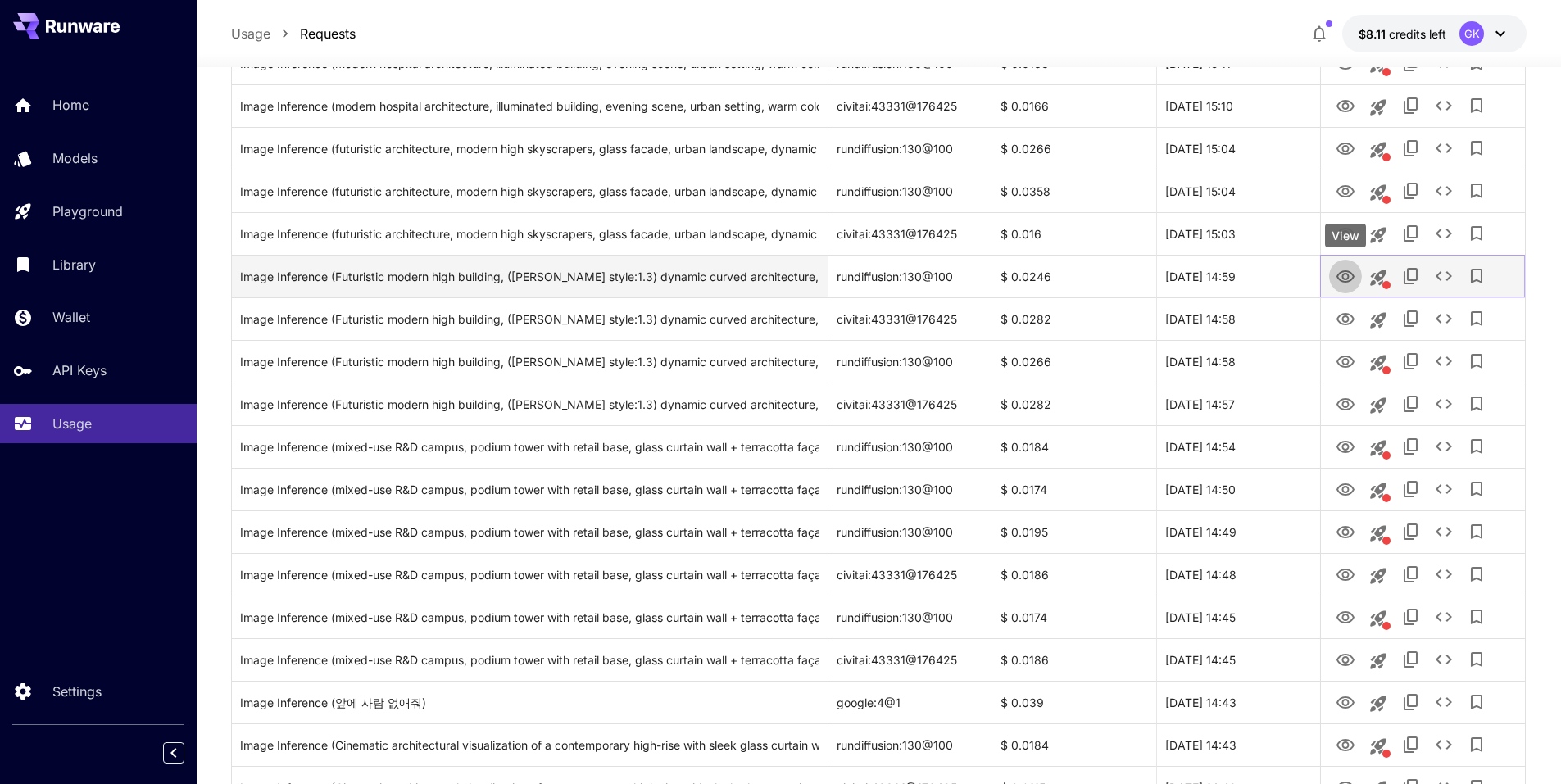
click at [1353, 283] on icon "View" at bounding box center [1346, 277] width 20 height 20
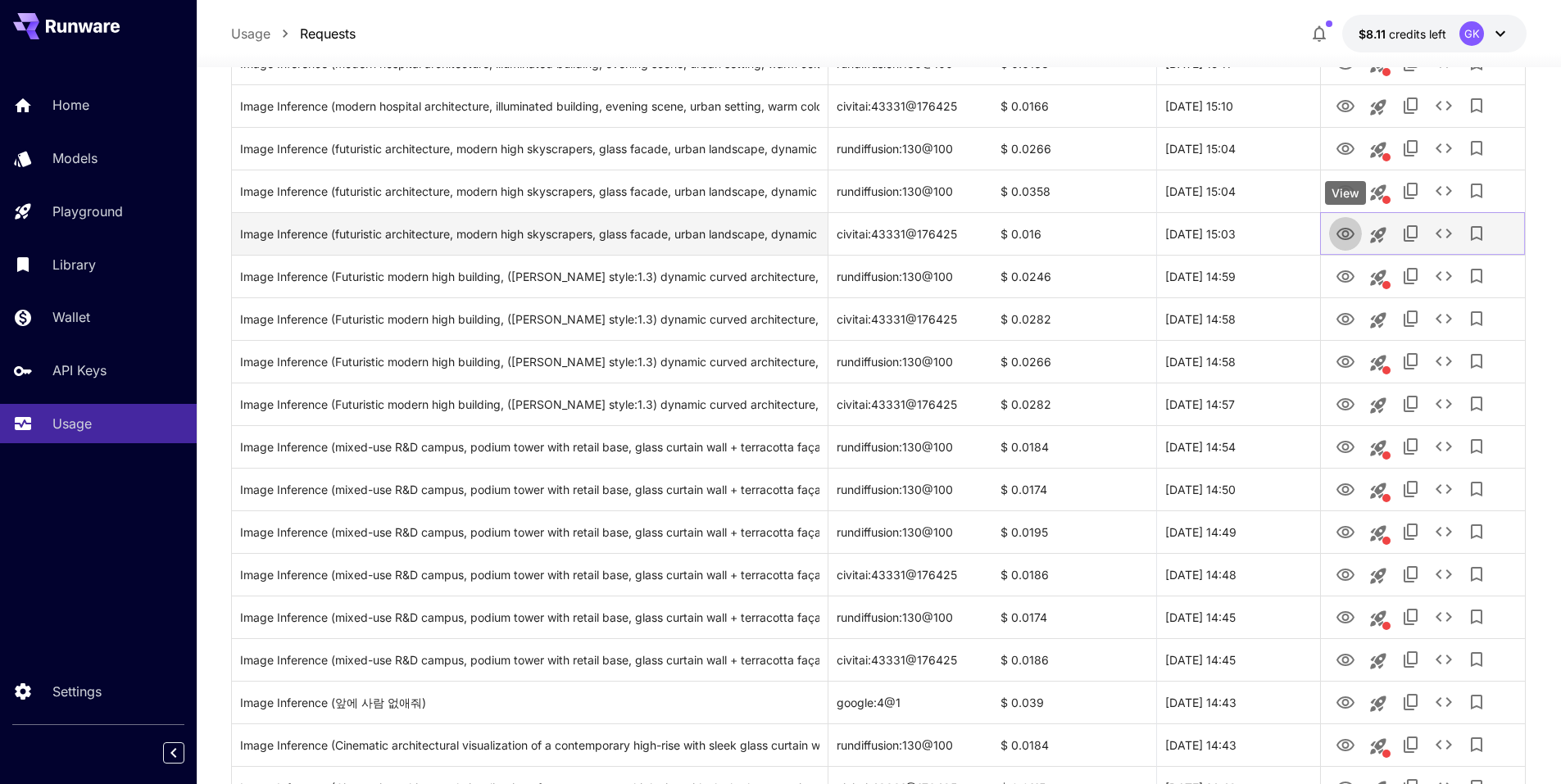
click at [1353, 243] on icon "View" at bounding box center [1346, 235] width 20 height 20
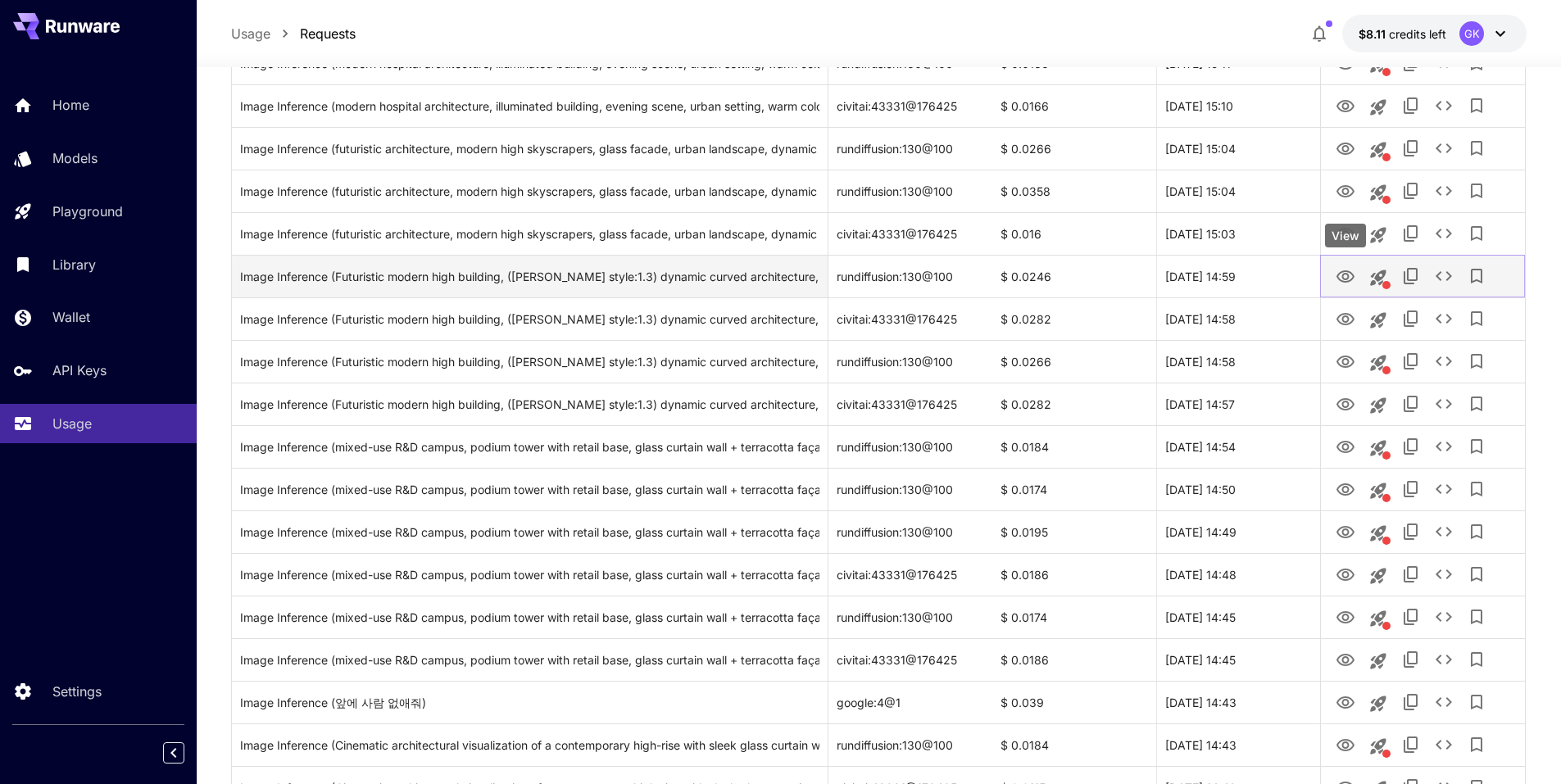
click at [1350, 280] on icon "View" at bounding box center [1346, 276] width 18 height 12
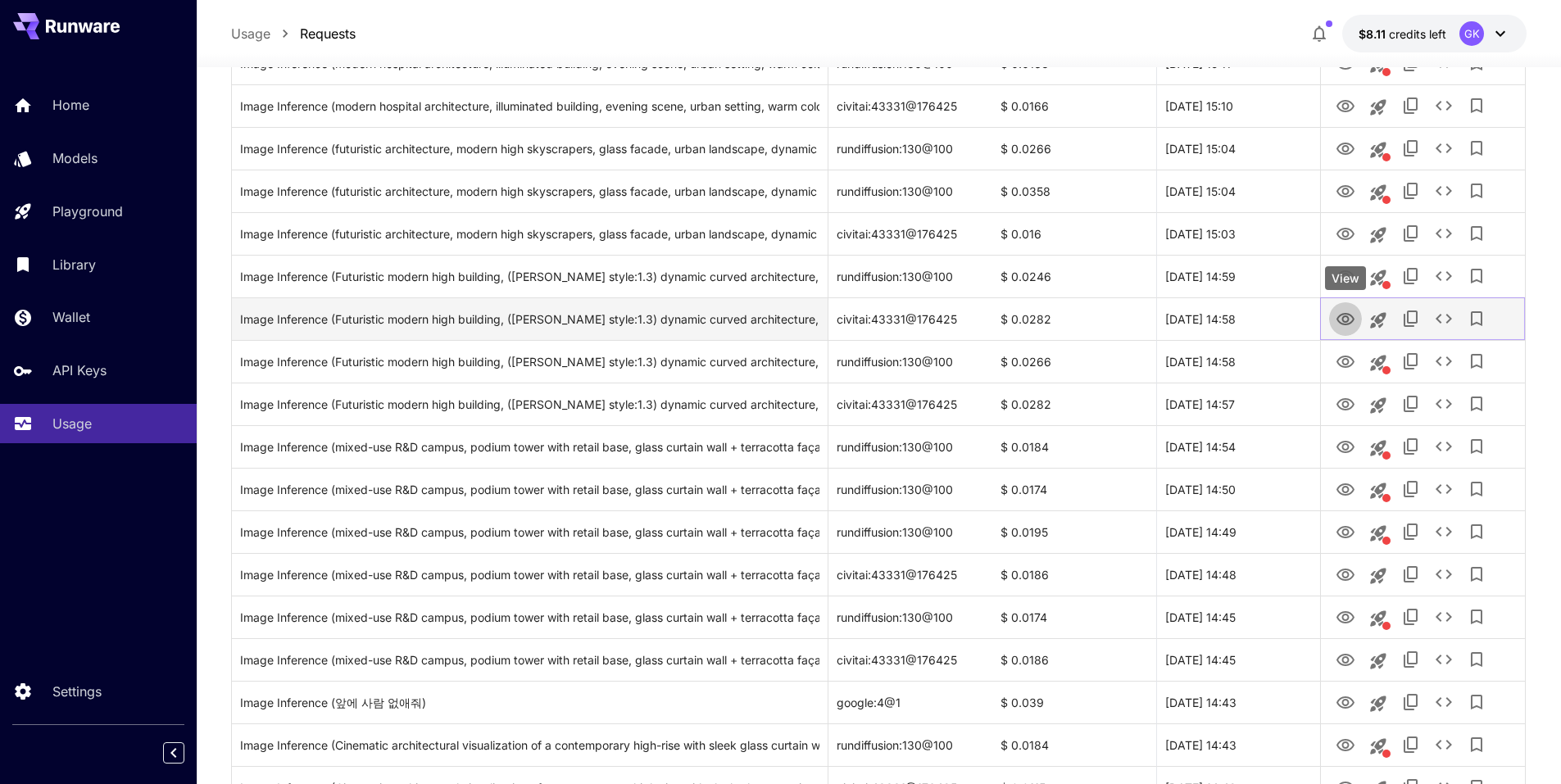
click at [1346, 318] on icon "View" at bounding box center [1346, 319] width 20 height 20
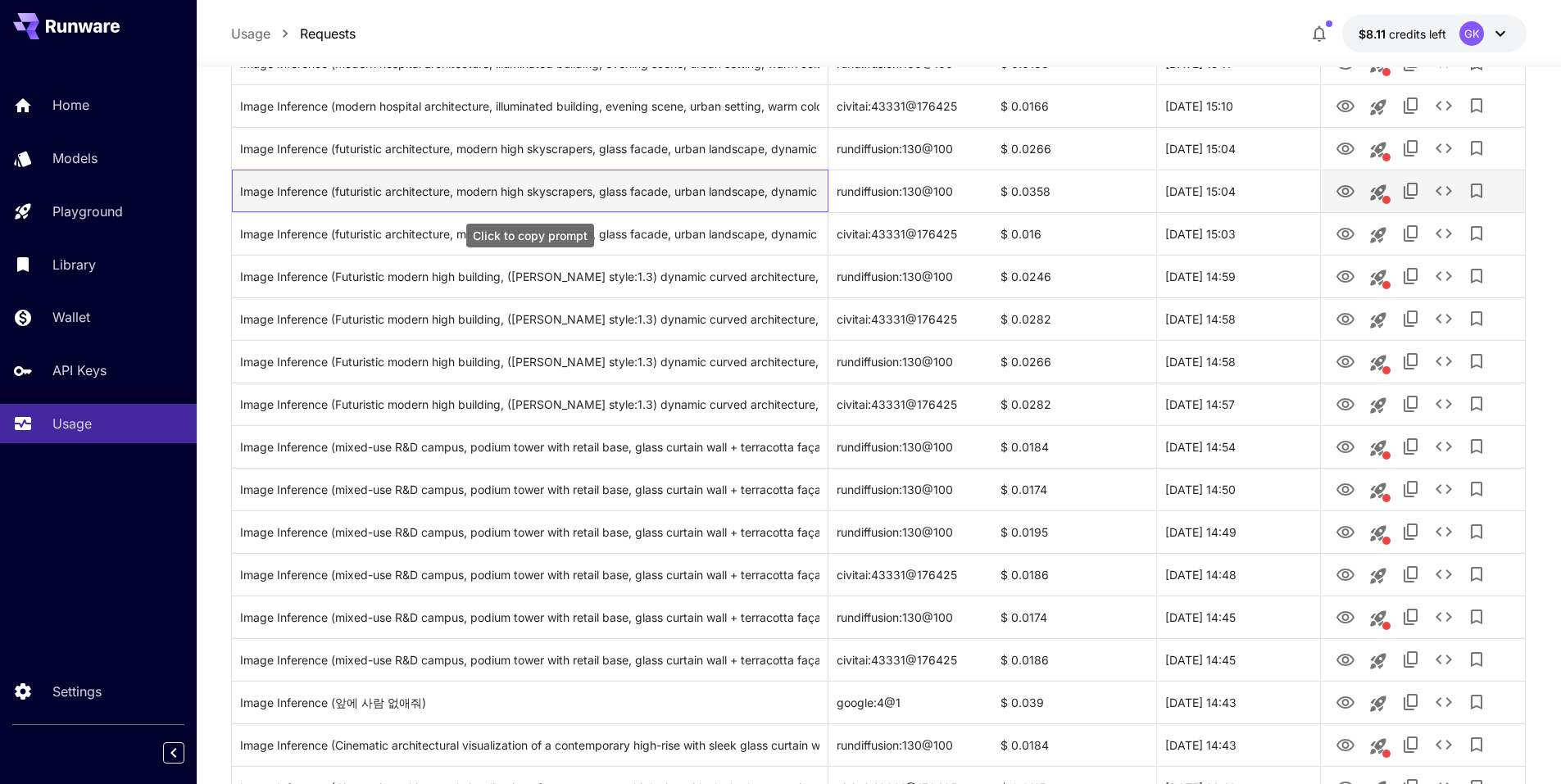
click at [721, 207] on div "Image Inference (futuristic architecture, modern high skyscrapers, glass facade…" at bounding box center [530, 191] width 580 height 42
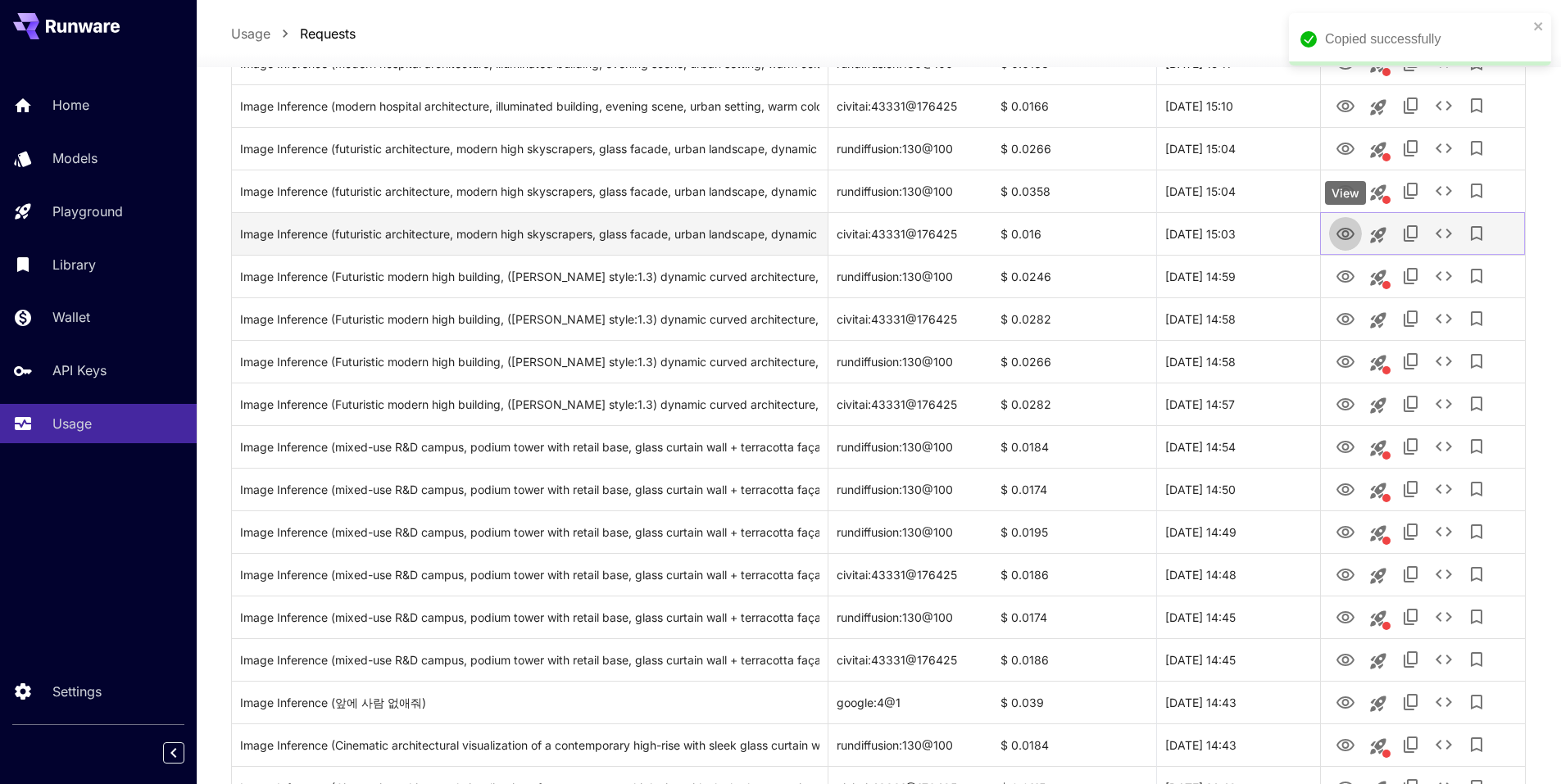
click at [1344, 234] on icon "View" at bounding box center [1346, 235] width 20 height 20
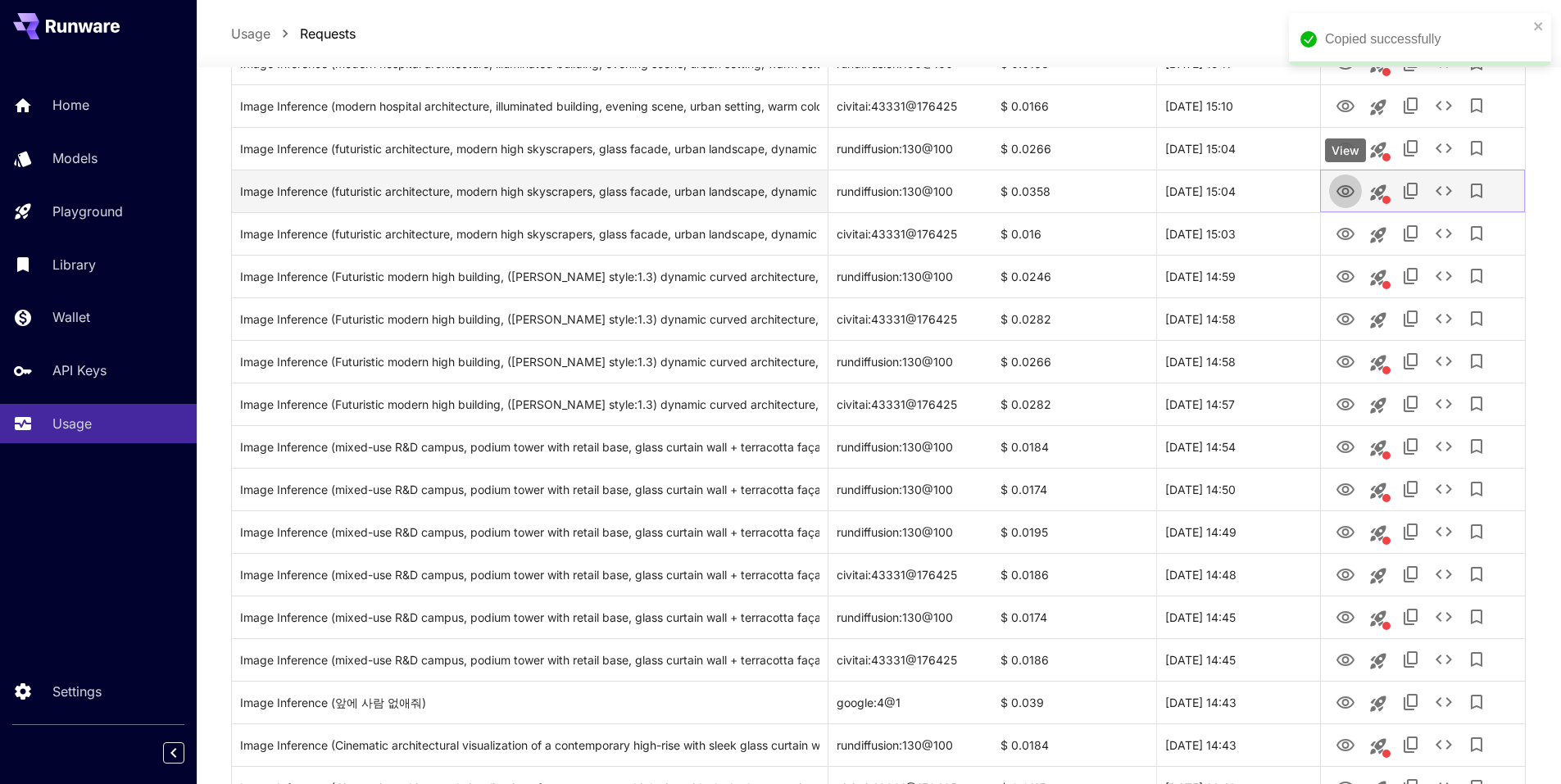
click at [1343, 194] on icon "View" at bounding box center [1346, 192] width 18 height 12
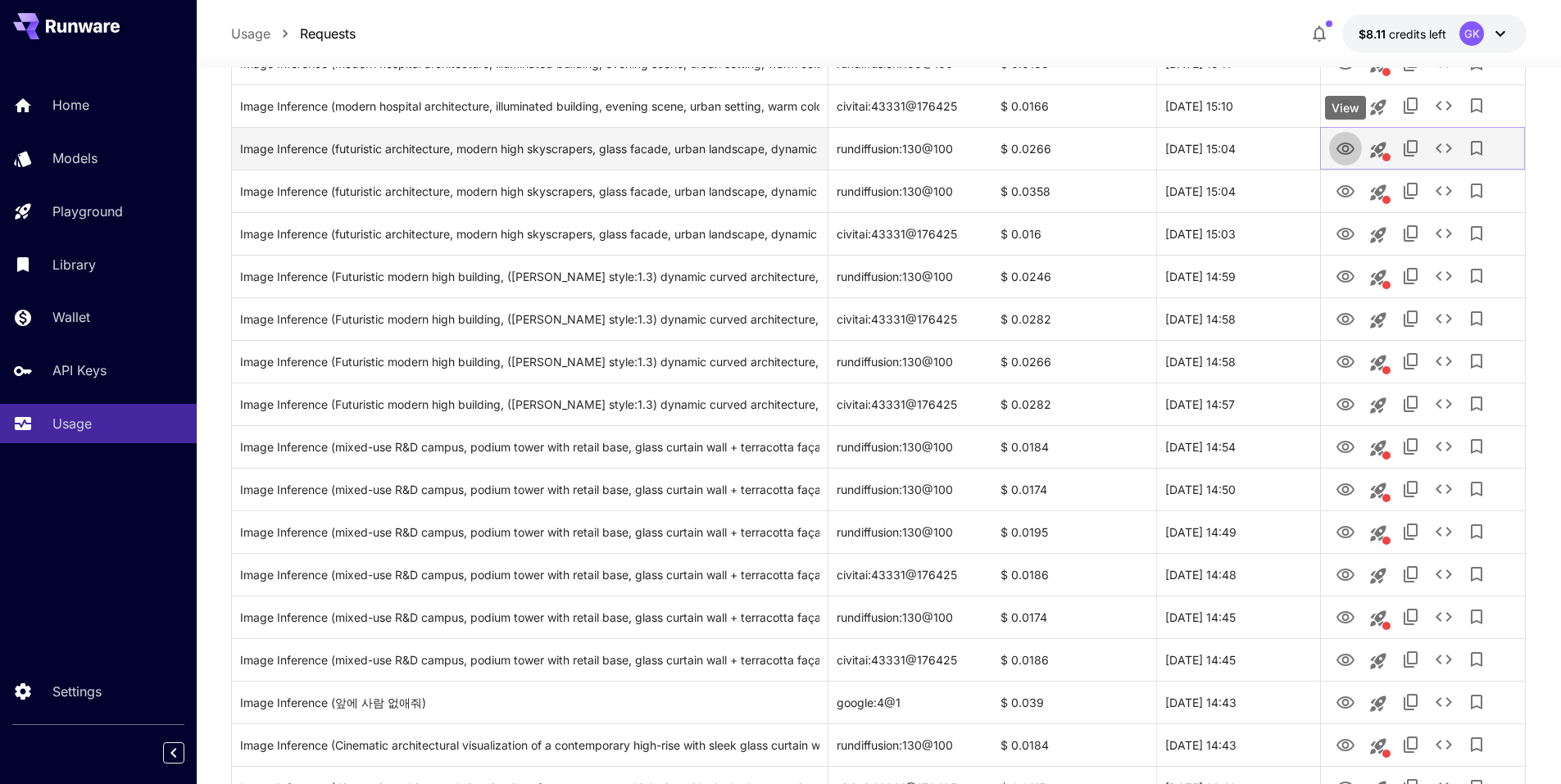
click at [1355, 161] on button "View" at bounding box center [1345, 148] width 33 height 34
click at [1348, 154] on icon "View" at bounding box center [1346, 149] width 18 height 12
drag, startPoint x: 1272, startPoint y: 156, endPoint x: 1165, endPoint y: 149, distance: 107.2
click at [1165, 149] on div "30 Sep, 2025 15:04" at bounding box center [1238, 148] width 164 height 43
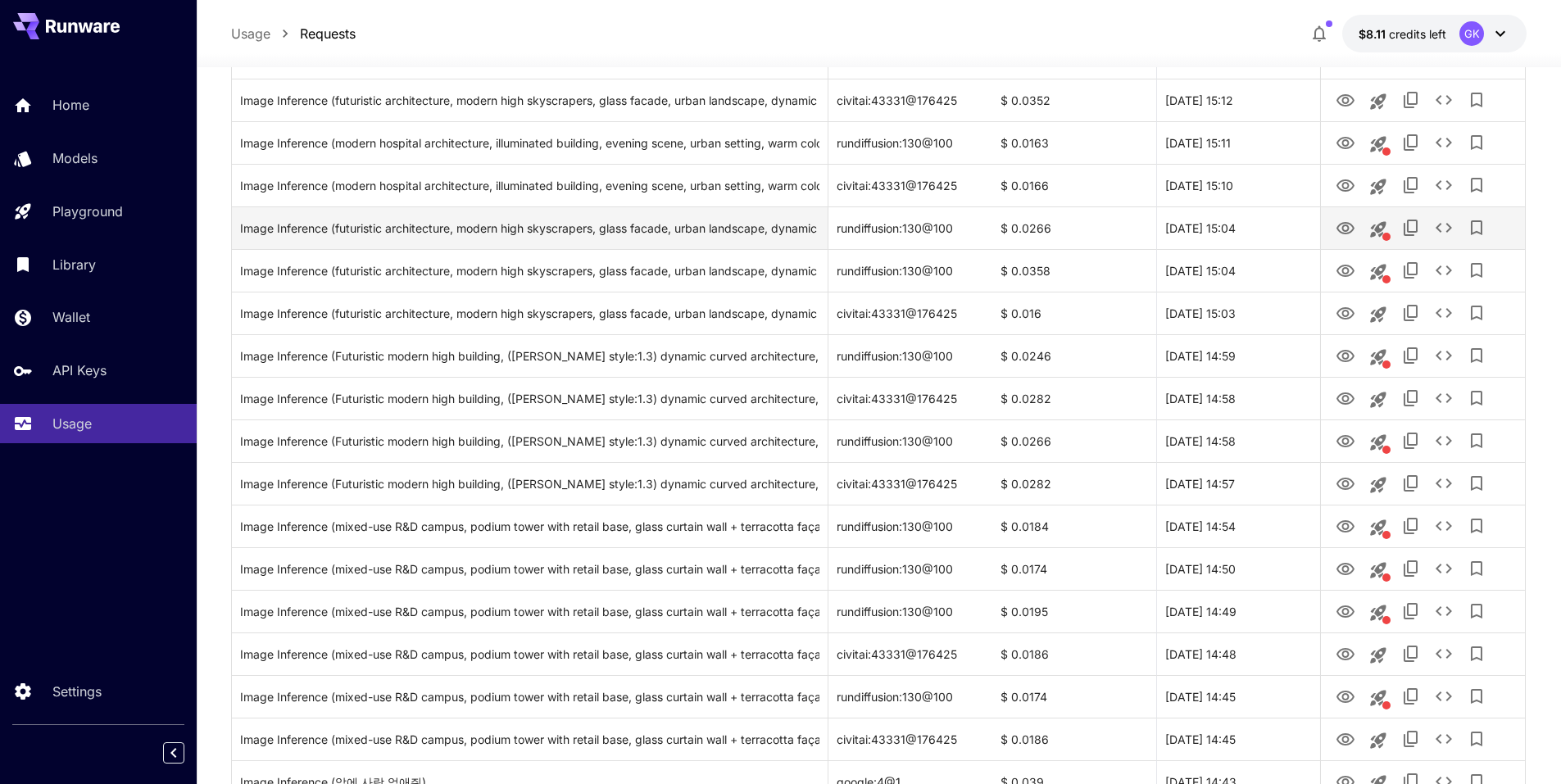
scroll to position [368, 0]
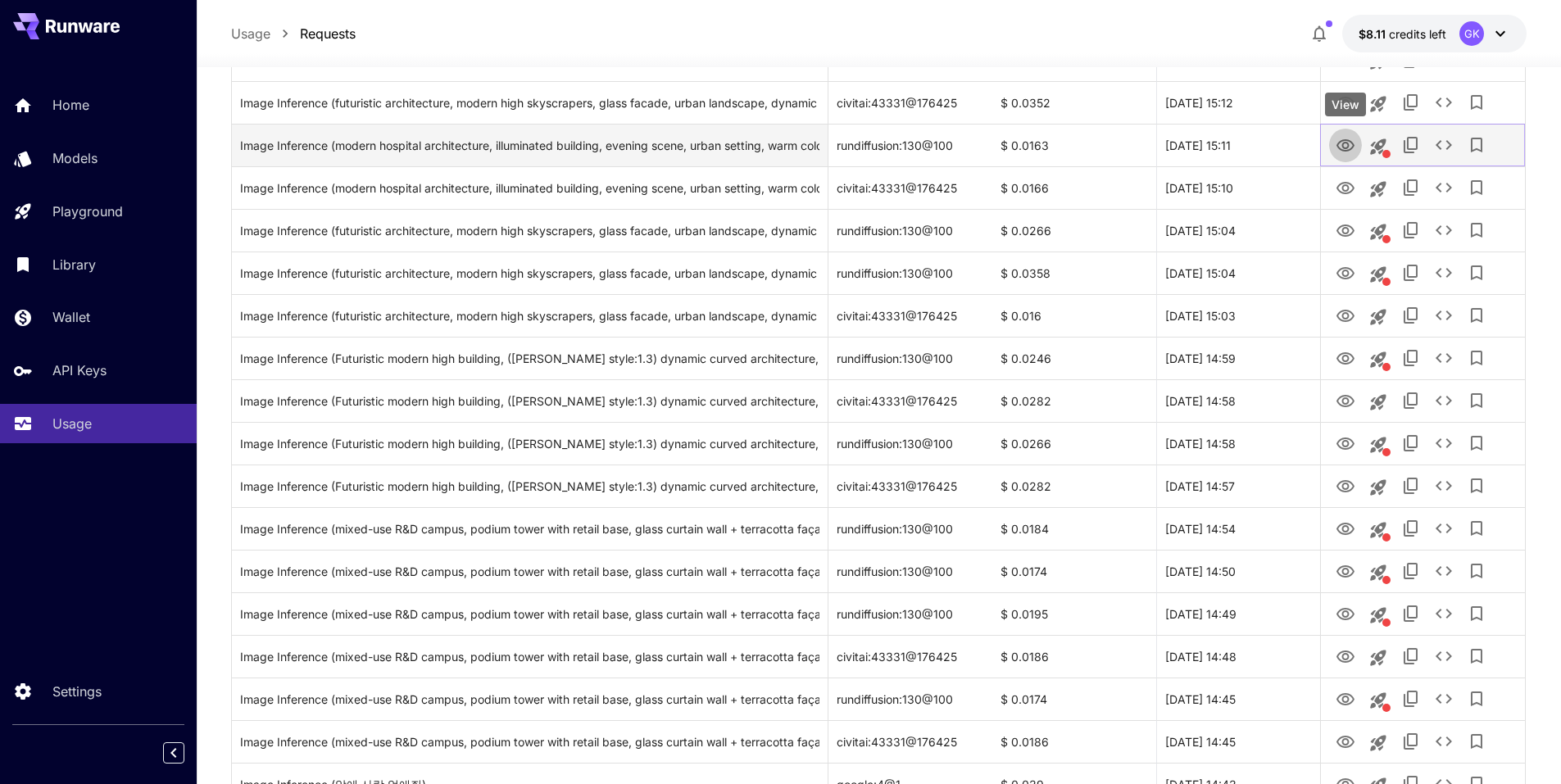
click at [1348, 151] on icon "View" at bounding box center [1346, 145] width 18 height 12
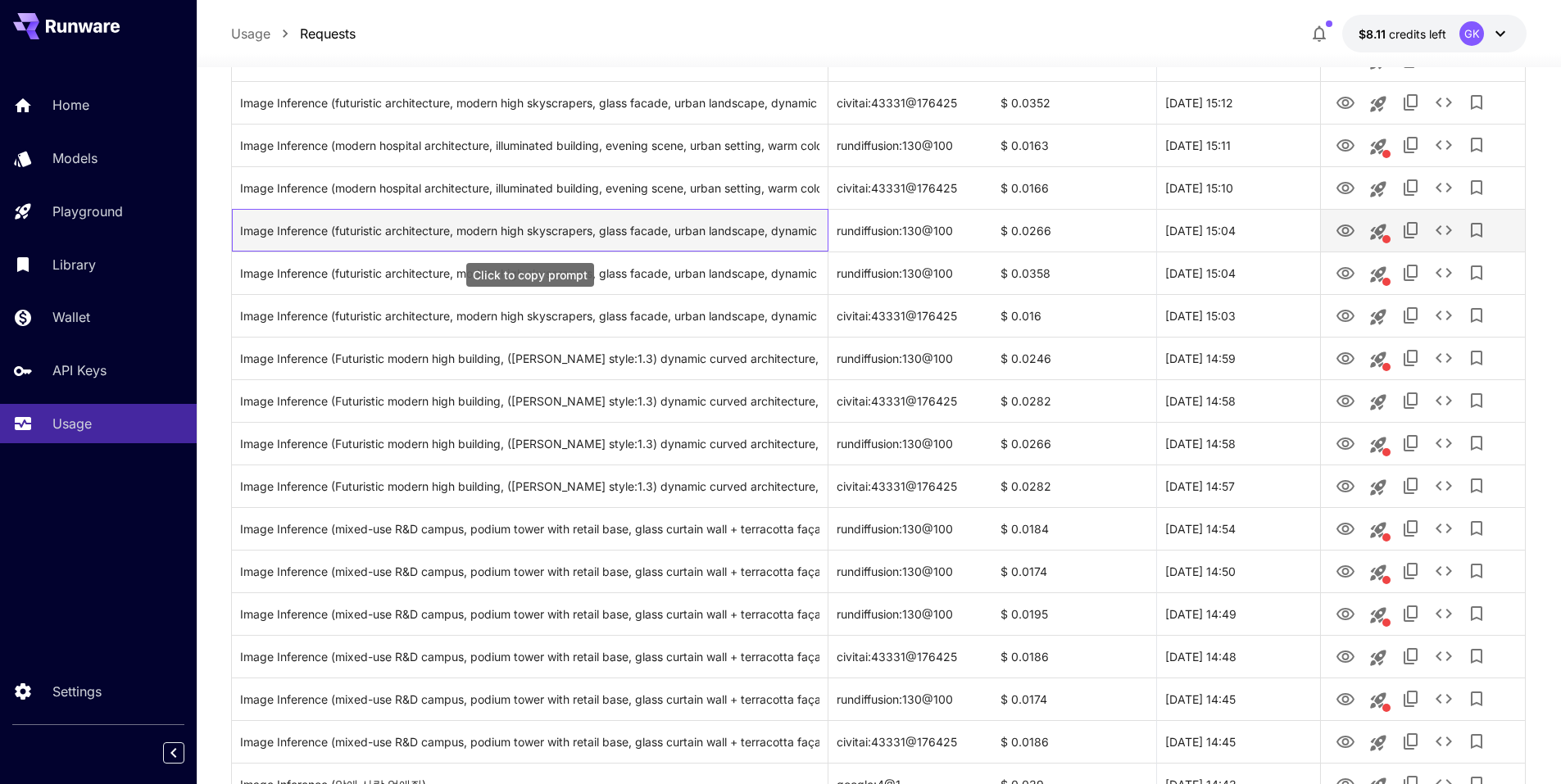
click at [733, 233] on div "Image Inference (futuristic architecture, modern high skyscrapers, glass facade…" at bounding box center [530, 230] width 580 height 42
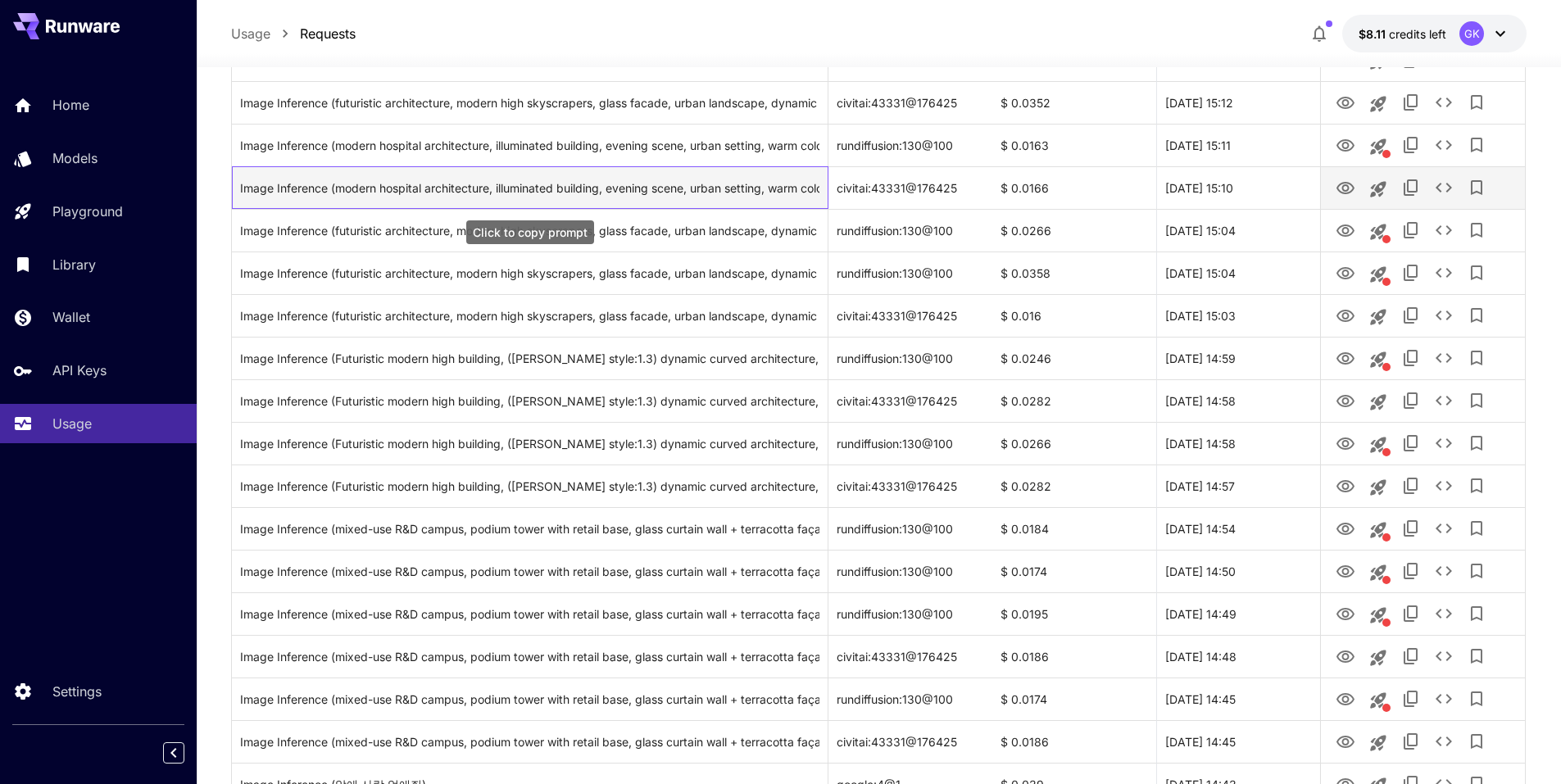
click at [723, 194] on div "Image Inference (modern hospital architecture, illuminated building, evening sc…" at bounding box center [530, 187] width 580 height 42
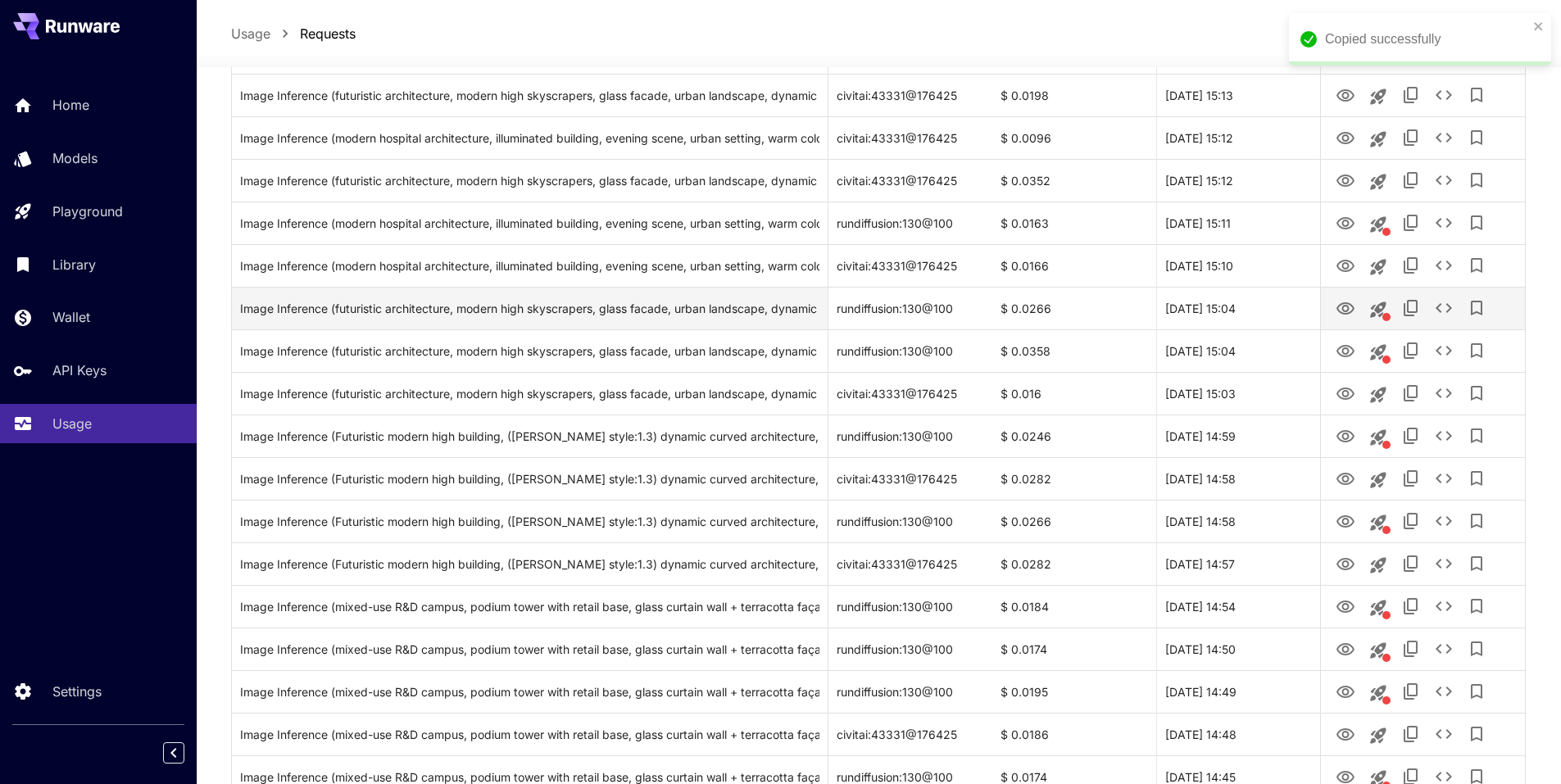
scroll to position [287, 0]
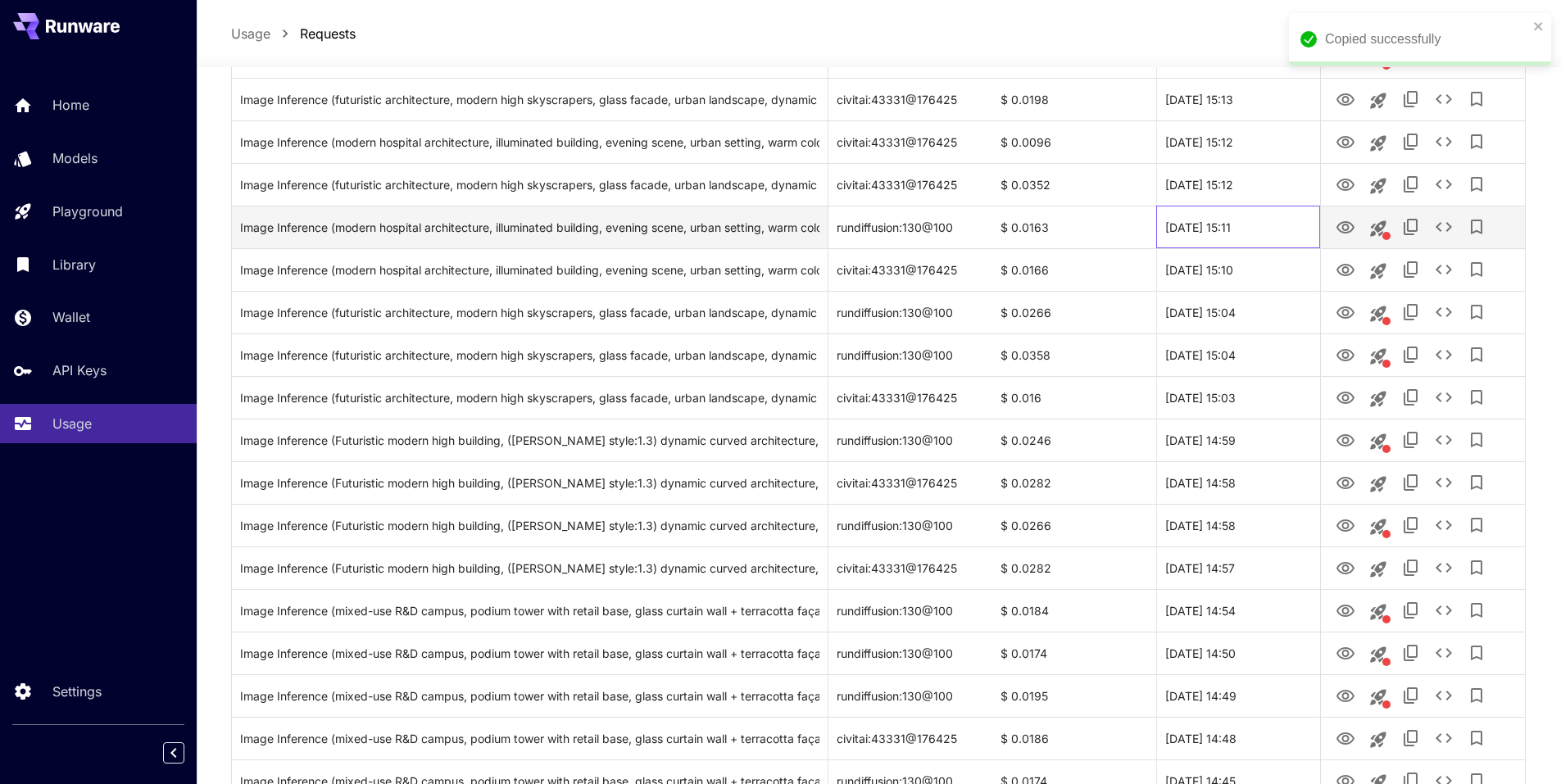
drag, startPoint x: 1272, startPoint y: 231, endPoint x: 1167, endPoint y: 231, distance: 105.0
click at [1167, 231] on div "30 Sep, 2025 15:11" at bounding box center [1238, 227] width 164 height 43
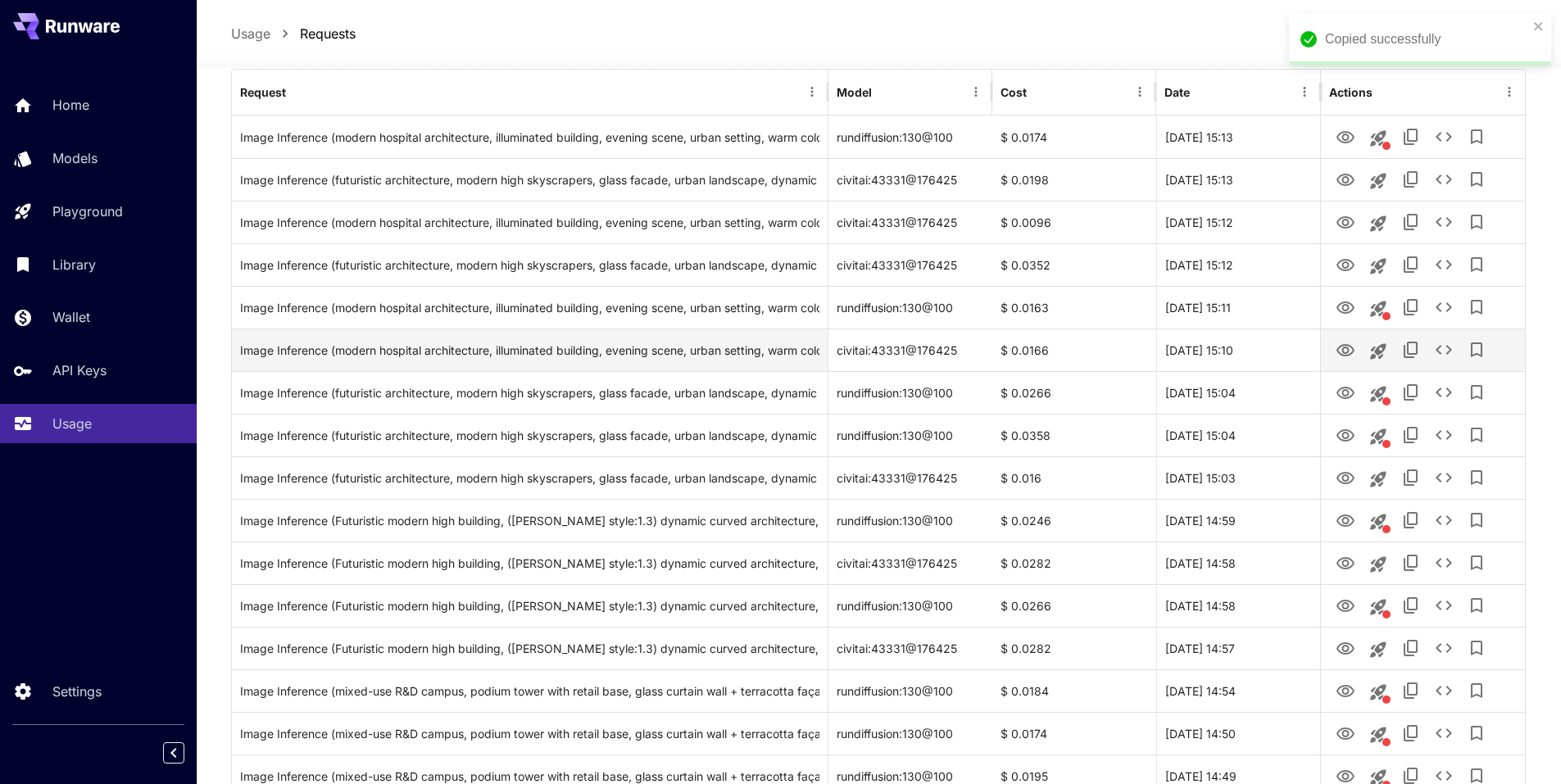
scroll to position [205, 0]
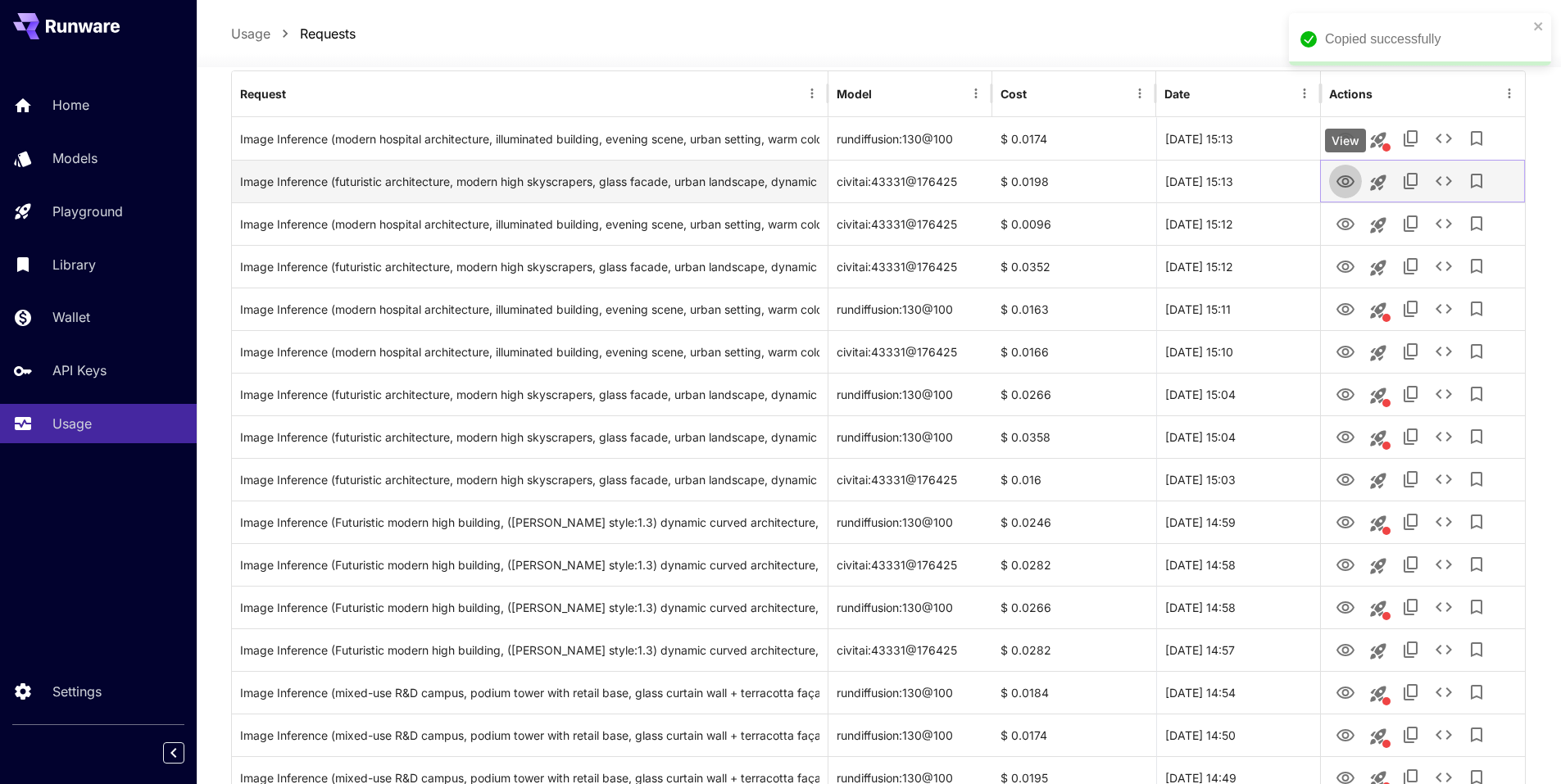
click at [1345, 169] on button "View" at bounding box center [1345, 181] width 33 height 34
click at [1347, 182] on icon "View" at bounding box center [1346, 182] width 20 height 20
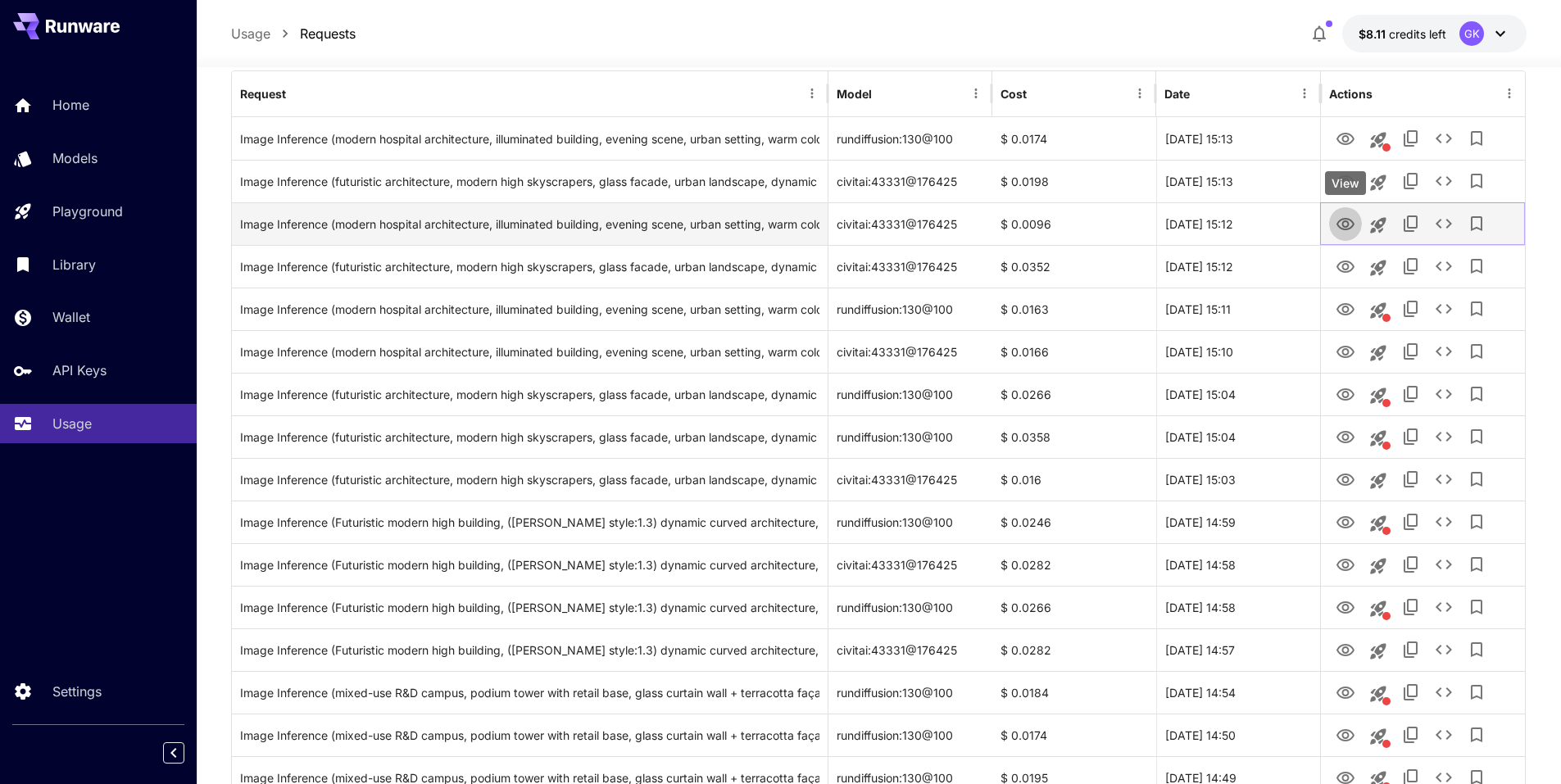
click at [1350, 225] on icon "View" at bounding box center [1346, 225] width 20 height 20
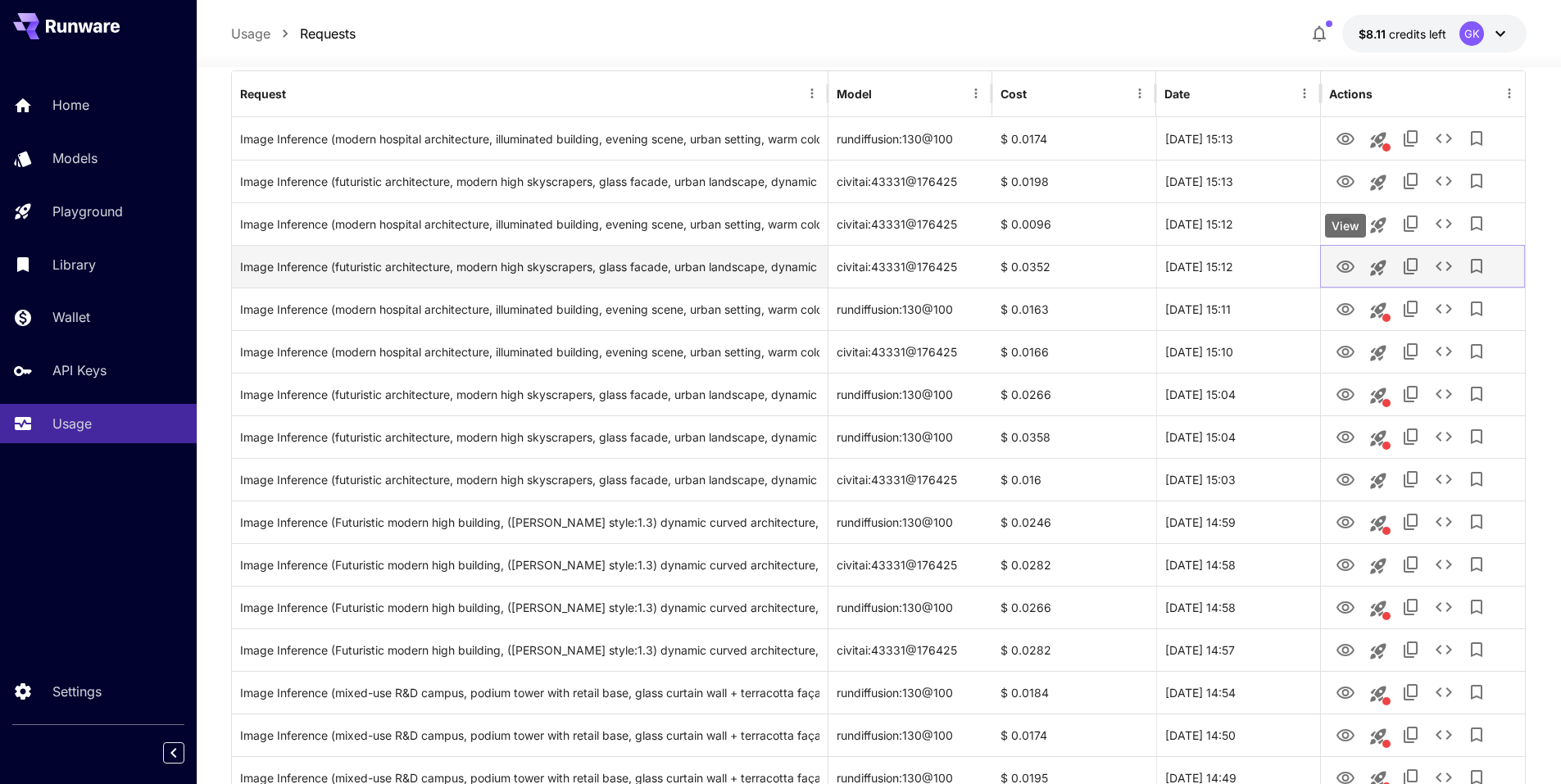
click at [1355, 269] on icon "View" at bounding box center [1346, 267] width 20 height 20
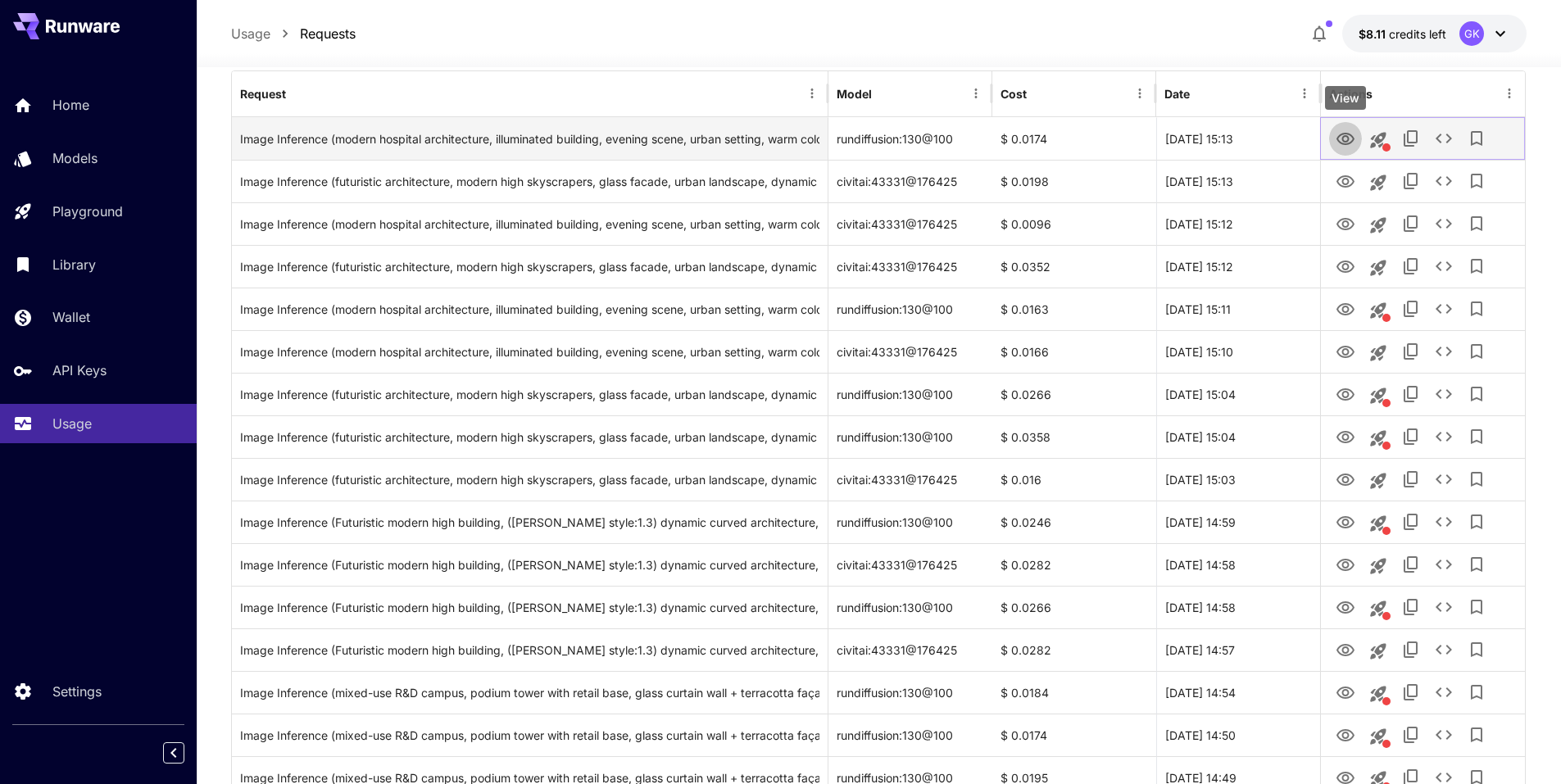
click at [1341, 136] on icon "View" at bounding box center [1346, 139] width 20 height 20
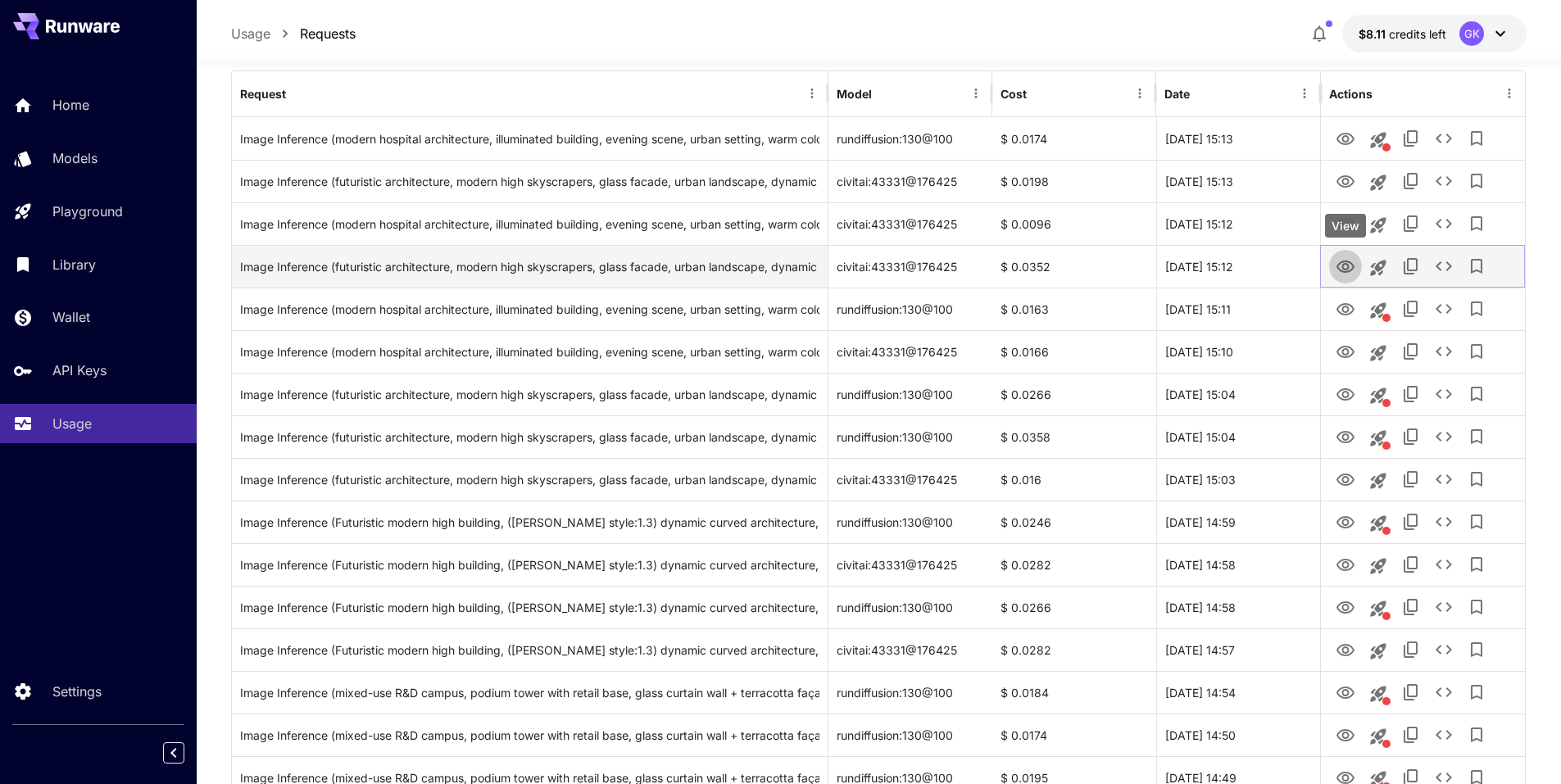
click at [1357, 257] on button "View" at bounding box center [1345, 266] width 33 height 34
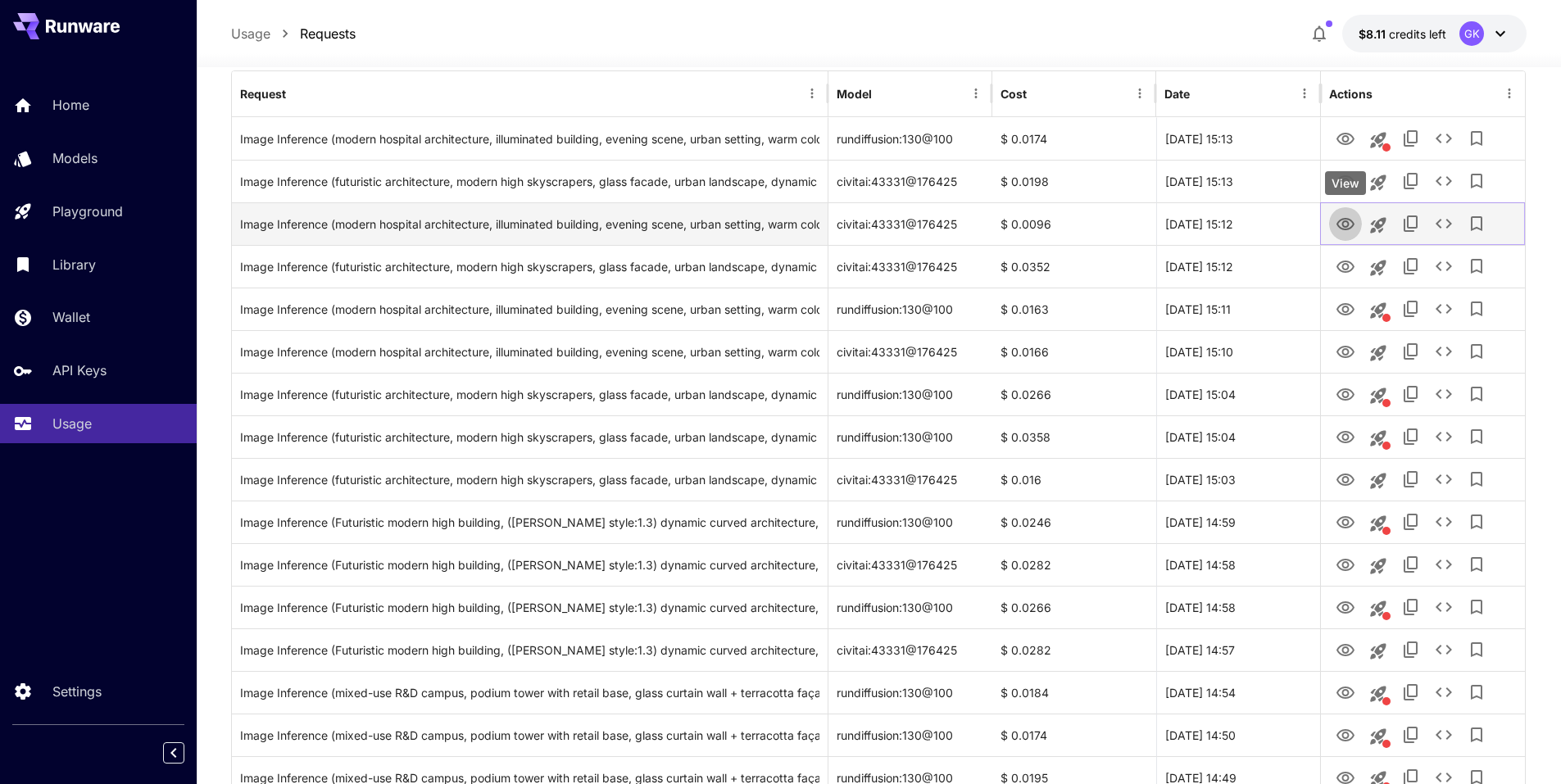
click at [1349, 227] on icon "View" at bounding box center [1346, 225] width 20 height 20
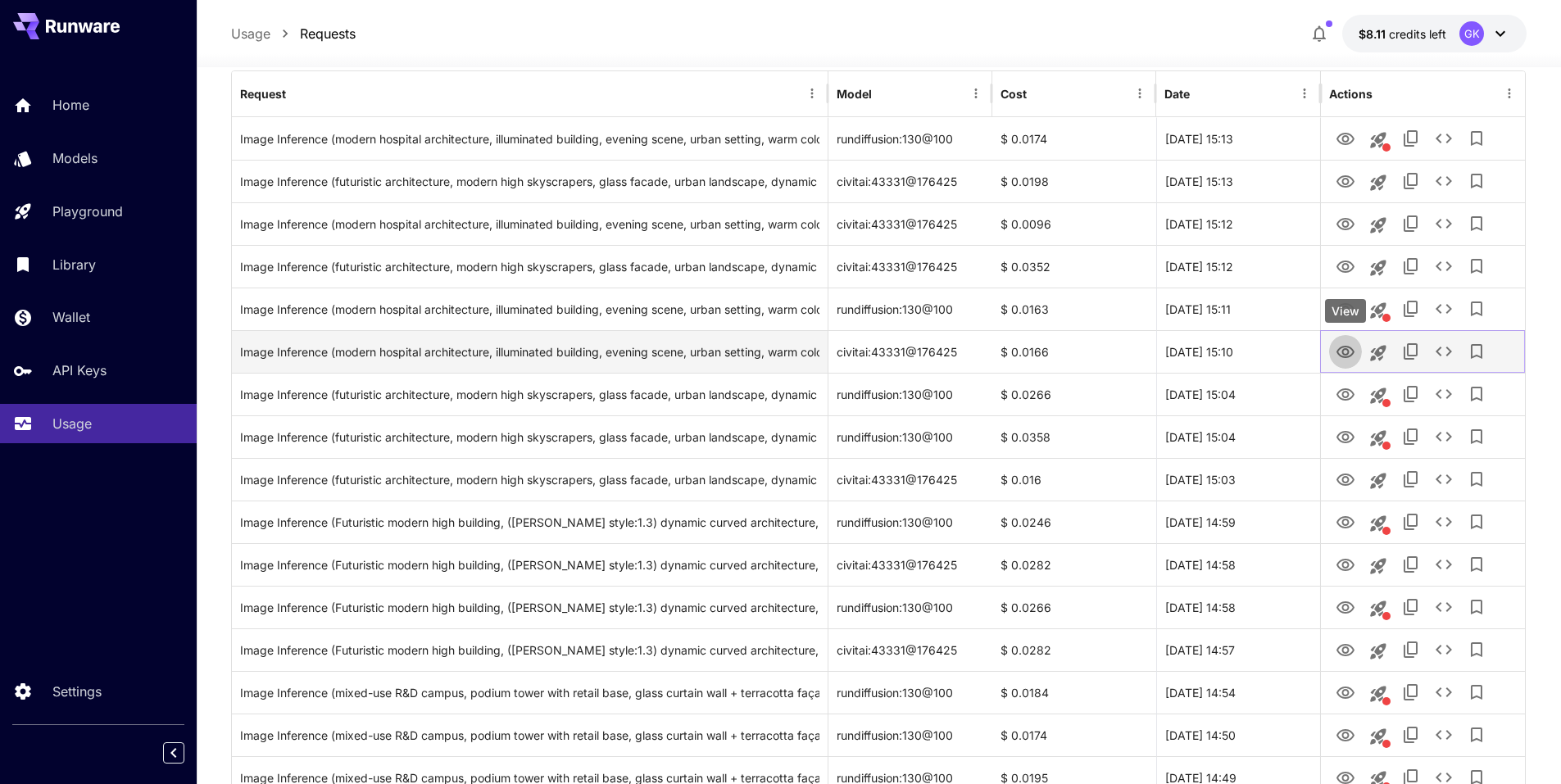
click at [1344, 359] on icon "View" at bounding box center [1346, 352] width 20 height 20
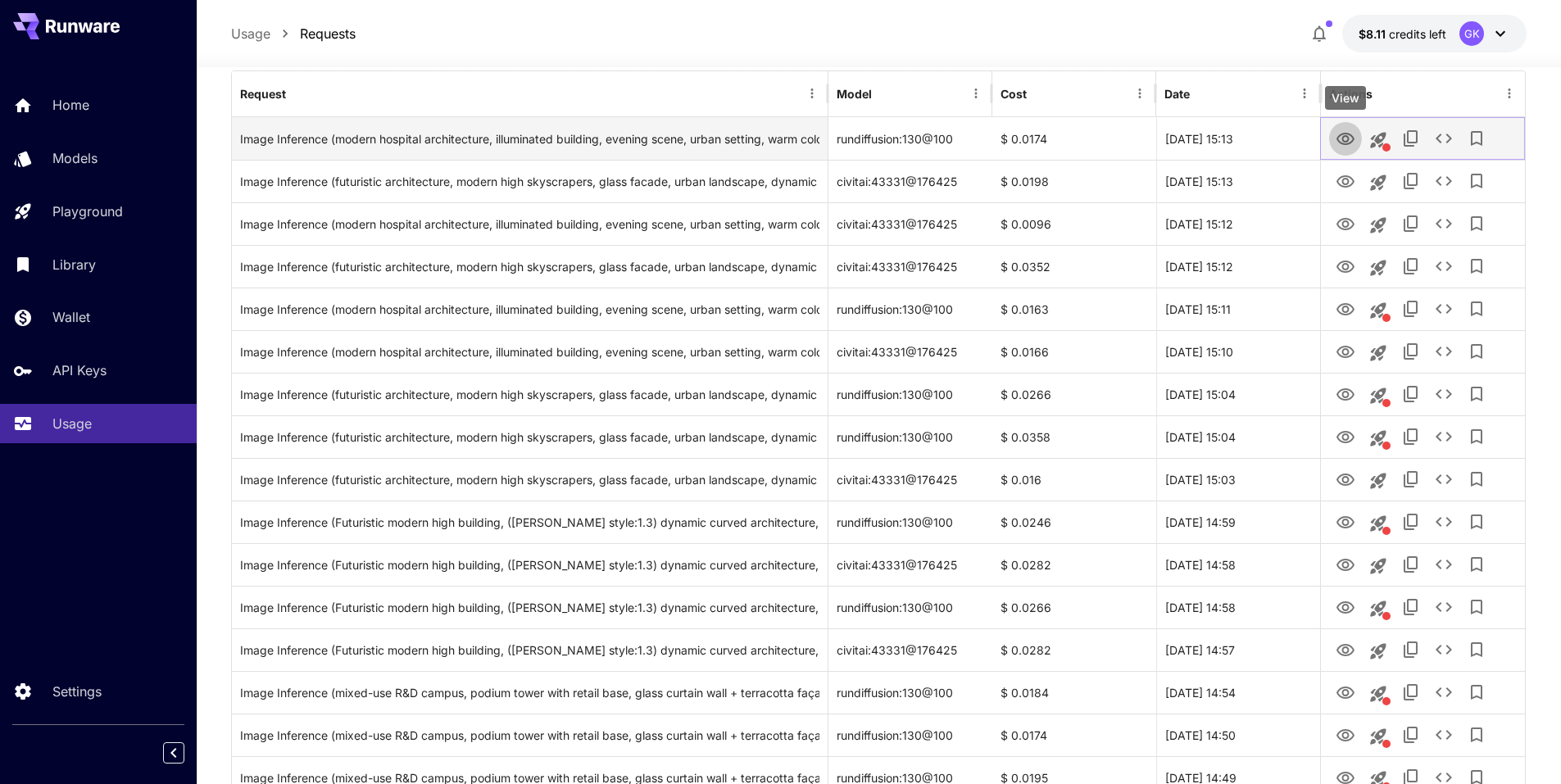
click at [1344, 136] on icon "View" at bounding box center [1346, 139] width 18 height 12
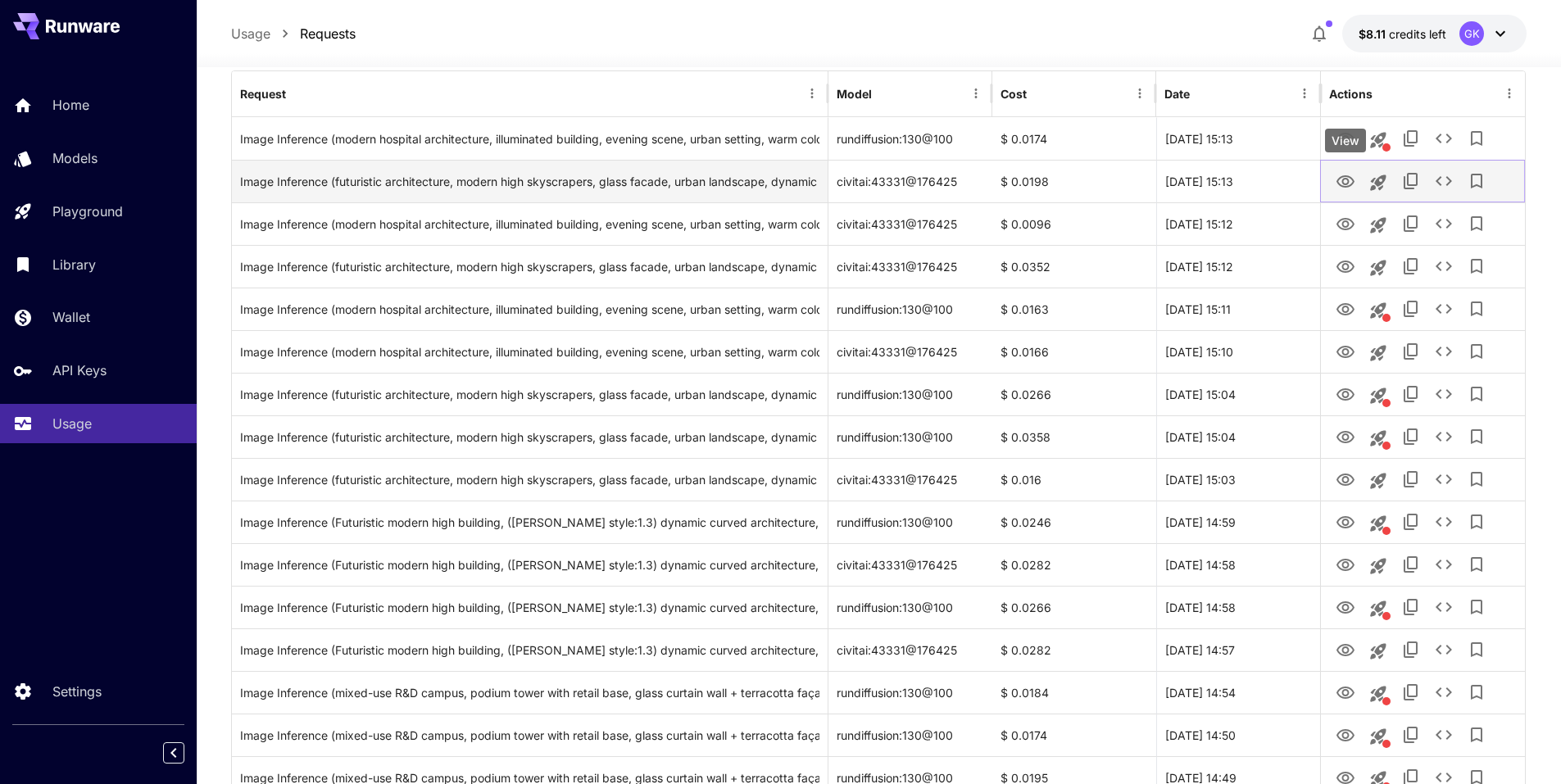
click at [1344, 183] on icon "View" at bounding box center [1346, 182] width 18 height 12
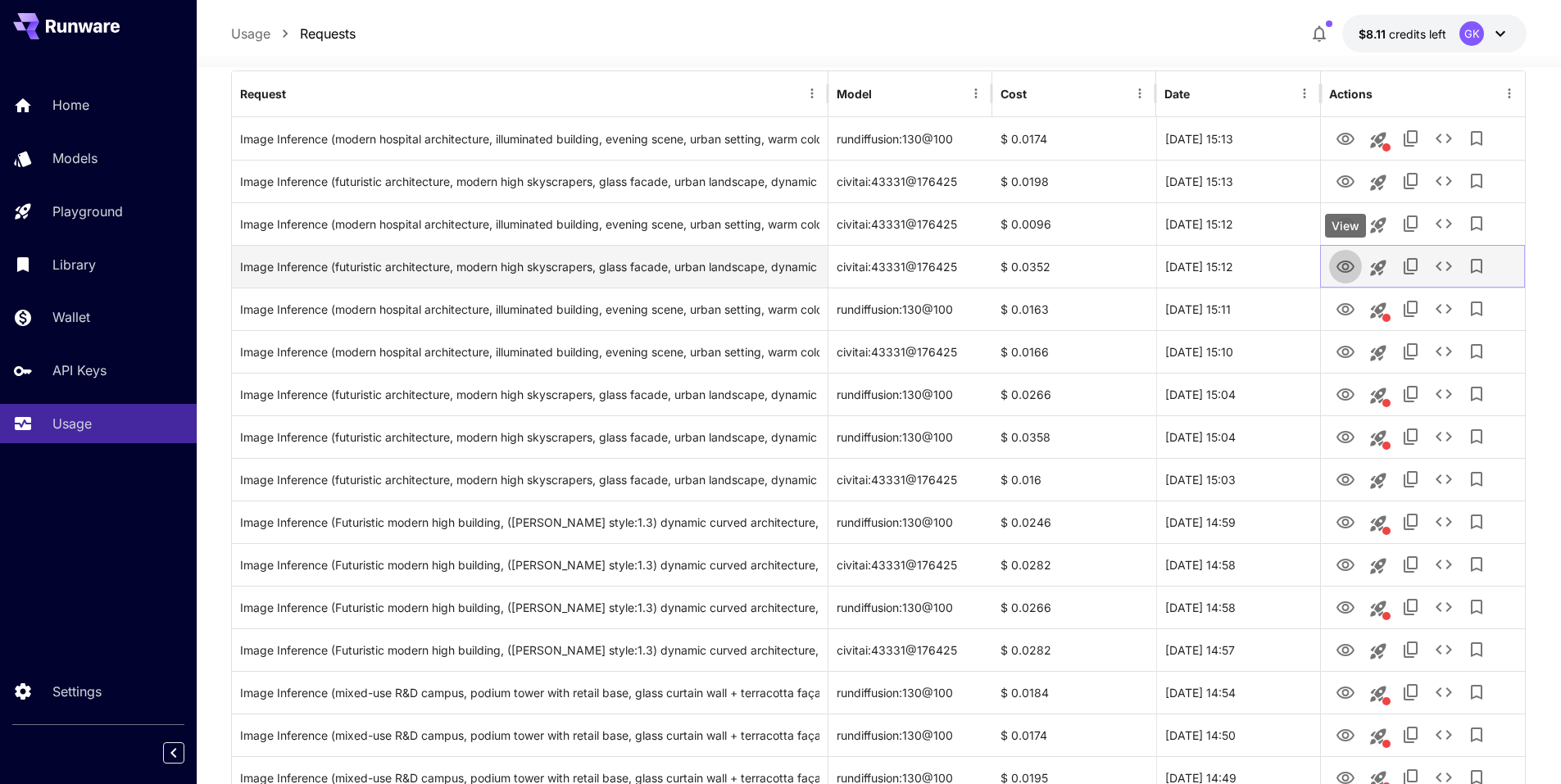
click at [1354, 265] on icon "View" at bounding box center [1346, 267] width 20 height 20
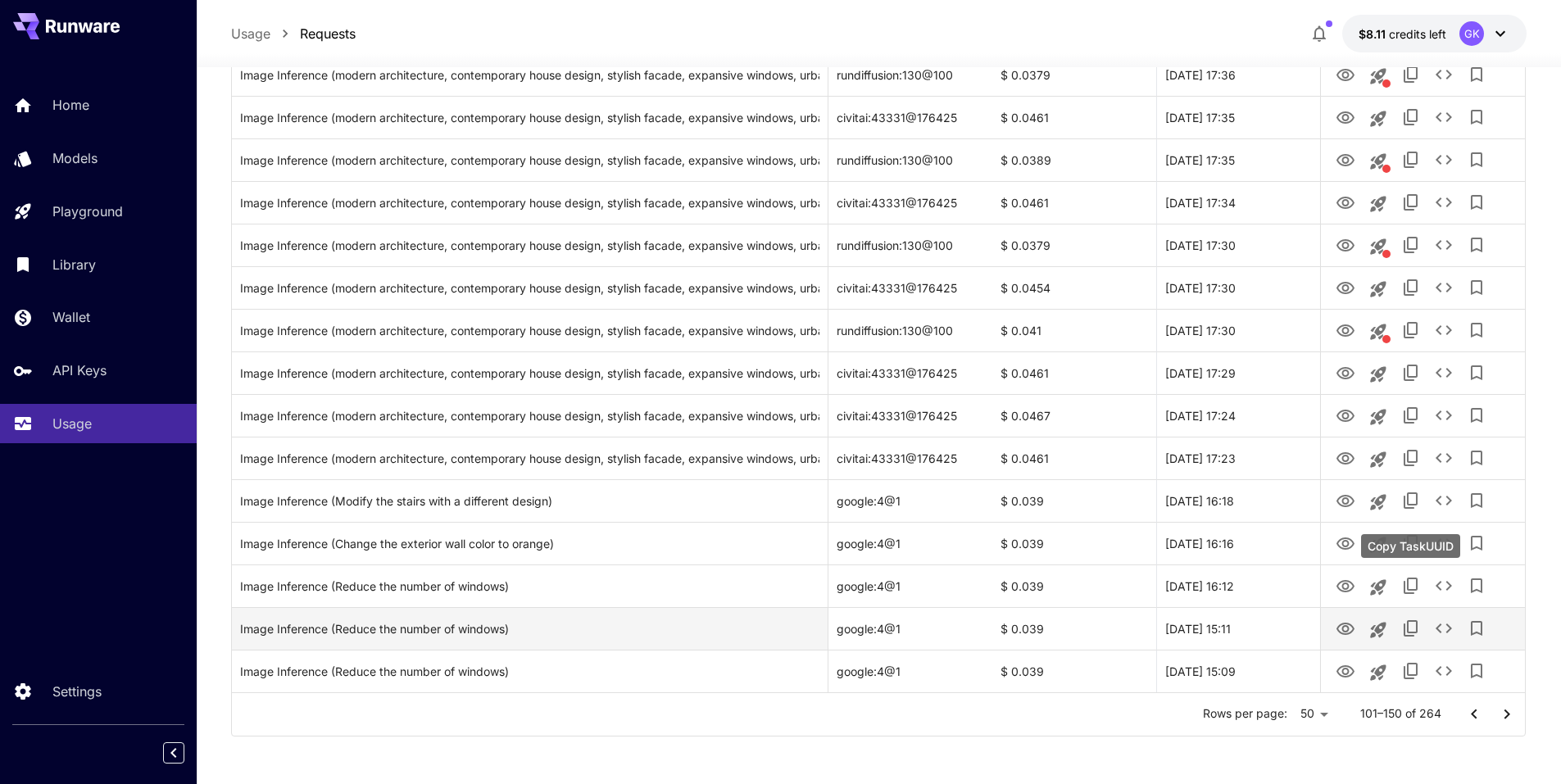
scroll to position [1762, 0]
click at [1478, 716] on icon "Go to previous page" at bounding box center [1474, 713] width 20 height 20
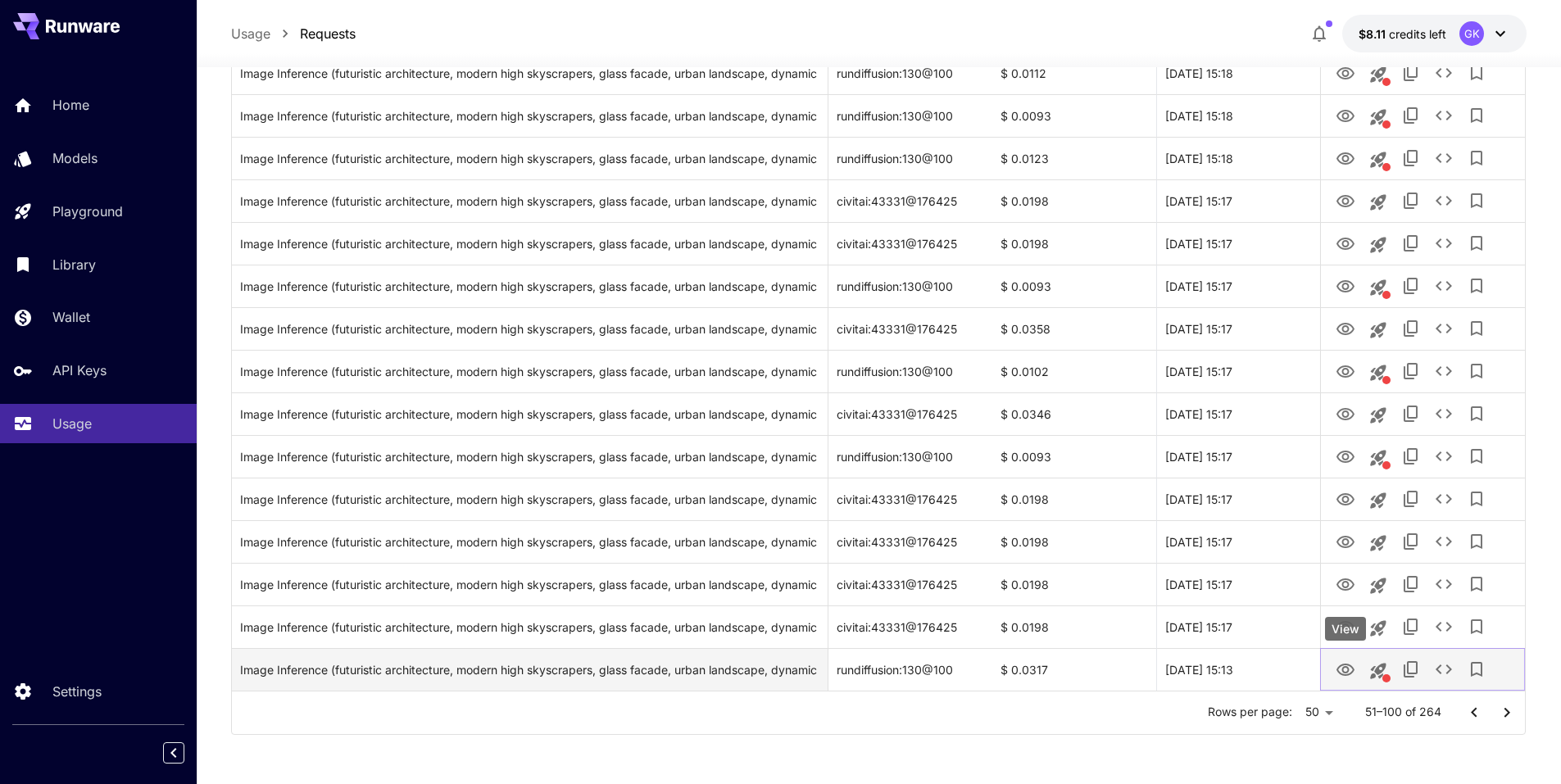
click at [1356, 672] on button "View" at bounding box center [1345, 669] width 33 height 34
click at [1353, 668] on icon "View" at bounding box center [1346, 670] width 18 height 12
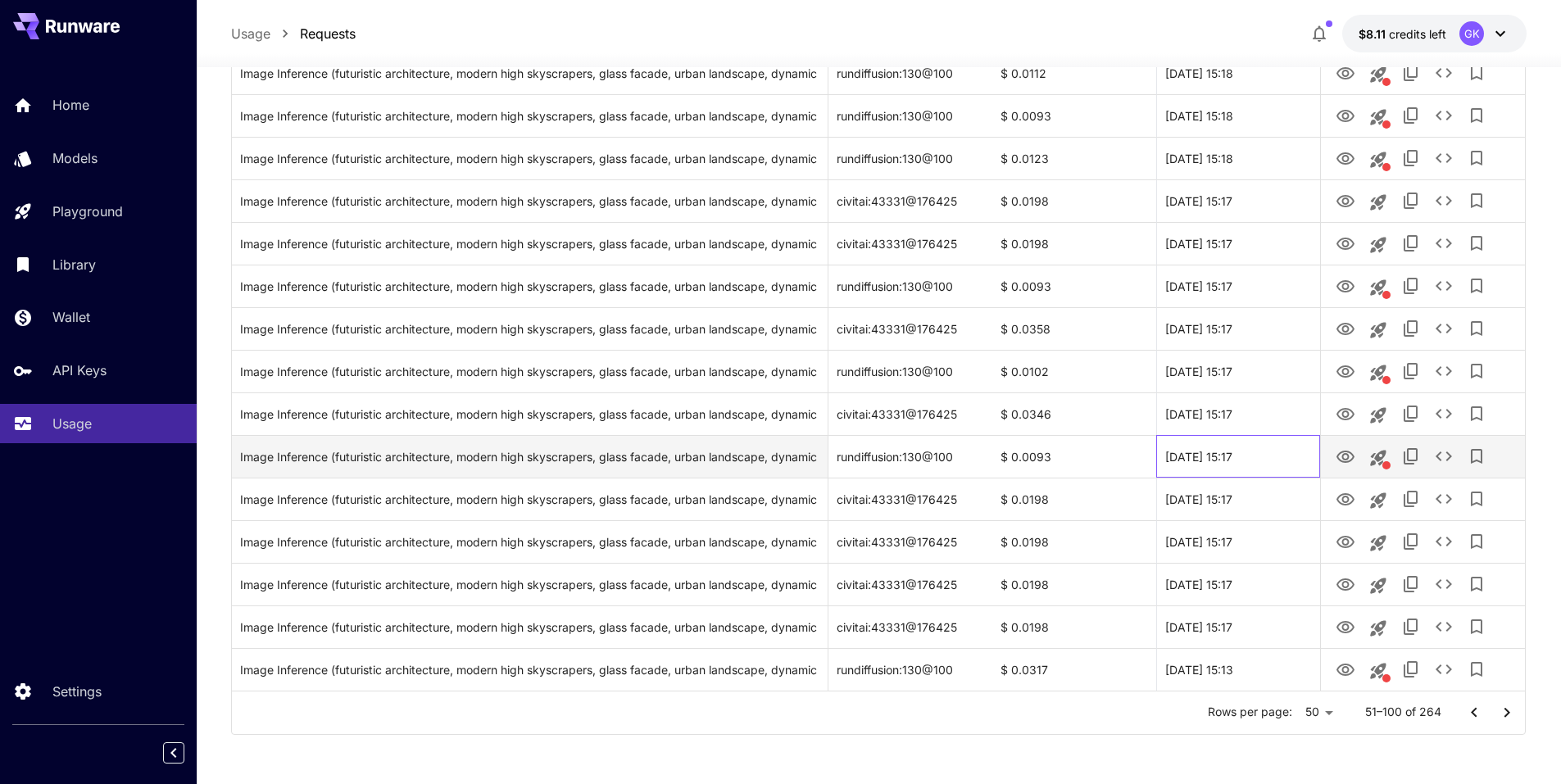
click at [1183, 452] on div "30 Sep, 2025 15:17" at bounding box center [1238, 457] width 164 height 43
click at [1350, 459] on icon "View" at bounding box center [1346, 458] width 20 height 20
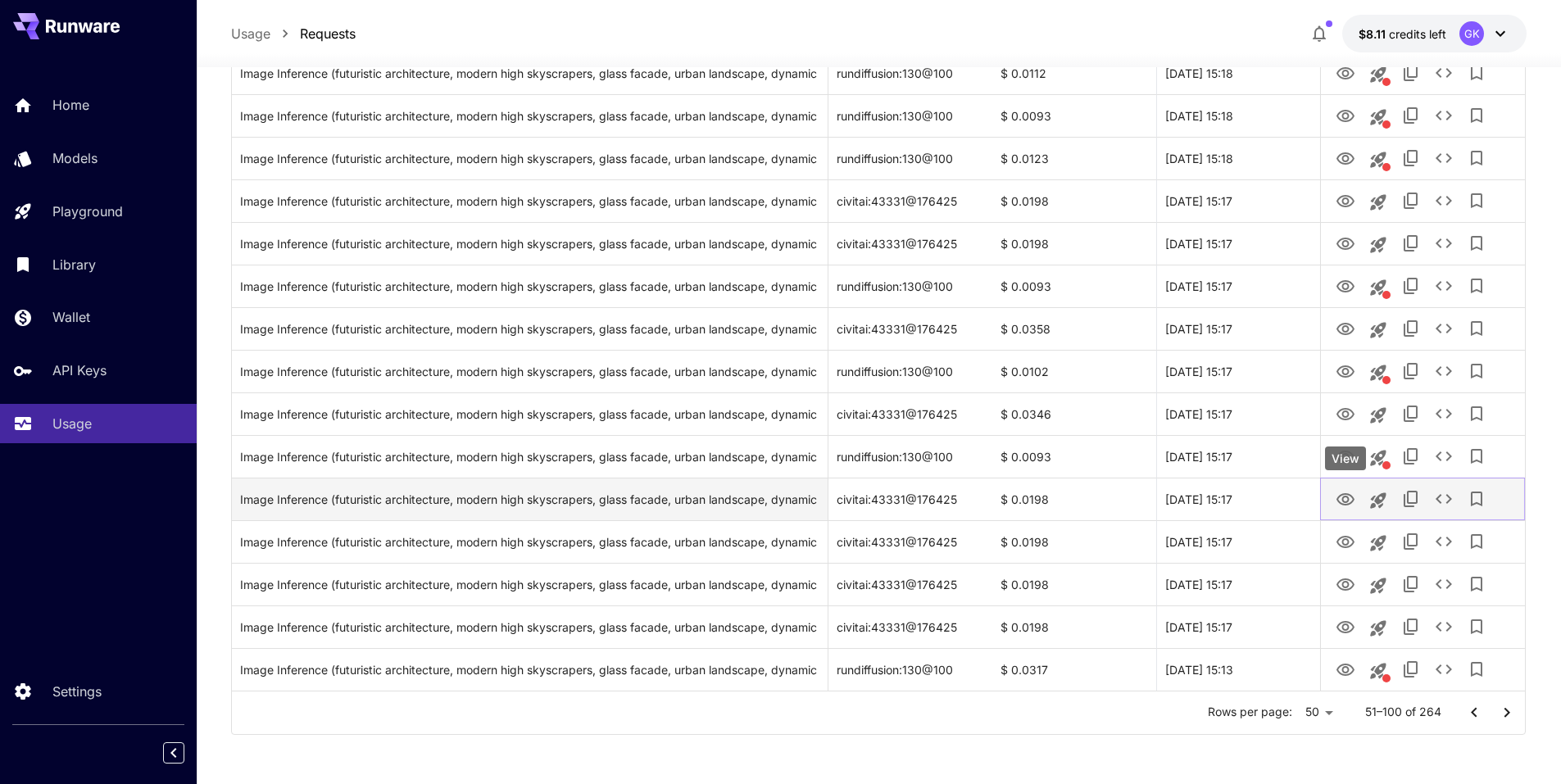
click at [1351, 504] on icon "View" at bounding box center [1346, 499] width 20 height 20
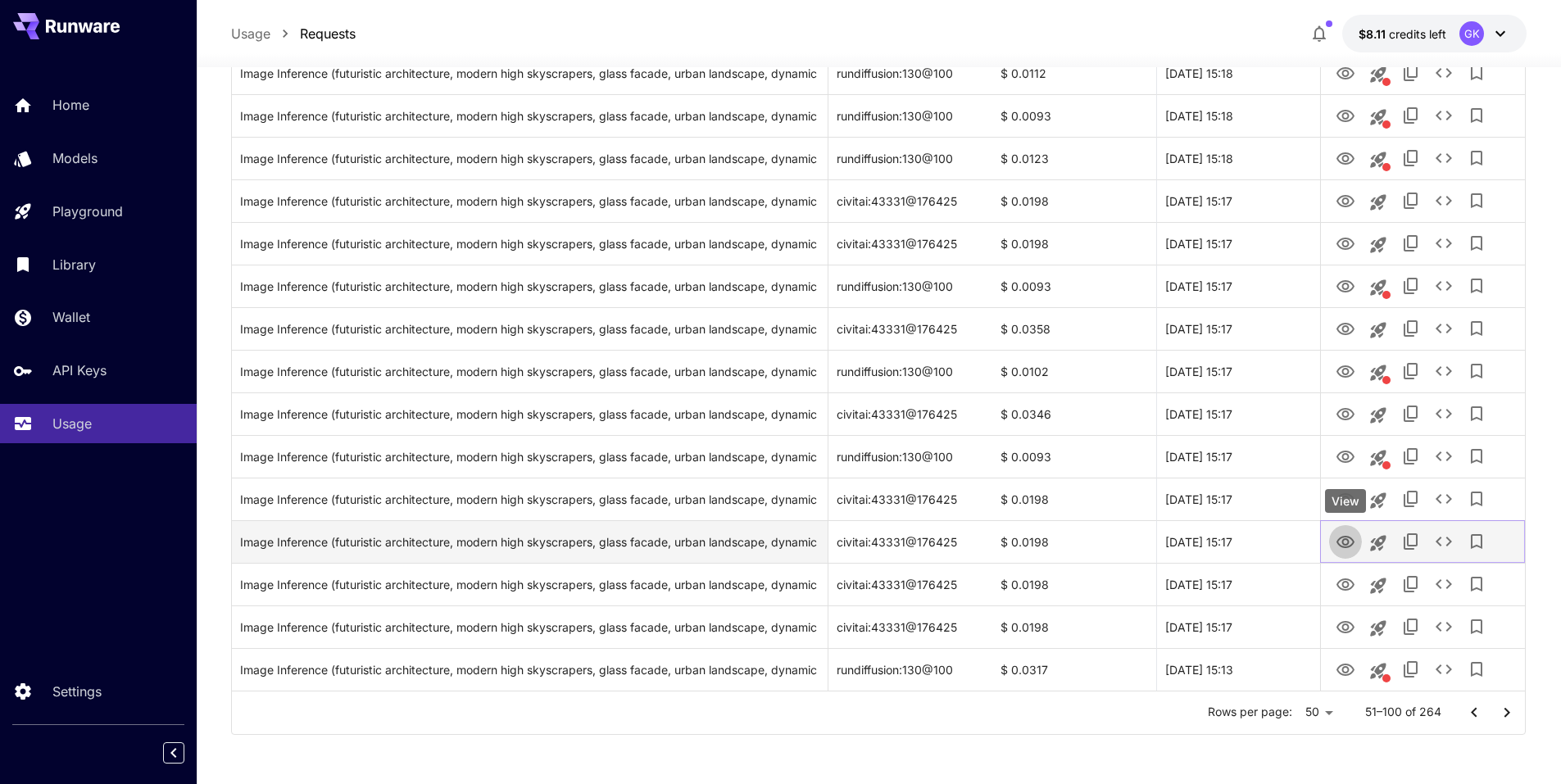
click at [1345, 544] on icon "View" at bounding box center [1346, 542] width 18 height 12
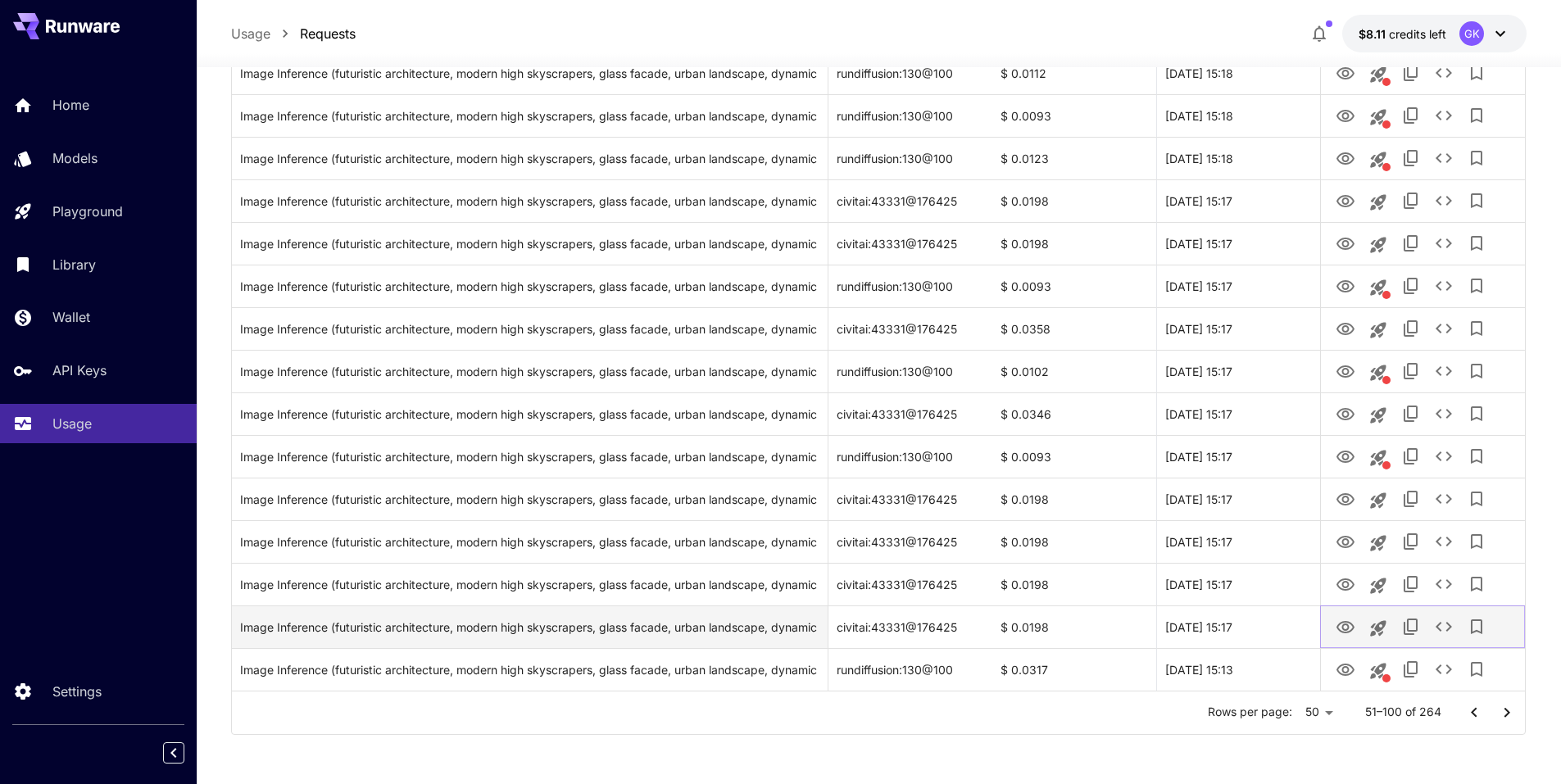
click at [1351, 615] on button "View" at bounding box center [1345, 627] width 33 height 34
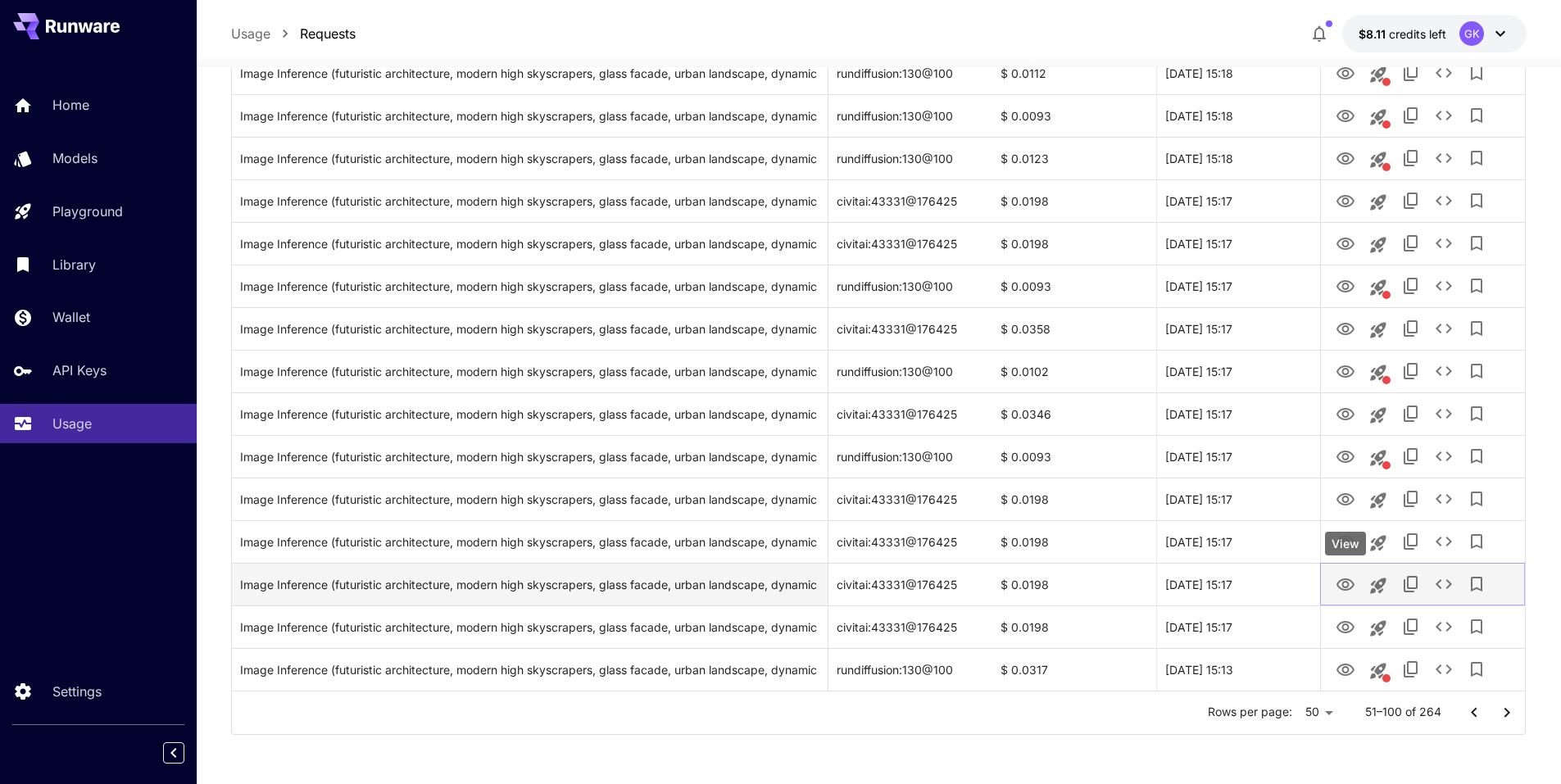
click at [1336, 587] on icon "View" at bounding box center [1346, 585] width 20 height 20
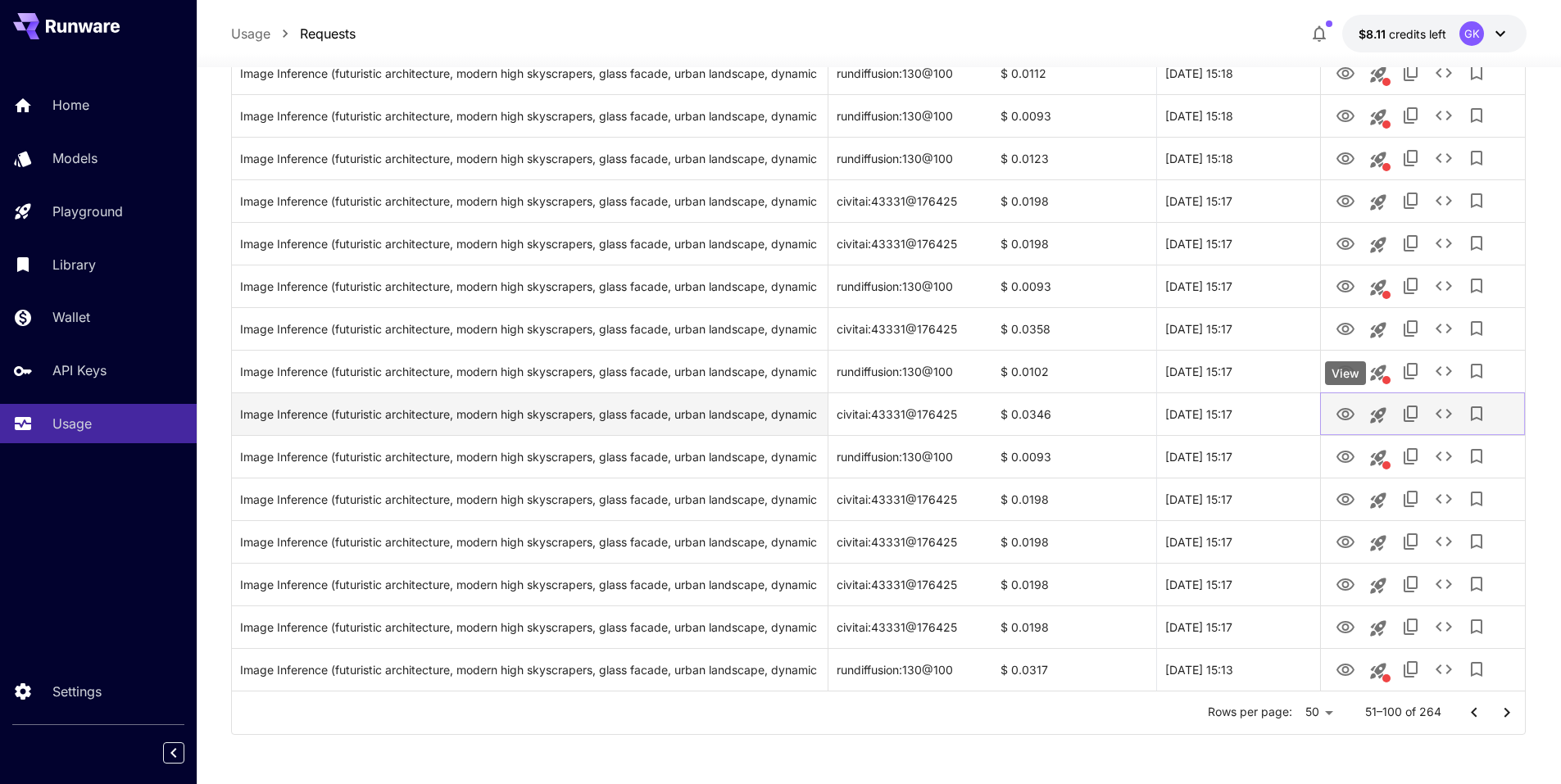
click at [1341, 417] on icon "View" at bounding box center [1346, 415] width 20 height 20
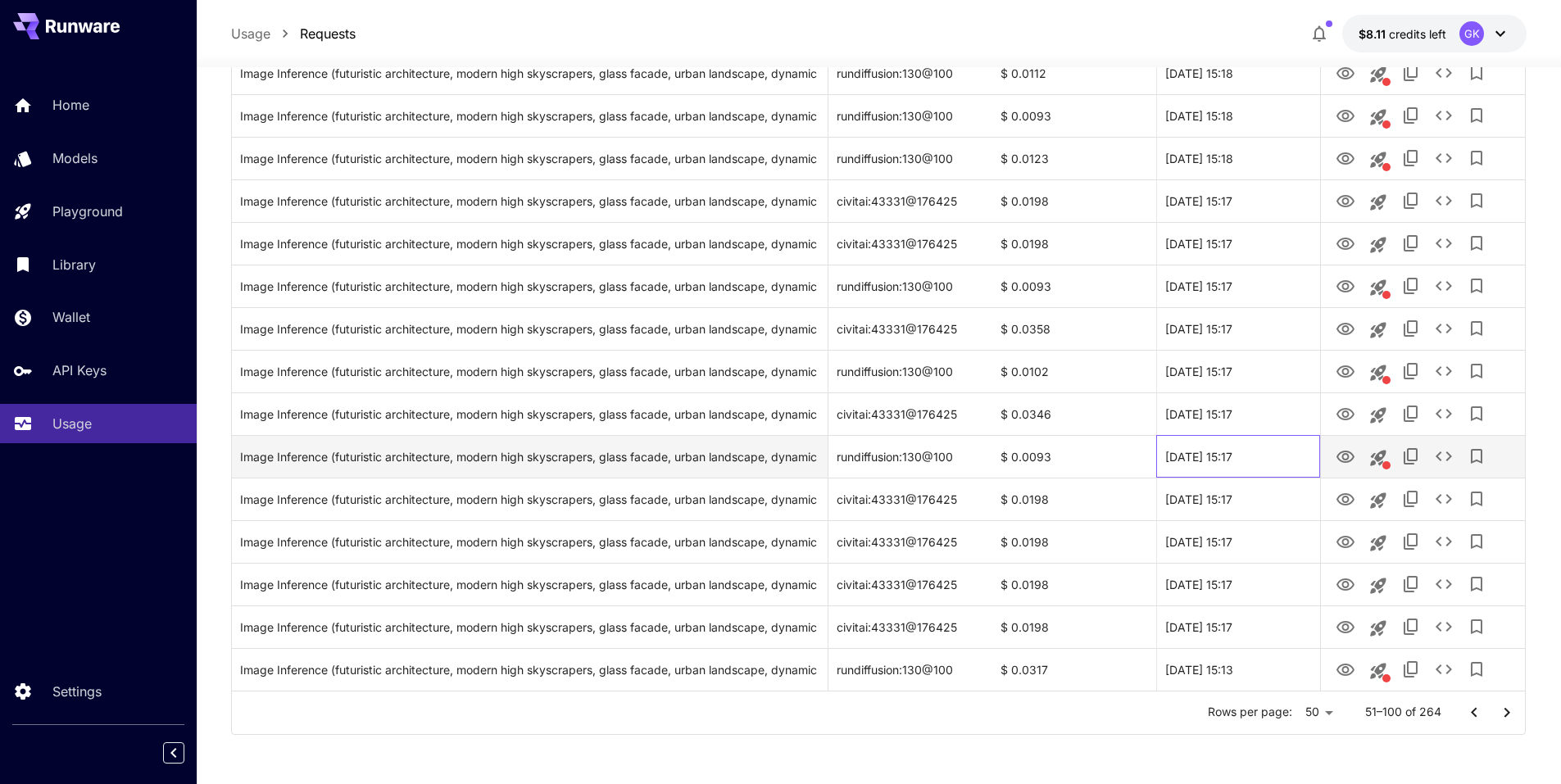
click at [1266, 455] on div "30 Sep, 2025 15:17" at bounding box center [1238, 457] width 164 height 43
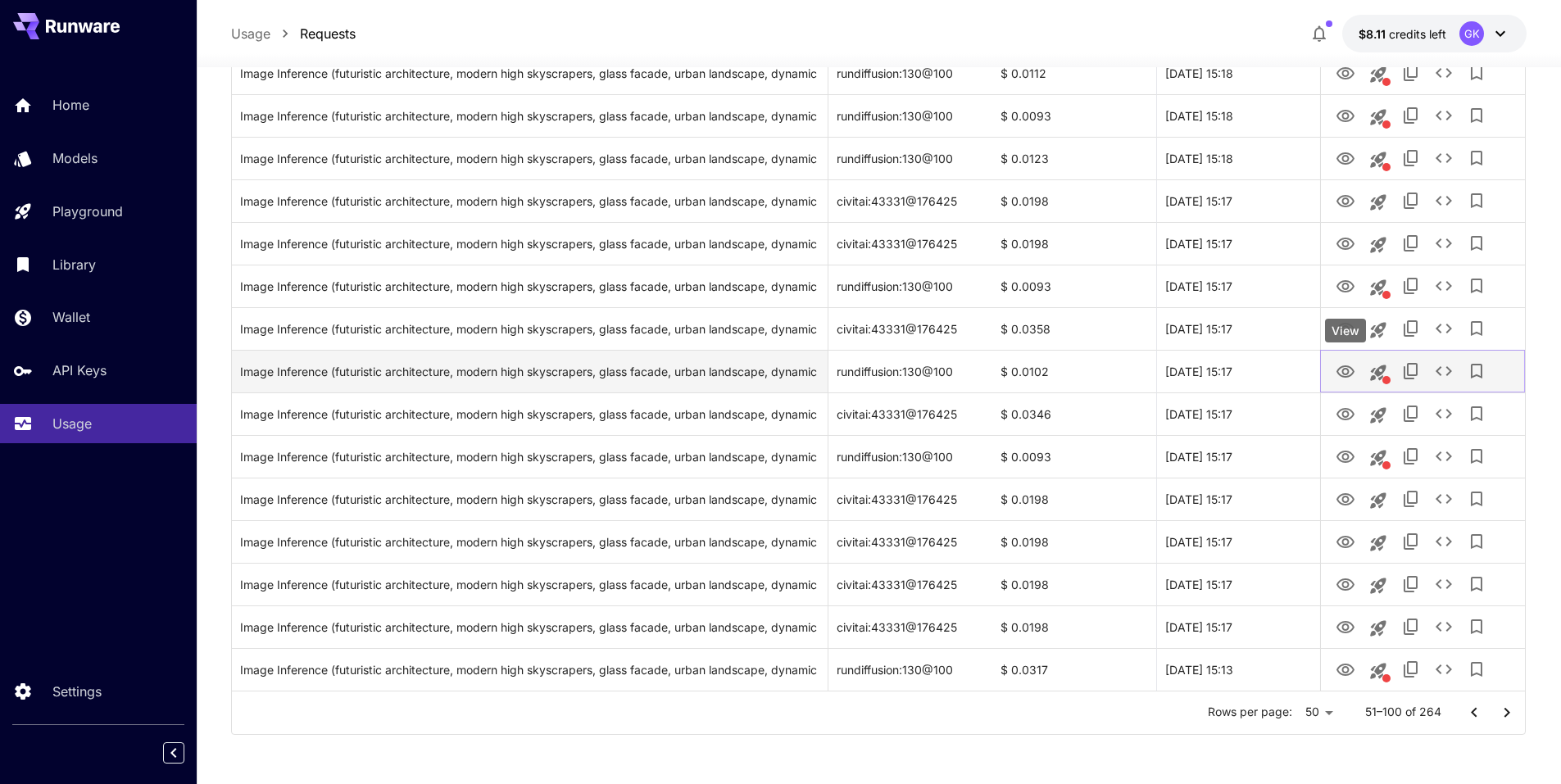
click at [1347, 376] on icon "View" at bounding box center [1346, 372] width 18 height 12
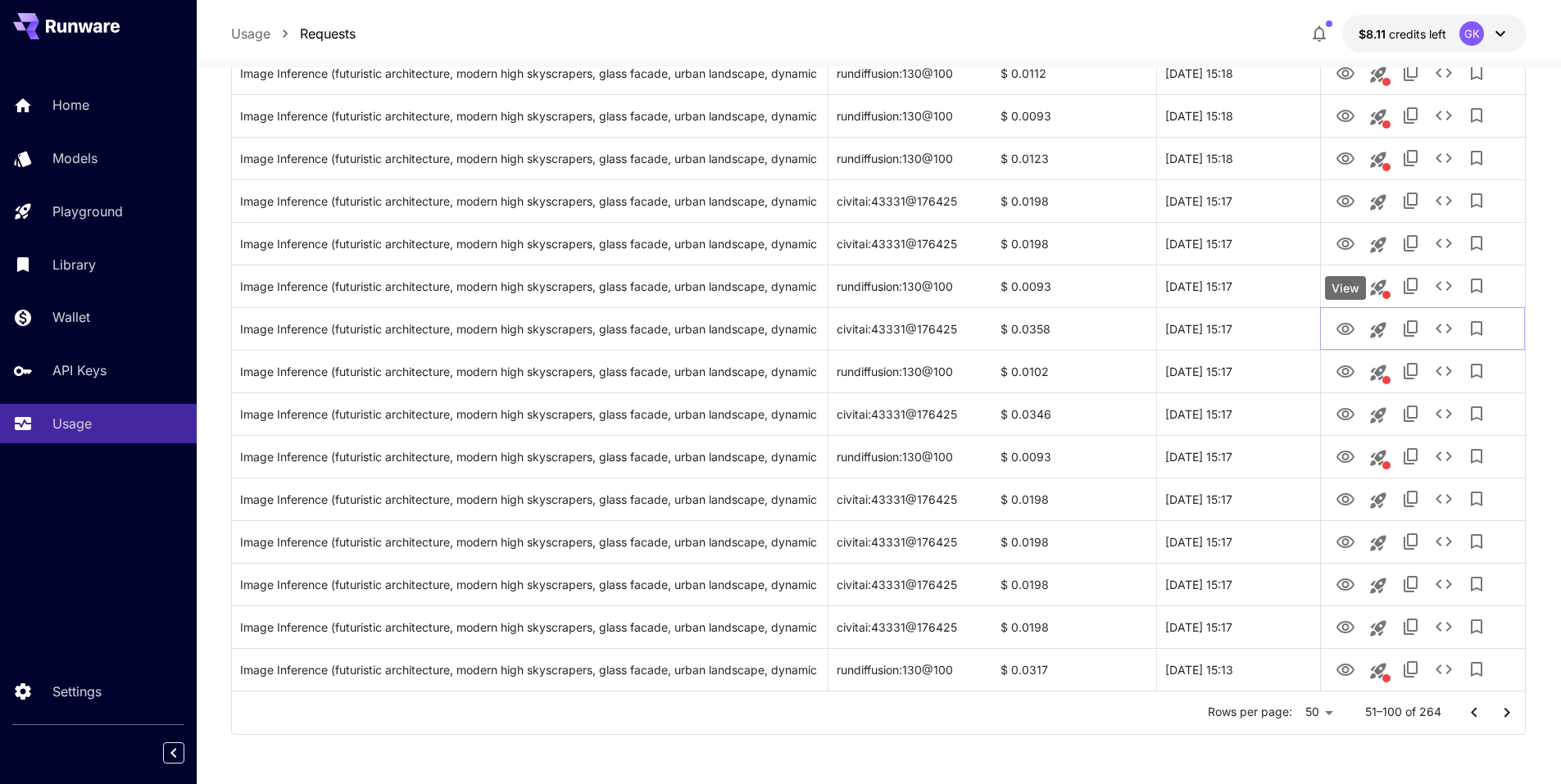
click at [1350, 300] on div "View" at bounding box center [1346, 293] width 45 height 37
click at [1357, 290] on button "View" at bounding box center [1345, 285] width 33 height 34
click at [1342, 286] on icon "View" at bounding box center [1346, 286] width 18 height 12
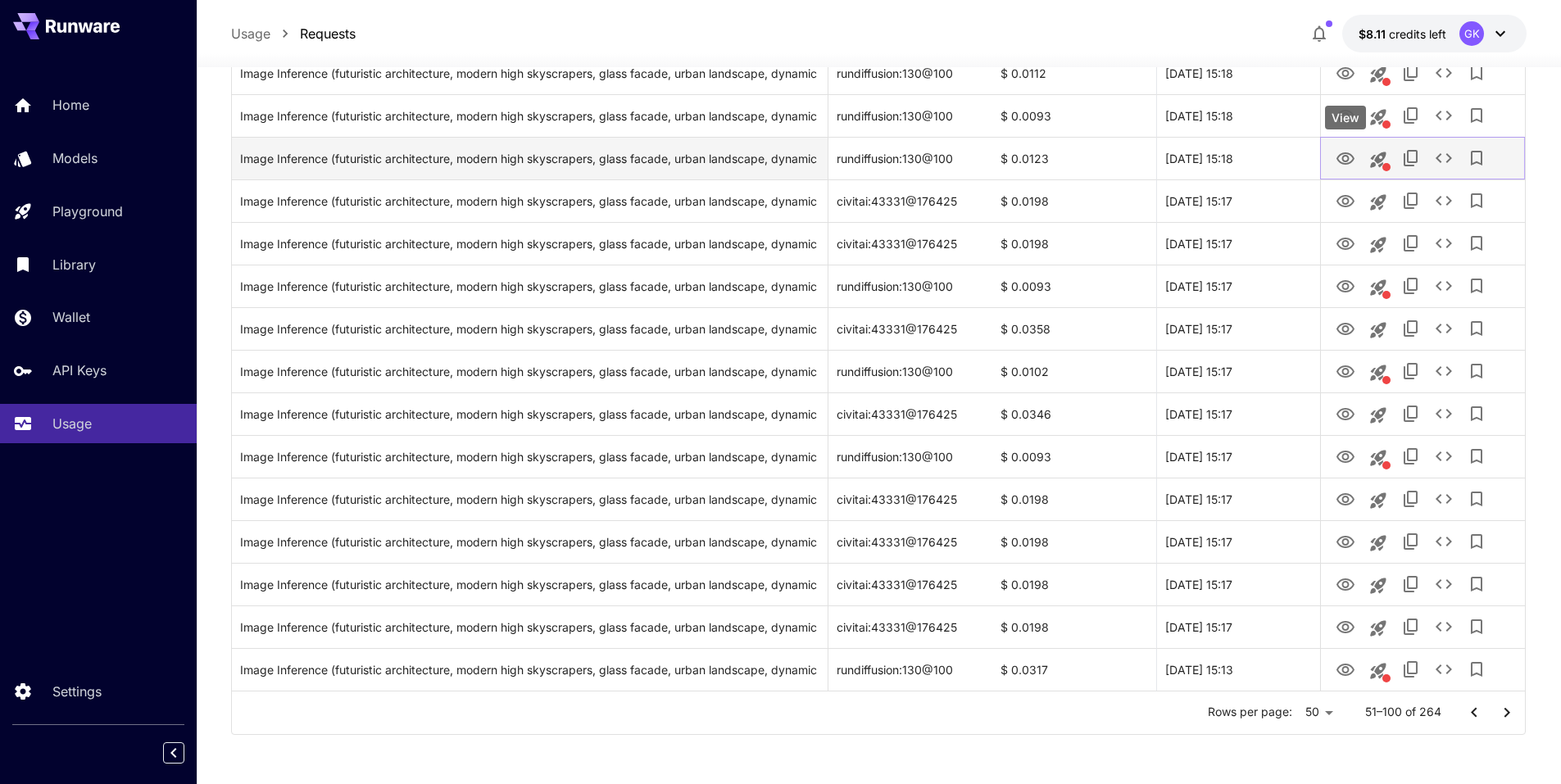
click at [1348, 155] on icon "View" at bounding box center [1346, 159] width 20 height 20
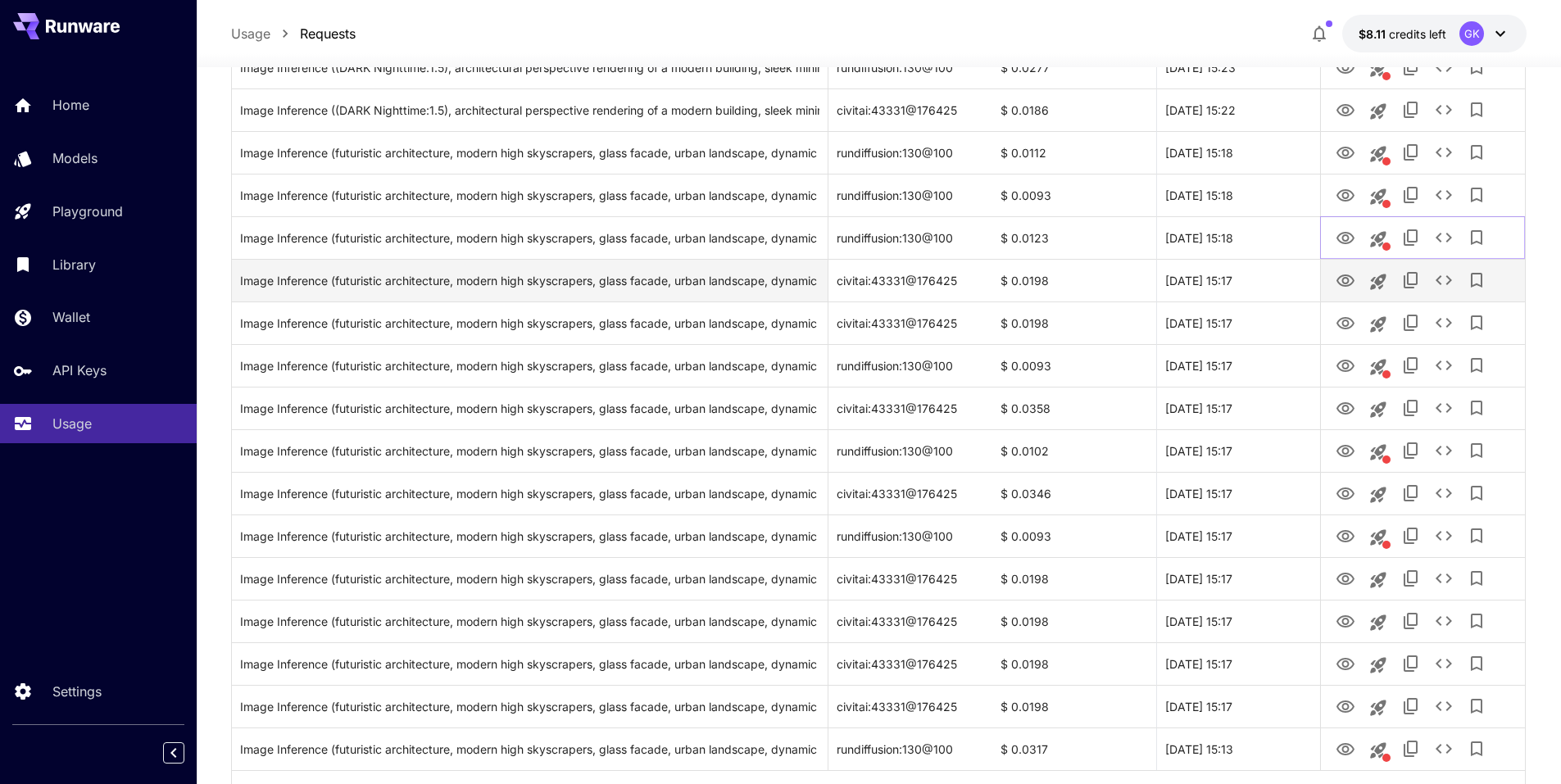
scroll to position [1679, 0]
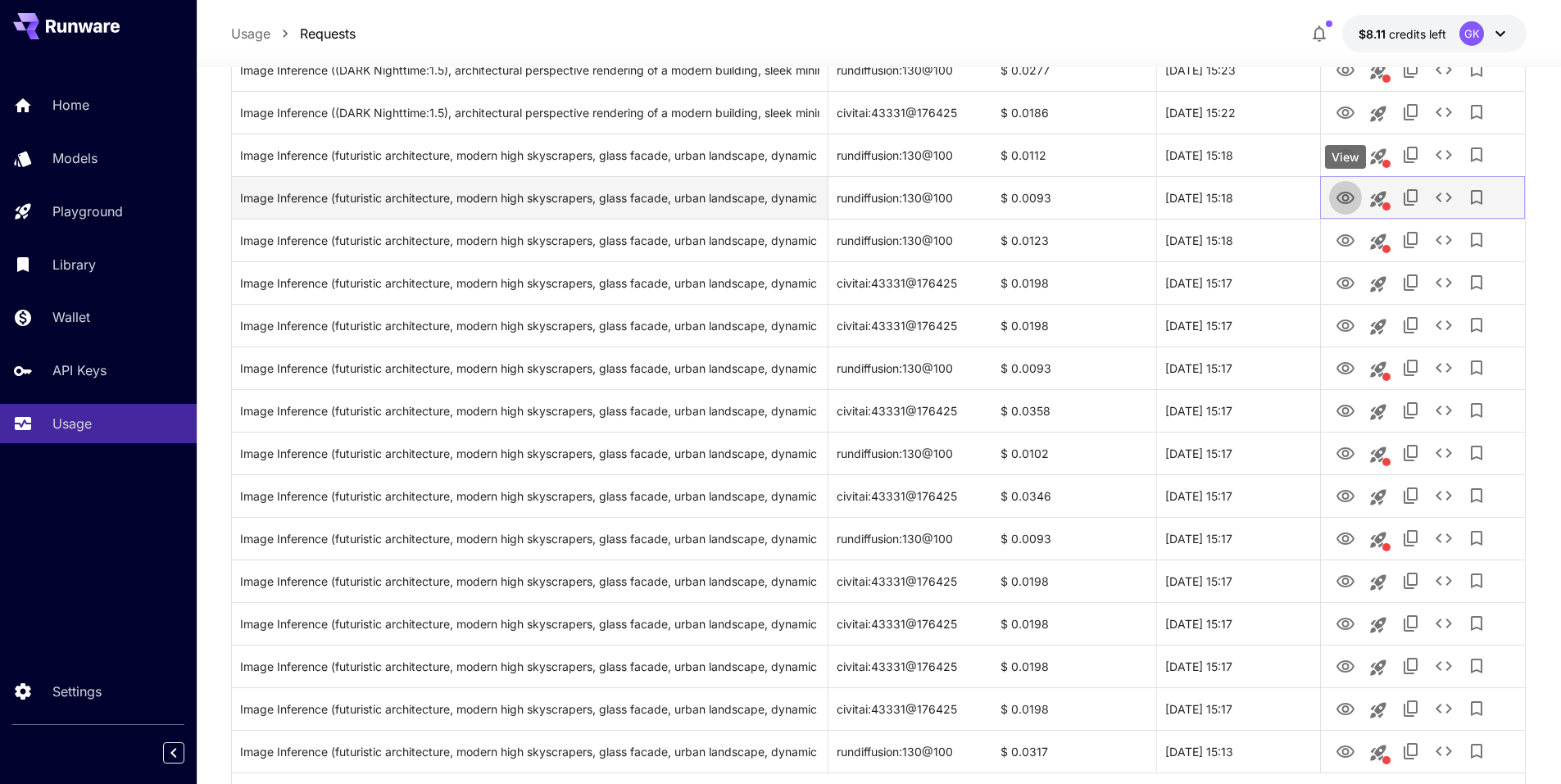
click at [1349, 205] on icon "View" at bounding box center [1346, 198] width 20 height 20
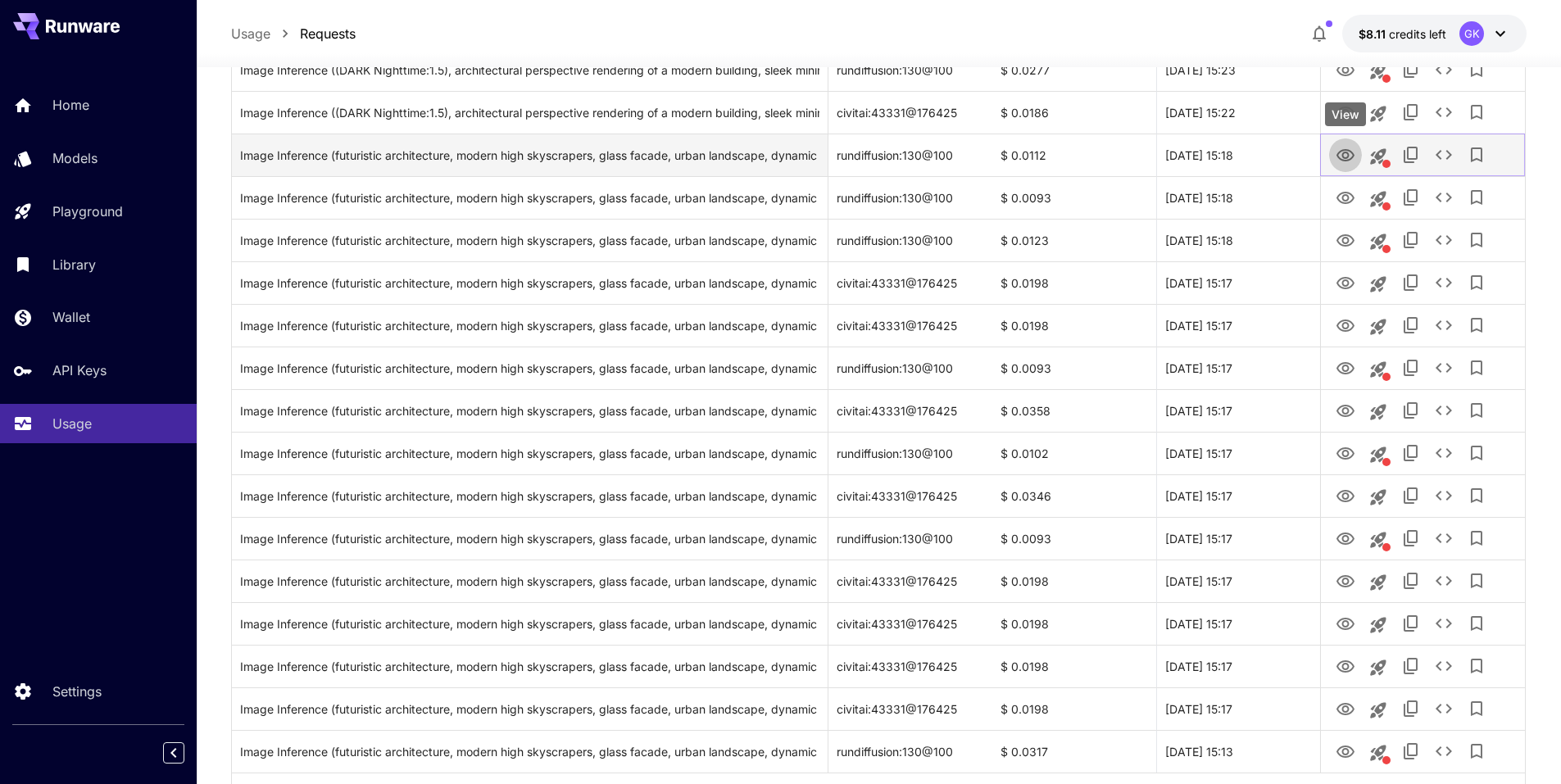
click at [1359, 158] on button "View" at bounding box center [1345, 154] width 33 height 34
click at [1333, 150] on button "View" at bounding box center [1345, 154] width 33 height 34
click at [1347, 153] on icon "View" at bounding box center [1346, 155] width 18 height 12
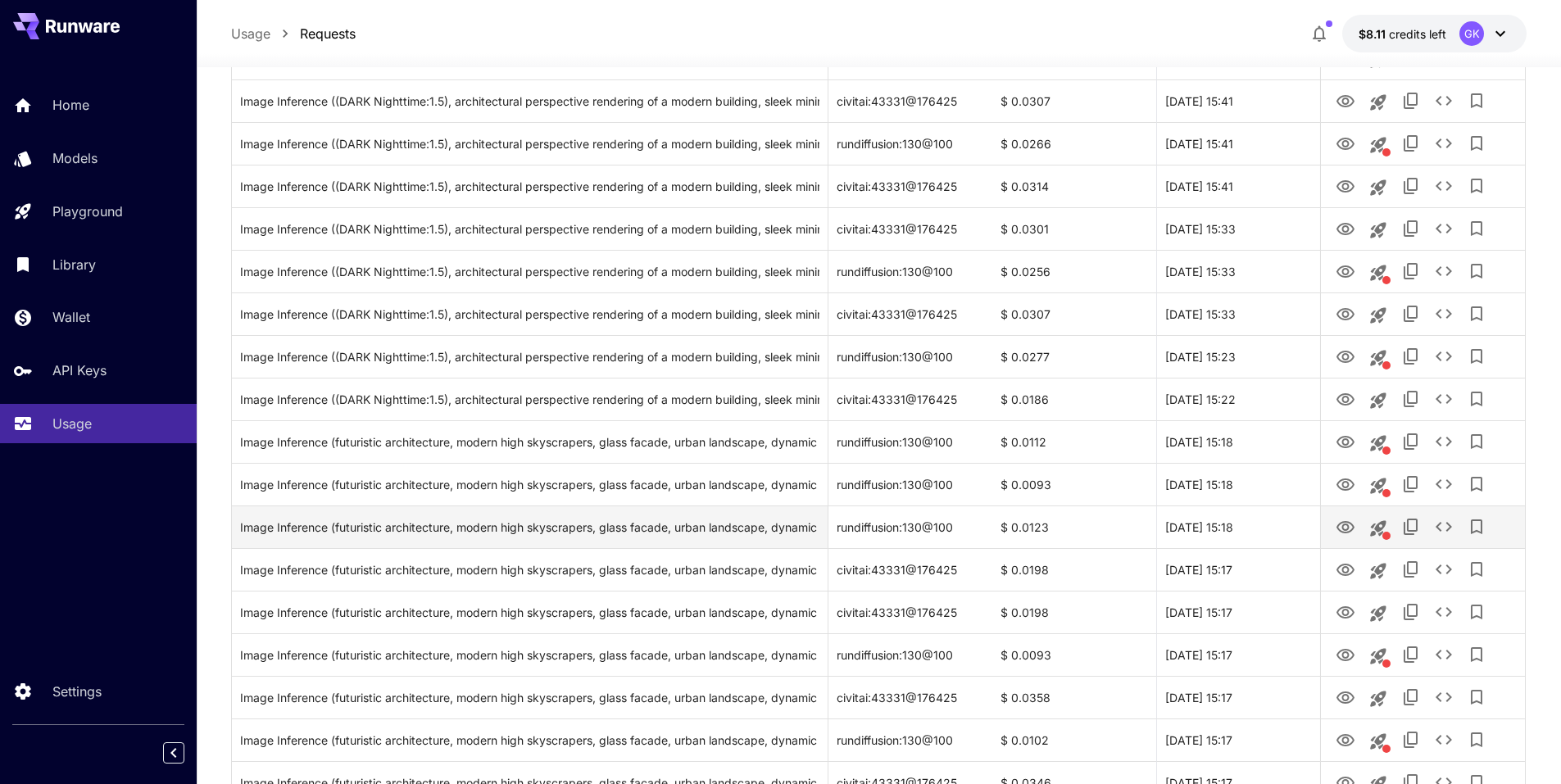
scroll to position [1352, 0]
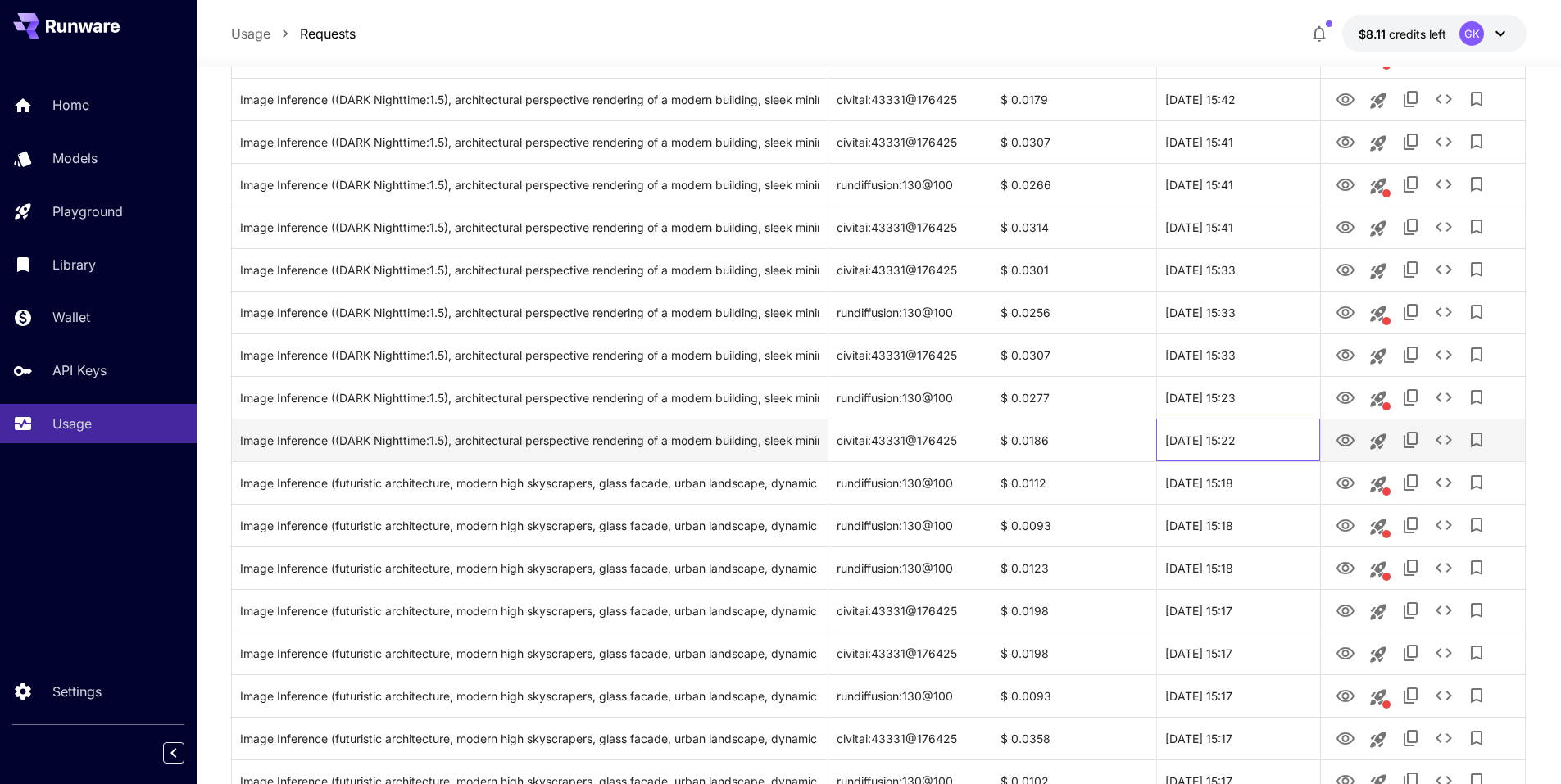
drag, startPoint x: 1271, startPoint y: 440, endPoint x: 1195, endPoint y: 439, distance: 76.0
click at [1195, 439] on div "30 Sep, 2025 15:22" at bounding box center [1238, 440] width 164 height 43
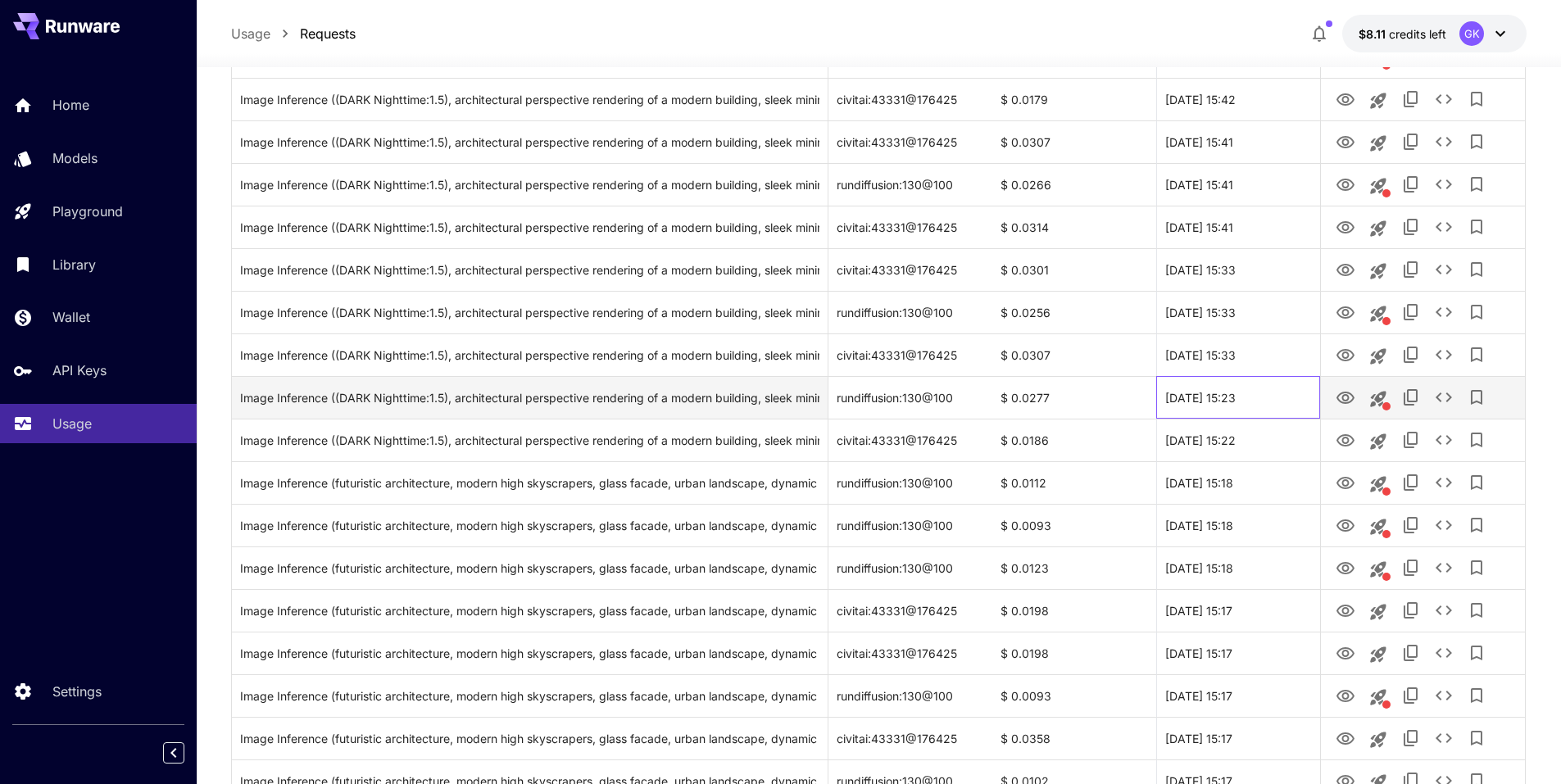
drag, startPoint x: 1284, startPoint y: 390, endPoint x: 1156, endPoint y: 393, distance: 128.0
click at [1156, 393] on div "30 Sep, 2025 15:23" at bounding box center [1238, 398] width 164 height 43
click at [1356, 399] on button "View" at bounding box center [1345, 397] width 33 height 34
click at [1345, 399] on icon "View" at bounding box center [1346, 398] width 20 height 20
click at [758, 384] on div "Image Inference ((DARK Nighttime:1.5), architectural perspective rendering of a…" at bounding box center [530, 398] width 580 height 42
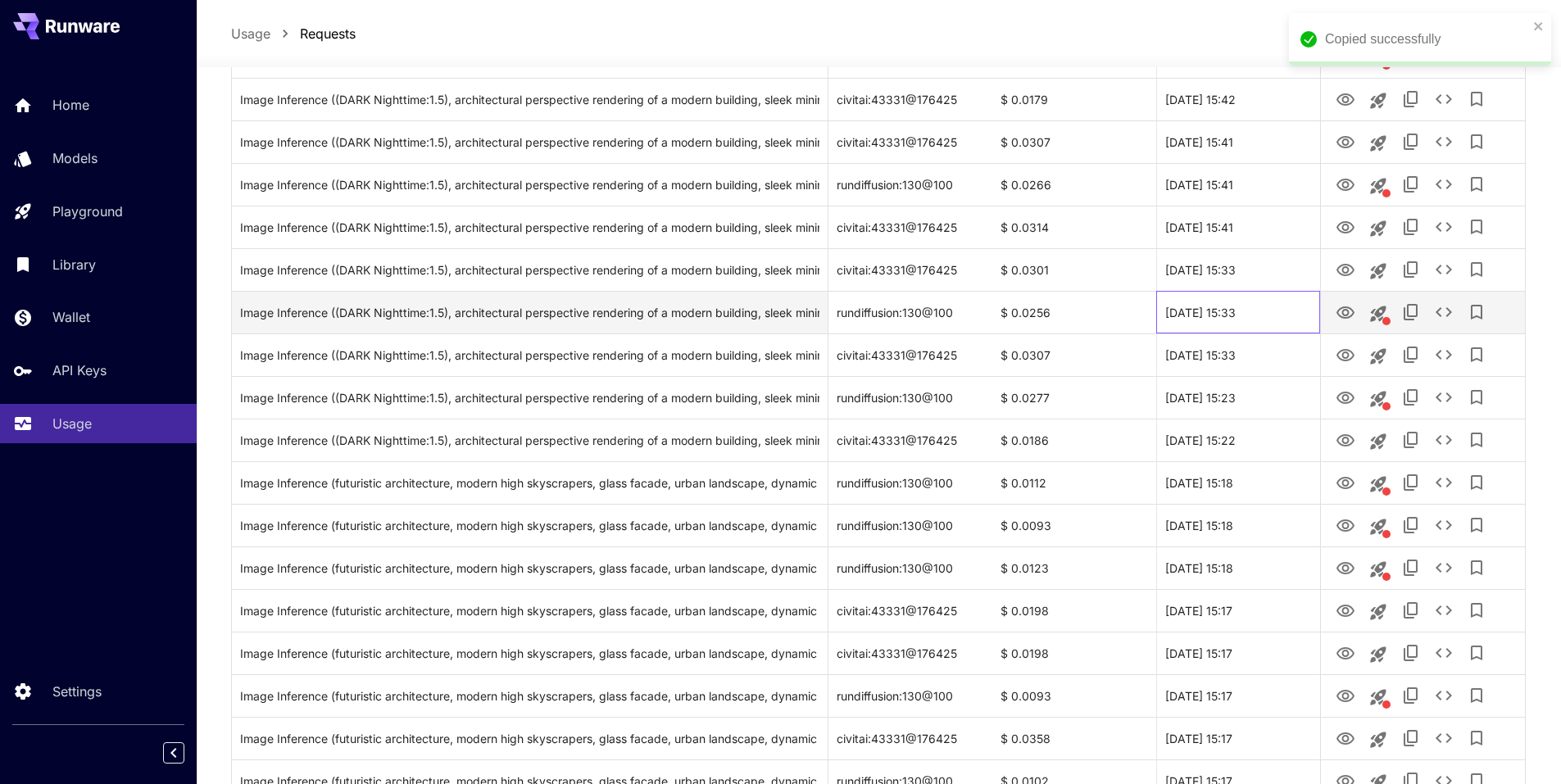
drag, startPoint x: 1239, startPoint y: 311, endPoint x: 1270, endPoint y: 311, distance: 31.0
click at [1239, 311] on div "30 Sep, 2025 15:33" at bounding box center [1238, 312] width 164 height 43
click at [1342, 318] on icon "View" at bounding box center [1346, 313] width 18 height 12
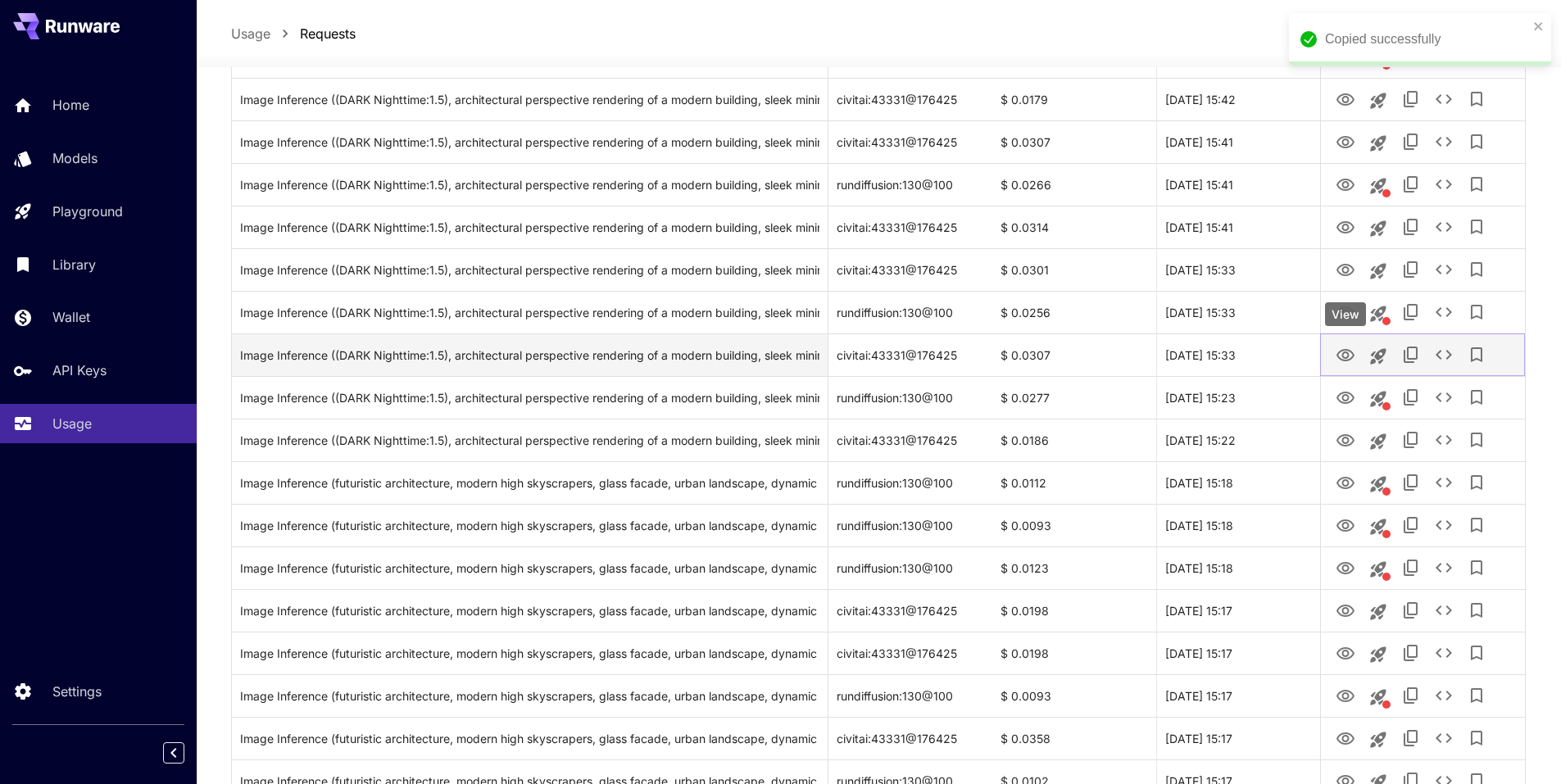
click at [1352, 355] on icon "View" at bounding box center [1346, 356] width 20 height 20
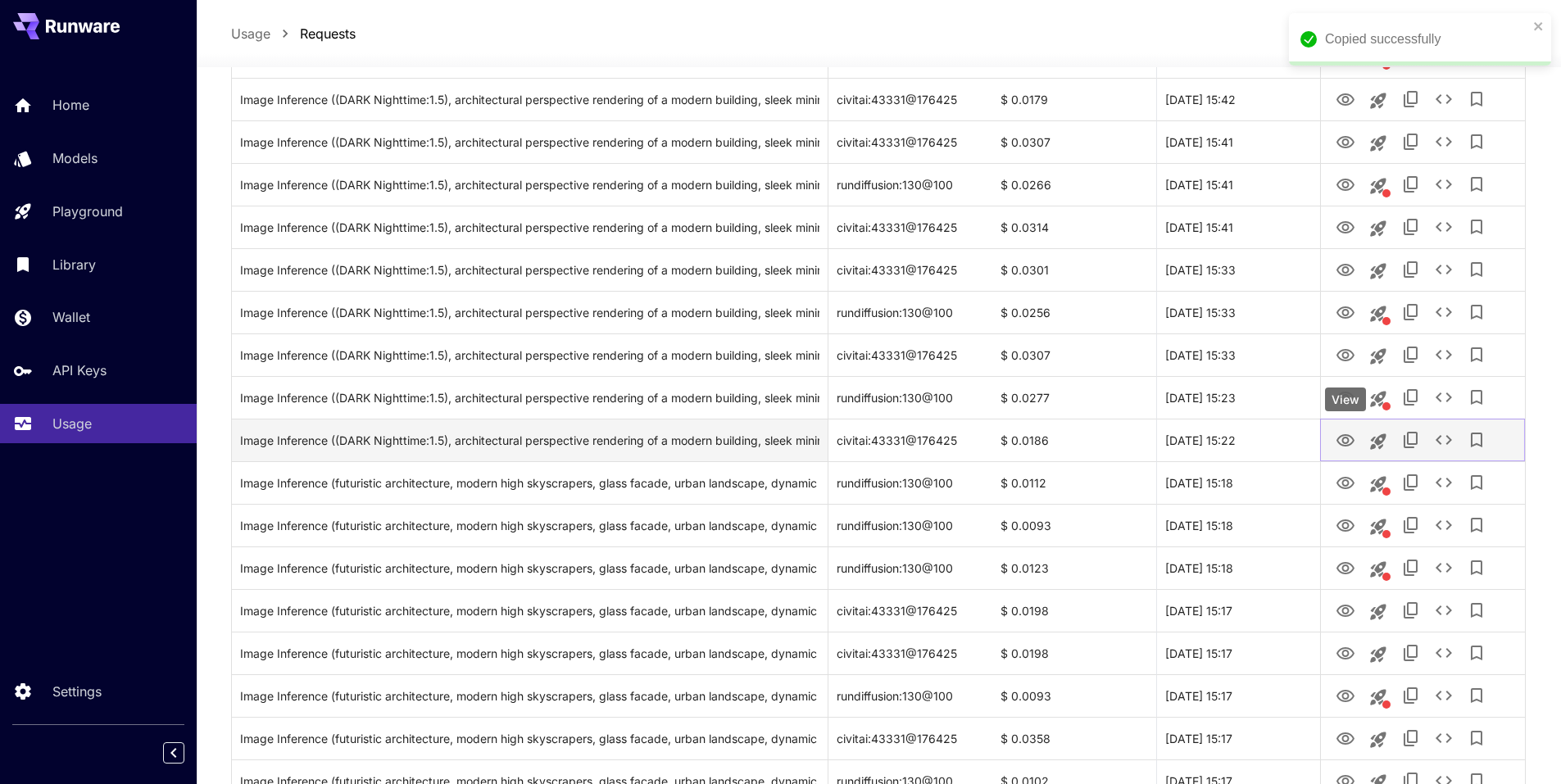
click at [1348, 436] on icon "View" at bounding box center [1346, 441] width 18 height 12
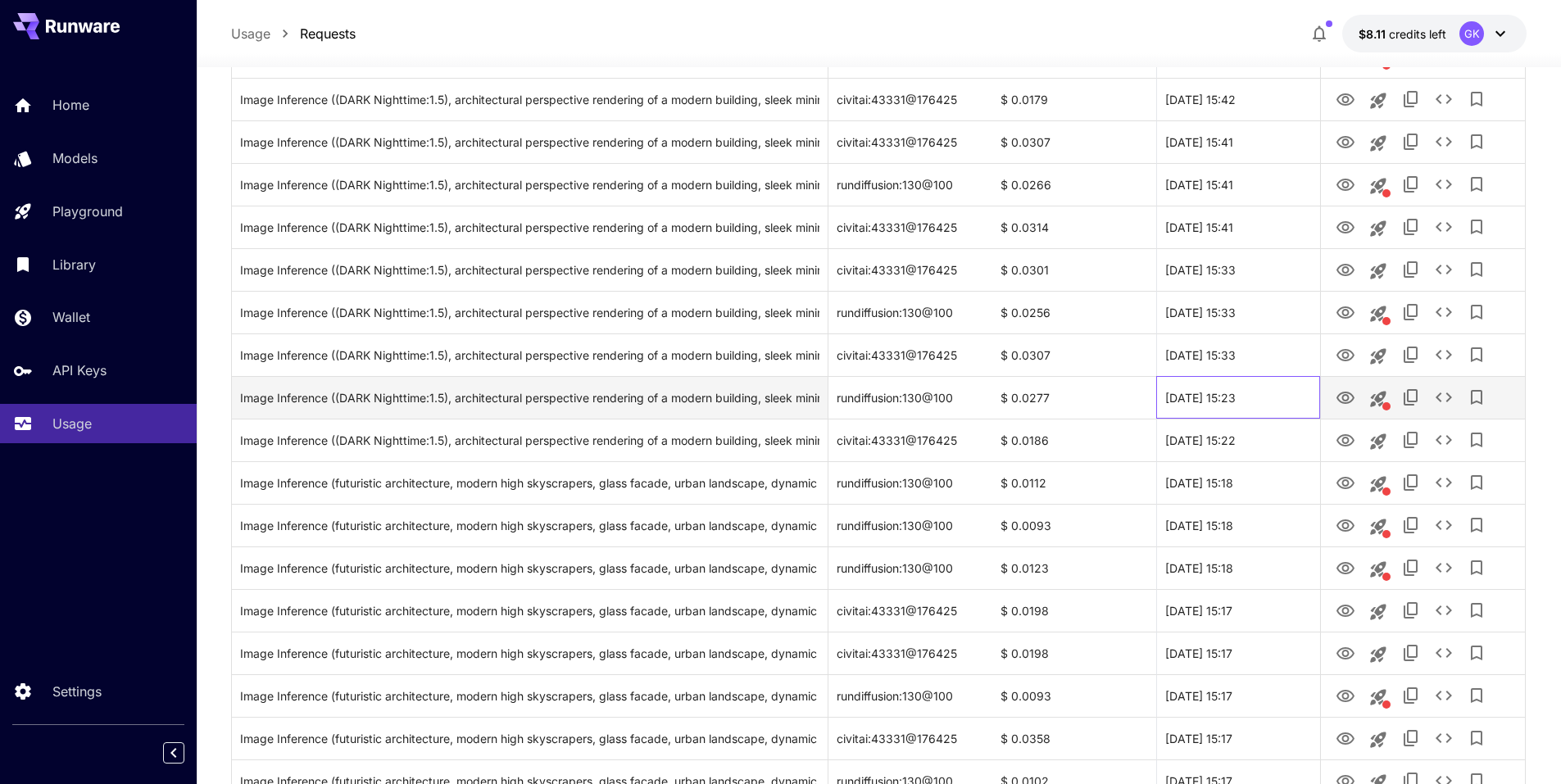
drag, startPoint x: 1283, startPoint y: 399, endPoint x: 1183, endPoint y: 400, distance: 100.0
click at [1183, 400] on div "30 Sep, 2025 15:23" at bounding box center [1238, 398] width 164 height 43
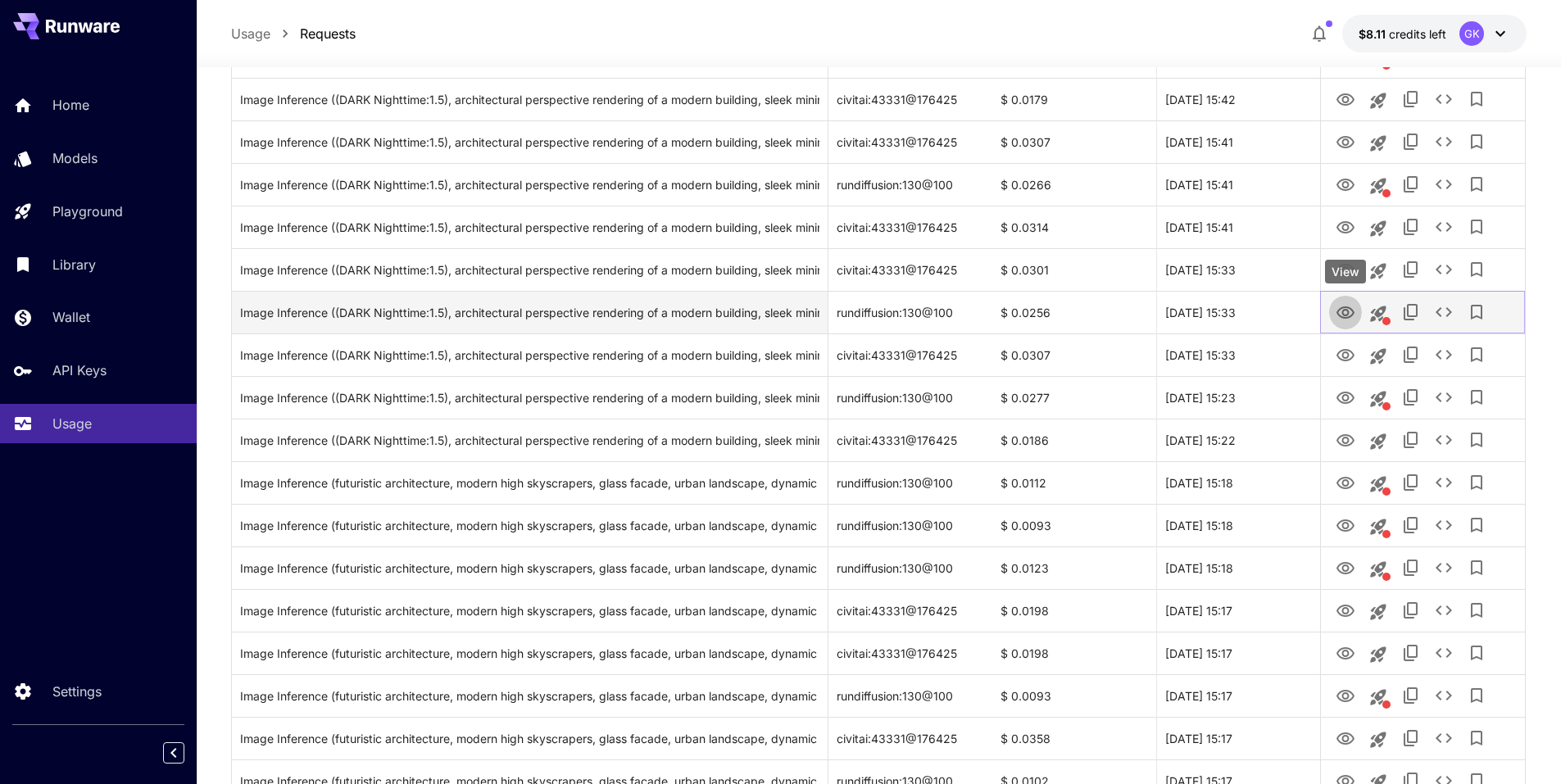
click at [1350, 315] on icon "View" at bounding box center [1346, 313] width 20 height 20
drag, startPoint x: 1280, startPoint y: 318, endPoint x: 1259, endPoint y: 318, distance: 21.0
click at [1259, 318] on div "30 Sep, 2025 15:33" at bounding box center [1238, 312] width 164 height 43
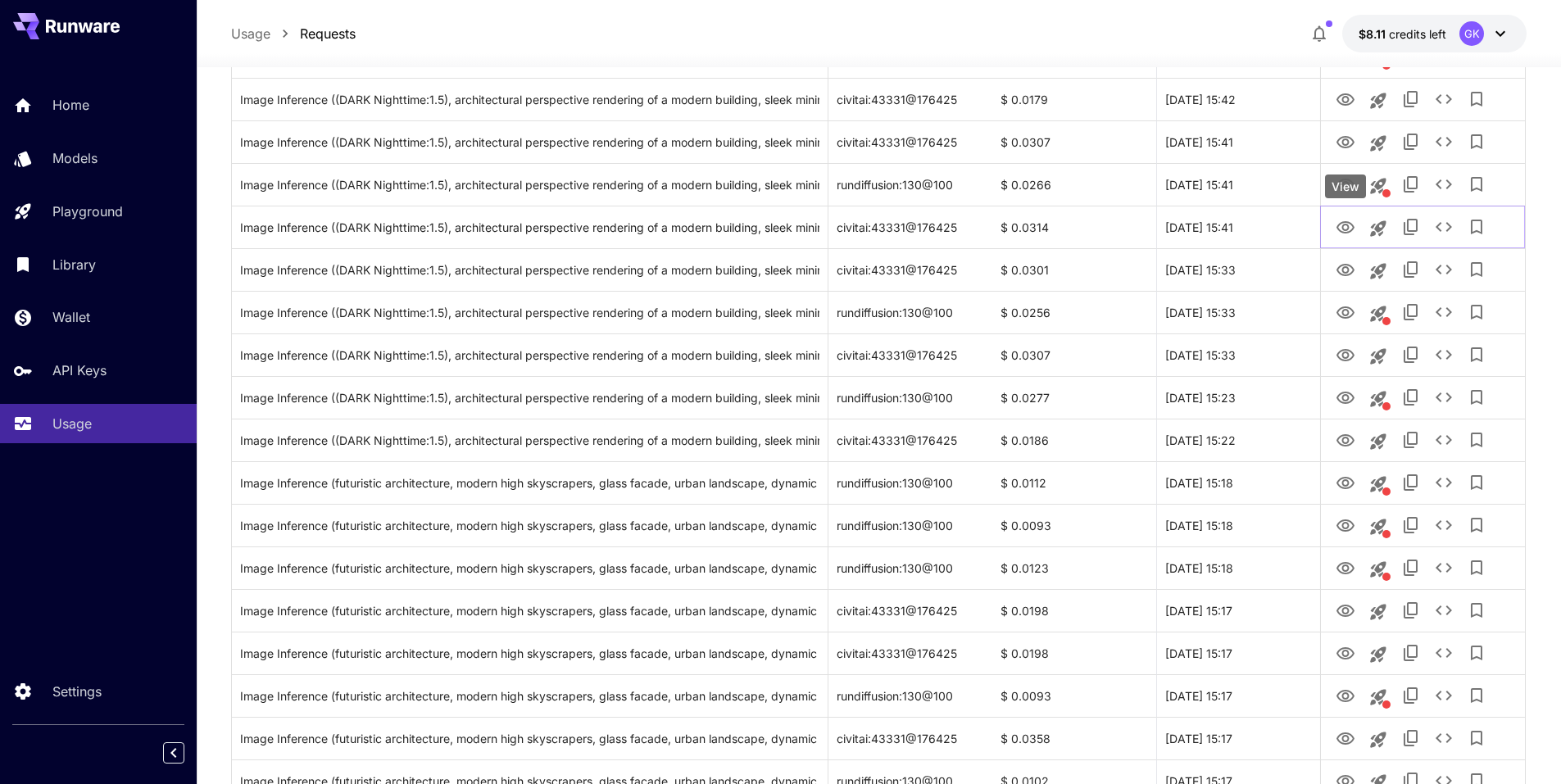
click at [1347, 184] on div "View" at bounding box center [1346, 186] width 41 height 24
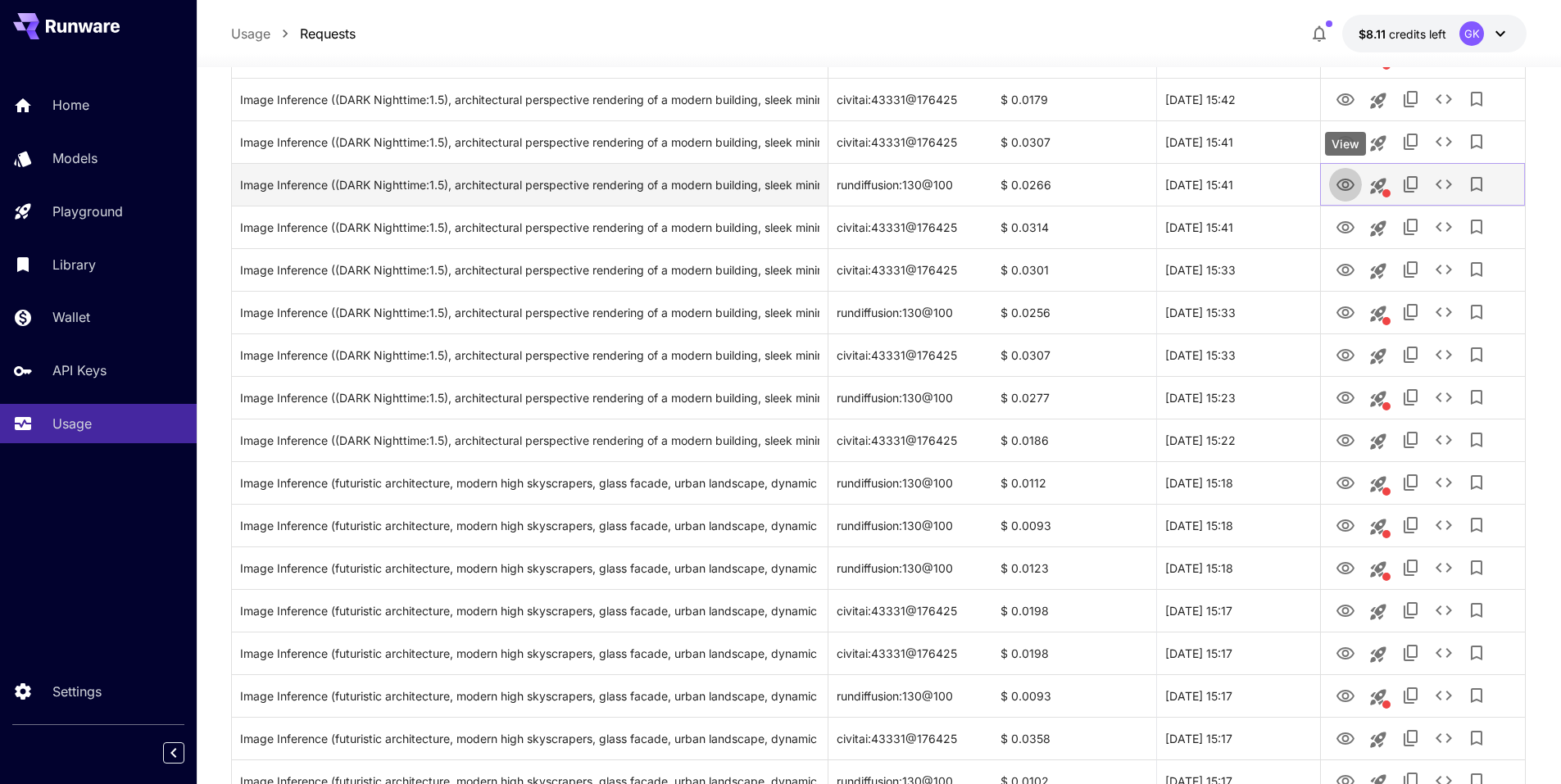
click at [1353, 193] on icon "View" at bounding box center [1346, 186] width 20 height 20
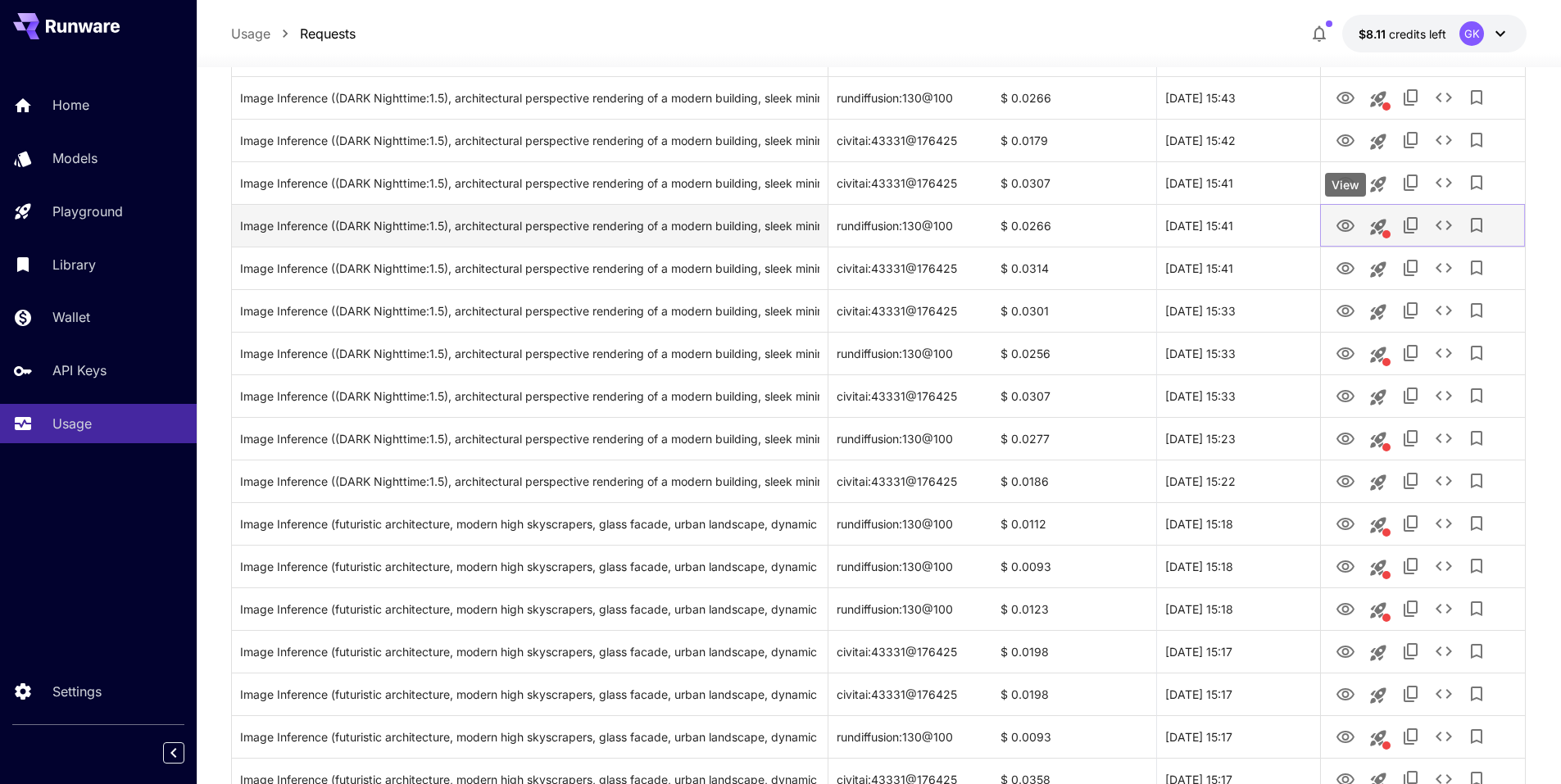
scroll to position [1270, 0]
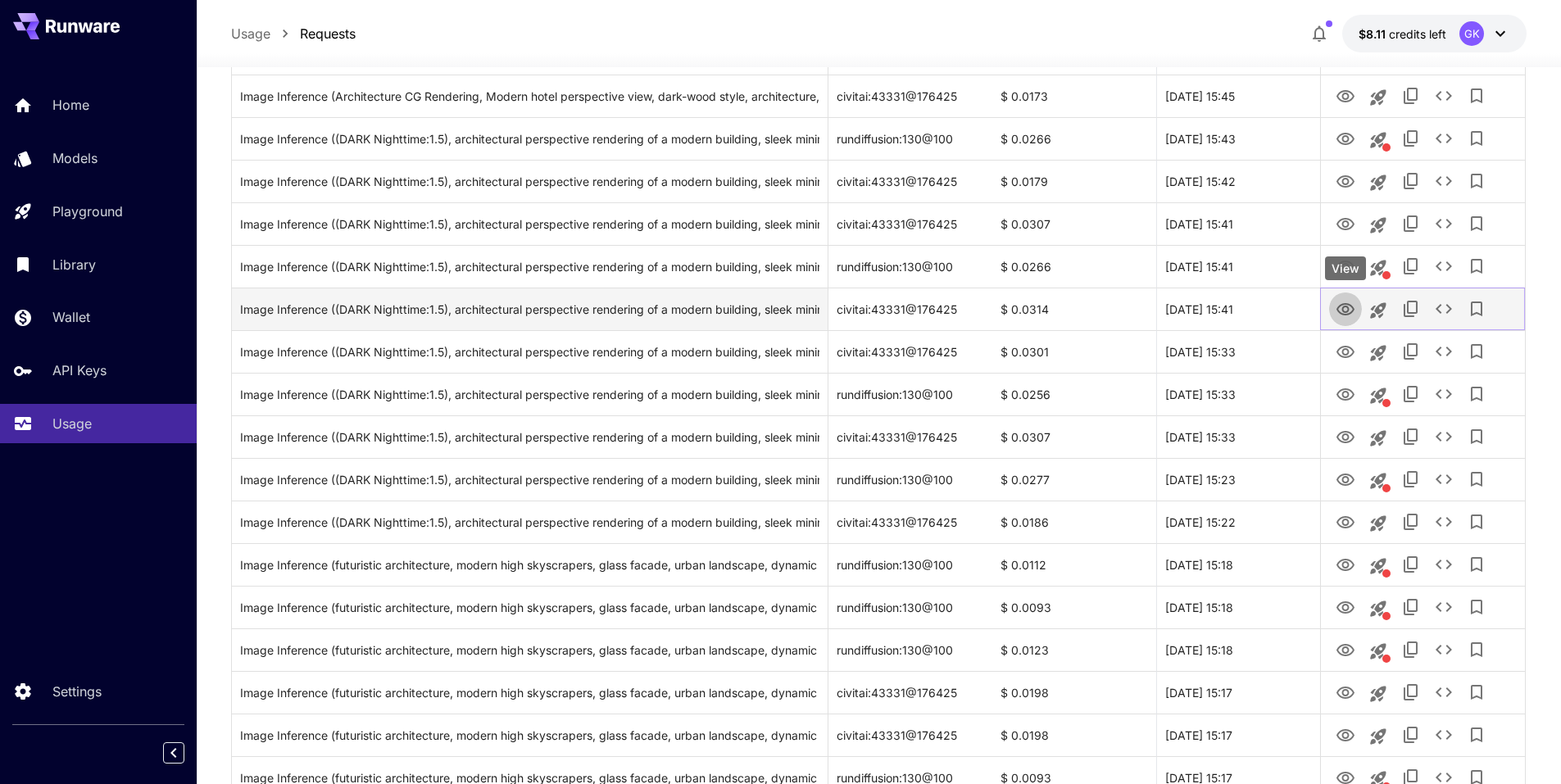
click at [1350, 318] on icon "View" at bounding box center [1346, 309] width 20 height 20
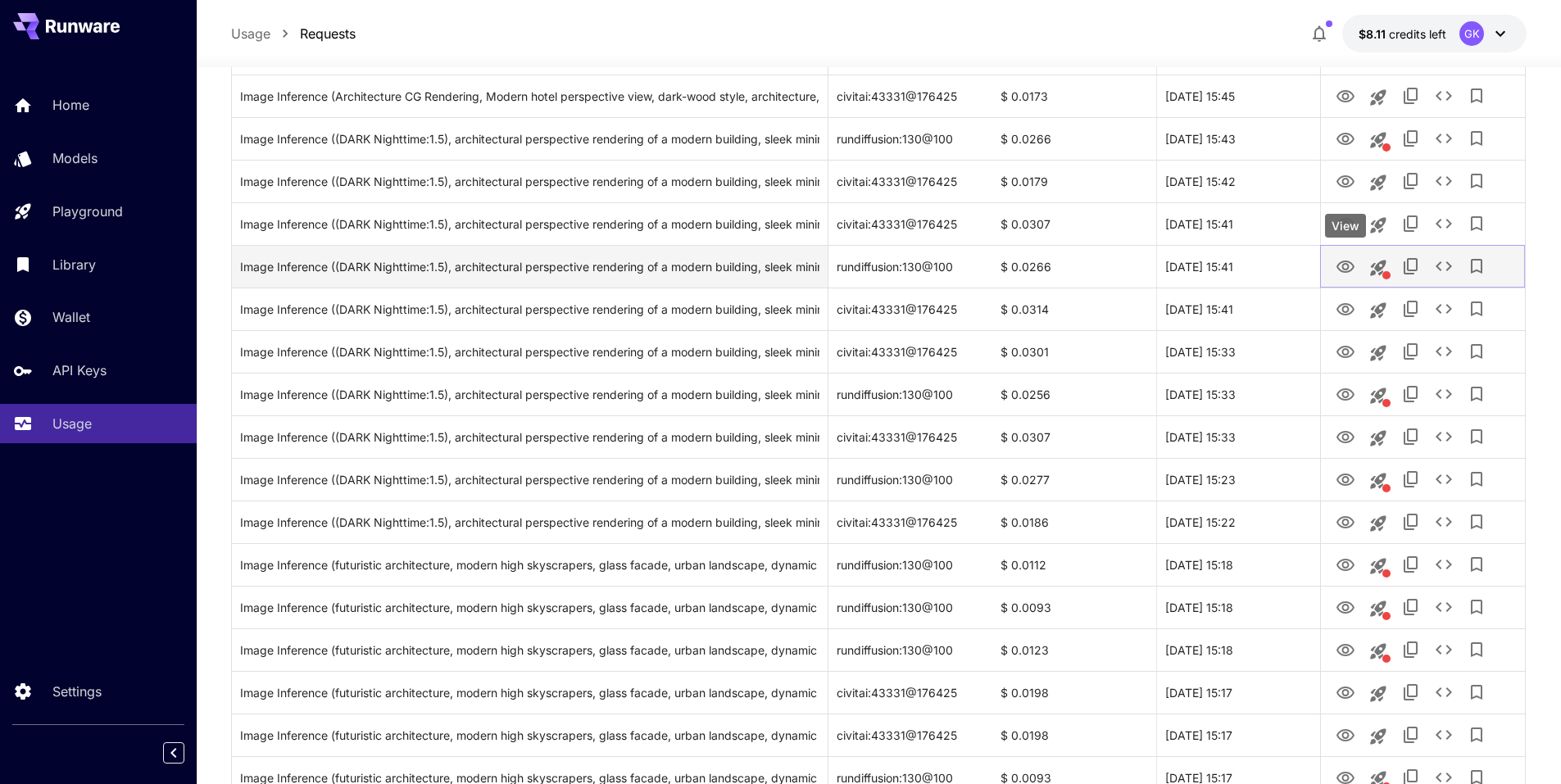
click at [1353, 271] on icon "View" at bounding box center [1346, 267] width 20 height 20
click at [1357, 271] on button "View" at bounding box center [1345, 266] width 33 height 34
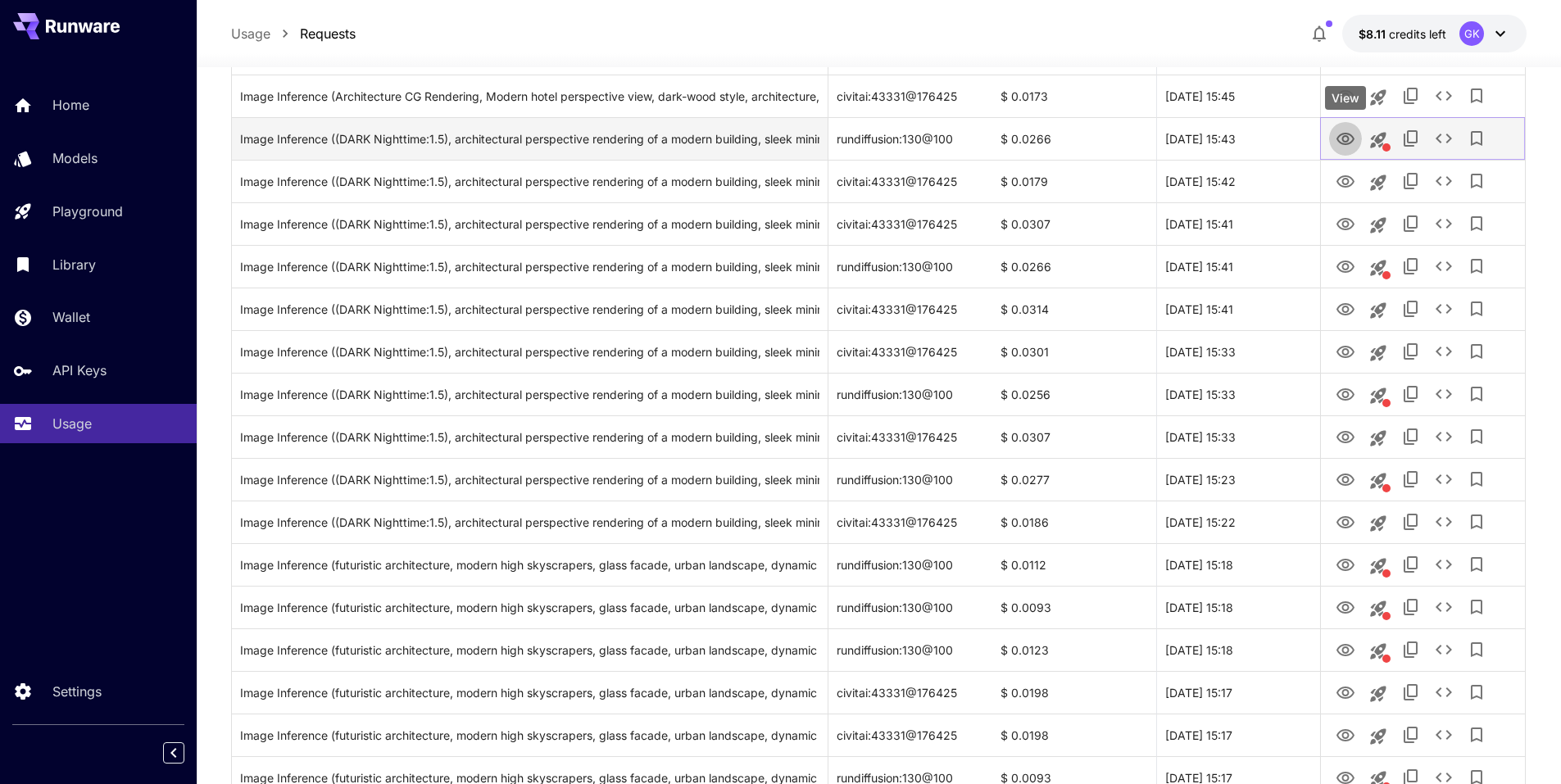
click at [1352, 144] on icon "View" at bounding box center [1346, 139] width 20 height 20
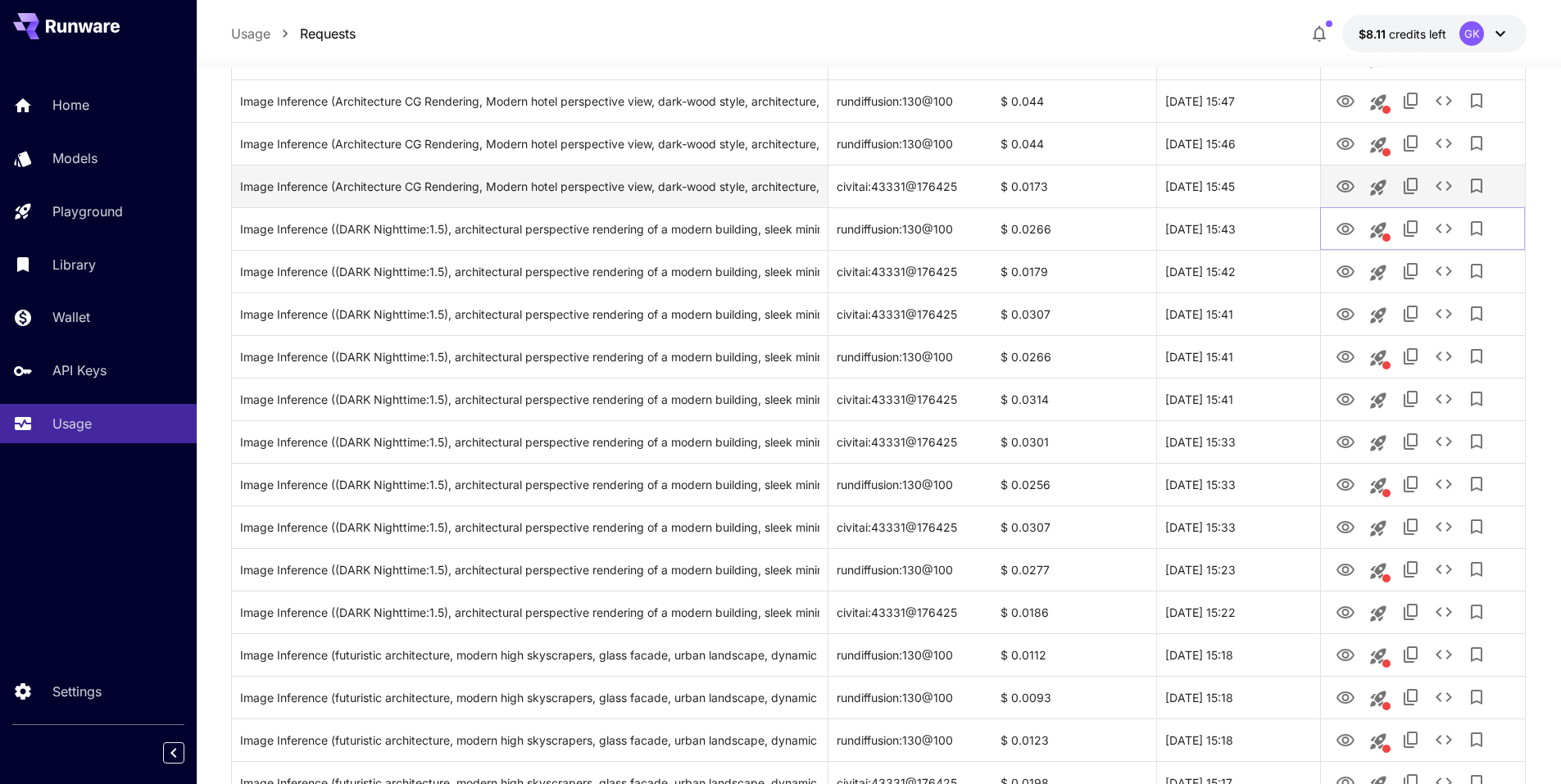
scroll to position [1106, 0]
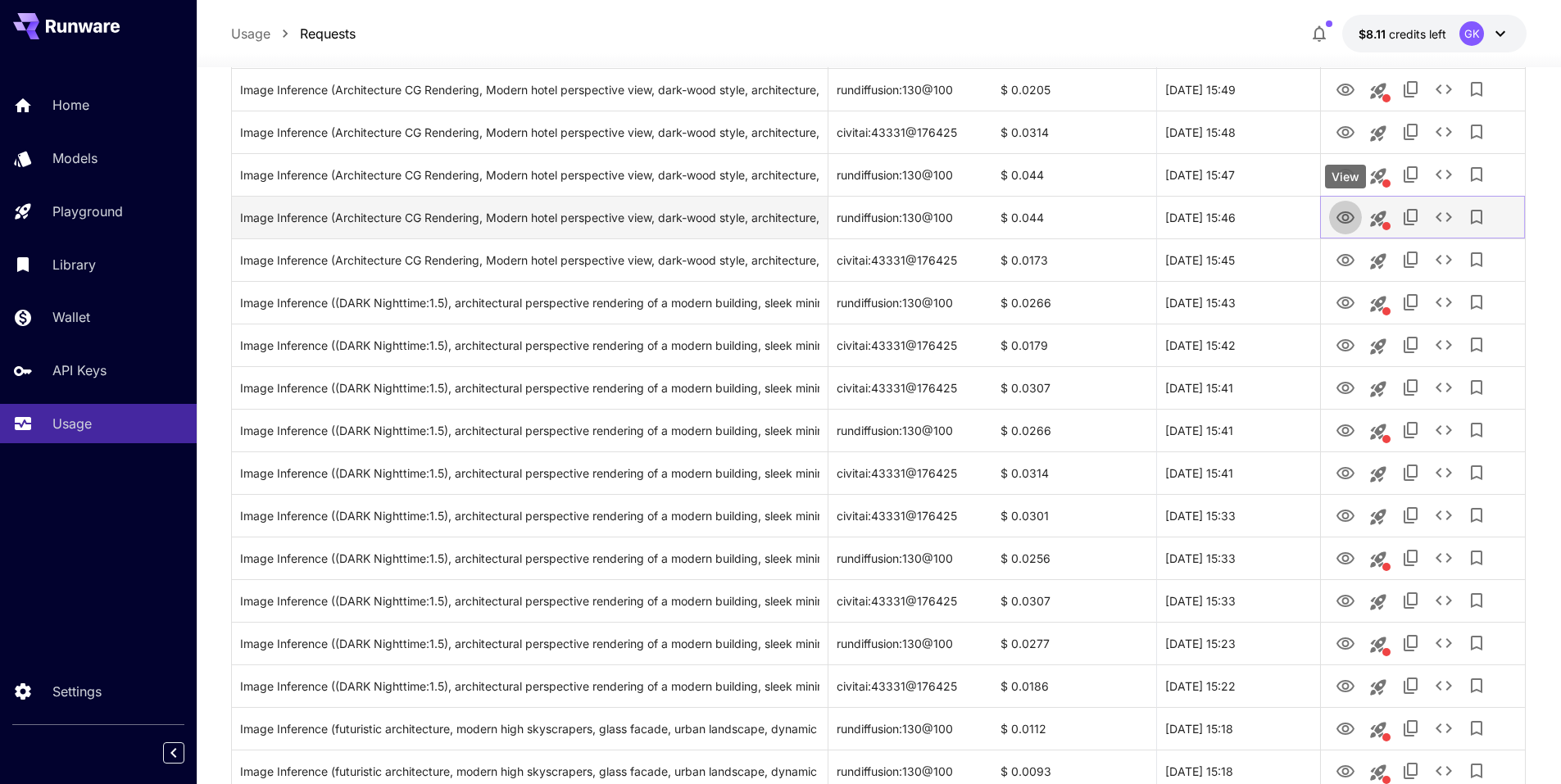
click at [1350, 218] on icon "View" at bounding box center [1346, 218] width 20 height 20
click at [631, 227] on div "Image Inference (Architecture CG Rendering, Modern hotel perspective view, dark…" at bounding box center [530, 218] width 580 height 42
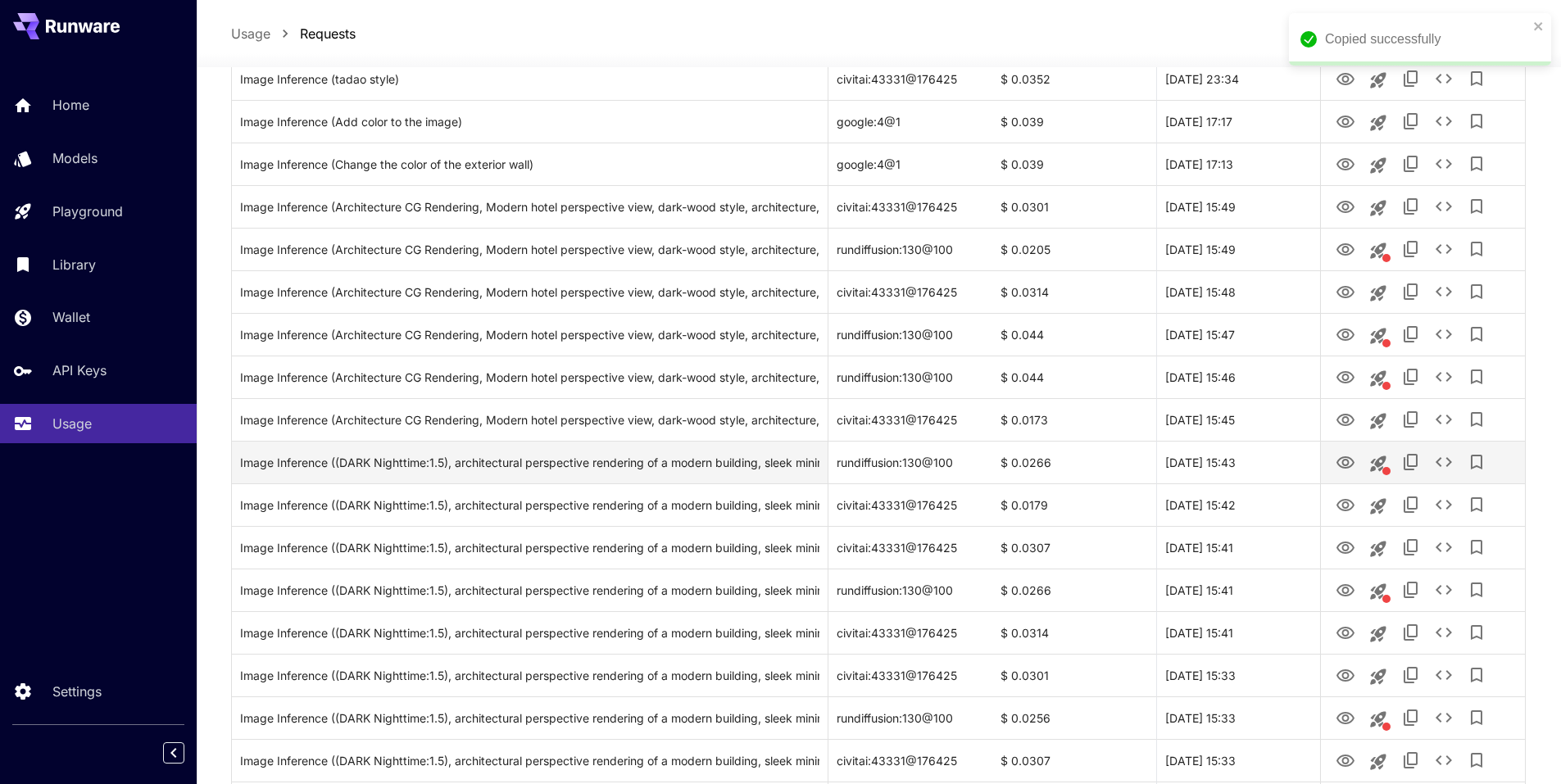
scroll to position [943, 0]
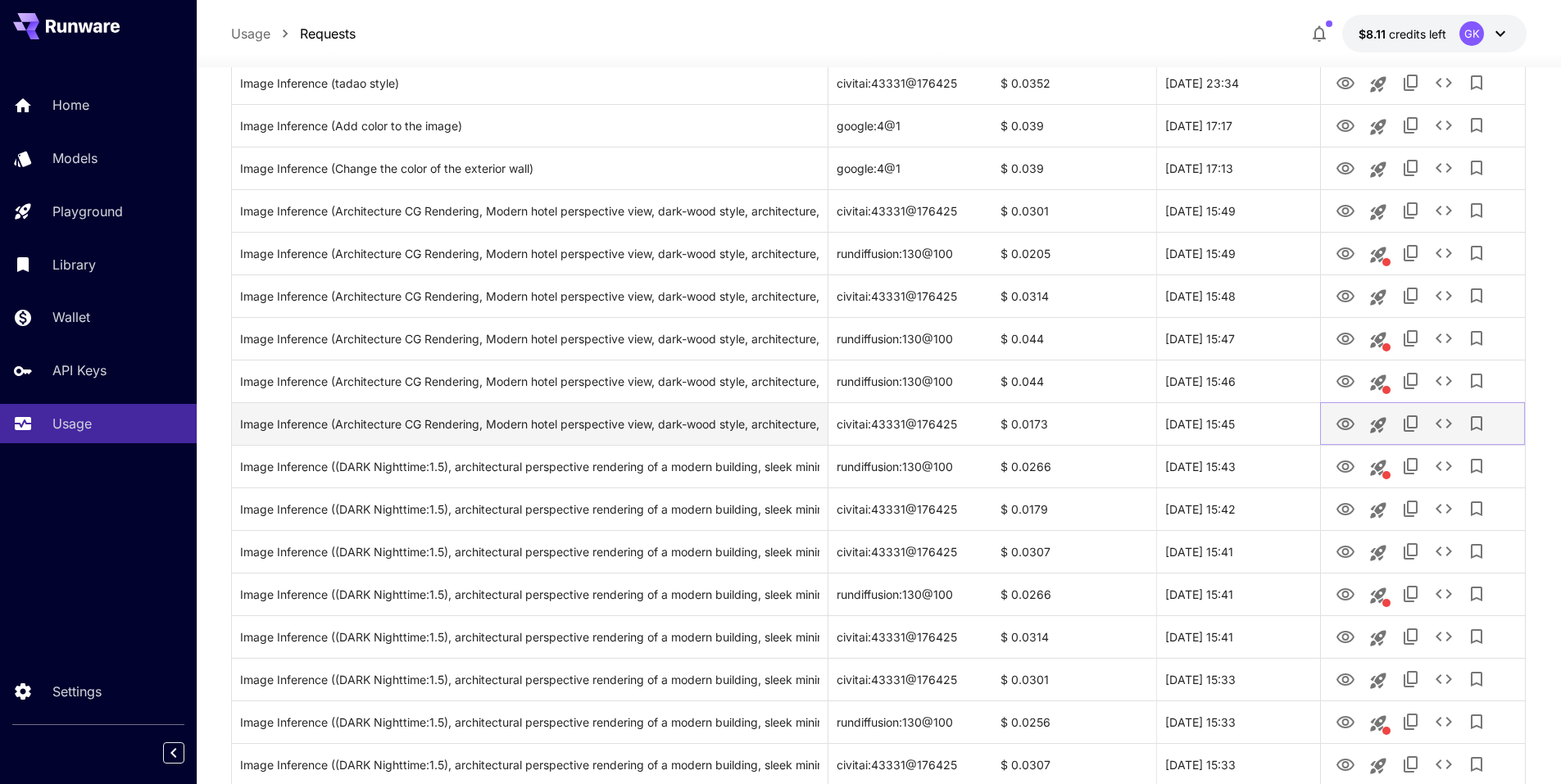
click at [1345, 420] on icon "View" at bounding box center [1346, 425] width 18 height 12
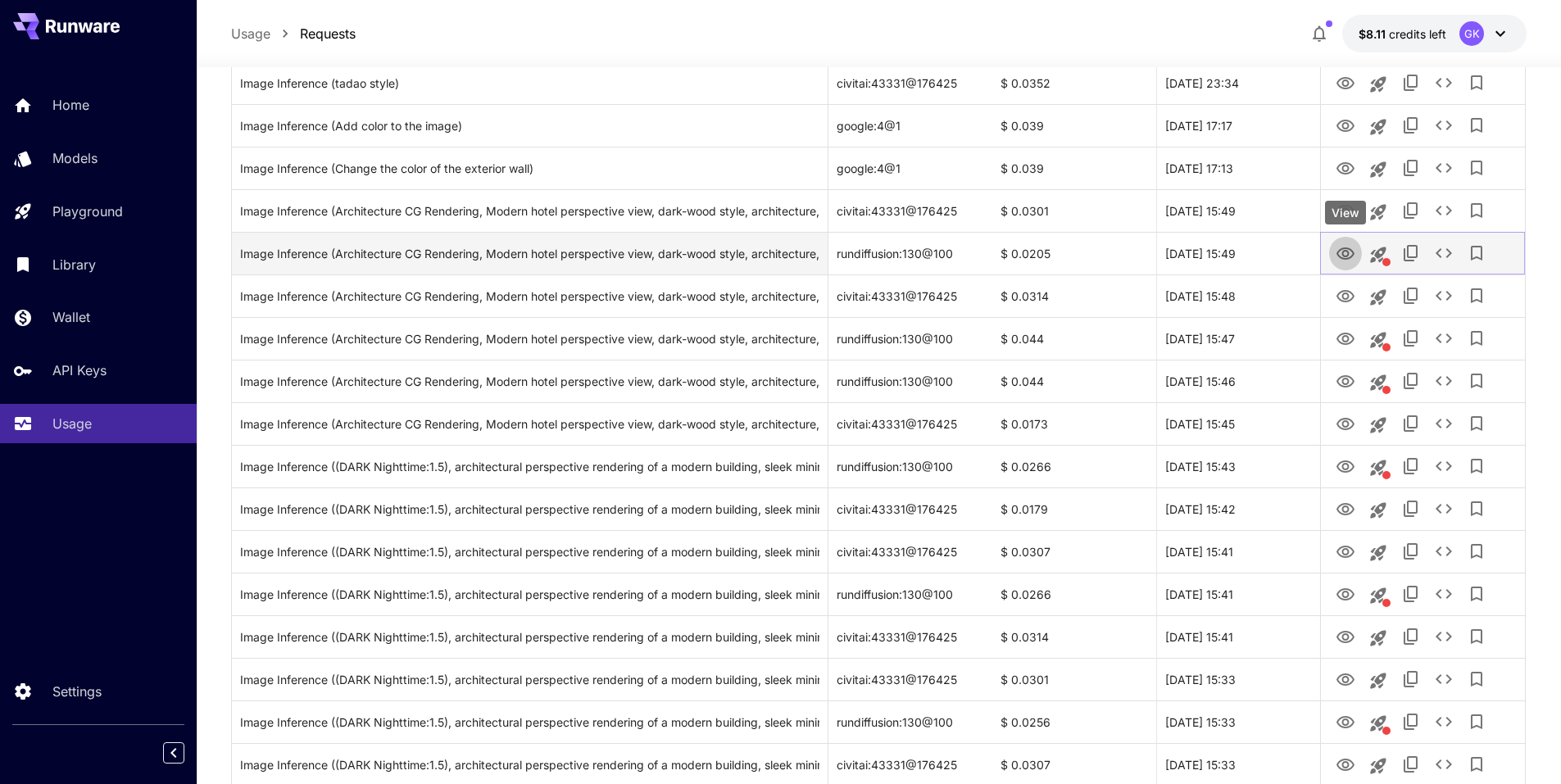
click at [1354, 254] on icon "View" at bounding box center [1346, 253] width 18 height 12
click at [1344, 260] on icon "View" at bounding box center [1346, 254] width 20 height 20
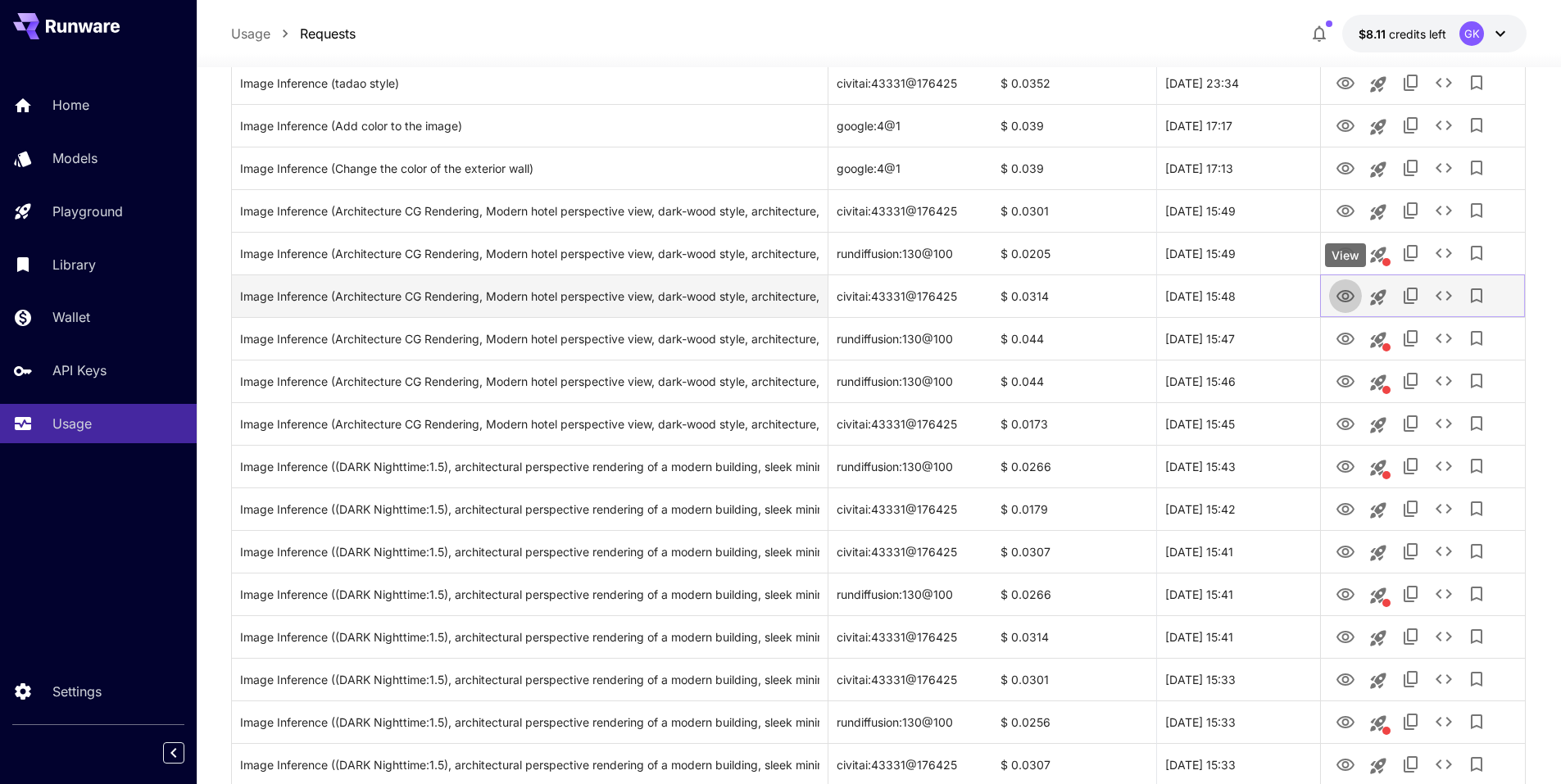
click at [1341, 289] on icon "View" at bounding box center [1346, 297] width 20 height 20
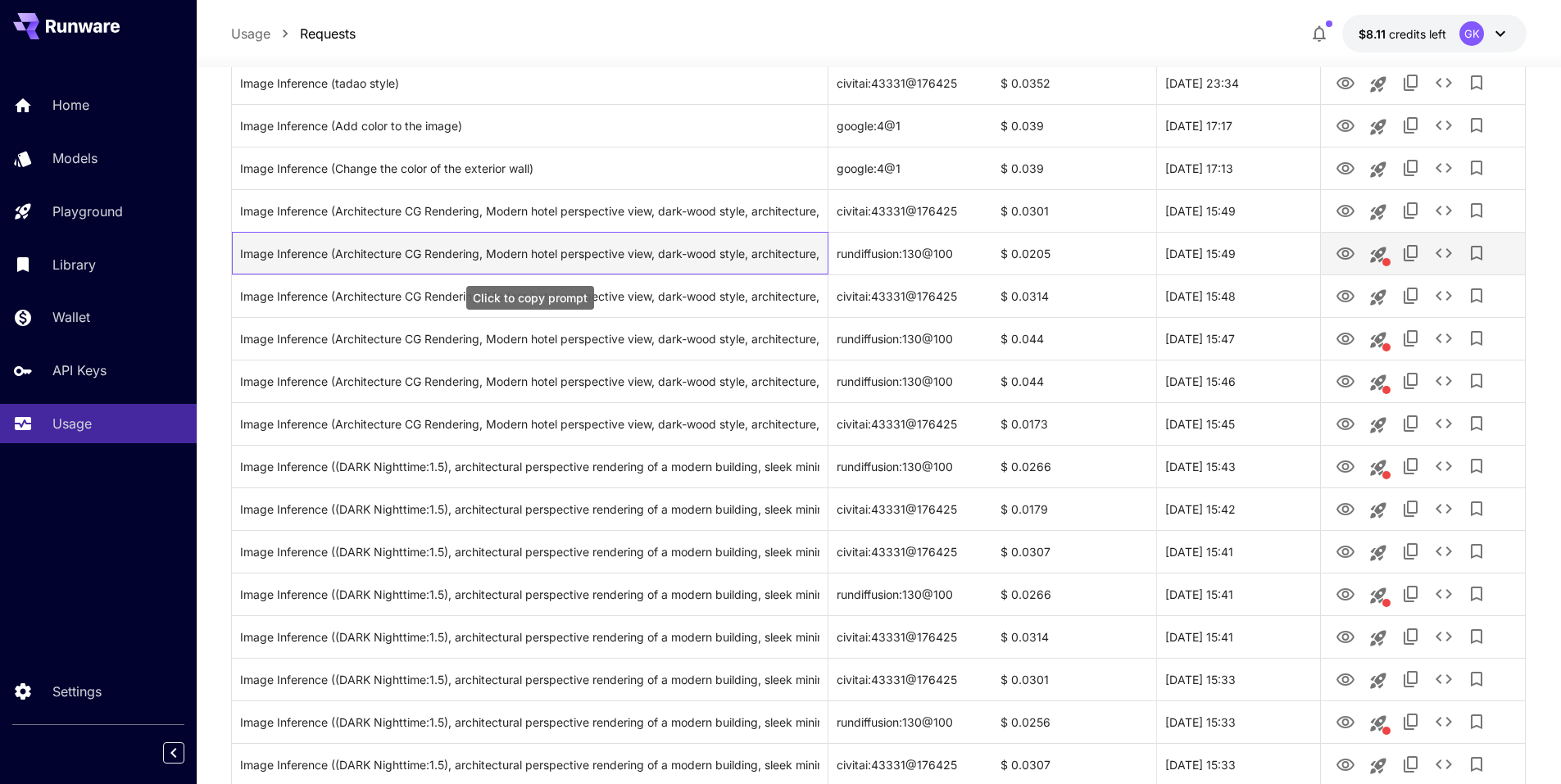
click at [670, 259] on div "Image Inference (Architecture CG Rendering, Modern hotel perspective view, dark…" at bounding box center [530, 253] width 580 height 42
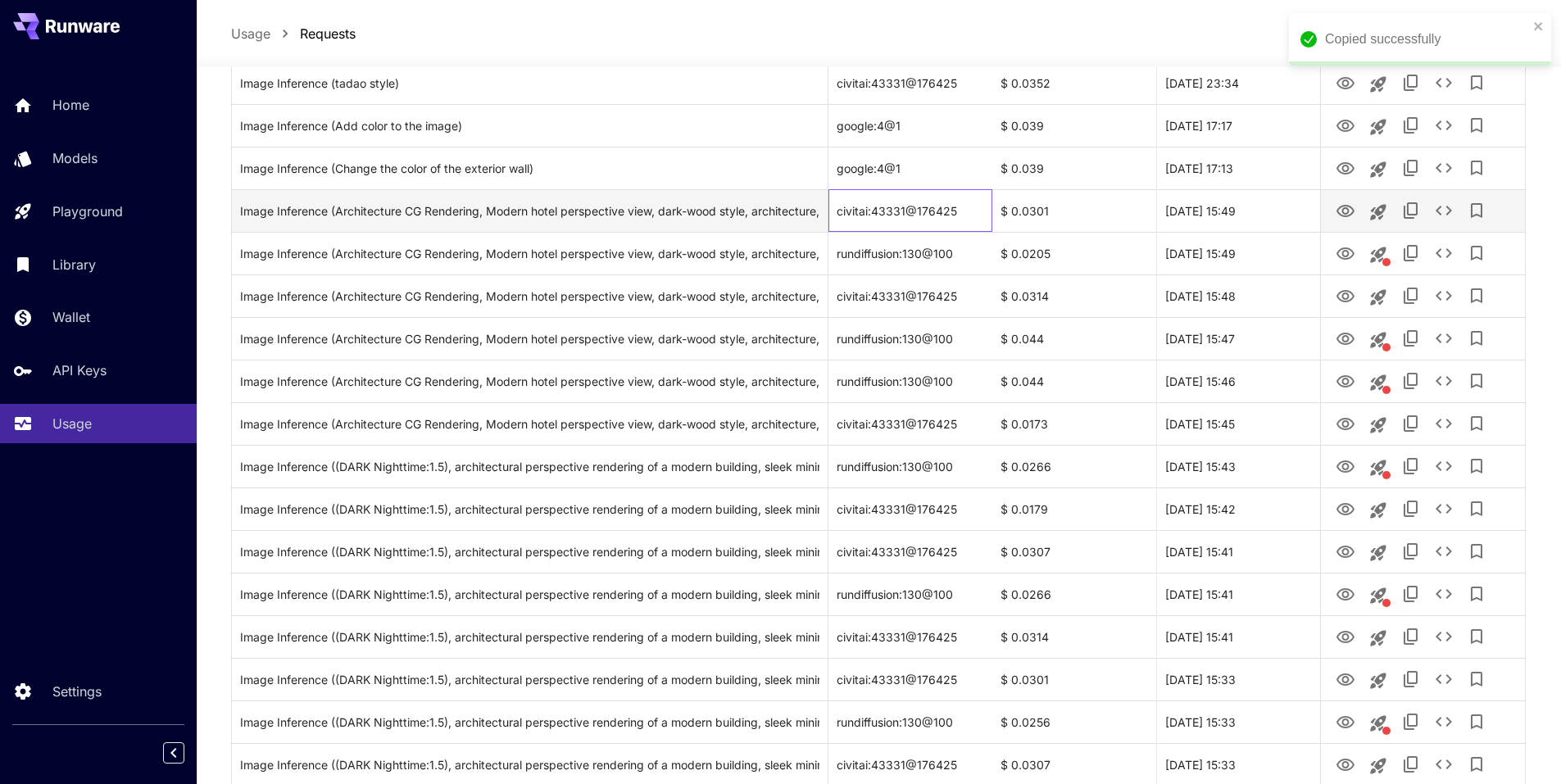
click at [975, 204] on div "civitai:43331@176425" at bounding box center [911, 210] width 164 height 43
click at [1338, 207] on icon "View" at bounding box center [1346, 211] width 20 height 20
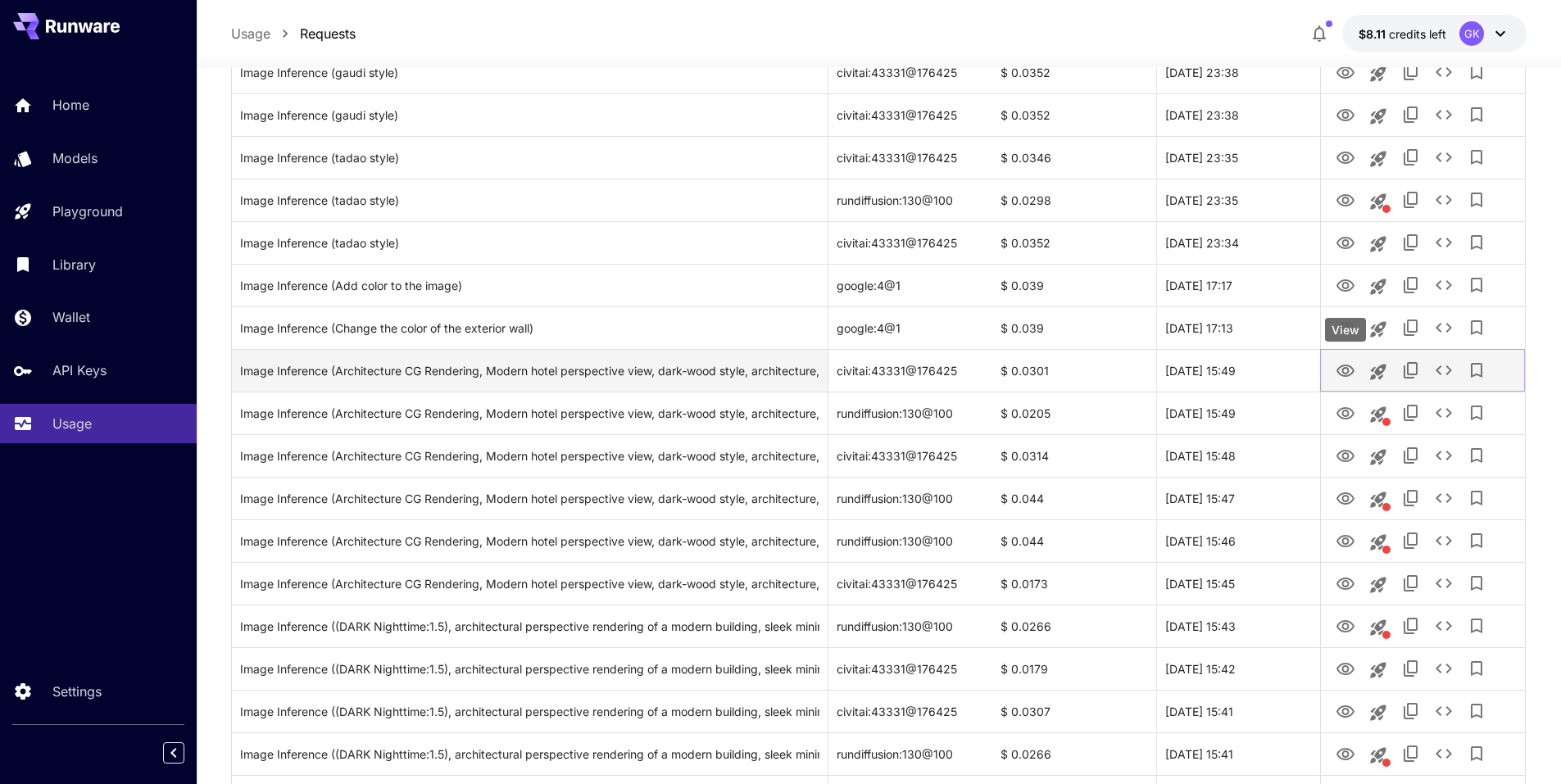
scroll to position [779, 0]
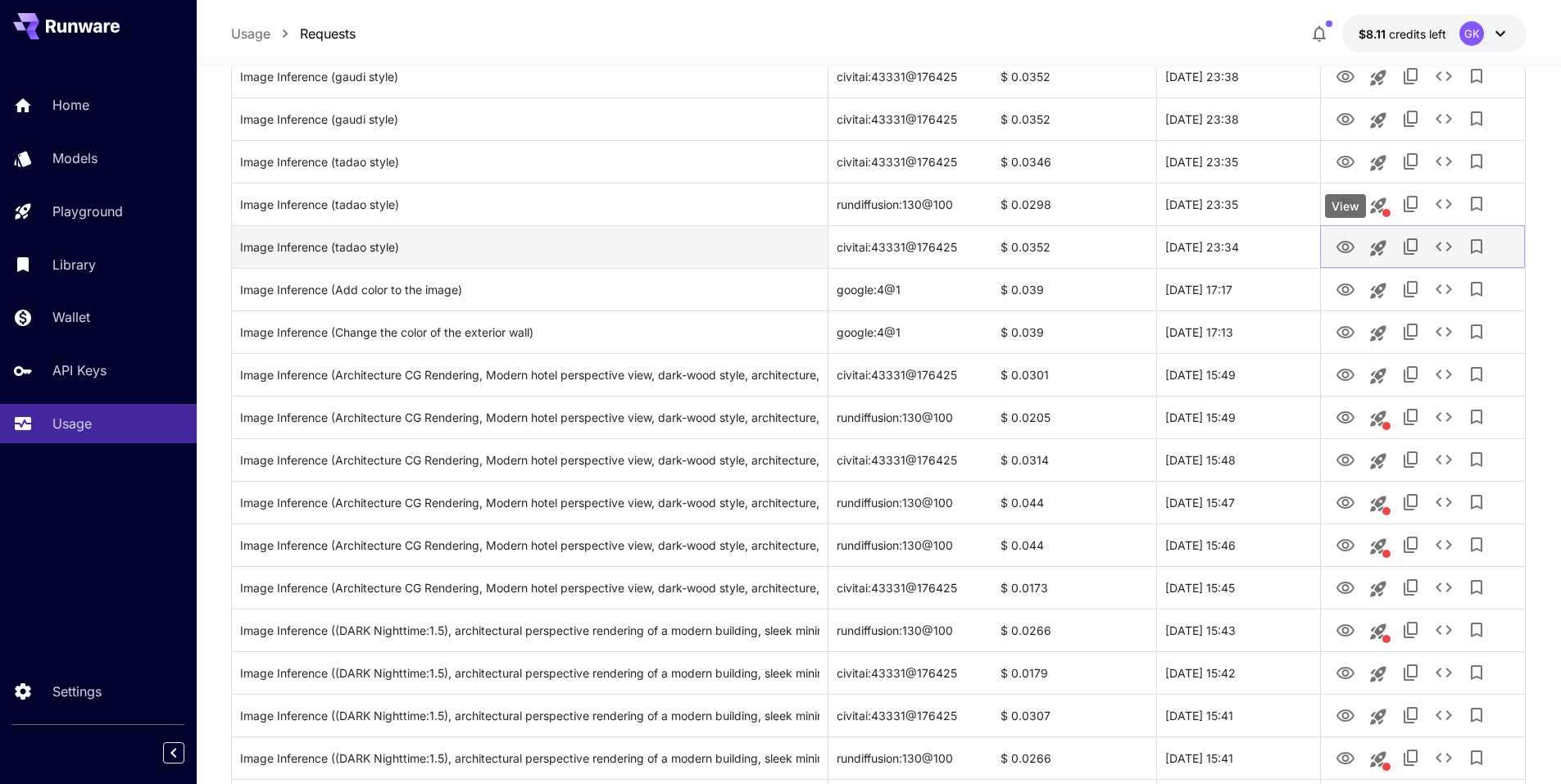
click at [1346, 242] on icon "View" at bounding box center [1346, 247] width 18 height 12
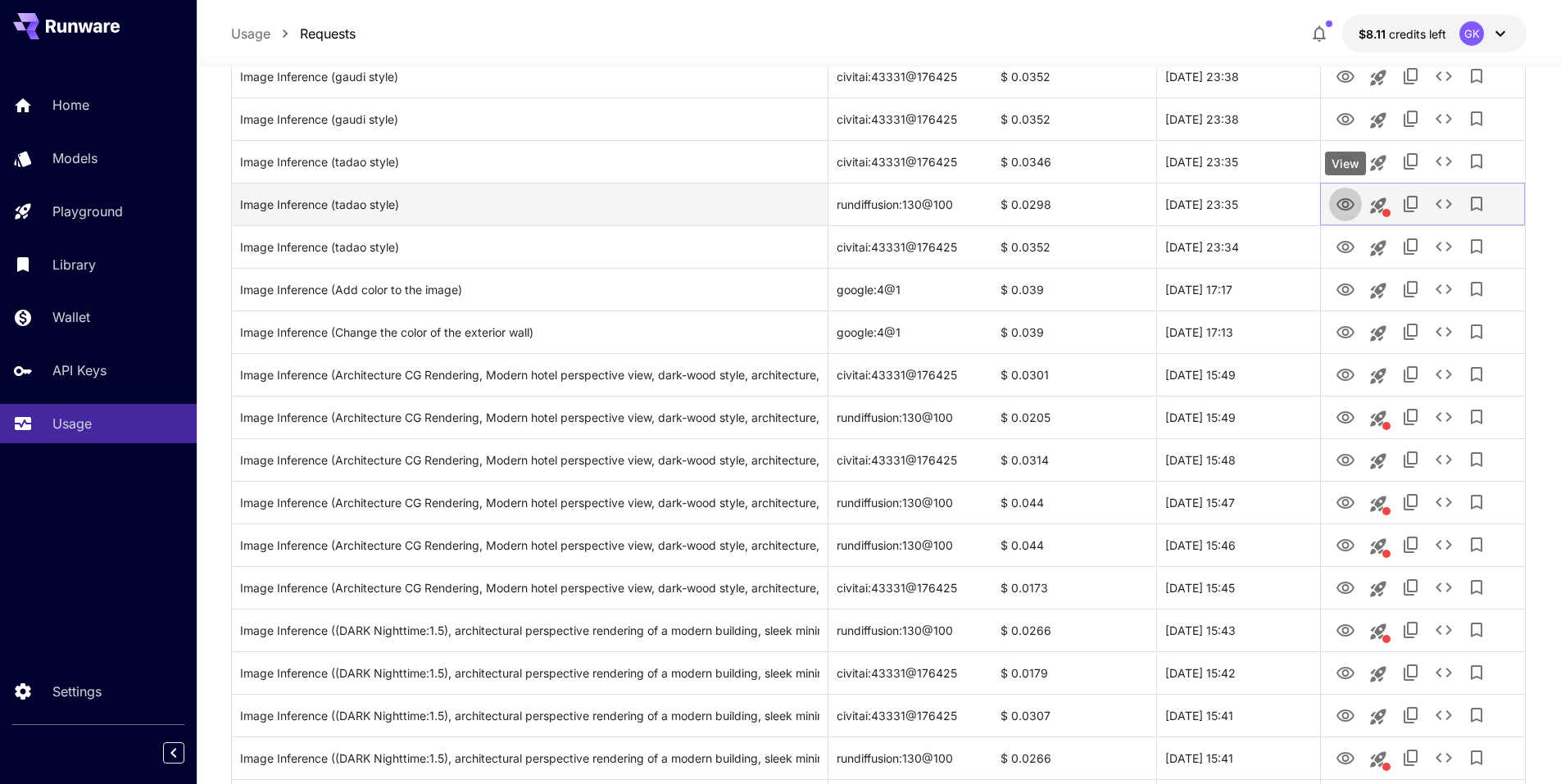
click at [1347, 204] on icon "View" at bounding box center [1346, 205] width 20 height 20
drag, startPoint x: 1255, startPoint y: 207, endPoint x: 1168, endPoint y: 202, distance: 87.1
click at [1168, 202] on div "30 Sep, 2025 23:35" at bounding box center [1238, 204] width 164 height 43
click at [385, 207] on div "Image Inference (tadao style)" at bounding box center [530, 204] width 580 height 42
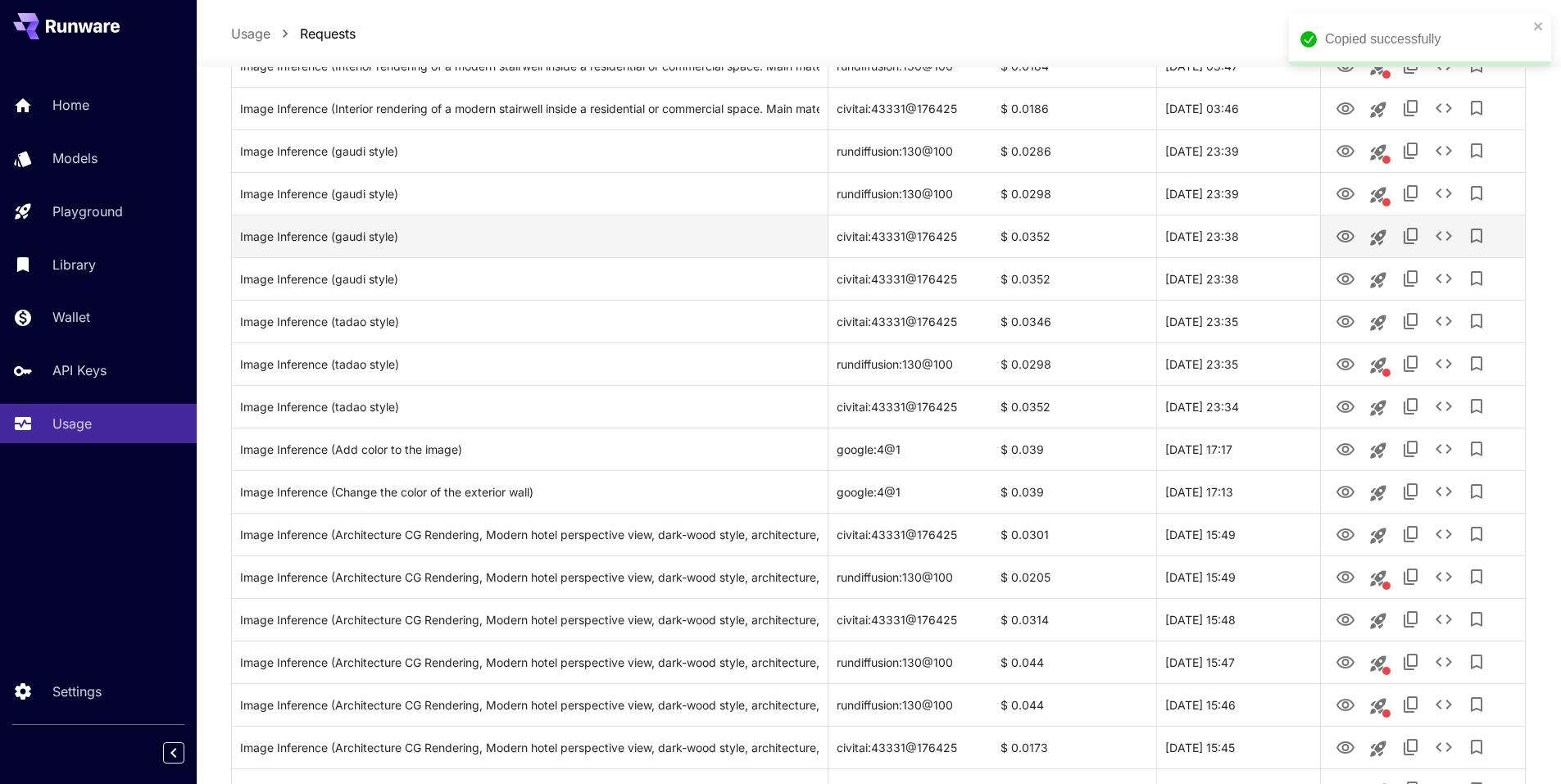
scroll to position [615, 0]
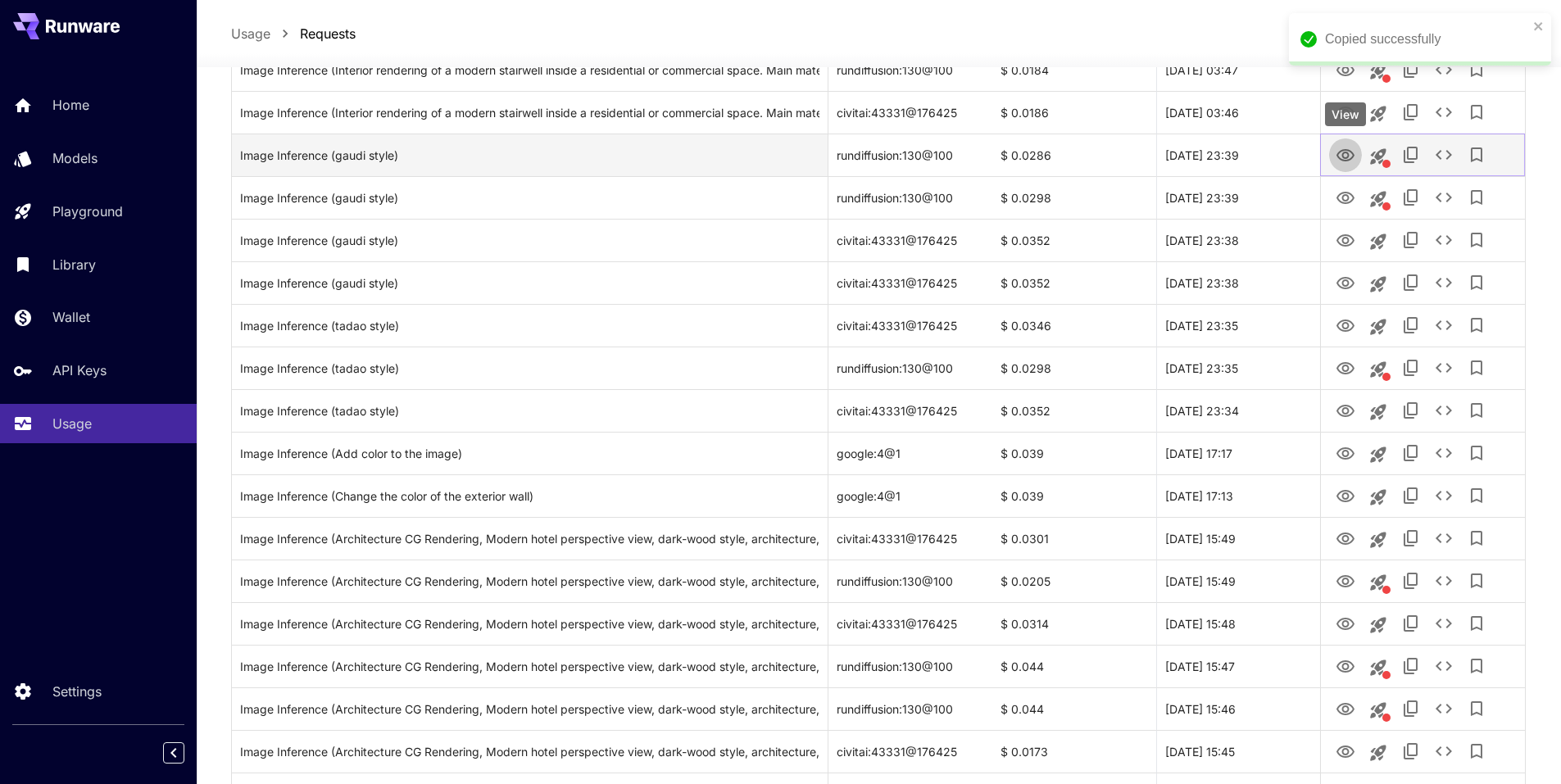
click at [1355, 159] on icon "View" at bounding box center [1346, 156] width 20 height 20
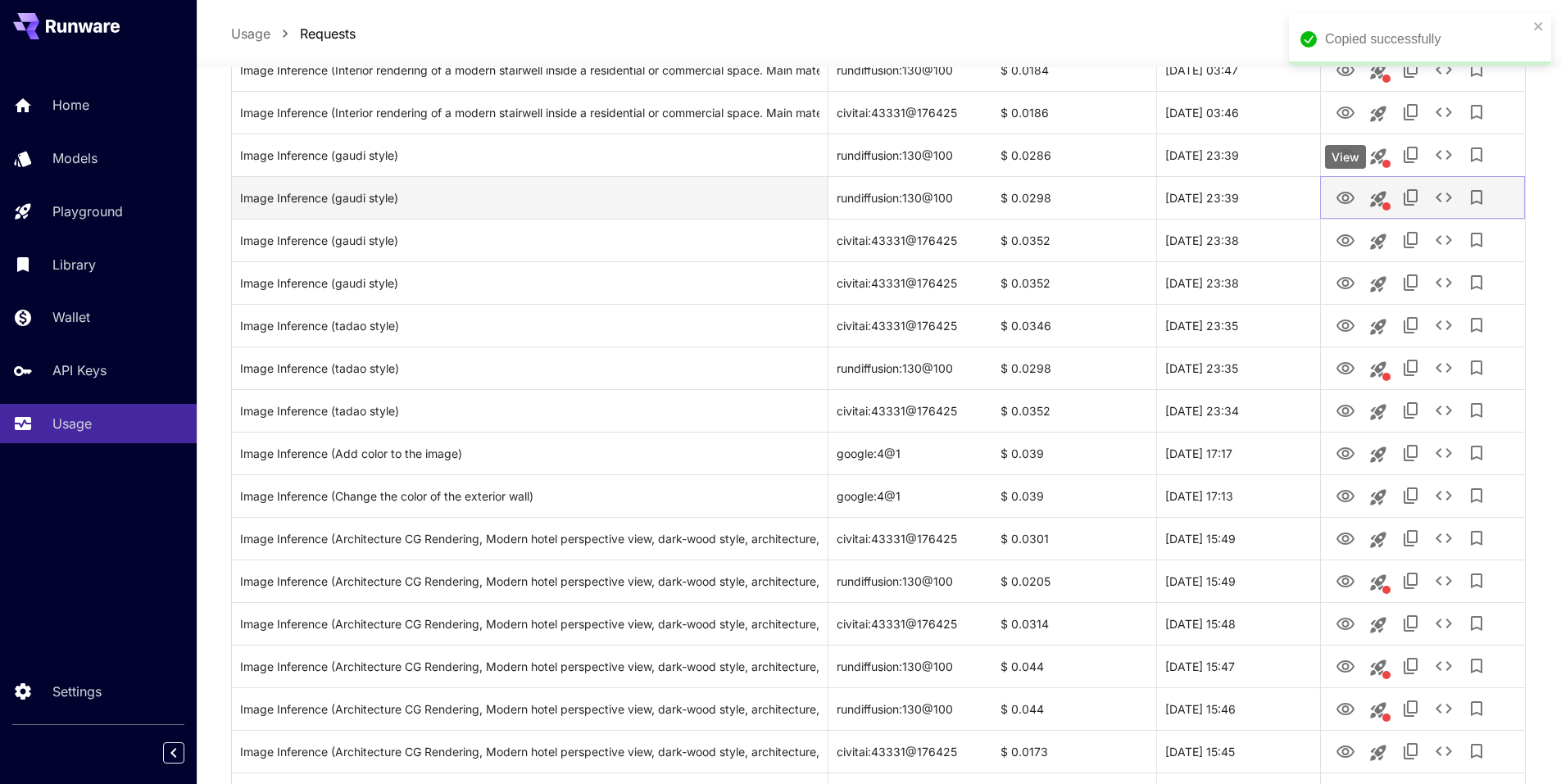
click at [1337, 203] on icon "View" at bounding box center [1346, 198] width 20 height 20
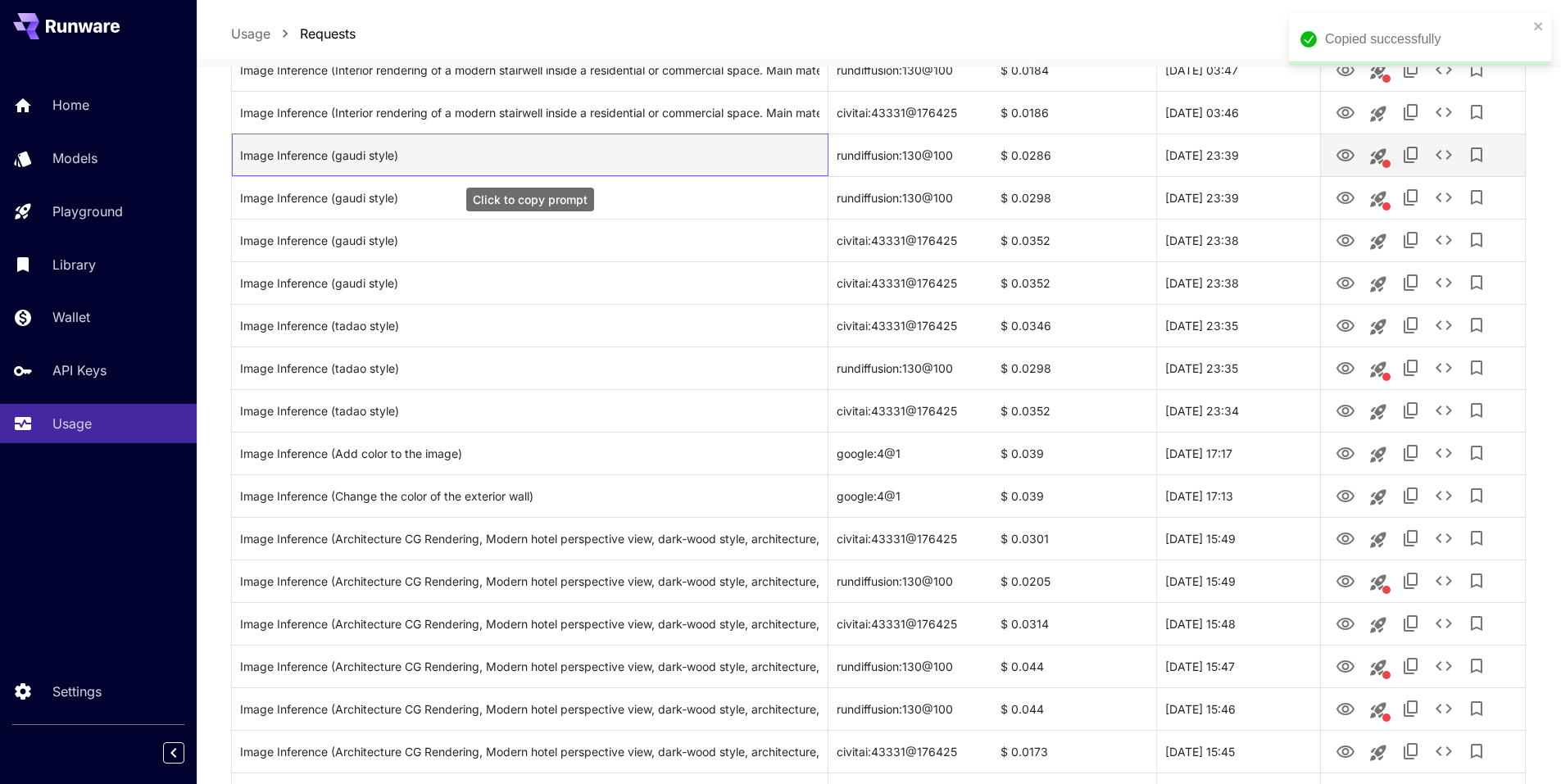
click at [380, 166] on div "Image Inference (gaudi style)" at bounding box center [530, 155] width 580 height 42
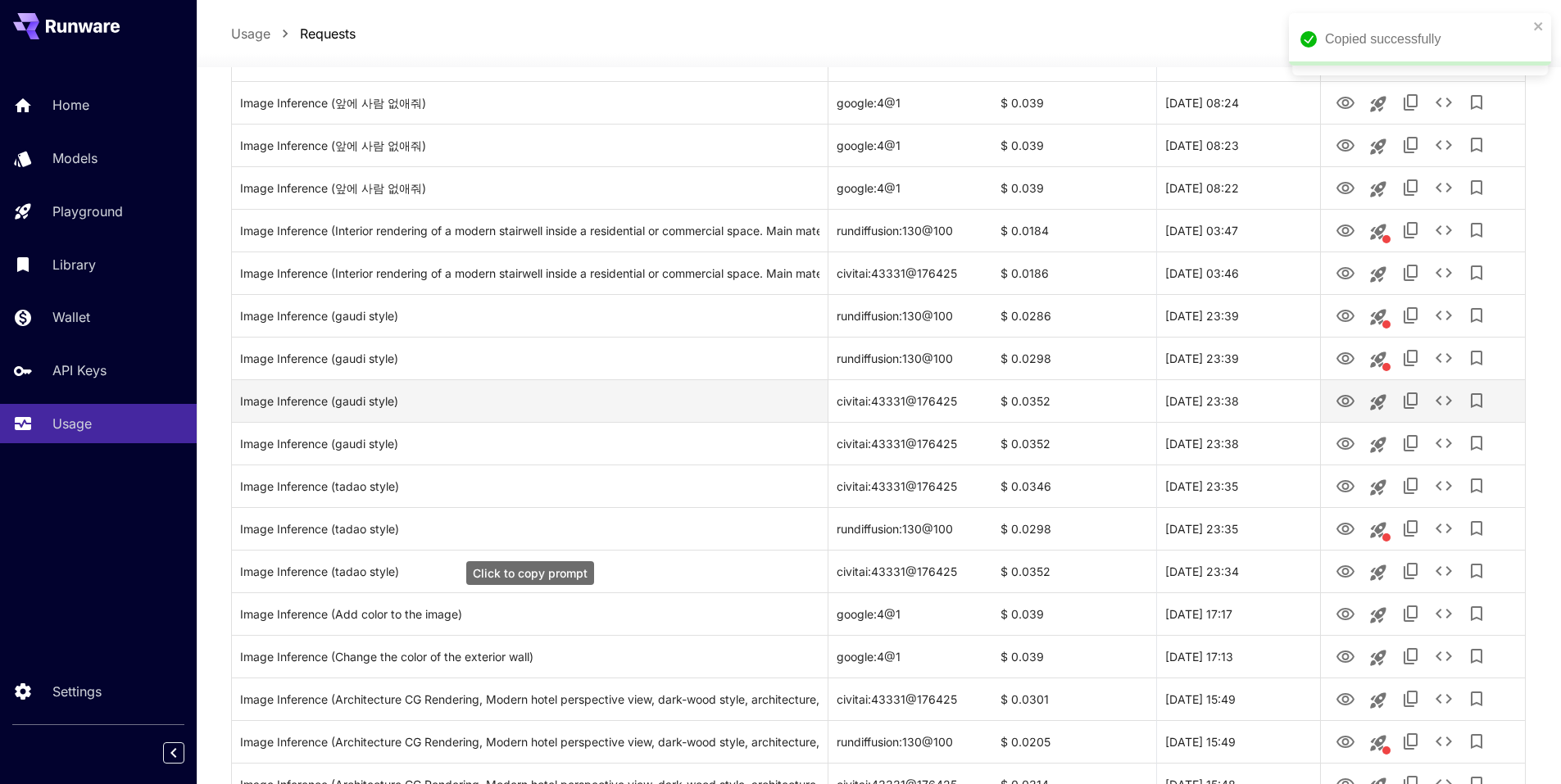
scroll to position [450, 0]
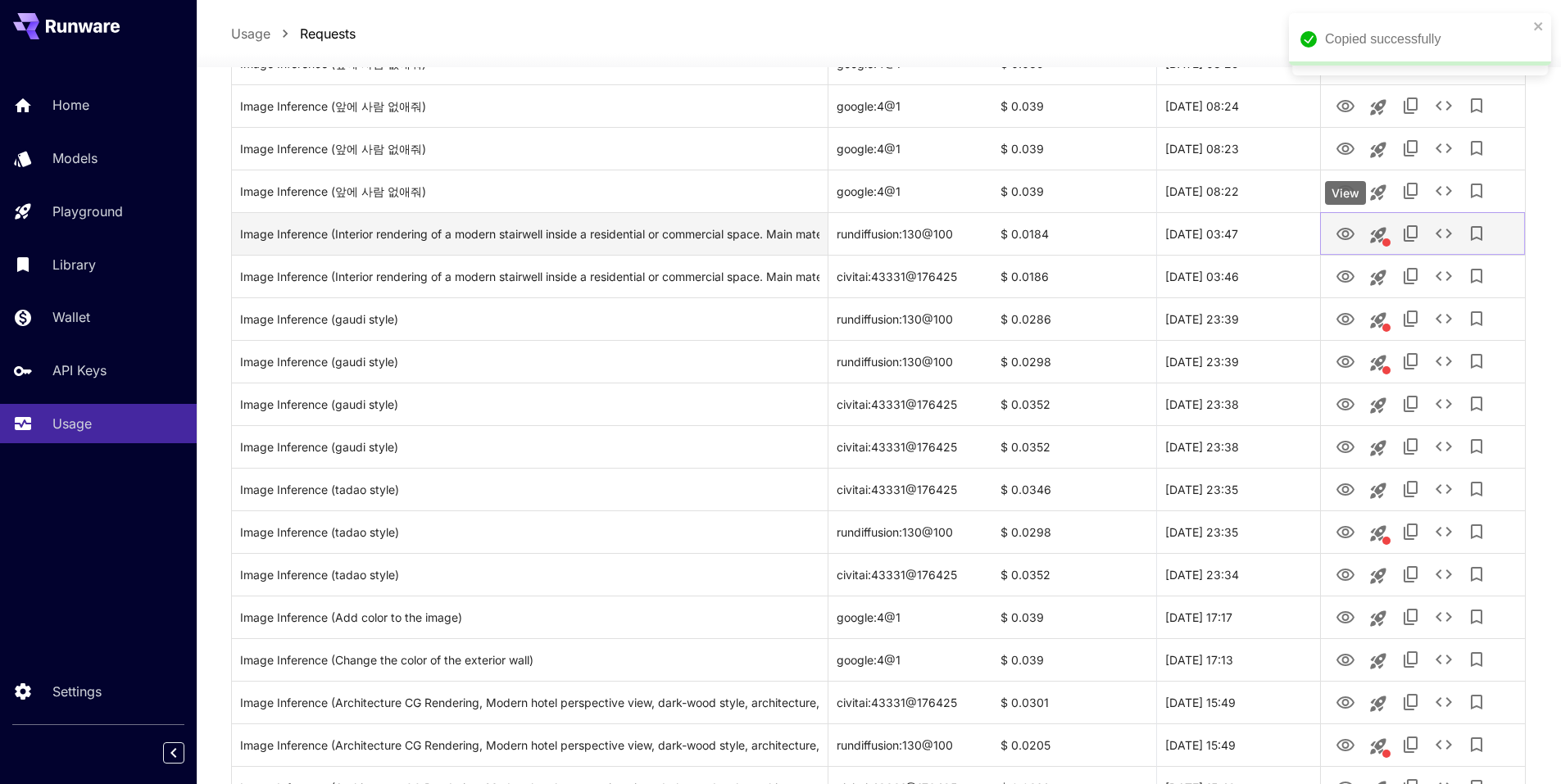
click at [1354, 241] on icon "View" at bounding box center [1346, 235] width 20 height 20
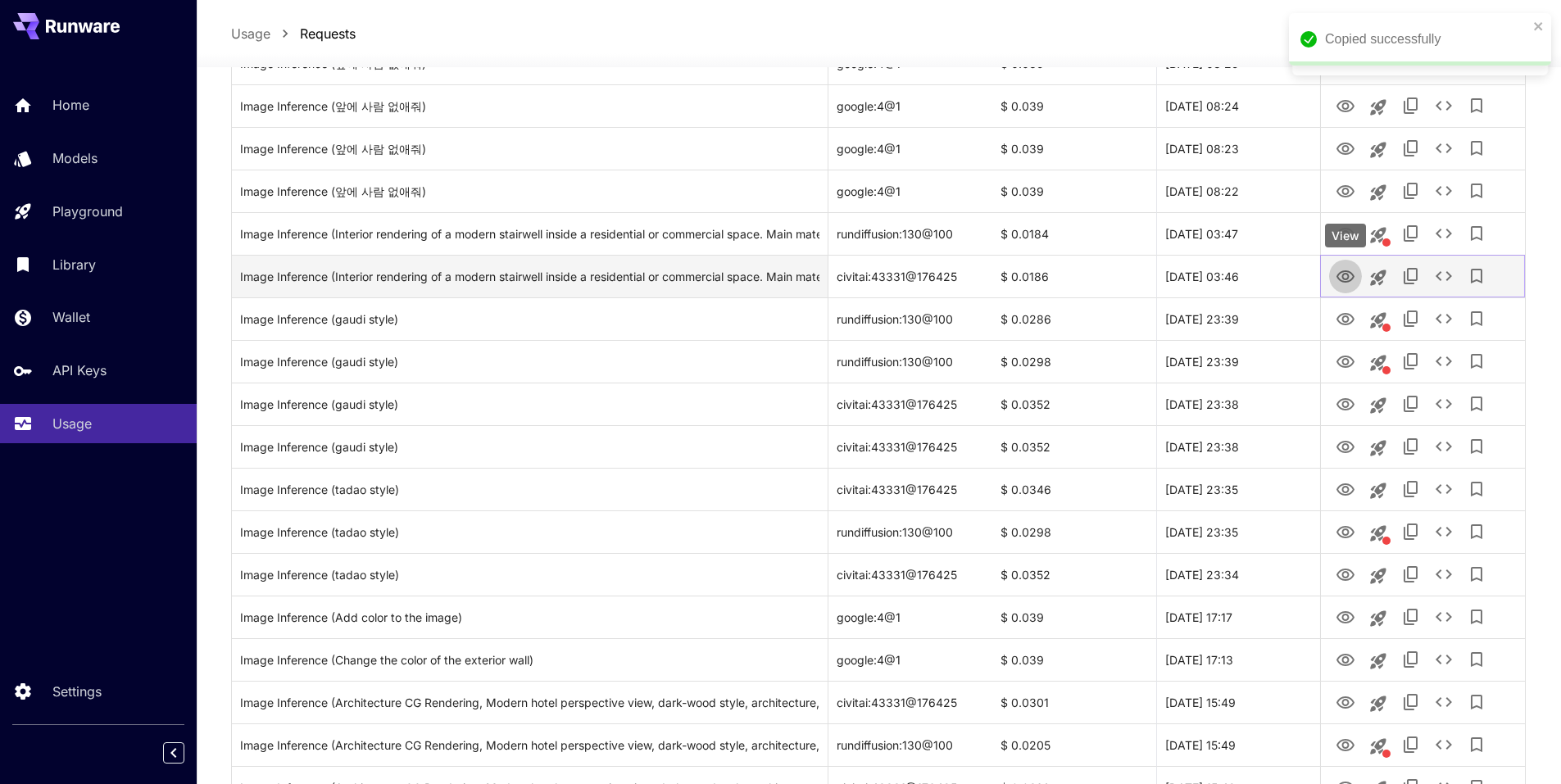
click at [1350, 274] on icon "View" at bounding box center [1346, 277] width 20 height 20
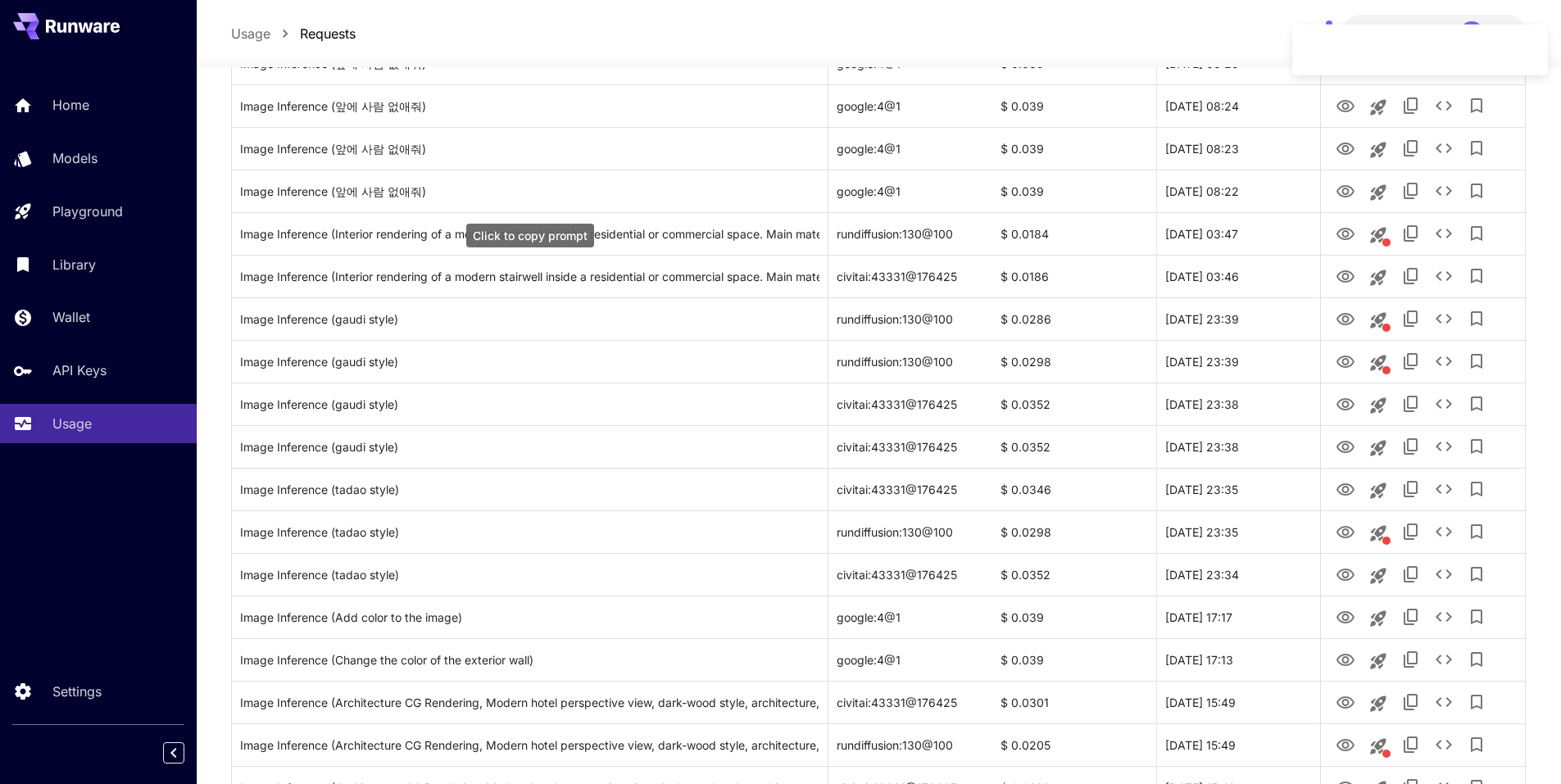
click at [587, 226] on div "Click to copy prompt" at bounding box center [530, 235] width 128 height 24
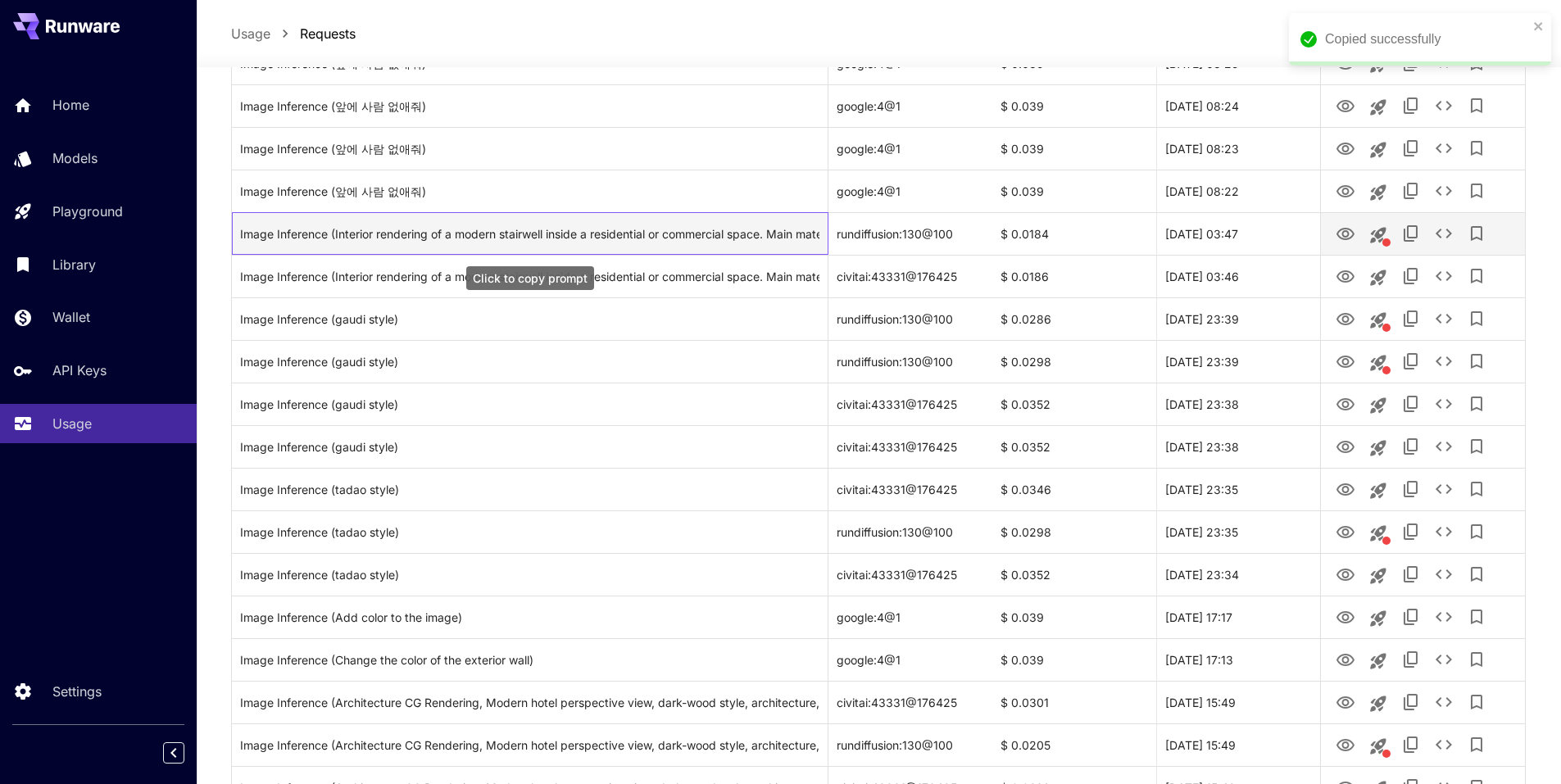
click at [603, 234] on div "Image Inference (Interior rendering of a modern stairwell inside a residential …" at bounding box center [530, 234] width 580 height 42
drag, startPoint x: 491, startPoint y: 237, endPoint x: 505, endPoint y: 236, distance: 14.0
click at [491, 237] on div "Image Inference (Interior rendering of a modern stairwell inside a residential …" at bounding box center [530, 234] width 580 height 42
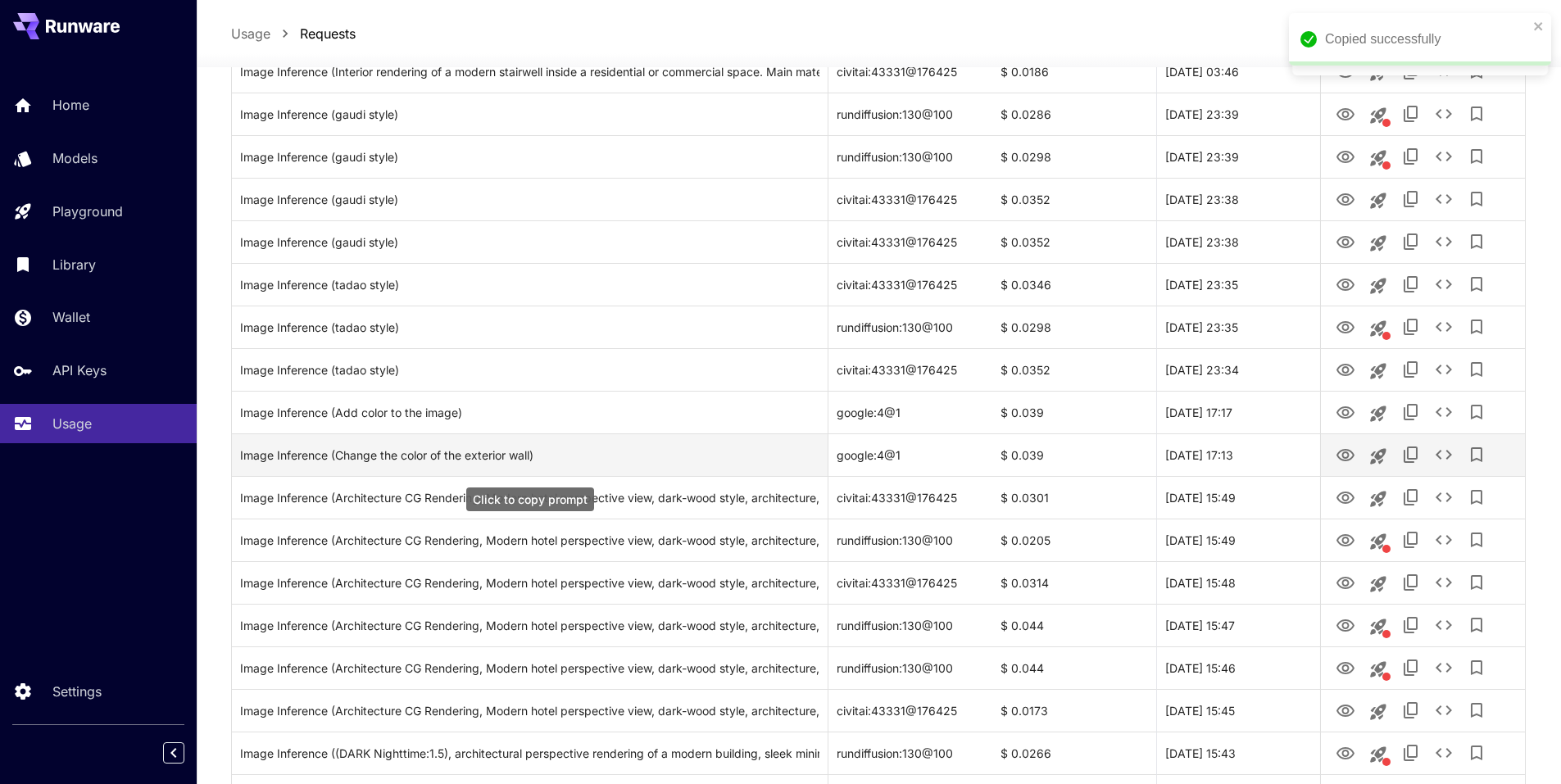
scroll to position [532, 0]
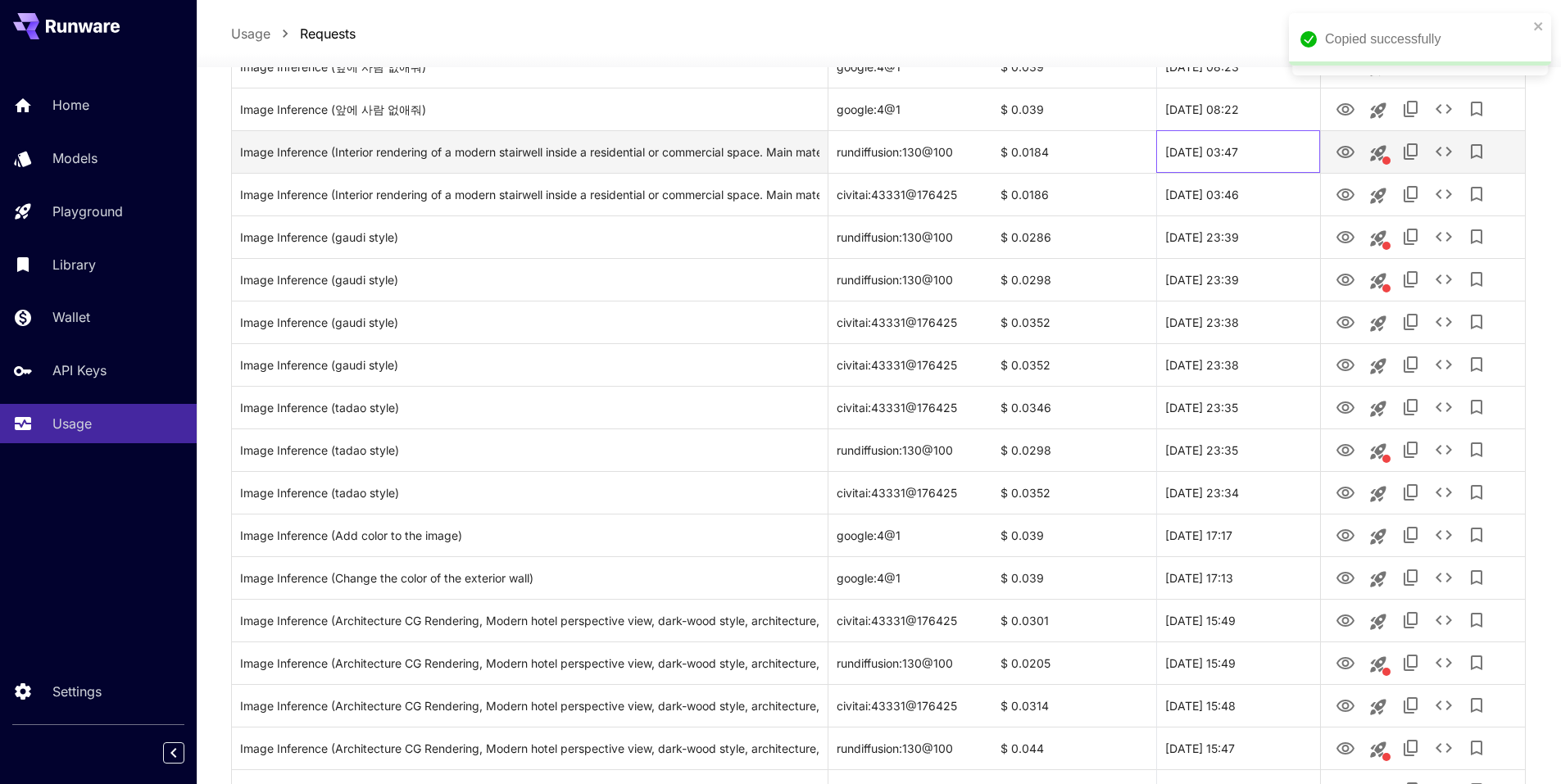
drag, startPoint x: 1293, startPoint y: 153, endPoint x: 1157, endPoint y: 167, distance: 136.7
click at [1157, 167] on div "01 Oct, 2025 03:47" at bounding box center [1238, 152] width 164 height 43
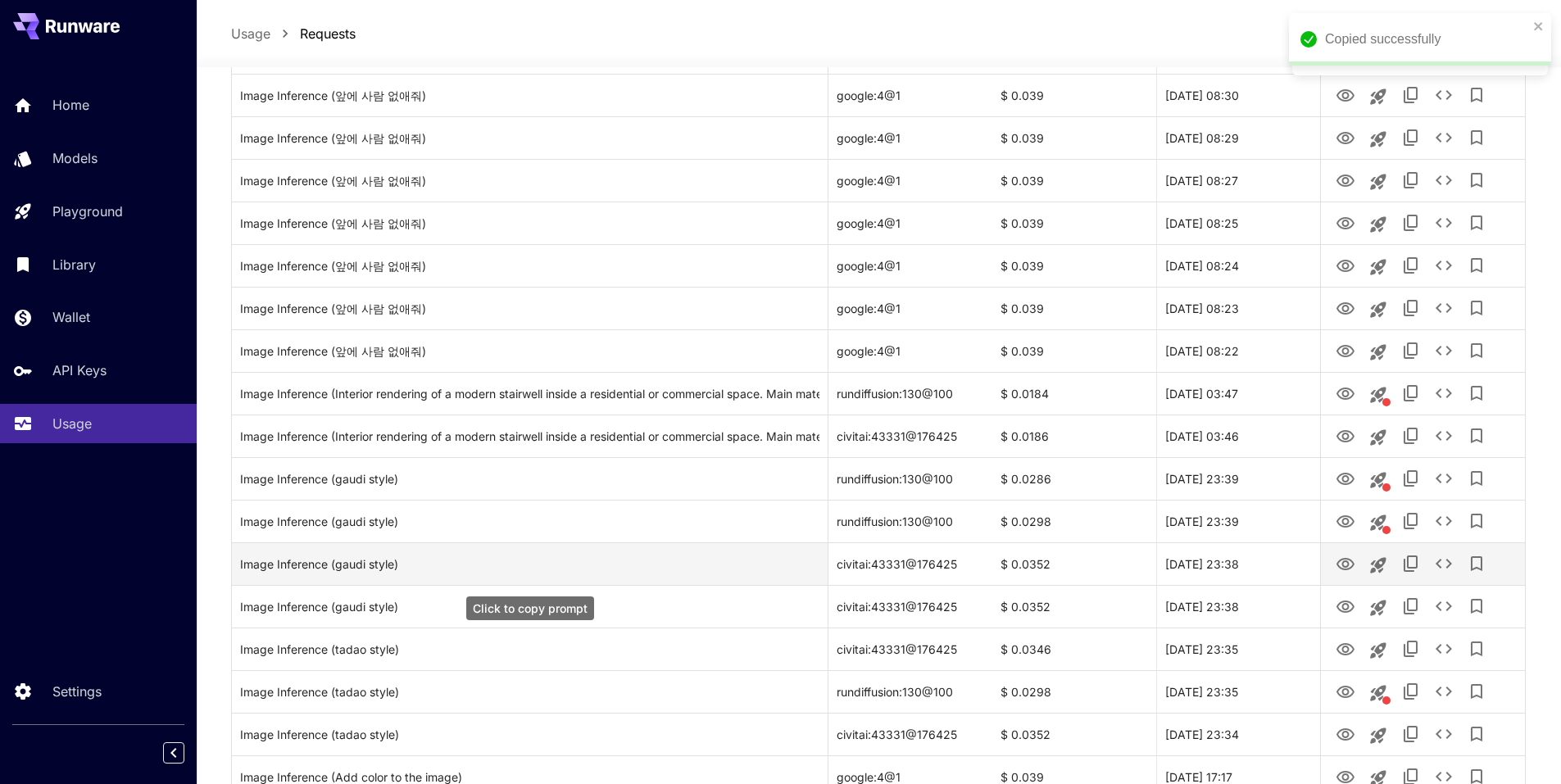
scroll to position [287, 0]
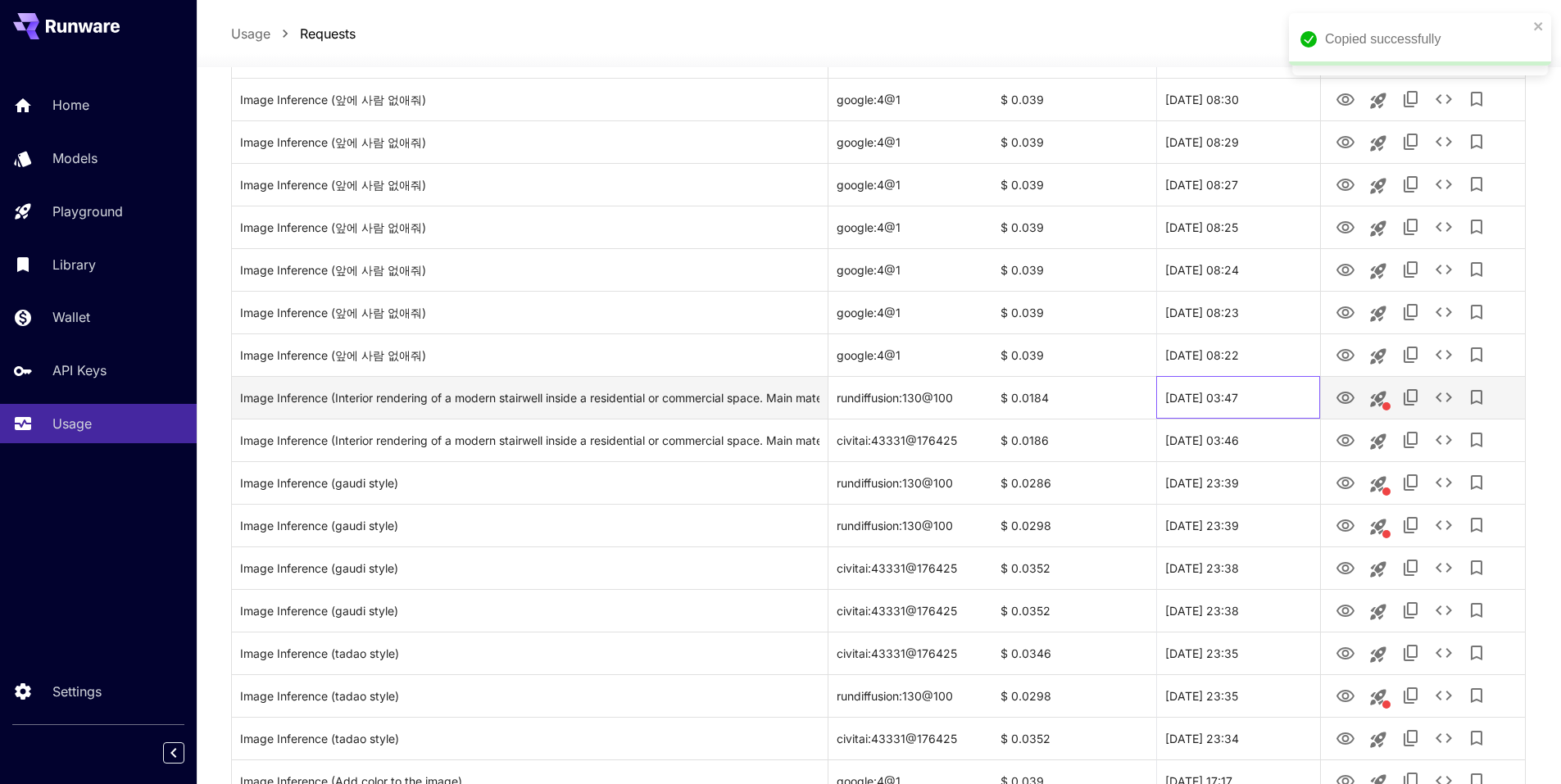
click at [1267, 398] on div "01 Oct, 2025 03:47" at bounding box center [1238, 398] width 164 height 43
drag, startPoint x: 1268, startPoint y: 399, endPoint x: 1159, endPoint y: 392, distance: 109.2
click at [1159, 392] on div "01 Oct, 2025 03:47" at bounding box center [1238, 398] width 164 height 43
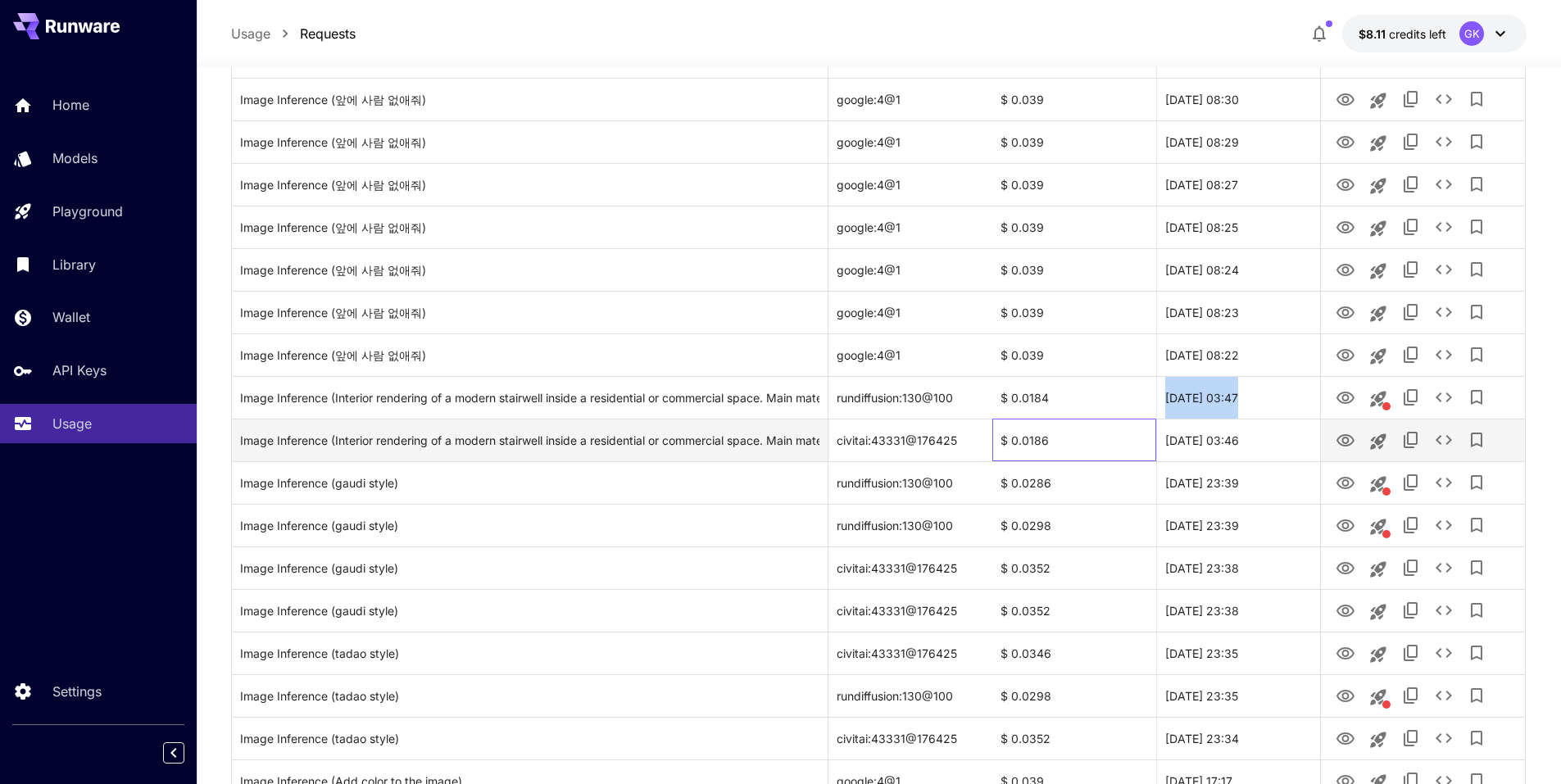
click at [1034, 450] on div "$ 0.0186" at bounding box center [1075, 440] width 164 height 43
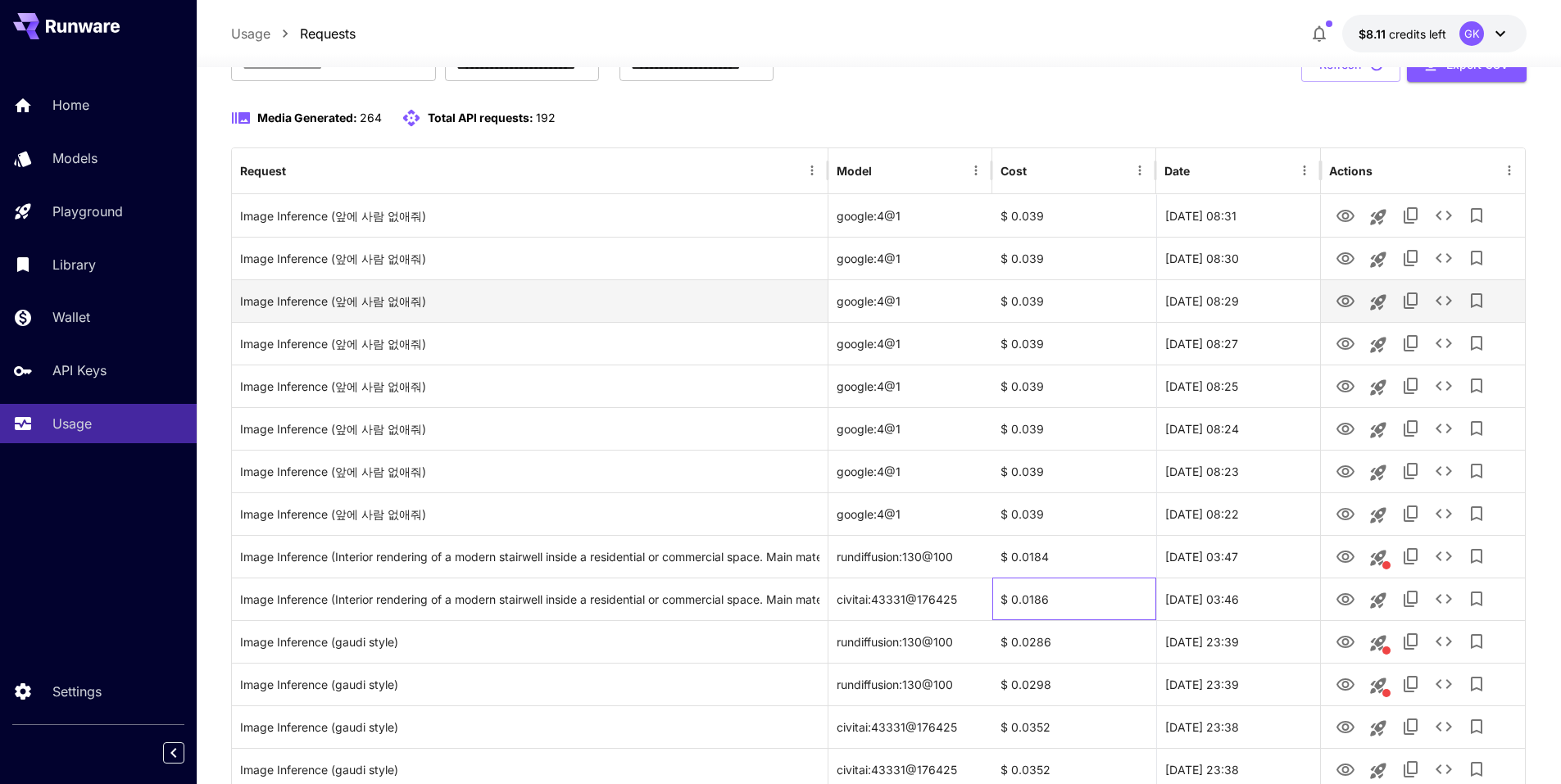
scroll to position [0, 0]
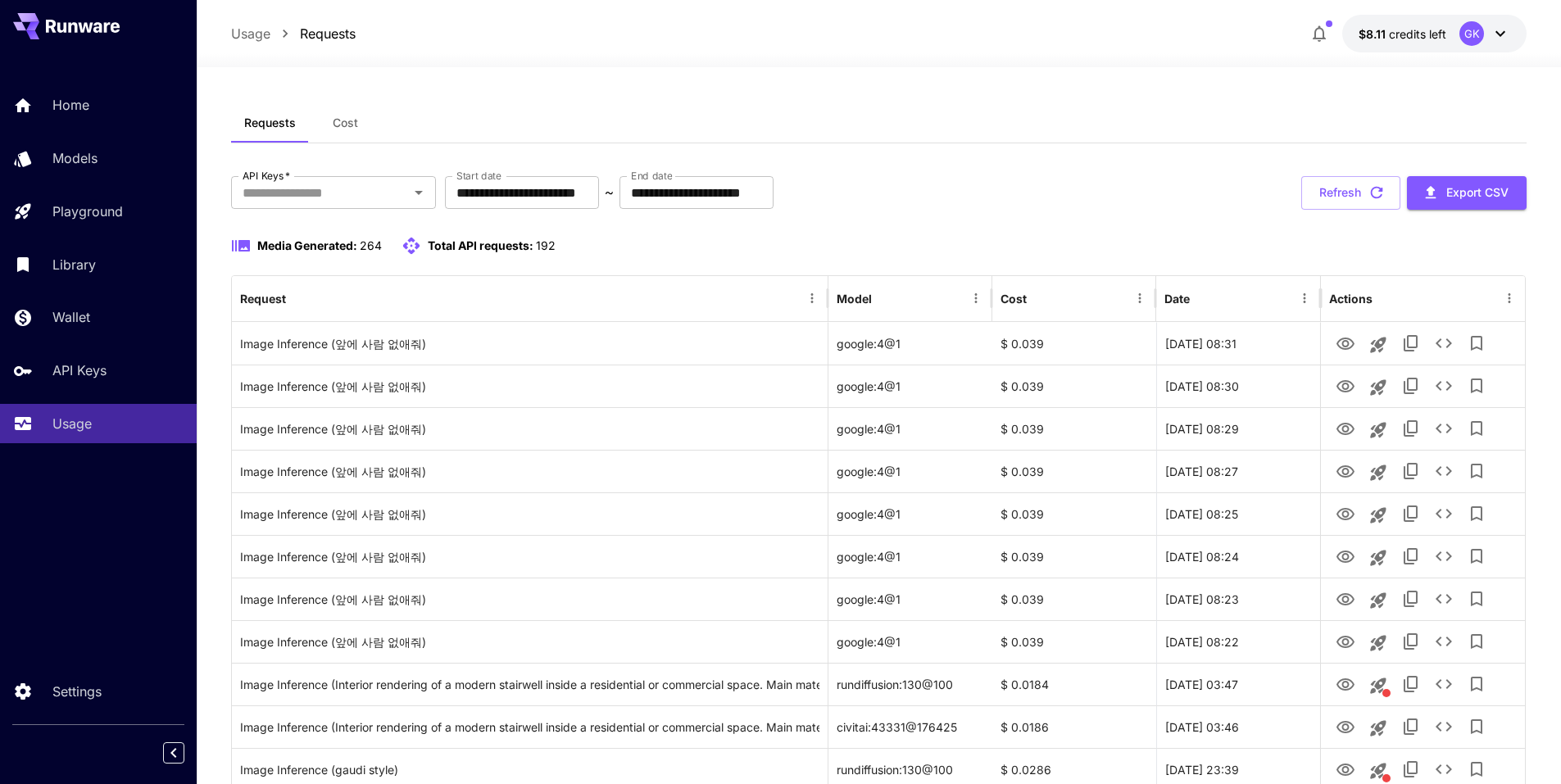
click at [1058, 261] on div "Media Generated: 264 Total API requests: 192" at bounding box center [879, 256] width 1296 height 39
drag, startPoint x: 1078, startPoint y: 202, endPoint x: 1149, endPoint y: 132, distance: 99.7
click at [1078, 198] on div "**********" at bounding box center [879, 194] width 1296 height 34
click at [1315, 37] on icon "button" at bounding box center [1319, 34] width 20 height 20
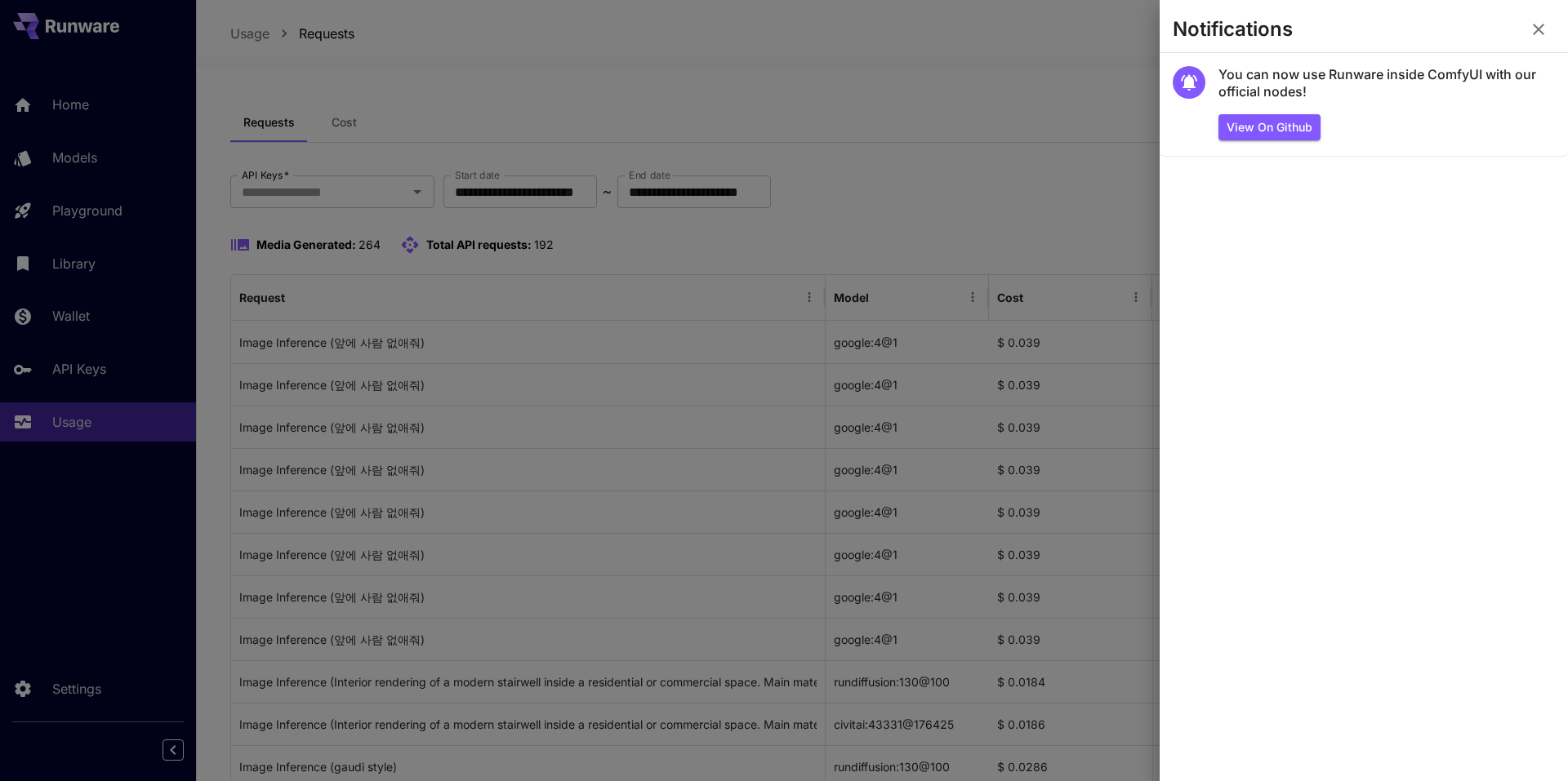
click at [1531, 29] on icon "button" at bounding box center [1539, 29] width 20 height 20
